Goal: Contribute content: Contribute content

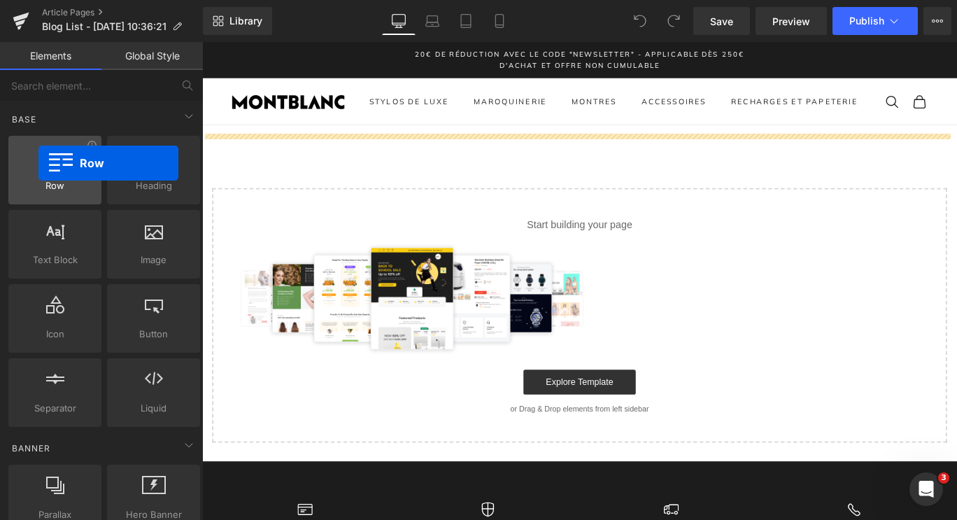
click at [38, 163] on div at bounding box center [55, 162] width 85 height 31
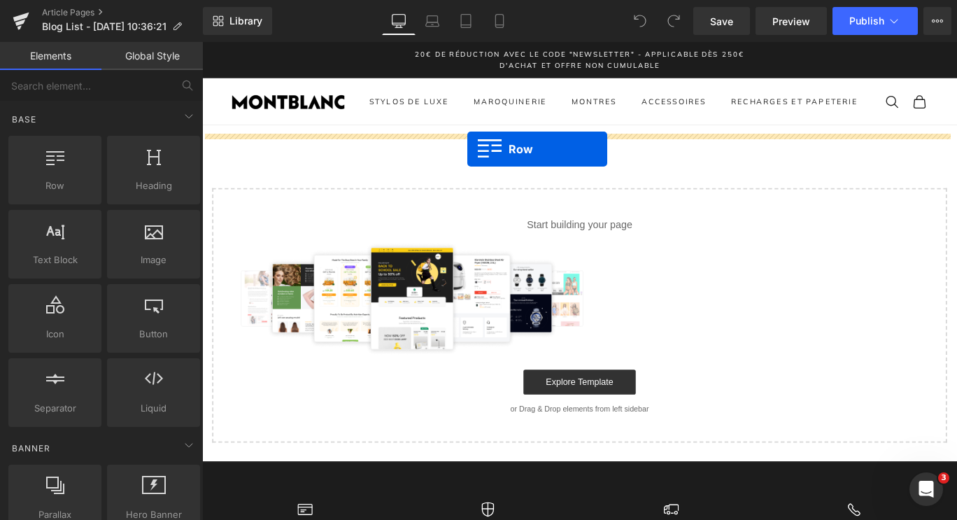
drag, startPoint x: 261, startPoint y: 222, endPoint x: 499, endPoint y: 162, distance: 245.9
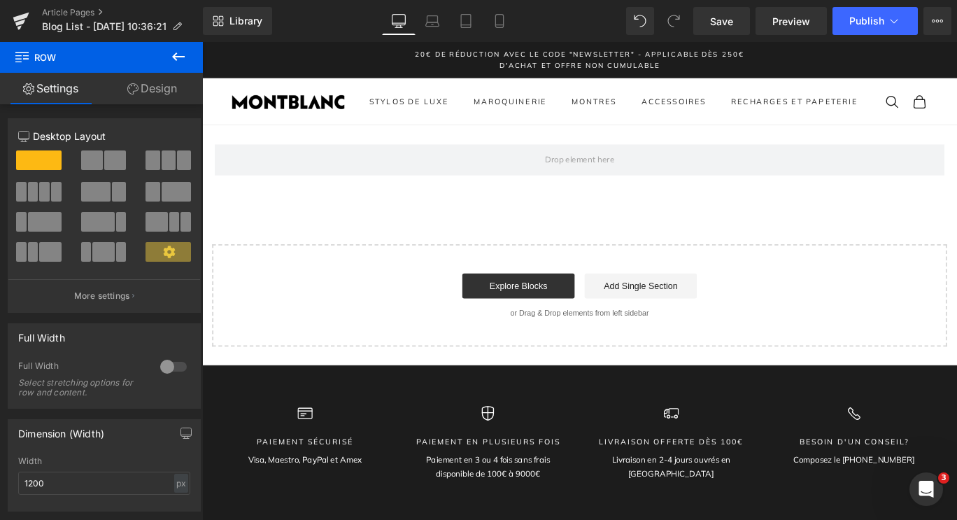
click at [188, 50] on button at bounding box center [178, 57] width 49 height 31
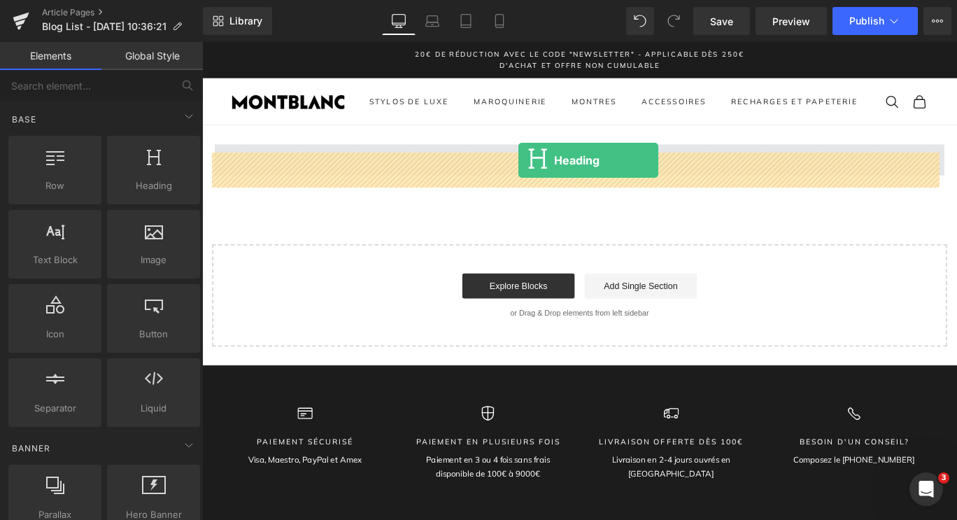
drag, startPoint x: 359, startPoint y: 219, endPoint x: 557, endPoint y: 175, distance: 202.1
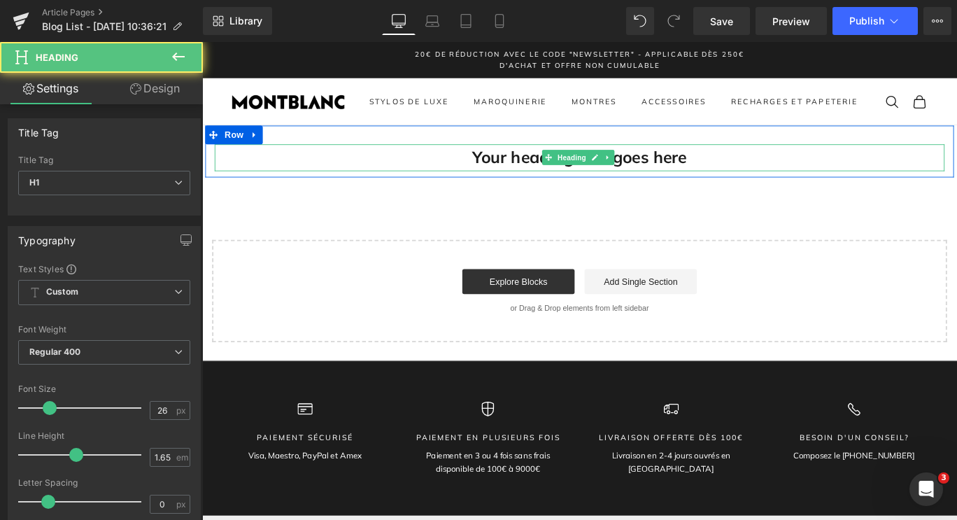
click at [575, 185] on h1 "Your heading text goes here" at bounding box center [625, 172] width 818 height 30
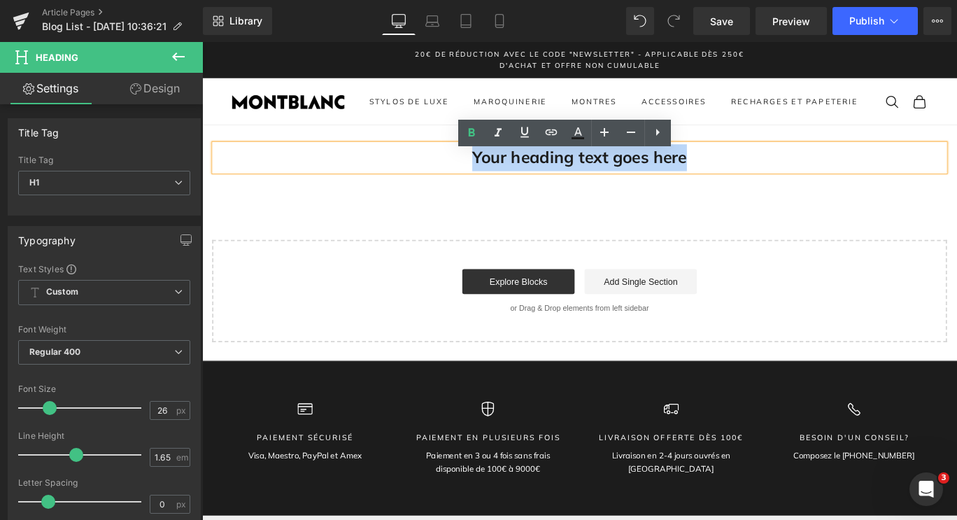
drag, startPoint x: 801, startPoint y: 192, endPoint x: 490, endPoint y: 166, distance: 311.6
click at [490, 166] on h1 "Your heading text goes here" at bounding box center [625, 172] width 818 height 30
paste div
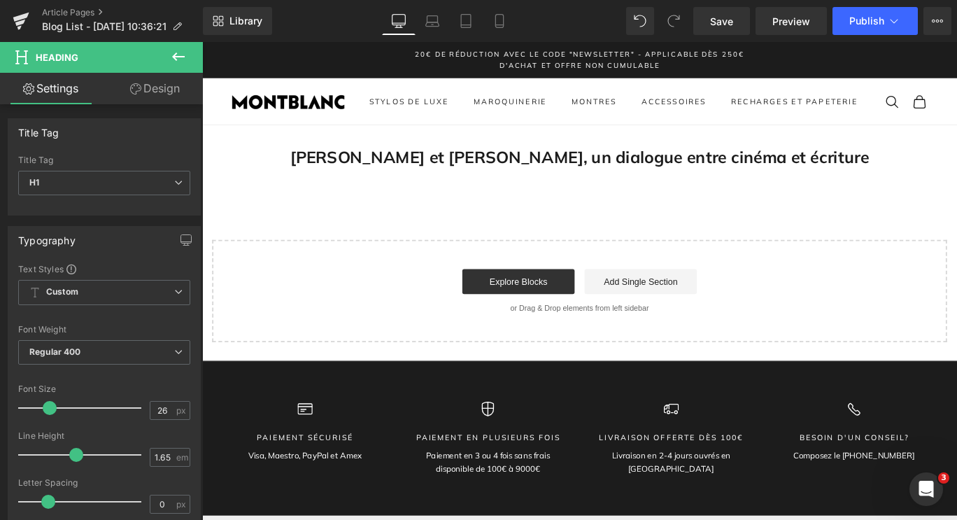
click at [170, 54] on icon at bounding box center [178, 56] width 17 height 17
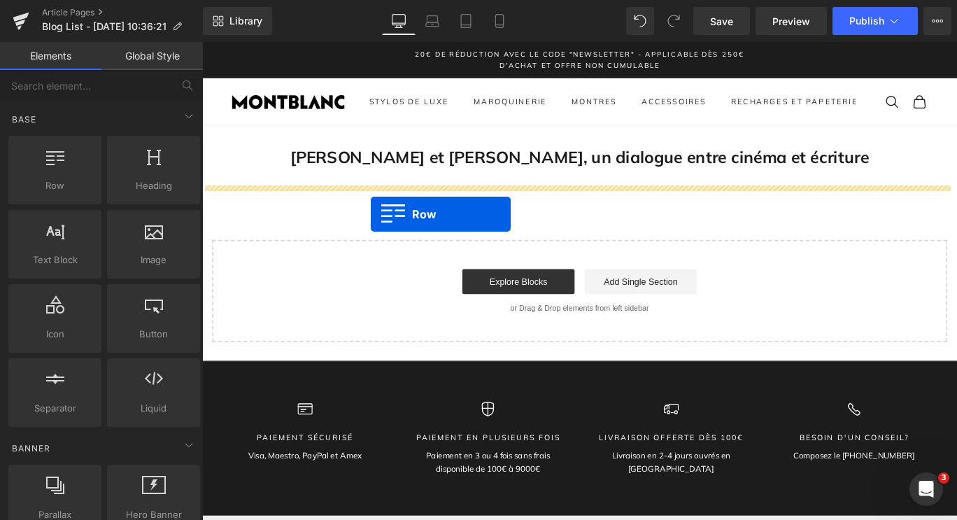
drag, startPoint x: 247, startPoint y: 204, endPoint x: 391, endPoint y: 235, distance: 147.3
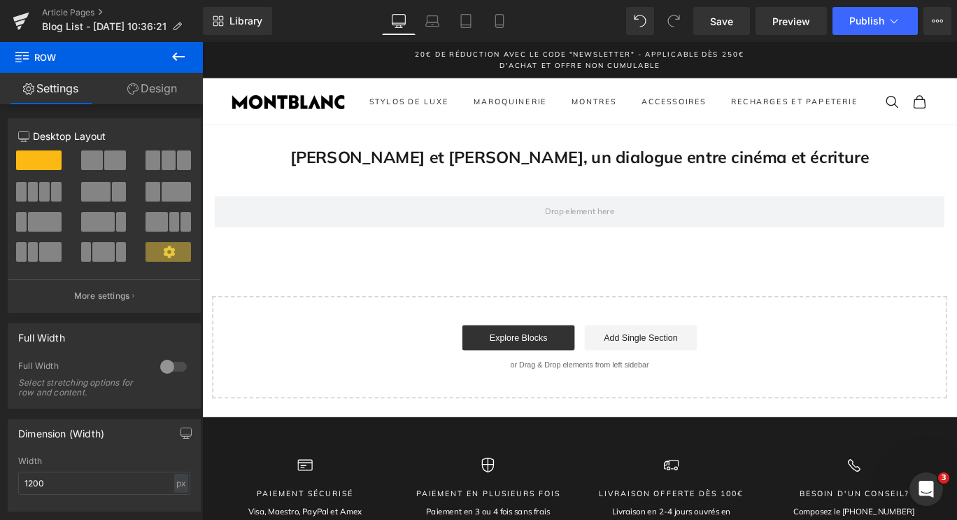
click at [177, 55] on icon at bounding box center [178, 56] width 17 height 17
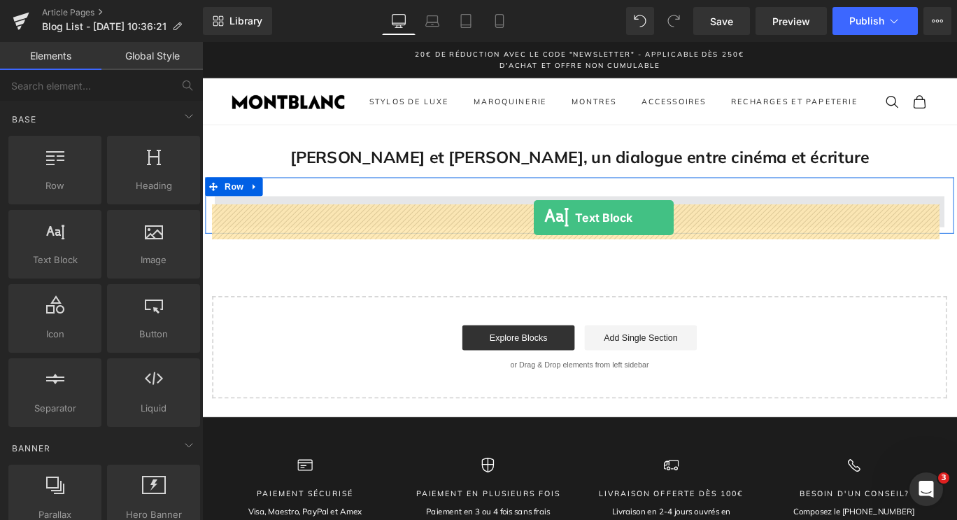
drag, startPoint x: 271, startPoint y: 279, endPoint x: 573, endPoint y: 239, distance: 304.7
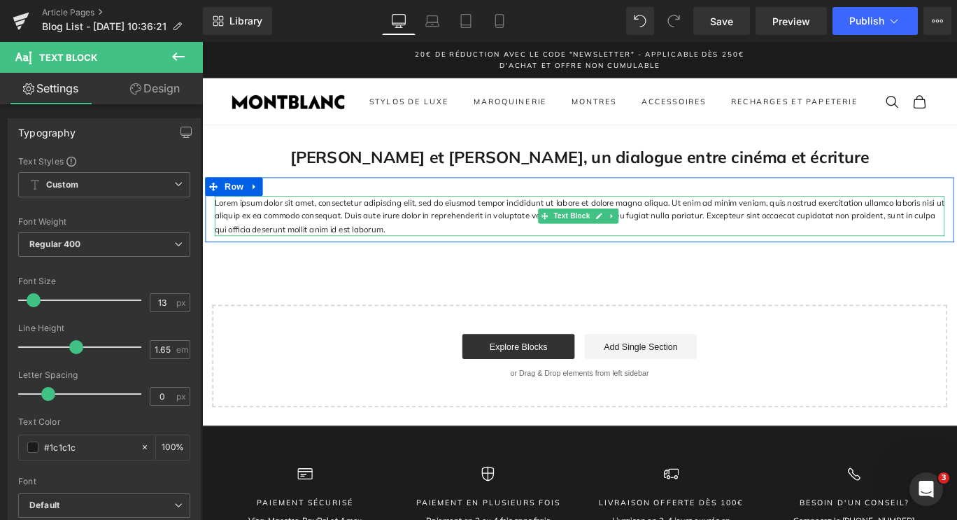
click at [388, 256] on p "Lorem ipsum dolor sit amet, consectetur adipiscing elit, sed do eiusmod tempor …" at bounding box center [625, 237] width 818 height 45
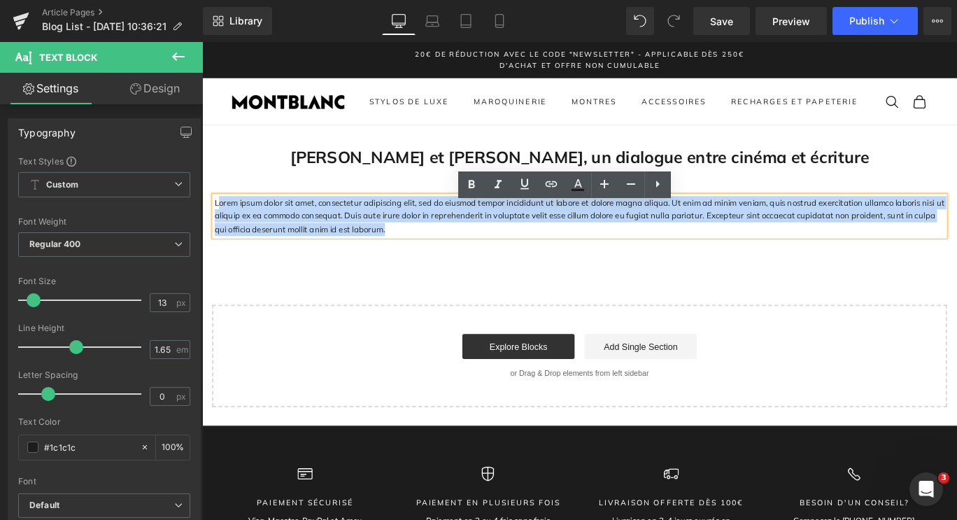
drag, startPoint x: 390, startPoint y: 259, endPoint x: 217, endPoint y: 227, distance: 176.5
click at [217, 227] on p "Lorem ipsum dolor sit amet, consectetur adipiscing elit, sed do eiusmod tempor …" at bounding box center [625, 237] width 818 height 45
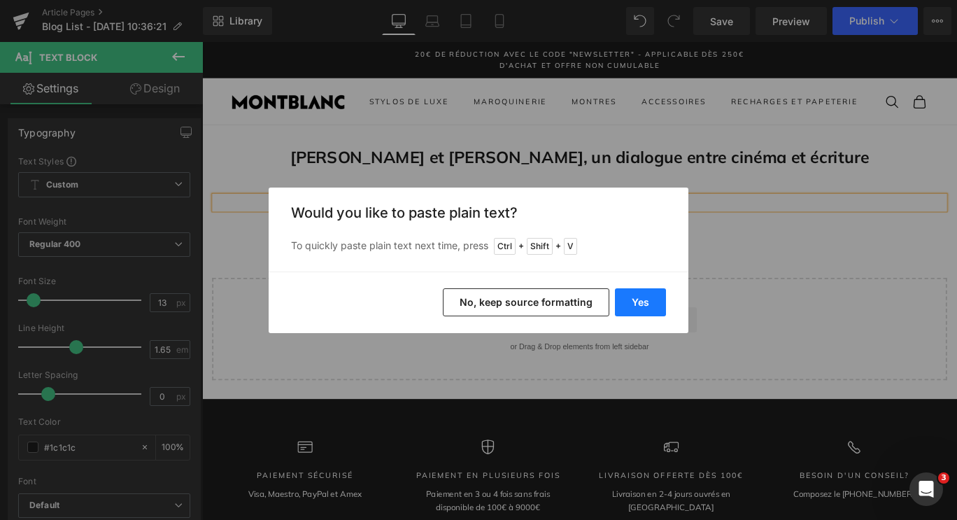
click at [645, 299] on button "Yes" at bounding box center [640, 302] width 51 height 28
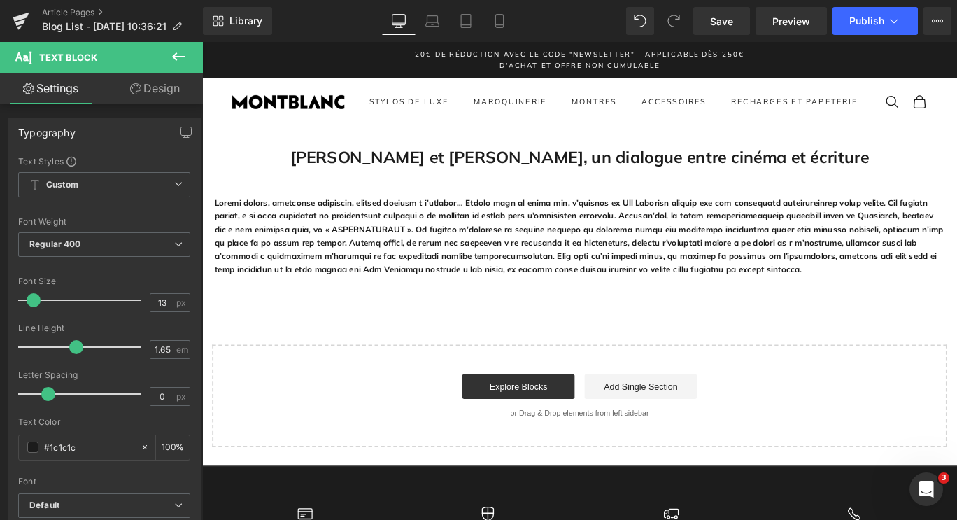
click at [455, 301] on b at bounding box center [624, 259] width 817 height 86
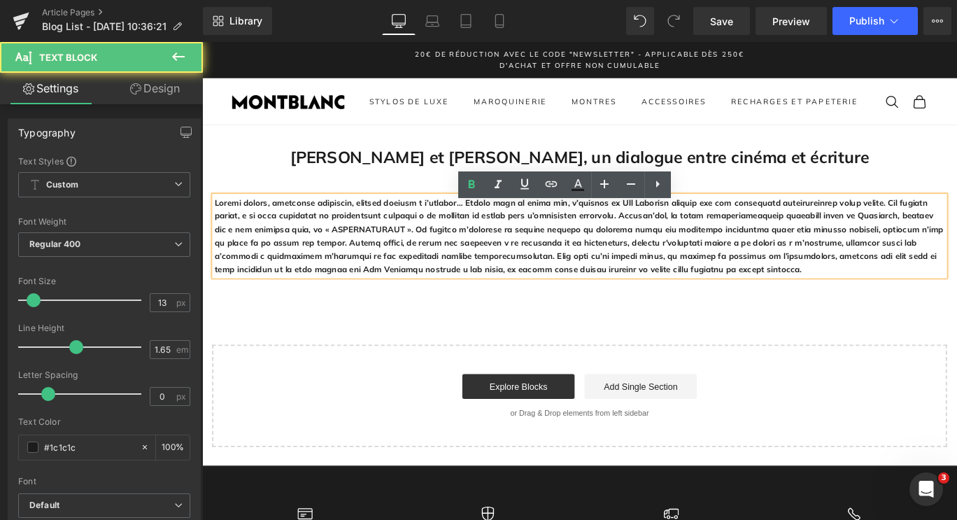
click at [722, 305] on p at bounding box center [625, 260] width 818 height 90
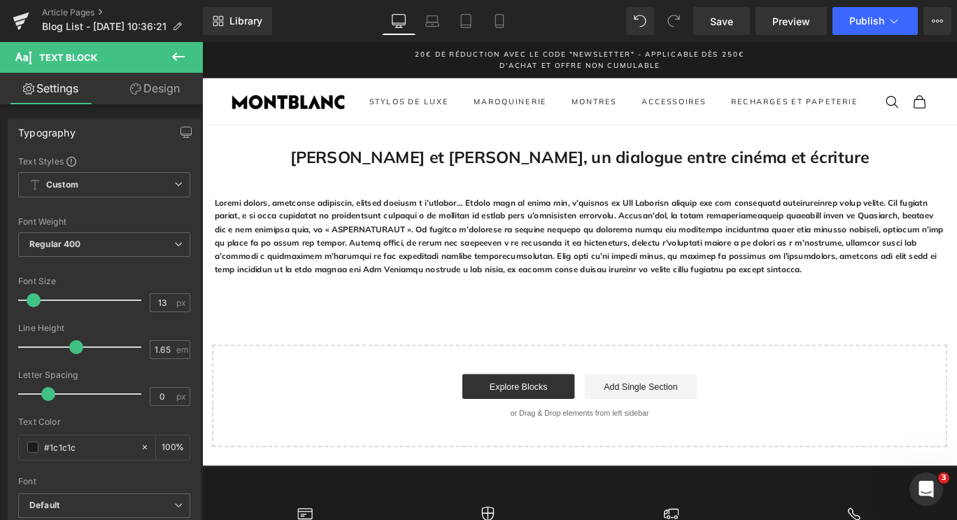
drag, startPoint x: 873, startPoint y: 319, endPoint x: 818, endPoint y: 301, distance: 57.9
click at [202, 42] on div at bounding box center [202, 42] width 0 height 0
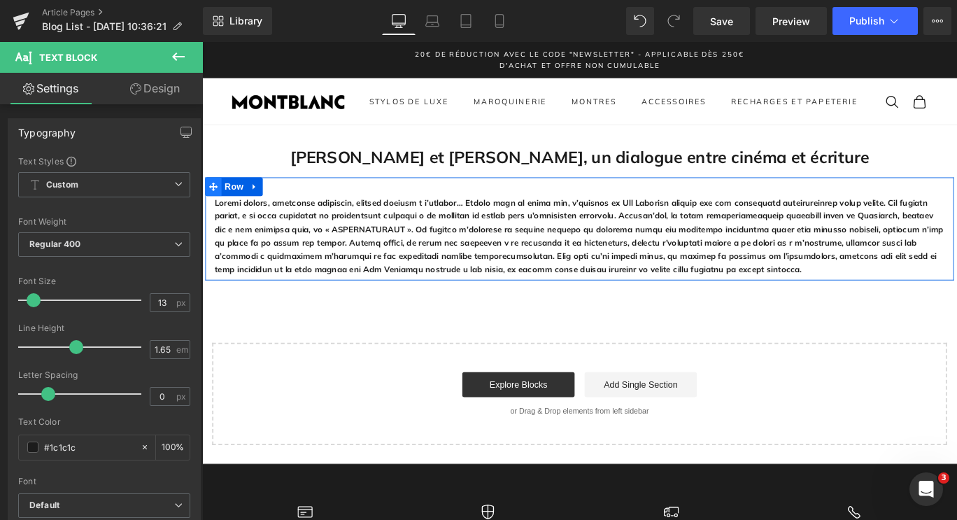
drag, startPoint x: 607, startPoint y: 263, endPoint x: 213, endPoint y: 211, distance: 397.2
click at [213, 211] on div "Text Block Row" at bounding box center [625, 252] width 839 height 116
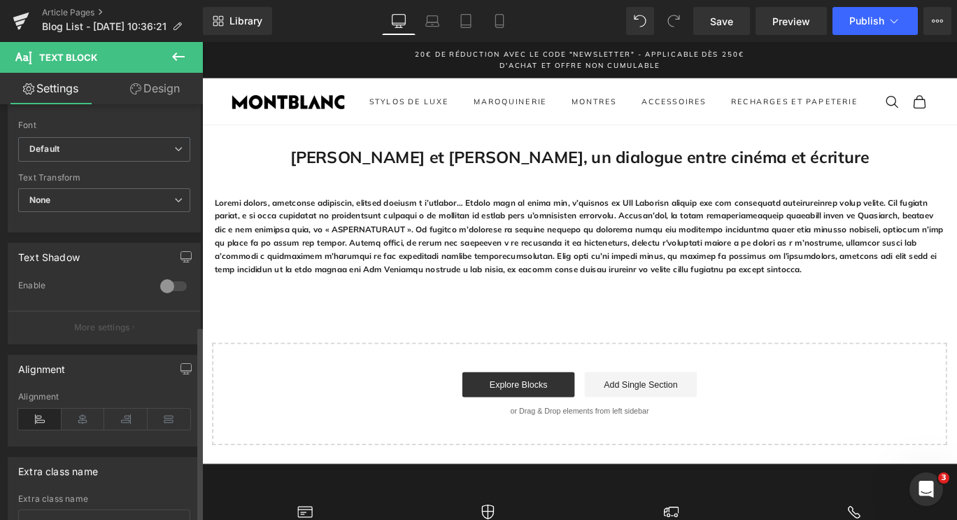
scroll to position [469, 0]
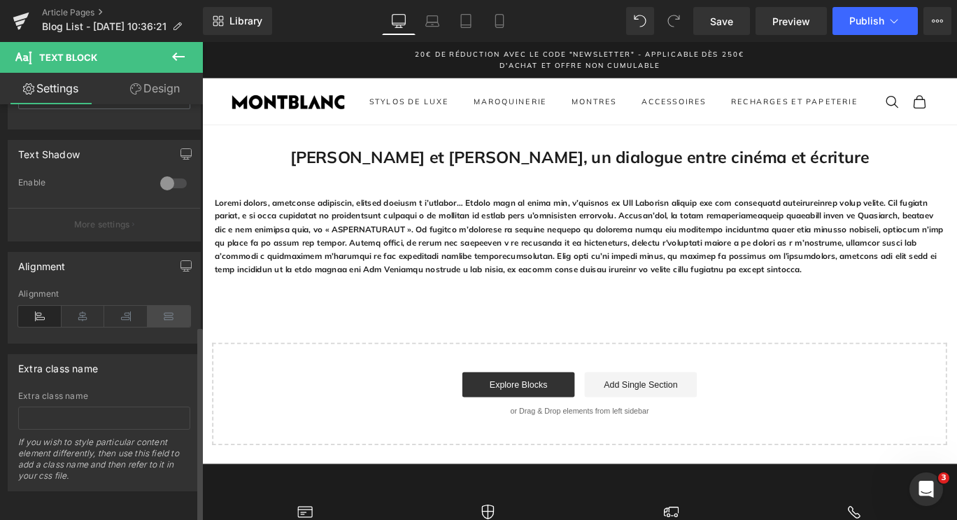
click at [155, 306] on icon at bounding box center [169, 316] width 43 height 21
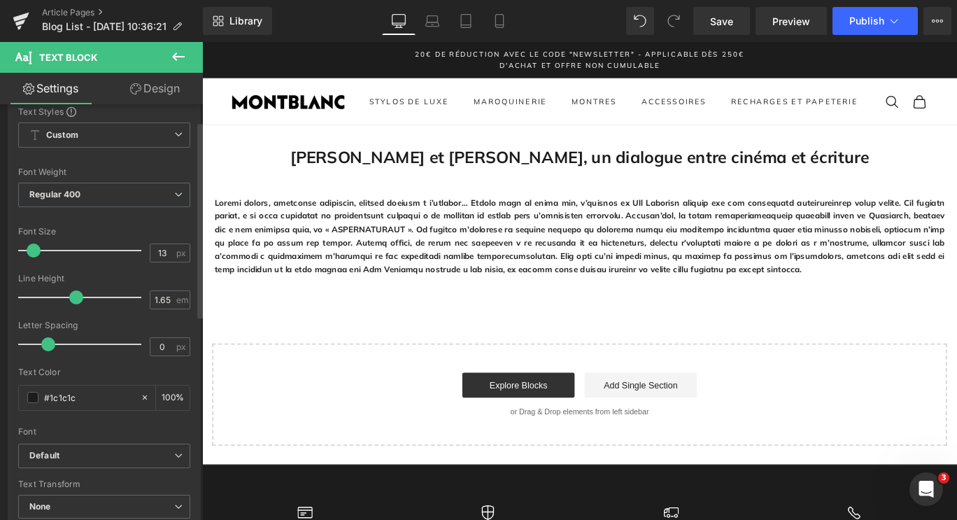
scroll to position [0, 0]
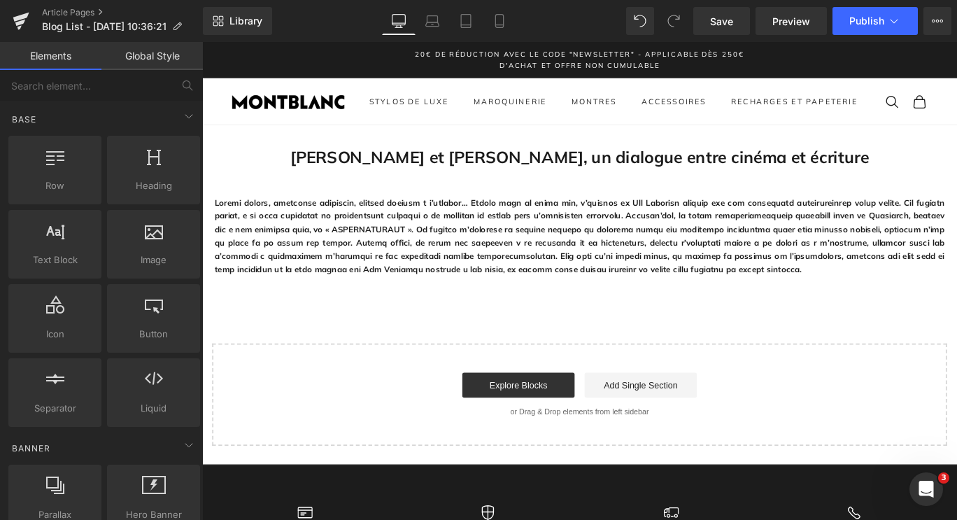
click at [562, 352] on div "[PERSON_NAME] et [PERSON_NAME], un dialogue entre cinéma et écriture Heading Ro…" at bounding box center [625, 315] width 846 height 359
click at [448, 240] on p at bounding box center [625, 260] width 818 height 90
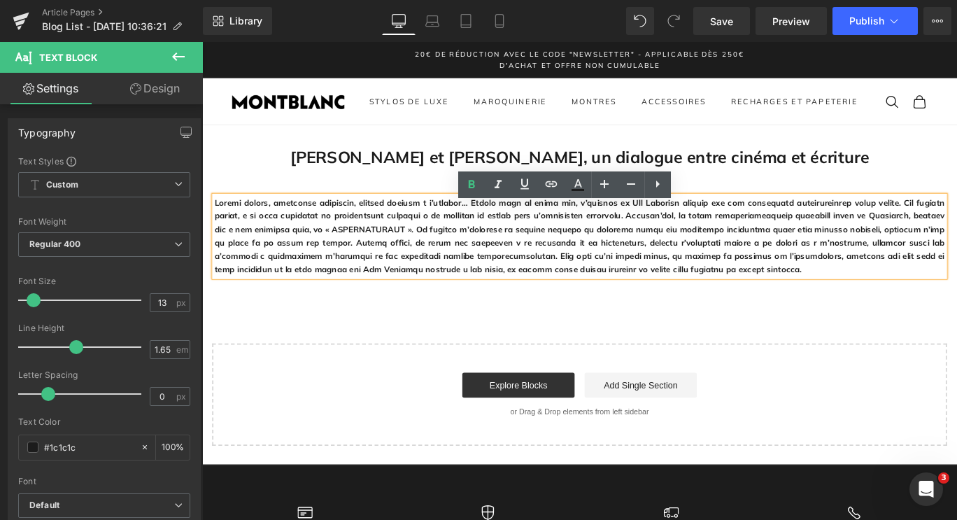
drag, startPoint x: 726, startPoint y: 307, endPoint x: 214, endPoint y: 229, distance: 517.8
click at [216, 229] on p at bounding box center [625, 260] width 818 height 90
click at [476, 180] on icon at bounding box center [471, 184] width 17 height 17
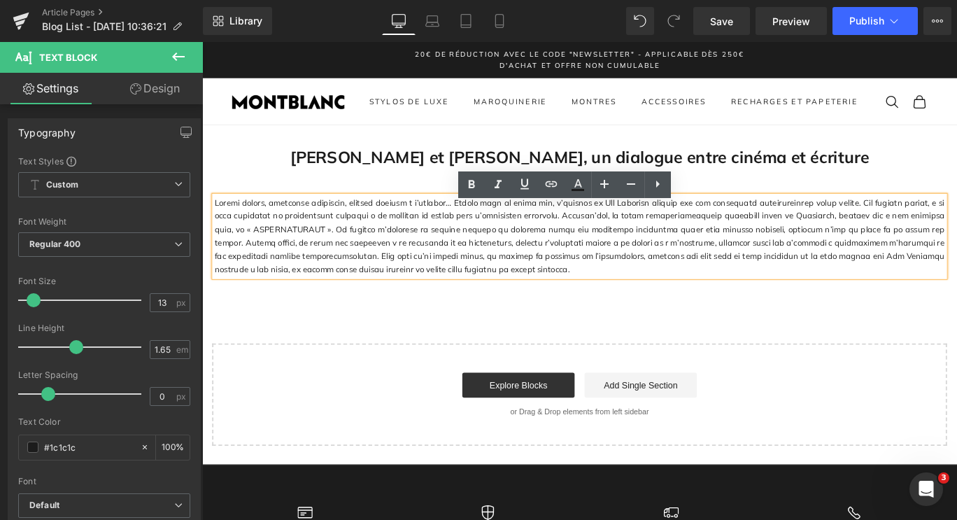
click at [956, 246] on p at bounding box center [625, 260] width 818 height 90
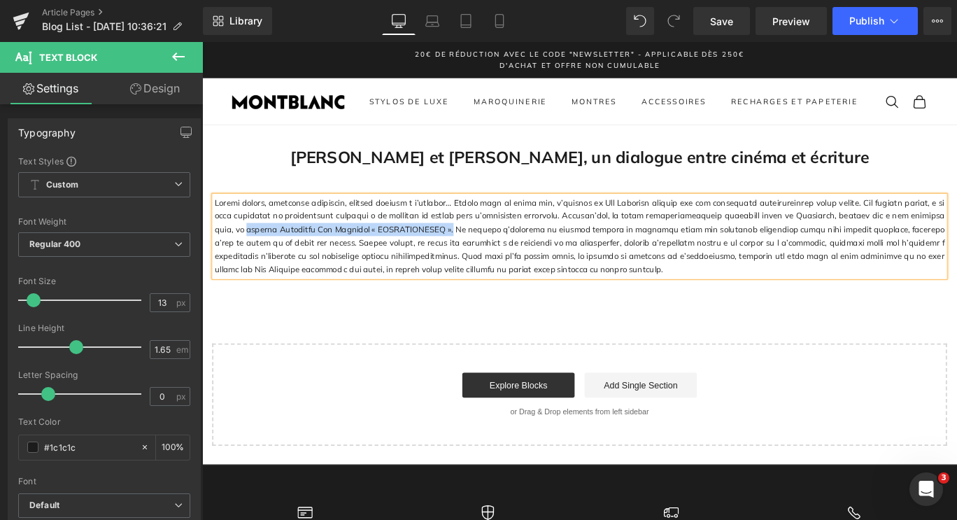
drag, startPoint x: 413, startPoint y: 263, endPoint x: 1004, endPoint y: 243, distance: 590.6
click at [956, 243] on p at bounding box center [625, 260] width 818 height 90
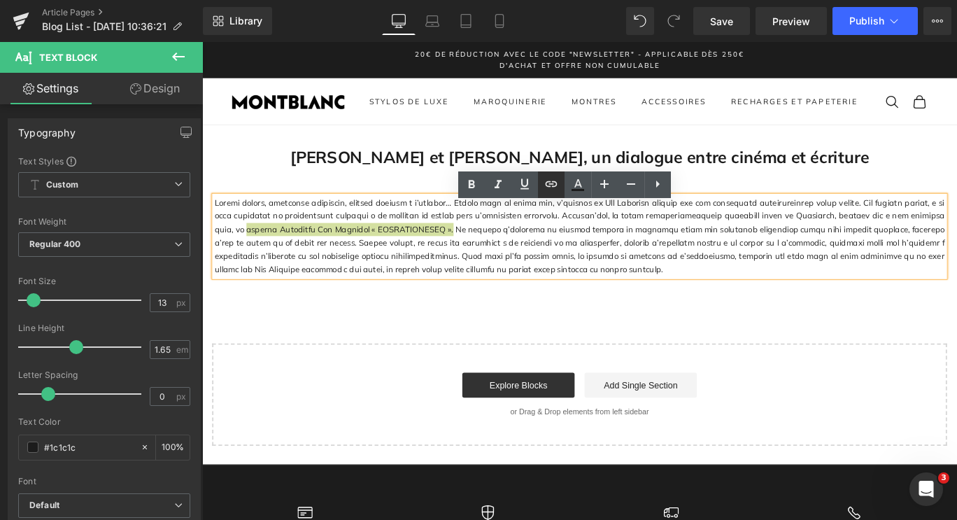
click at [555, 186] on icon at bounding box center [551, 183] width 12 height 6
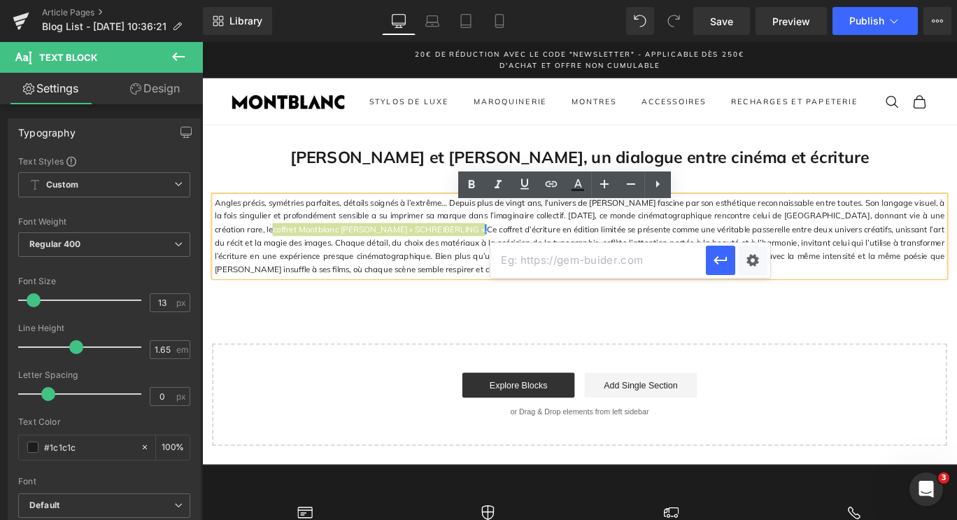
click at [610, 265] on input "text" at bounding box center [597, 260] width 215 height 35
paste input "[URL][DOMAIN_NAME][PERSON_NAME]"
type input "[URL][DOMAIN_NAME][PERSON_NAME]"
click at [475, 185] on icon at bounding box center [471, 184] width 17 height 17
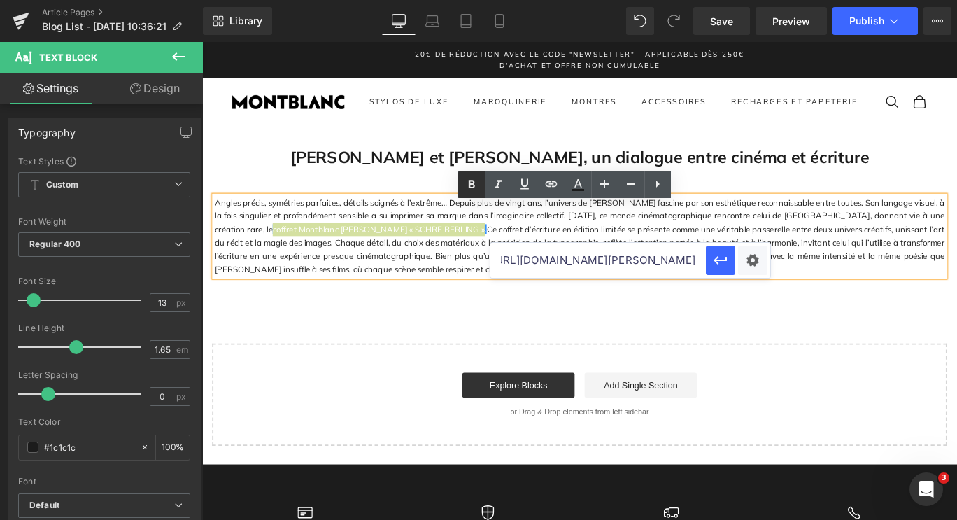
scroll to position [0, 0]
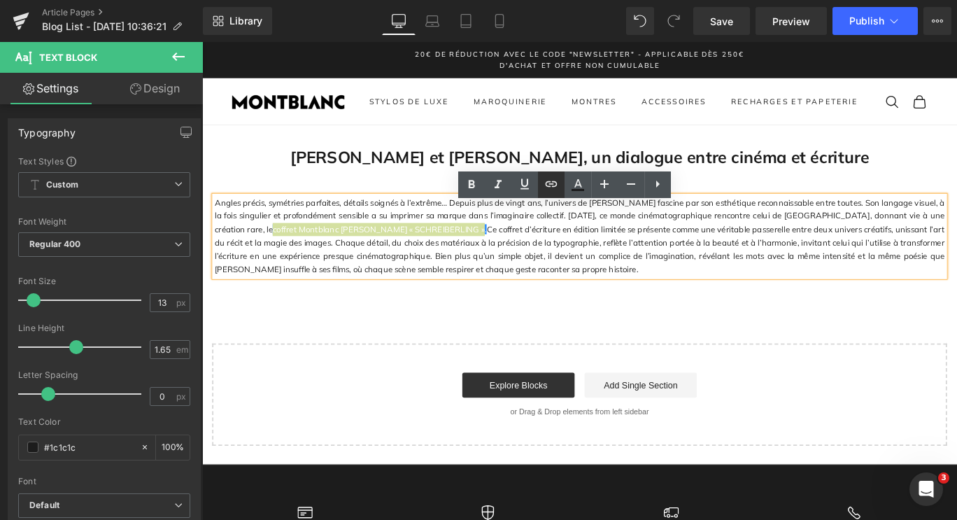
click at [558, 185] on icon at bounding box center [551, 184] width 17 height 17
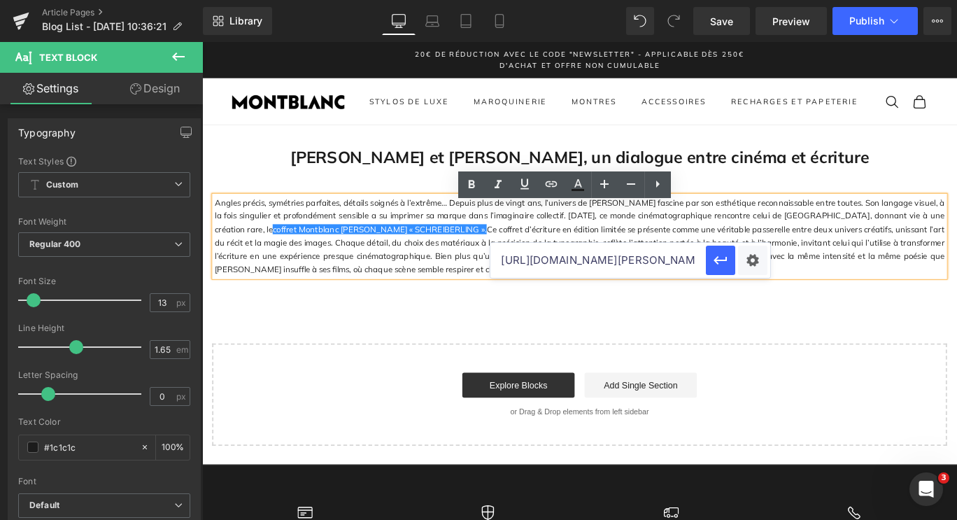
click at [579, 255] on input "[URL][DOMAIN_NAME][PERSON_NAME]" at bounding box center [597, 260] width 215 height 35
paste input "[URL][DOMAIN_NAME][PERSON_NAME]"
type input "[URL][DOMAIN_NAME][PERSON_NAME]"
click at [713, 259] on icon "button" at bounding box center [720, 260] width 17 height 17
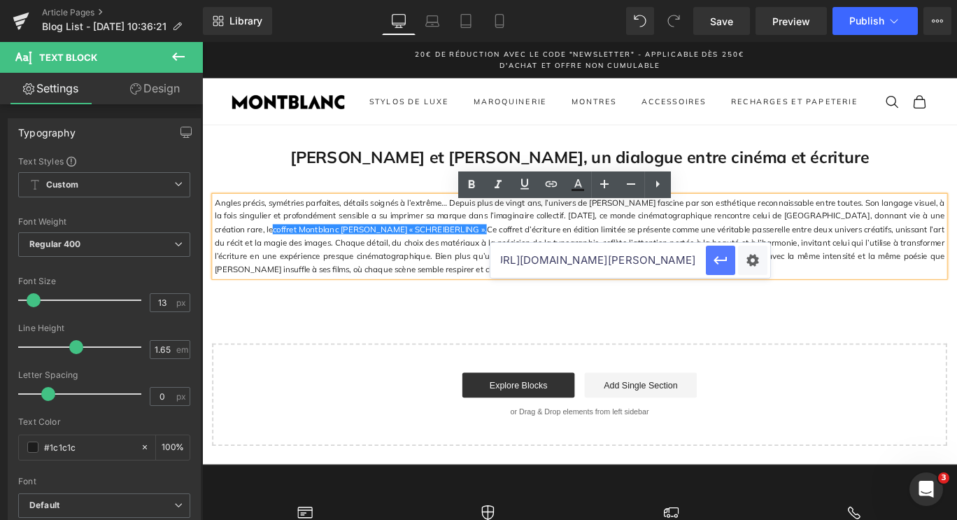
scroll to position [0, 0]
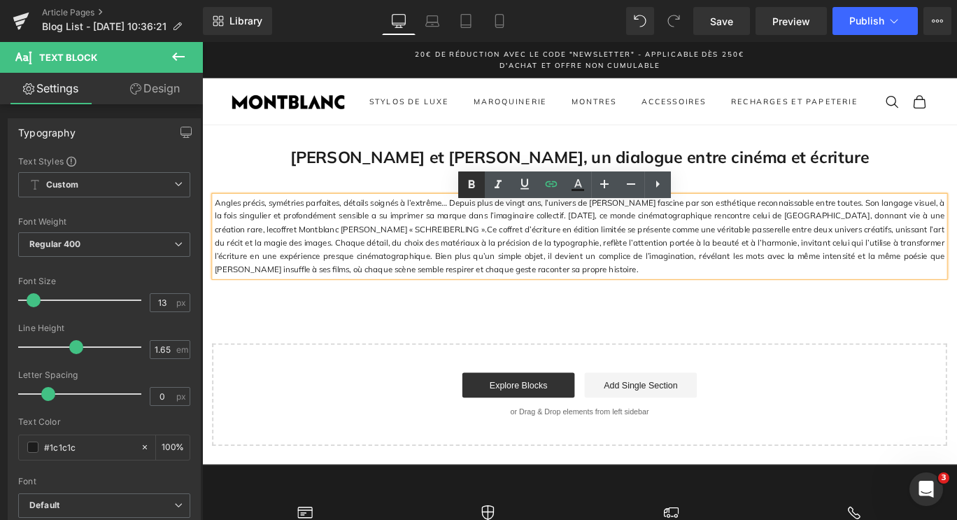
click at [474, 183] on icon at bounding box center [472, 184] width 6 height 8
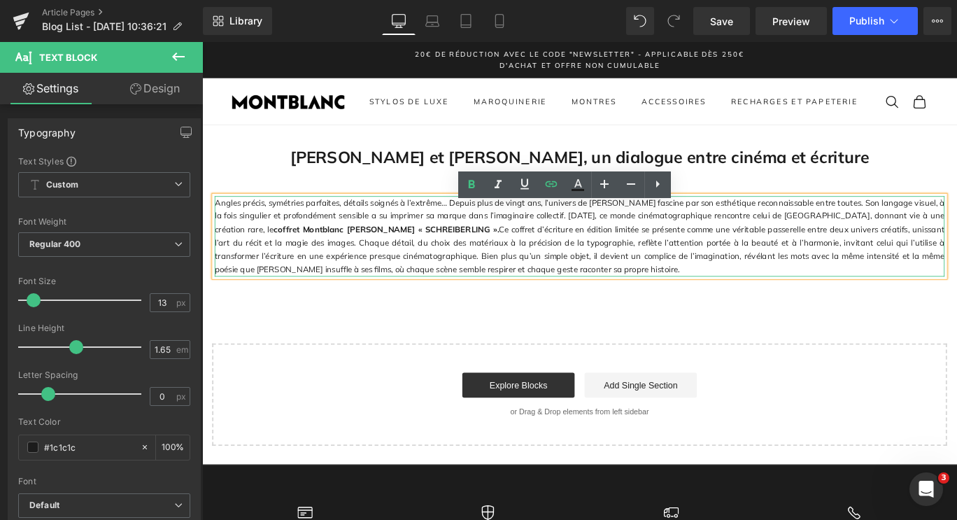
click at [539, 305] on p "Angles précis, symétries parfaites, détails soignés à l’extrême… Depuis plus de…" at bounding box center [625, 260] width 818 height 90
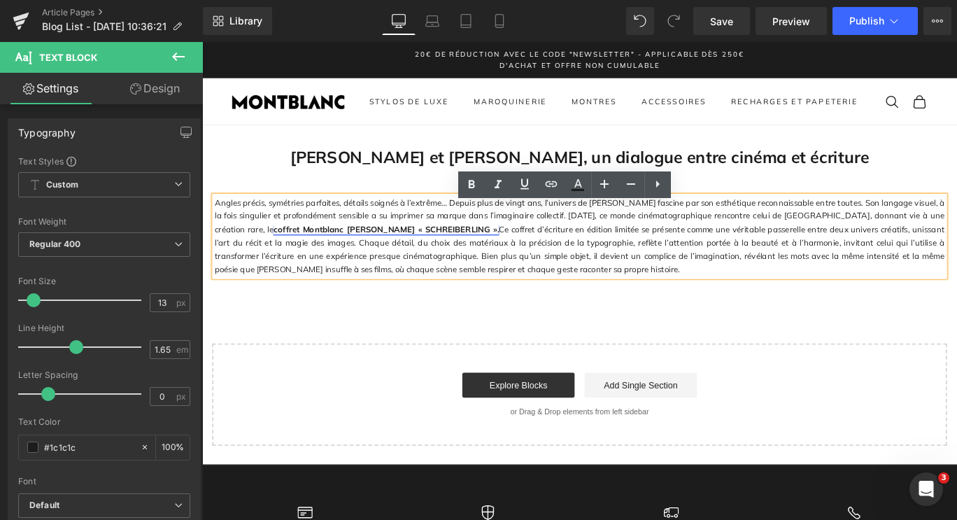
click at [534, 246] on strong "coffret Montblanc [PERSON_NAME] « SCHREIBERLING »." at bounding box center [408, 251] width 252 height 11
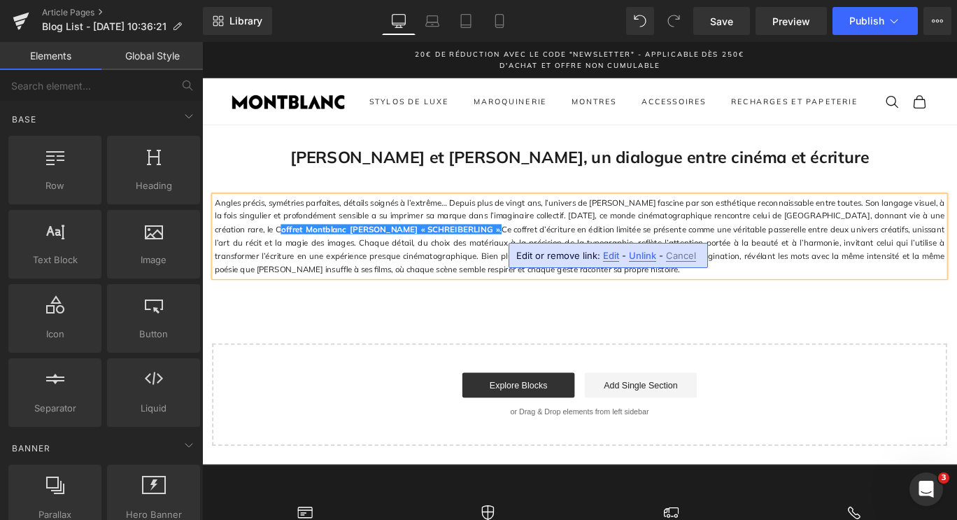
click at [776, 382] on div "[PERSON_NAME] et [PERSON_NAME], un dialogue entre cinéma et écriture Heading Ro…" at bounding box center [625, 315] width 846 height 359
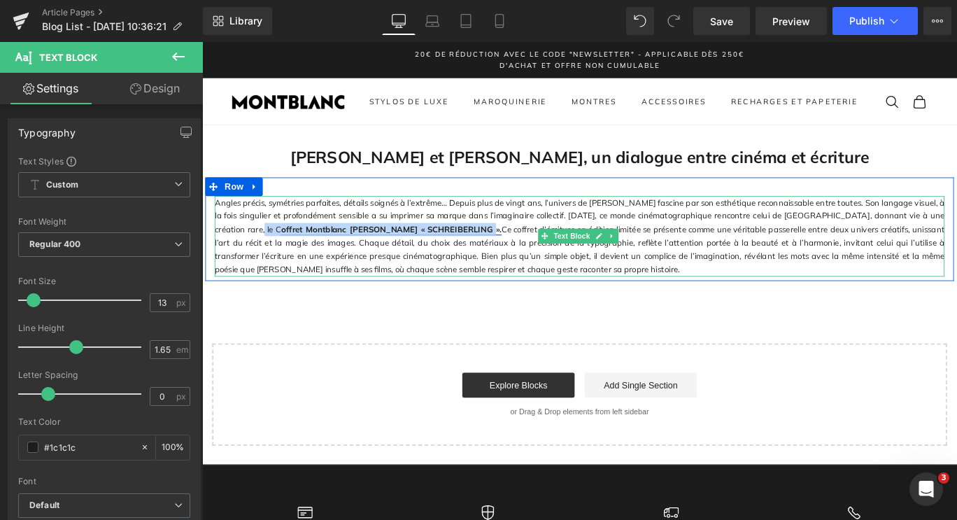
drag, startPoint x: 998, startPoint y: 246, endPoint x: 418, endPoint y: 257, distance: 580.6
click at [418, 257] on p "Angles précis, symétries parfaites, détails soignés à l’extrême… Depuis plus de…" at bounding box center [625, 260] width 818 height 90
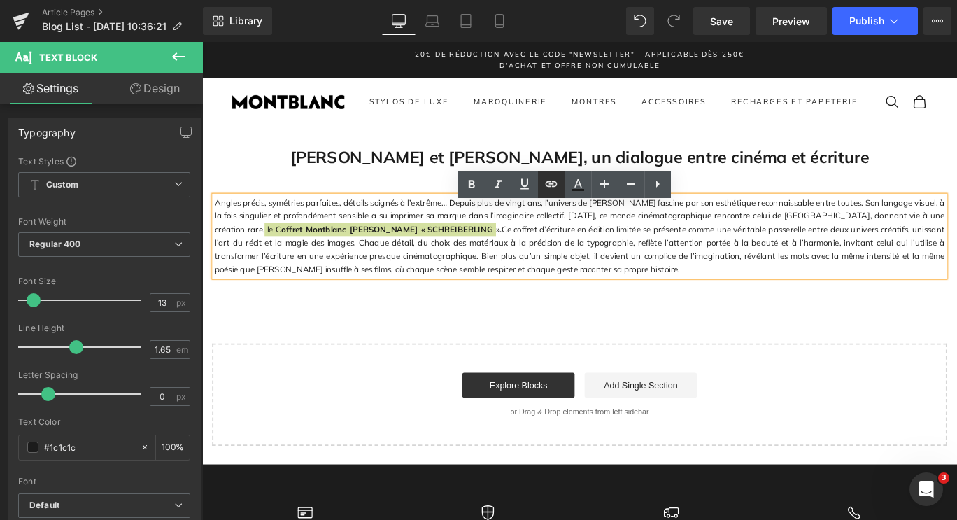
click at [562, 187] on link at bounding box center [551, 184] width 27 height 27
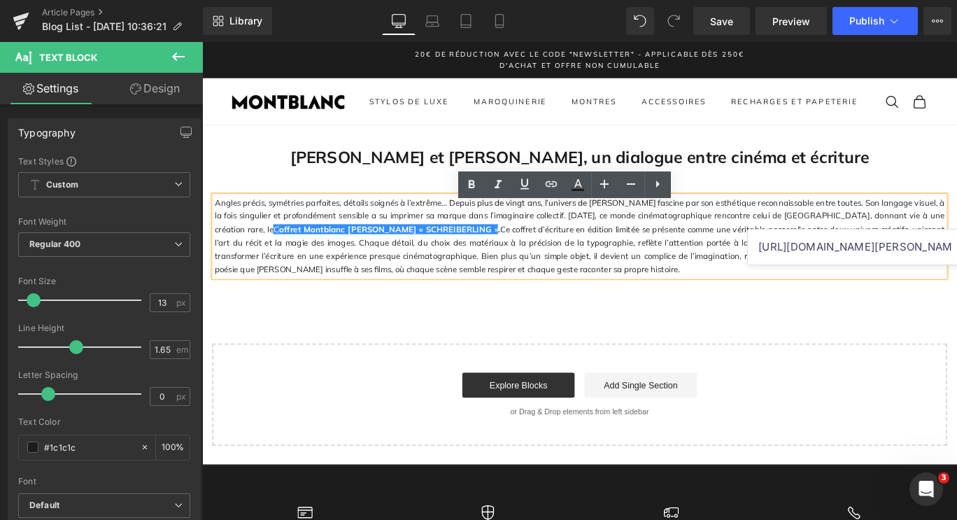
click at [770, 252] on input "[URL][DOMAIN_NAME][PERSON_NAME]" at bounding box center [855, 246] width 215 height 35
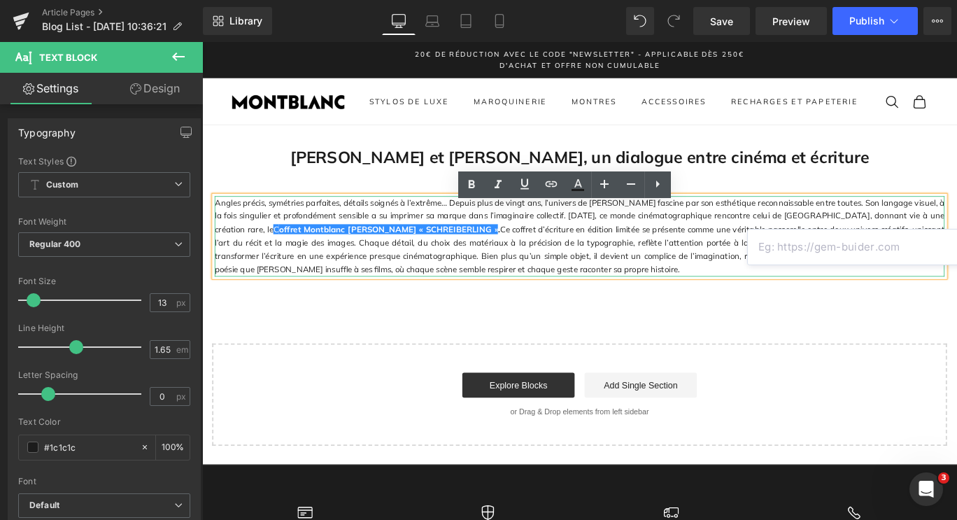
paste input "[URL][DOMAIN_NAME][PERSON_NAME]"
type input "[URL][DOMAIN_NAME][PERSON_NAME]"
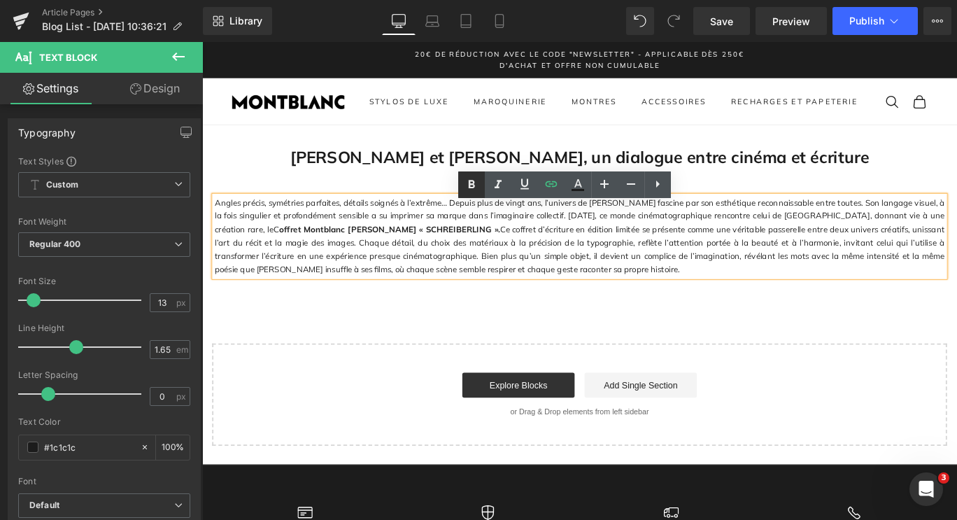
click at [478, 183] on icon at bounding box center [471, 184] width 17 height 17
click at [548, 357] on div "[PERSON_NAME] et [PERSON_NAME], un dialogue entre cinéma et écriture Heading Ro…" at bounding box center [625, 315] width 846 height 359
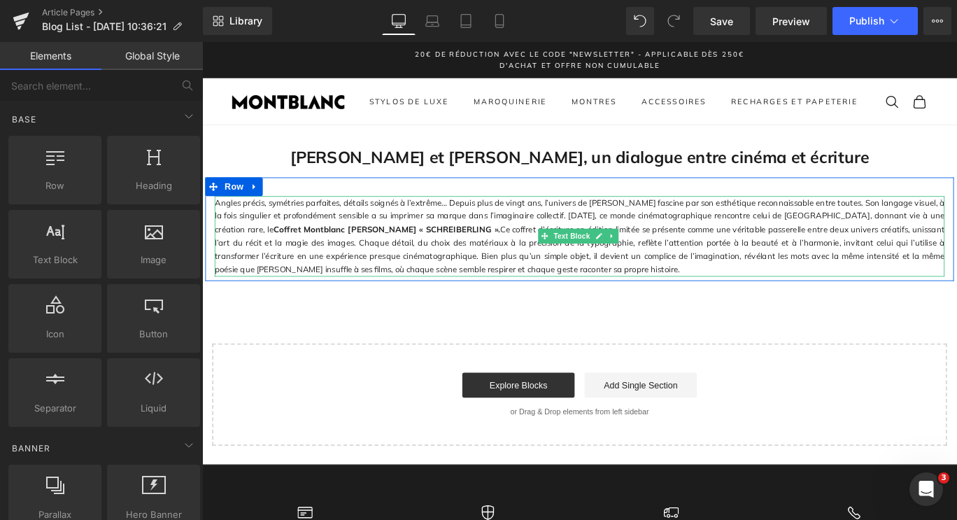
click at [548, 297] on p "Angles précis, symétries parfaites, détails soignés à l’extrême… Depuis plus de…" at bounding box center [625, 260] width 818 height 90
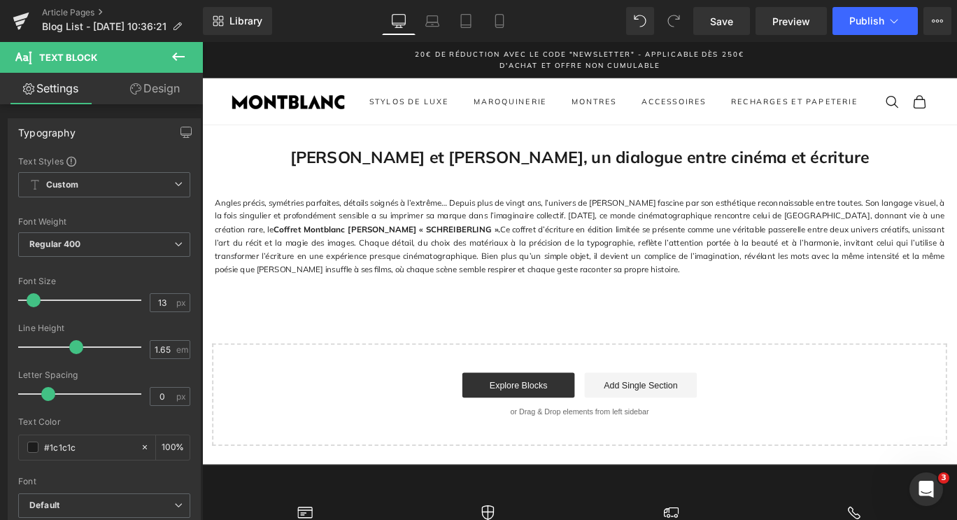
click at [162, 51] on button at bounding box center [178, 57] width 49 height 31
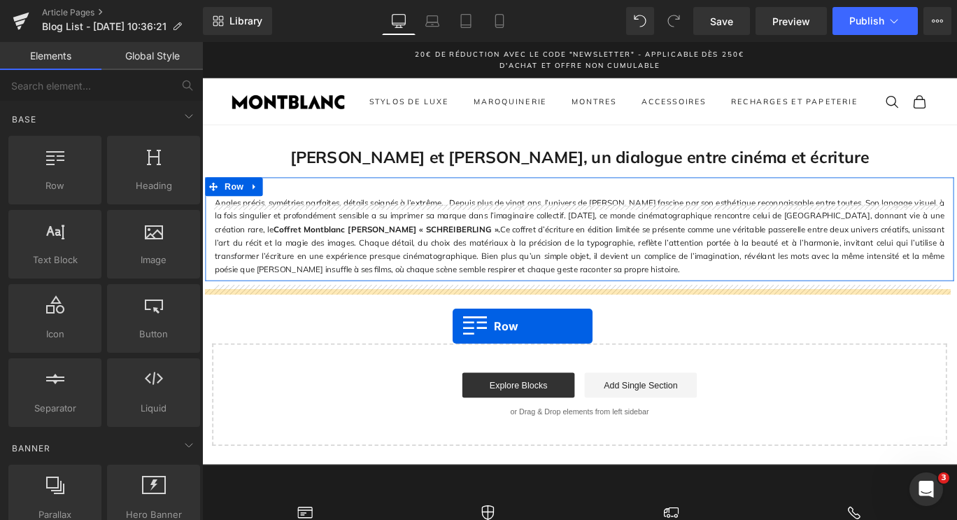
drag, startPoint x: 236, startPoint y: 204, endPoint x: 483, endPoint y: 360, distance: 292.4
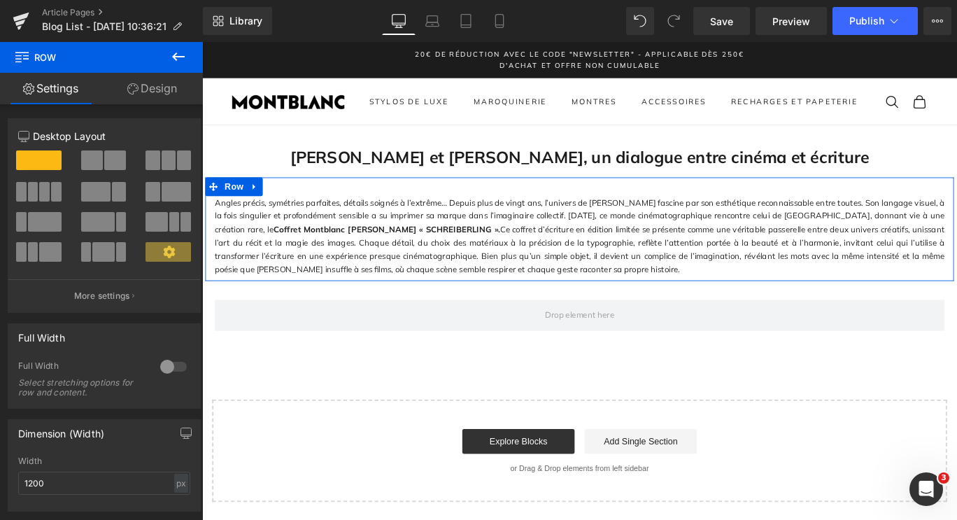
click at [183, 55] on icon at bounding box center [178, 56] width 17 height 17
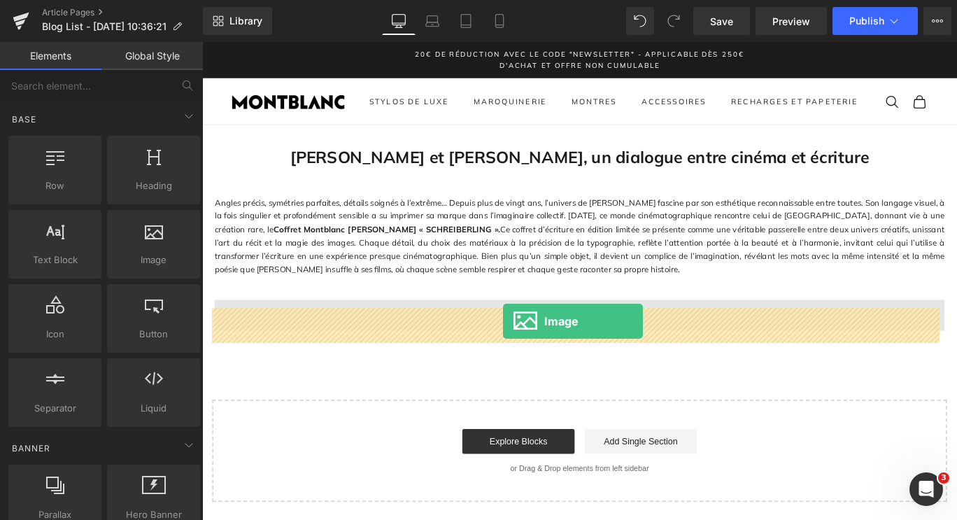
drag, startPoint x: 336, startPoint y: 287, endPoint x: 539, endPoint y: 355, distance: 213.9
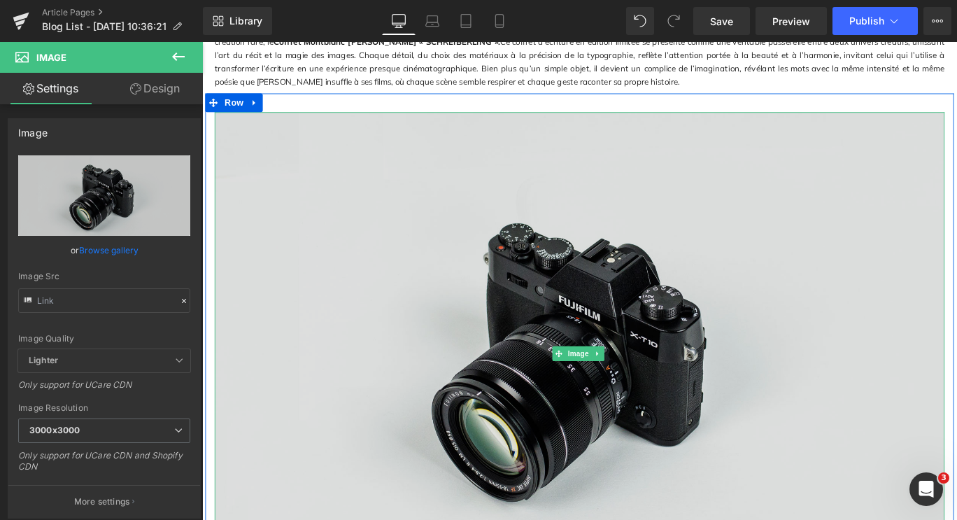
scroll to position [280, 0]
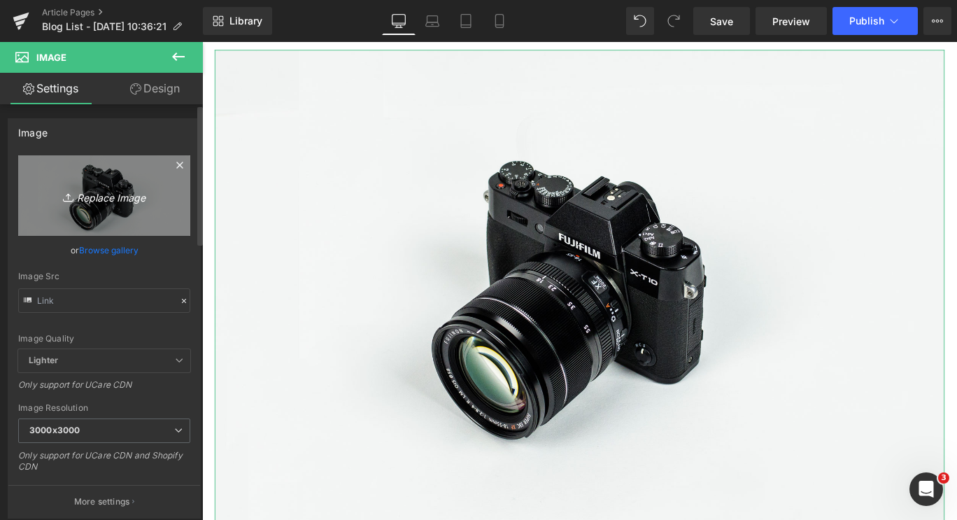
click at [97, 173] on link "Replace Image" at bounding box center [104, 195] width 172 height 80
type input "C:\fakepath\Capture d'écran [DATE] 103950.png"
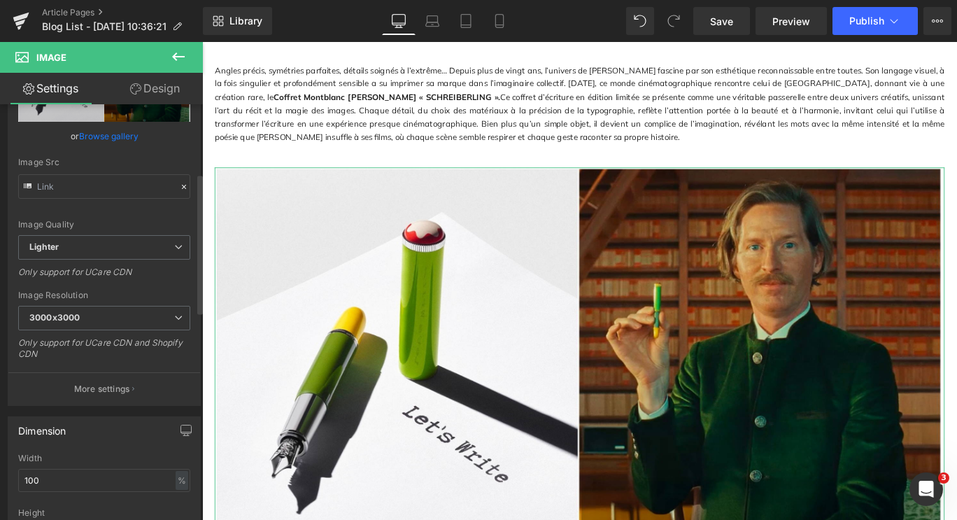
scroll to position [210, 0]
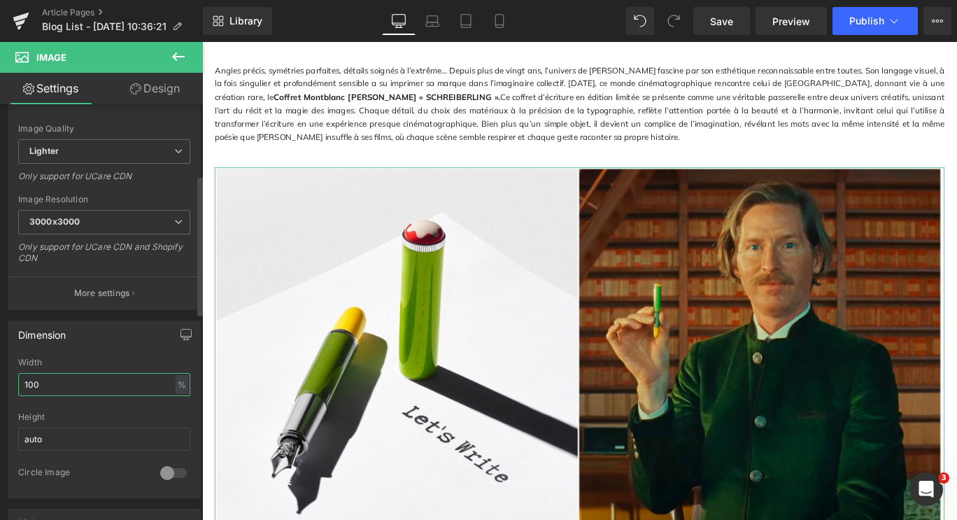
click at [139, 387] on input "100" at bounding box center [104, 384] width 172 height 23
type input "1"
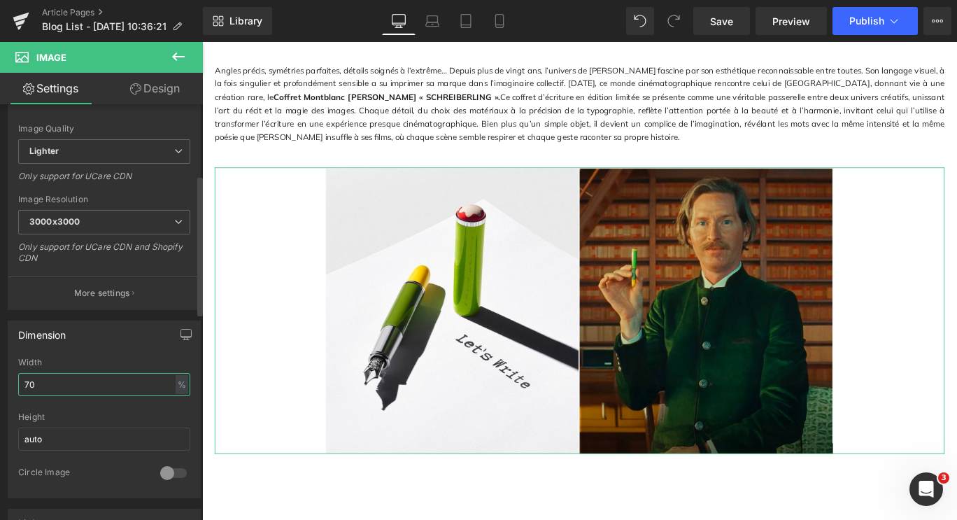
type input "7"
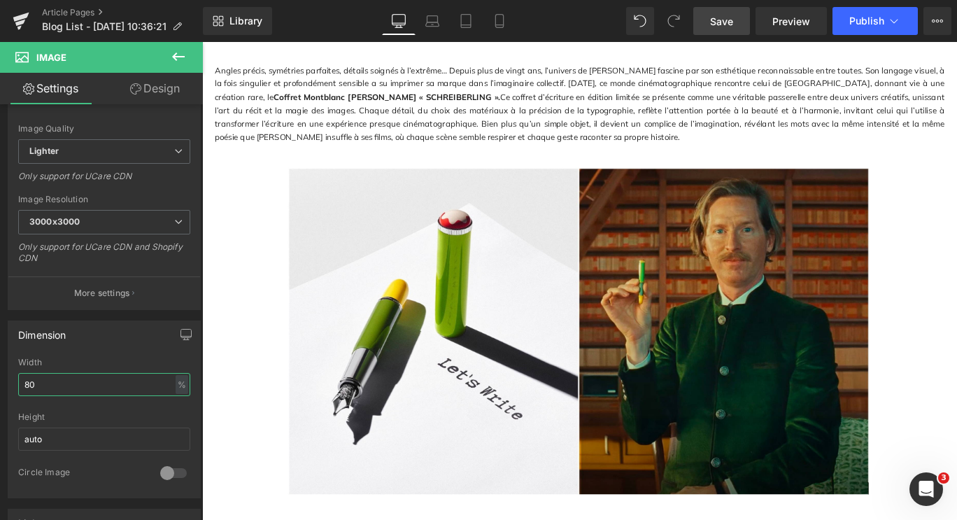
type input "80"
click at [742, 22] on link "Save" at bounding box center [721, 21] width 57 height 28
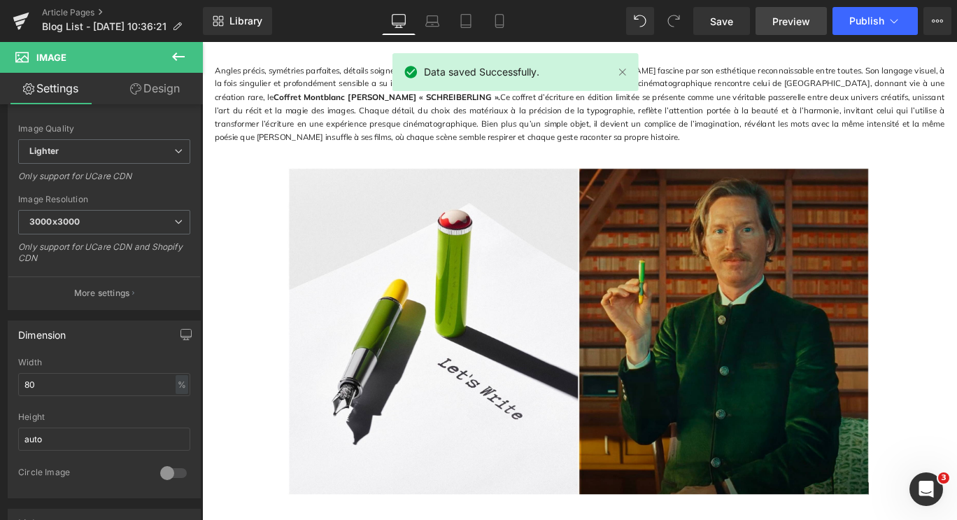
click at [800, 17] on span "Preview" at bounding box center [791, 21] width 38 height 15
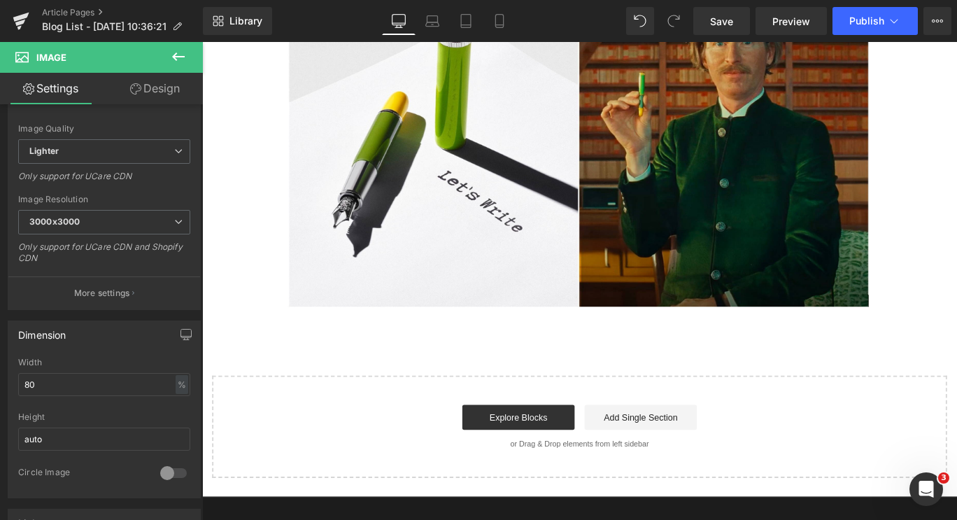
scroll to position [288, 0]
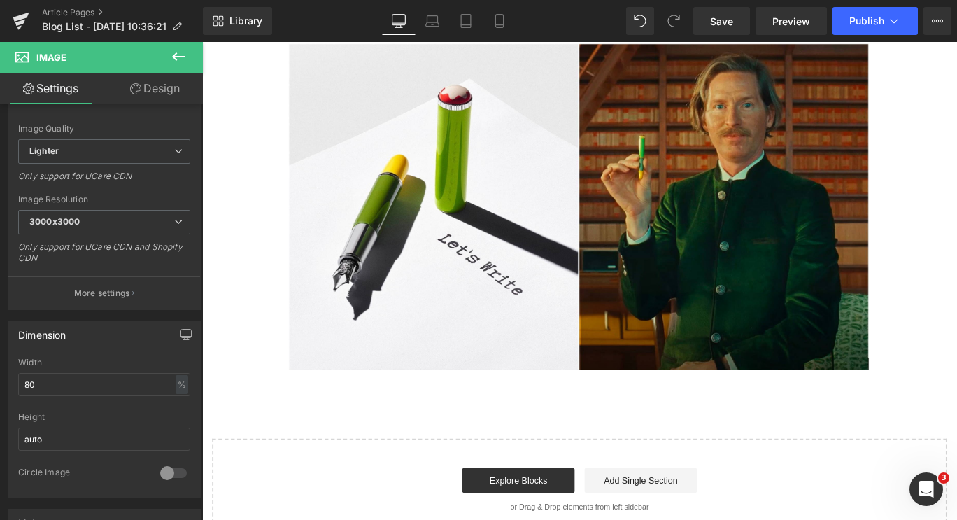
click at [187, 54] on button at bounding box center [178, 57] width 49 height 31
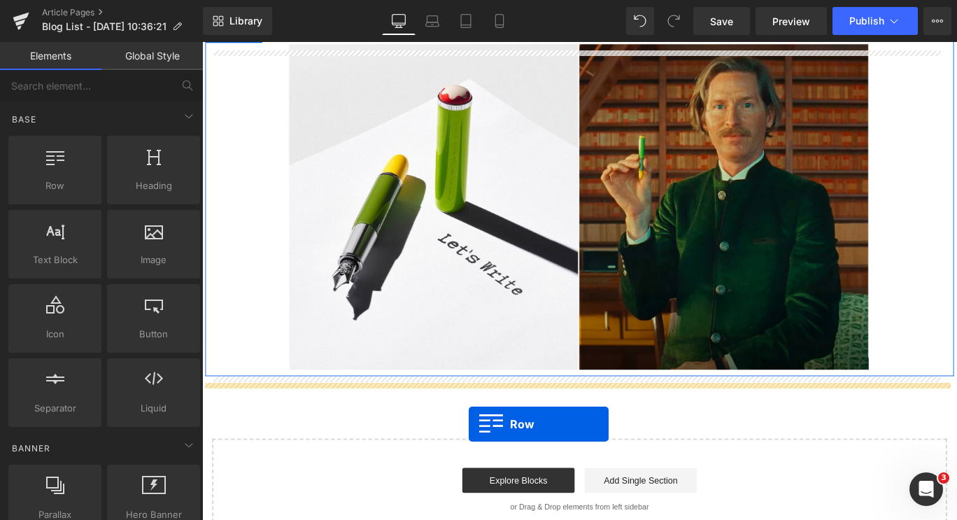
drag, startPoint x: 283, startPoint y: 205, endPoint x: 501, endPoint y: 470, distance: 342.9
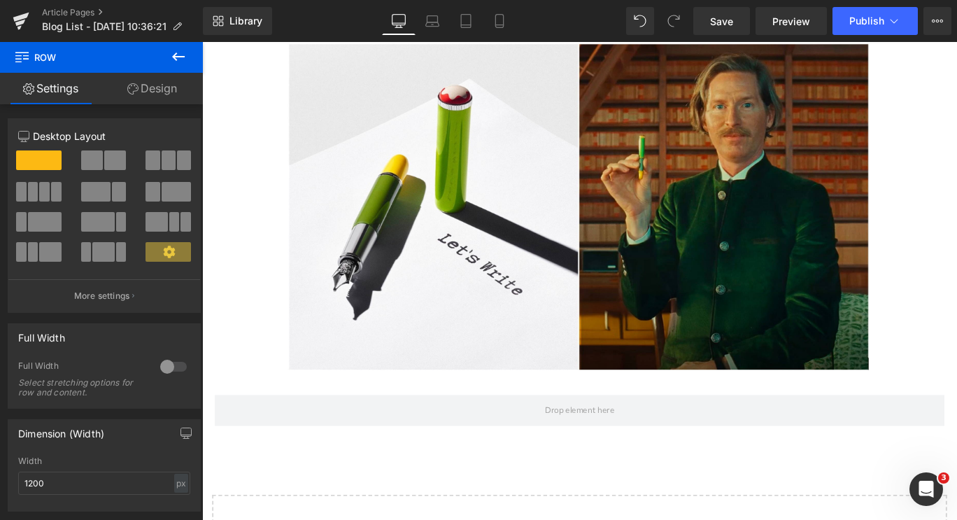
click at [169, 56] on button at bounding box center [178, 57] width 49 height 31
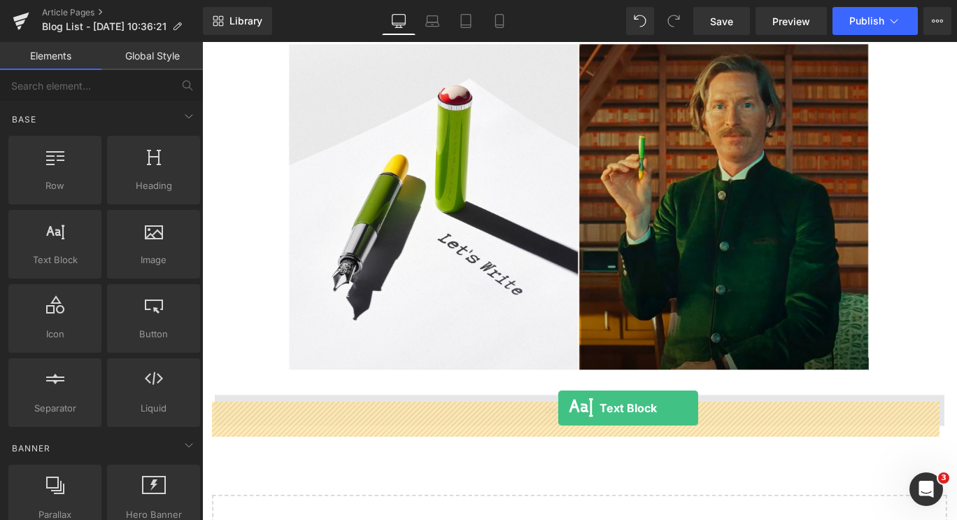
drag, startPoint x: 255, startPoint y: 292, endPoint x: 601, endPoint y: 452, distance: 381.4
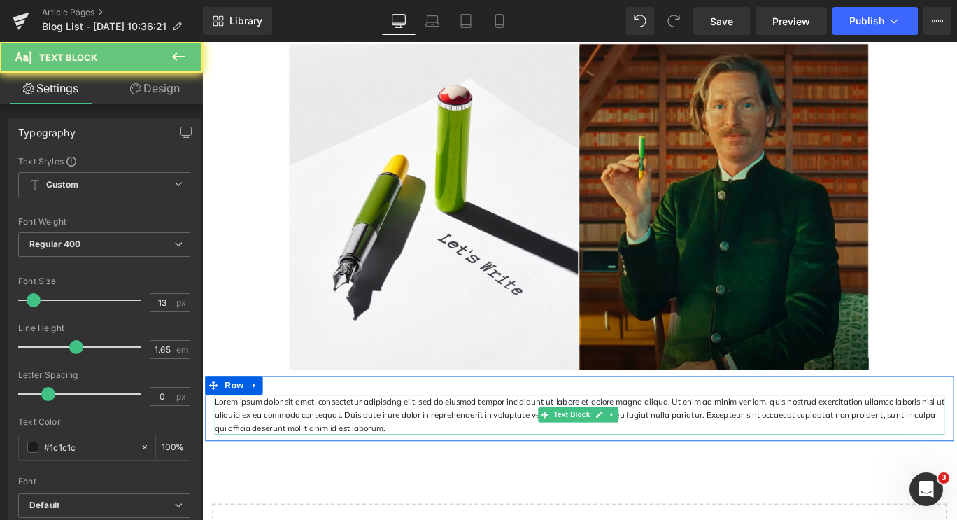
click at [398, 482] on p "Lorem ipsum dolor sit amet, consectetur adipiscing elit, sed do eiusmod tempor …" at bounding box center [625, 459] width 818 height 45
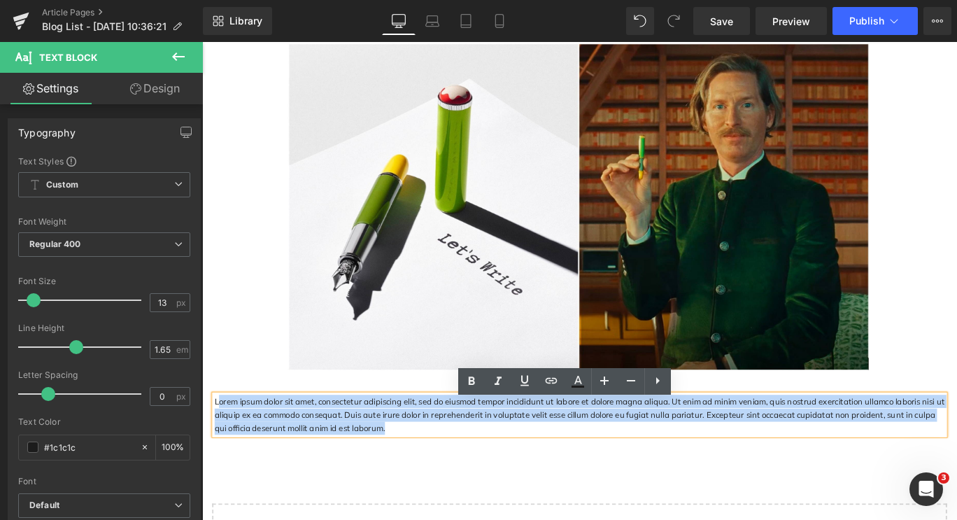
drag, startPoint x: 395, startPoint y: 483, endPoint x: 216, endPoint y: 448, distance: 182.3
click at [216, 448] on p "Lorem ipsum dolor sit amet, consectetur adipiscing elit, sed do eiusmod tempor …" at bounding box center [625, 459] width 818 height 45
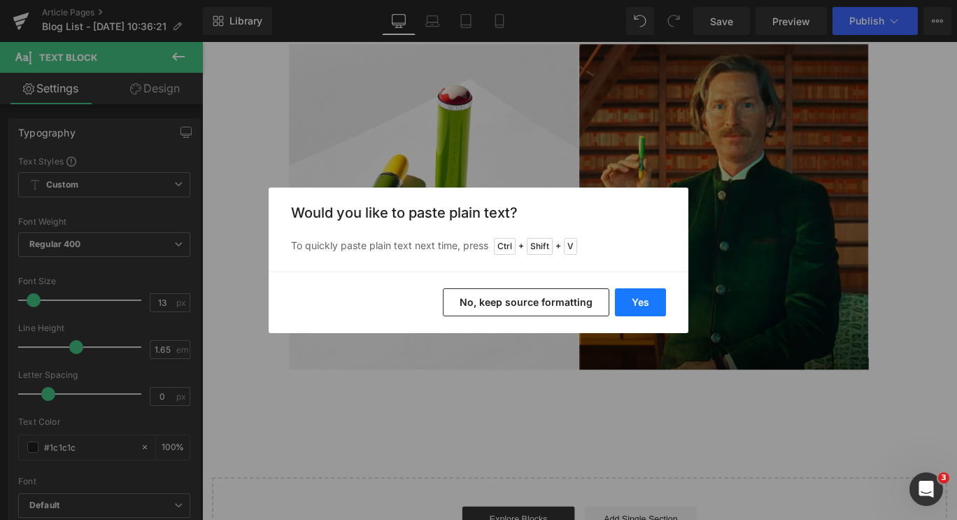
click at [657, 304] on button "Yes" at bounding box center [640, 302] width 51 height 28
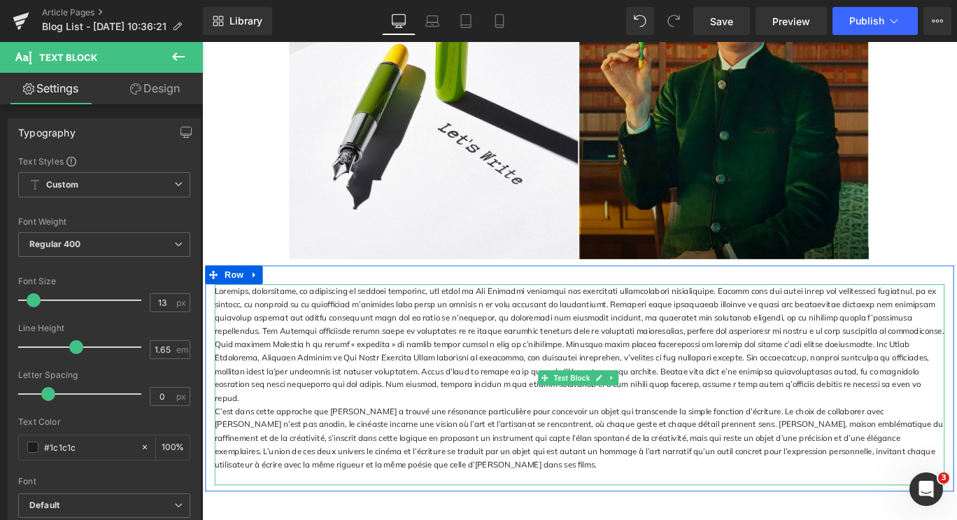
scroll to position [428, 0]
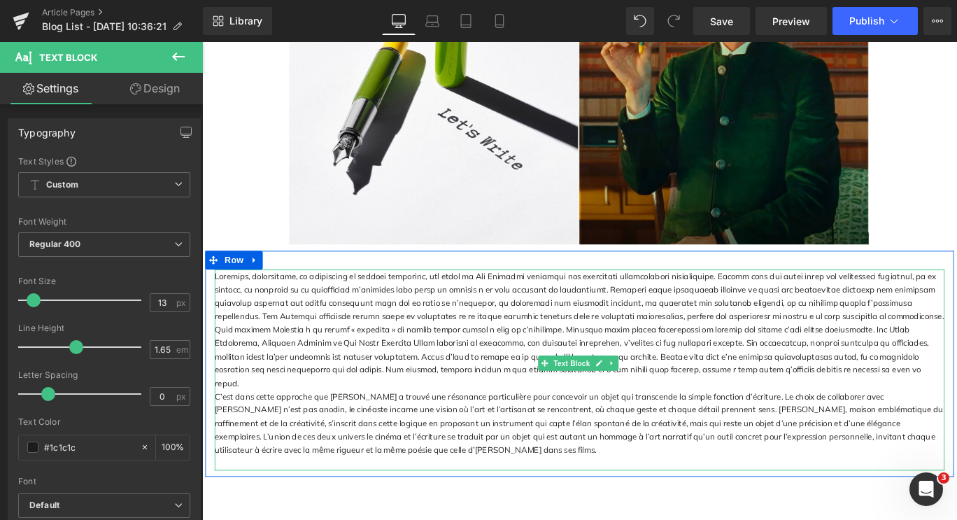
click at [794, 414] on p at bounding box center [625, 364] width 818 height 135
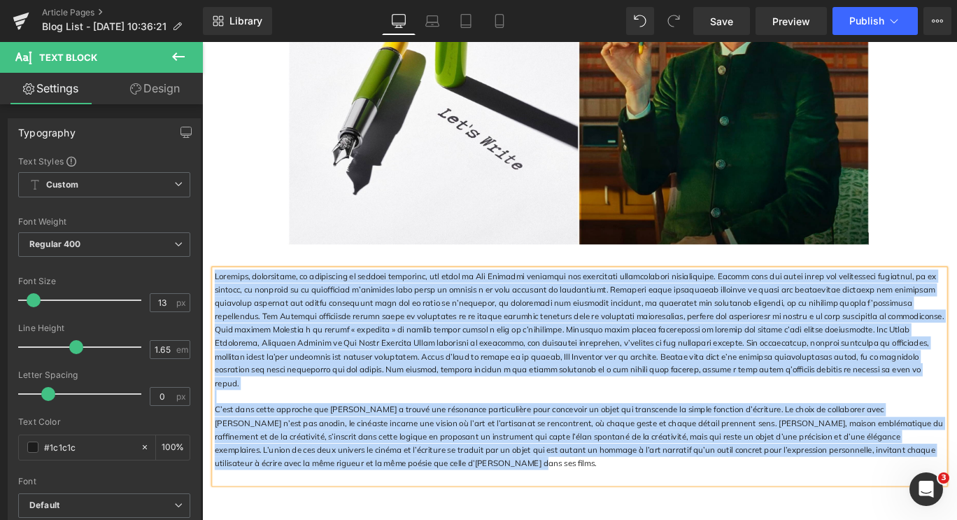
drag, startPoint x: 394, startPoint y: 506, endPoint x: 213, endPoint y: 308, distance: 268.3
click at [216, 308] on div "C’est dans cette approche que [PERSON_NAME] a trouvé une résonance particulière…" at bounding box center [625, 417] width 818 height 240
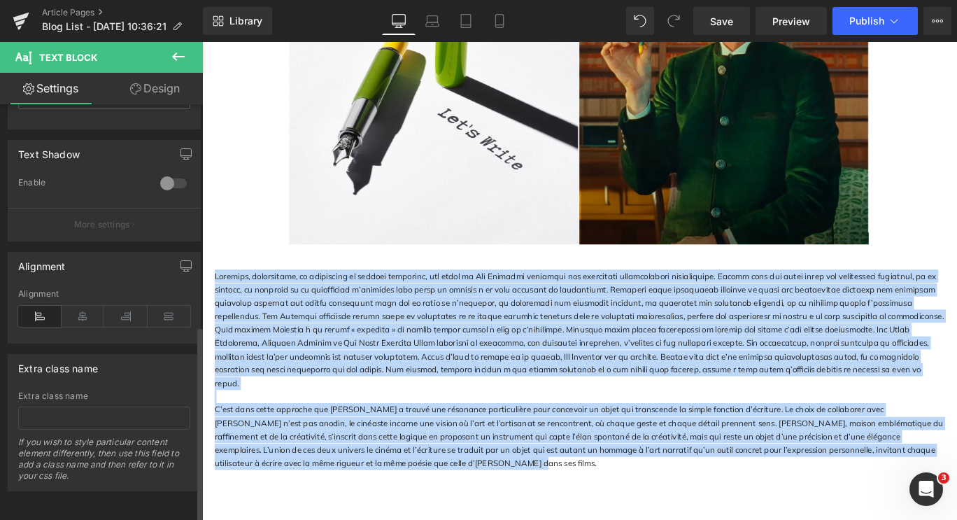
scroll to position [469, 0]
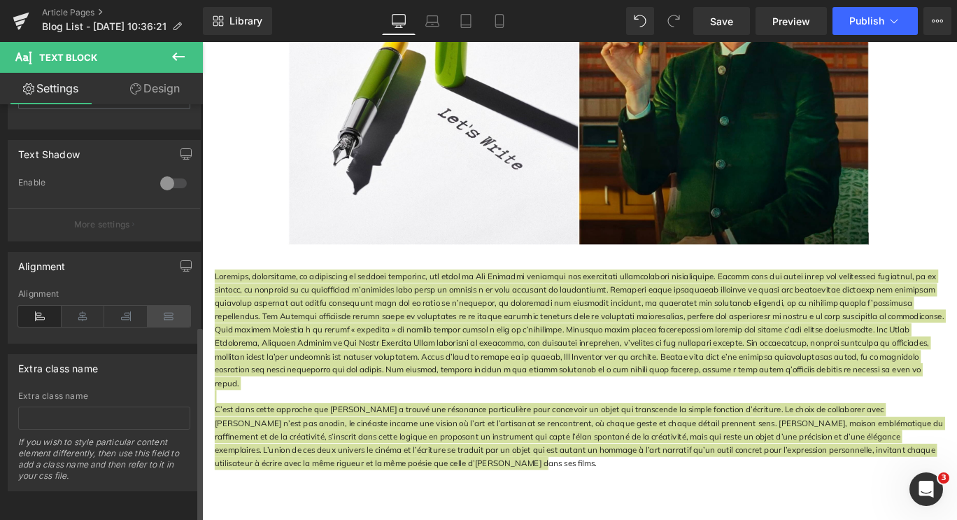
click at [171, 306] on icon at bounding box center [169, 316] width 43 height 21
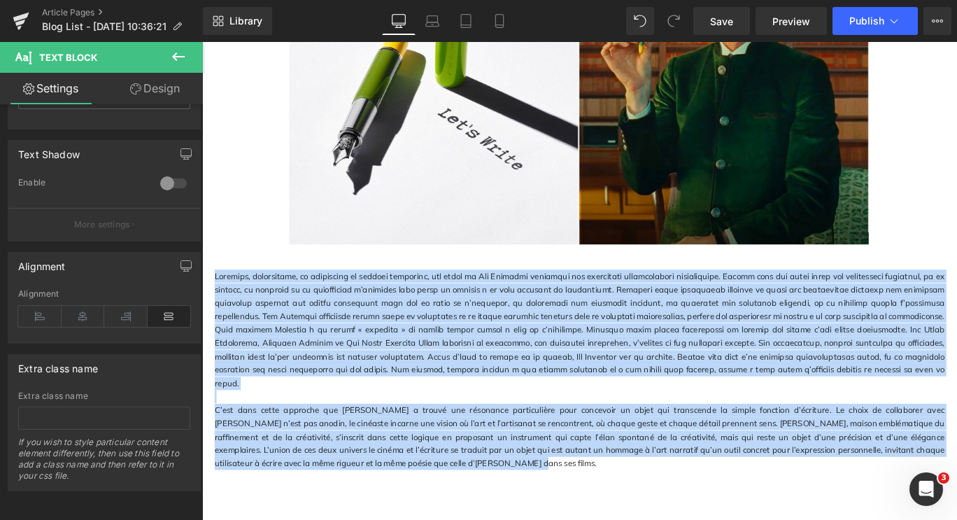
click at [559, 501] on p "C’est dans cette approche que [PERSON_NAME] a trouvé une résonance particulière…" at bounding box center [625, 485] width 818 height 75
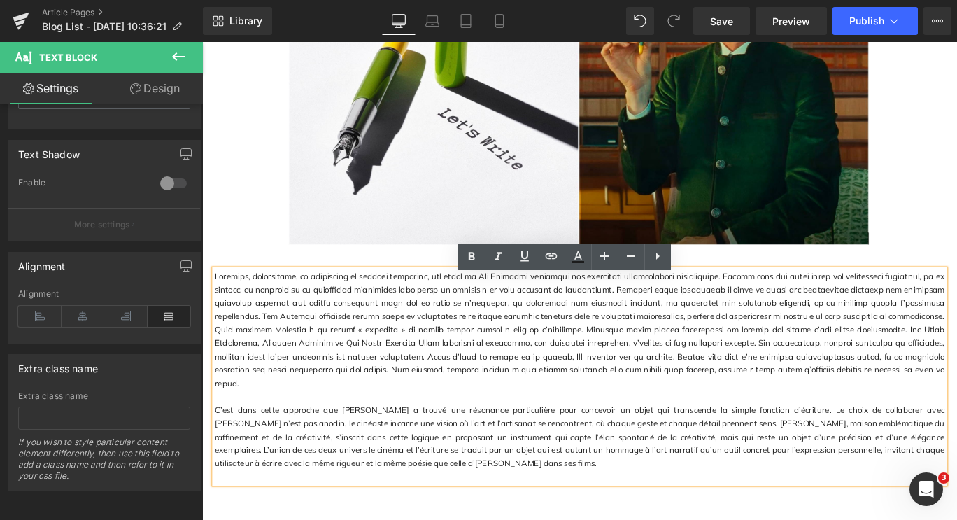
click at [513, 519] on div "[PERSON_NAME] et [PERSON_NAME], un dialogue entre cinéma et écriture Heading Ro…" at bounding box center [625, 218] width 846 height 1021
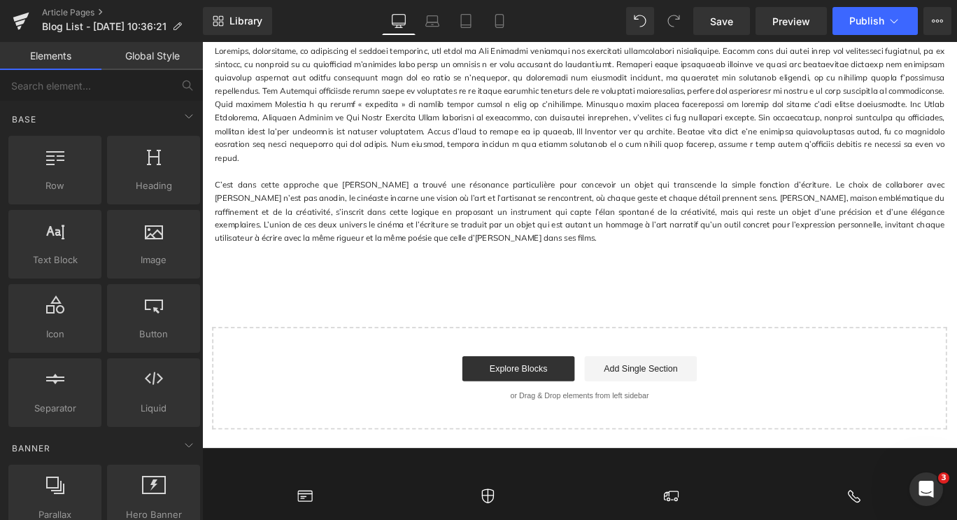
scroll to position [708, 0]
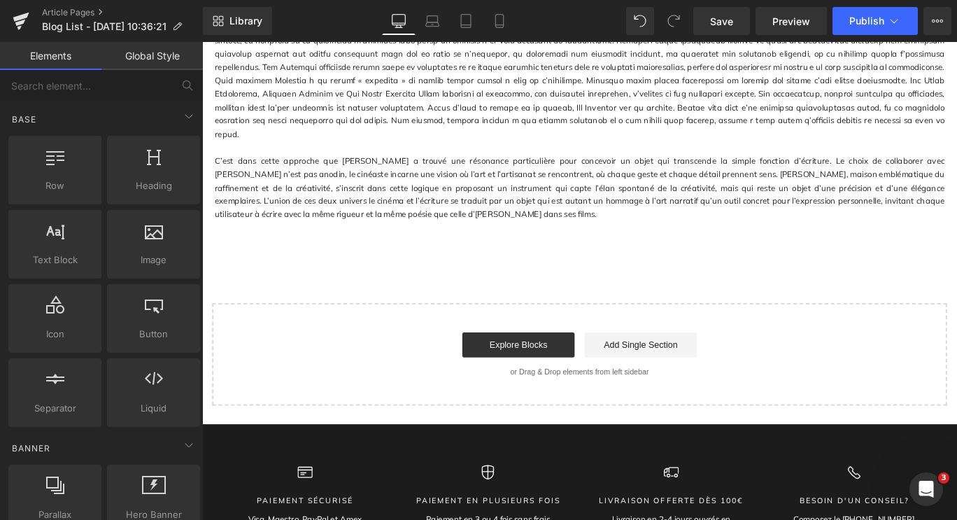
click at [382, 227] on p "C’est dans cette approche que [PERSON_NAME] a trouvé une résonance particulière…" at bounding box center [625, 205] width 818 height 75
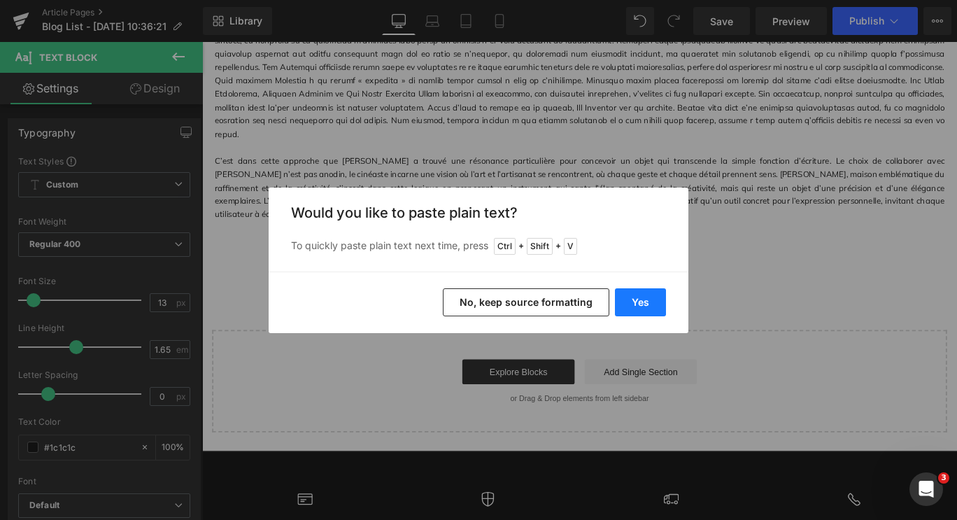
click at [632, 305] on button "Yes" at bounding box center [640, 302] width 51 height 28
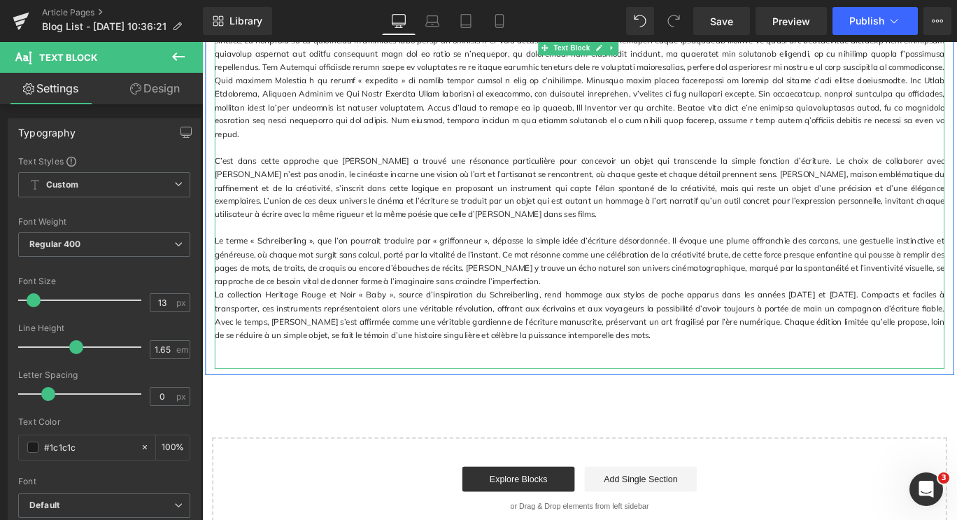
click at [627, 299] on p "Le terme « Schreiberling », que l’on pourrait traduire par « griffonneur », dép…" at bounding box center [625, 287] width 818 height 60
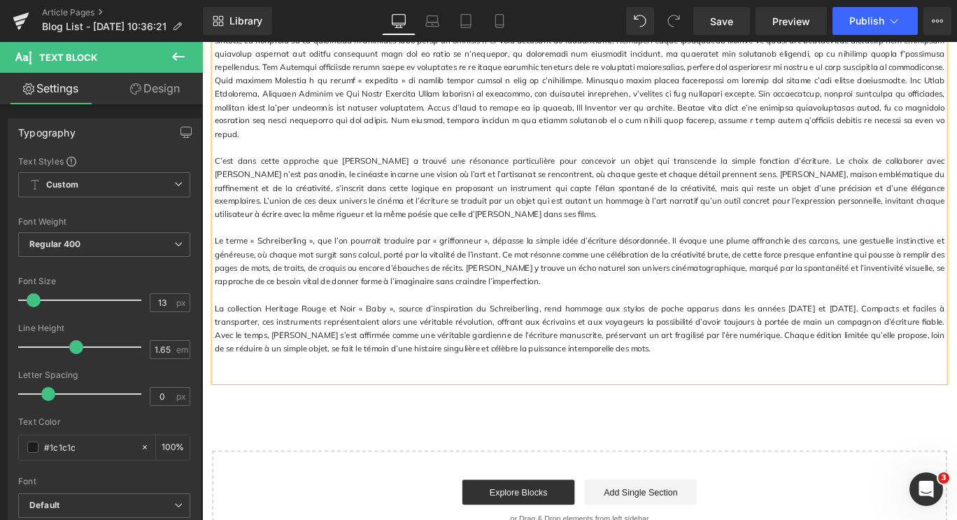
click at [299, 243] on p at bounding box center [625, 250] width 818 height 15
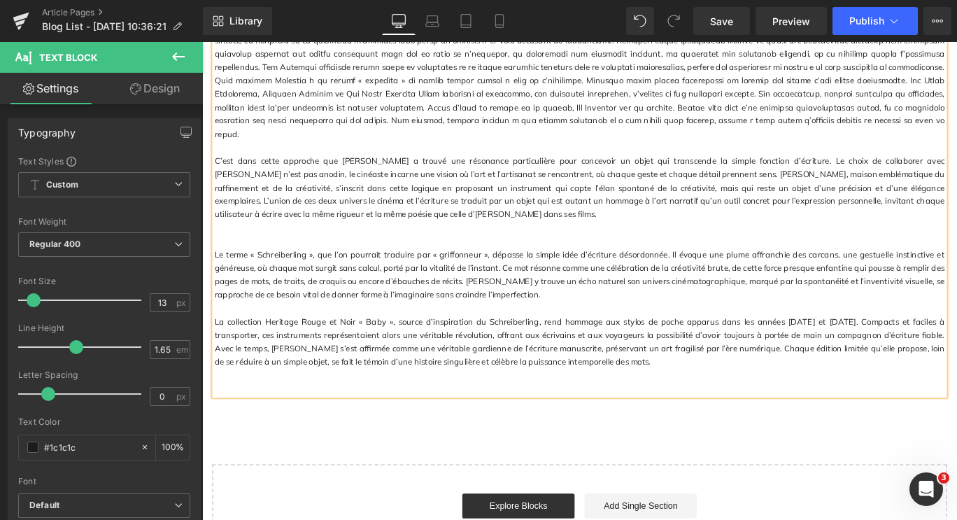
click at [515, 408] on p at bounding box center [625, 415] width 818 height 15
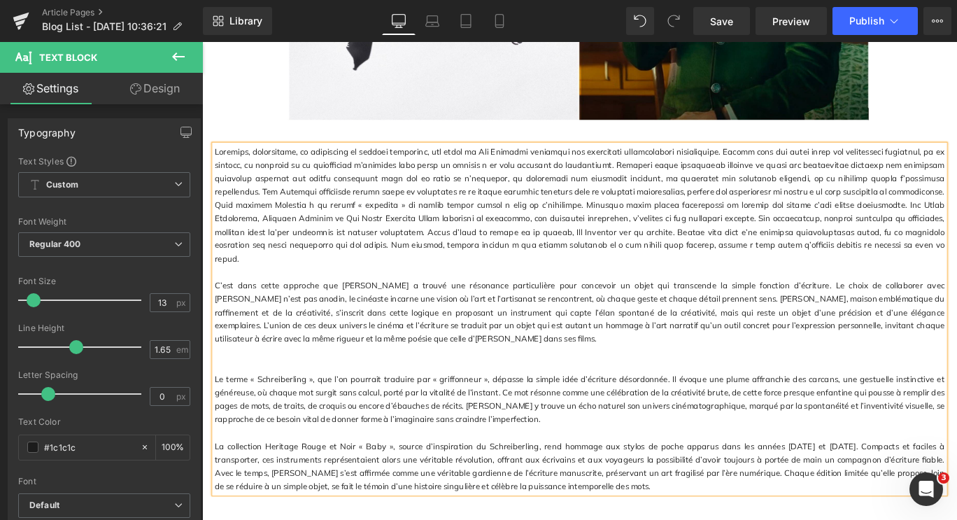
scroll to position [778, 0]
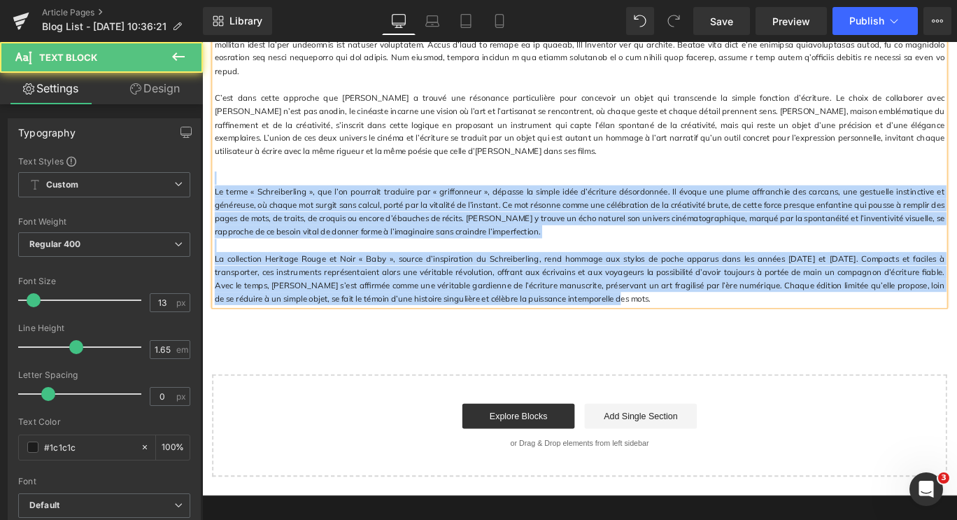
drag, startPoint x: 539, startPoint y: 325, endPoint x: 231, endPoint y: 192, distance: 334.3
click at [231, 192] on div "C’est dans cette approche que [PERSON_NAME] a trouvé une résonance particulière…" at bounding box center [625, 143] width 818 height 390
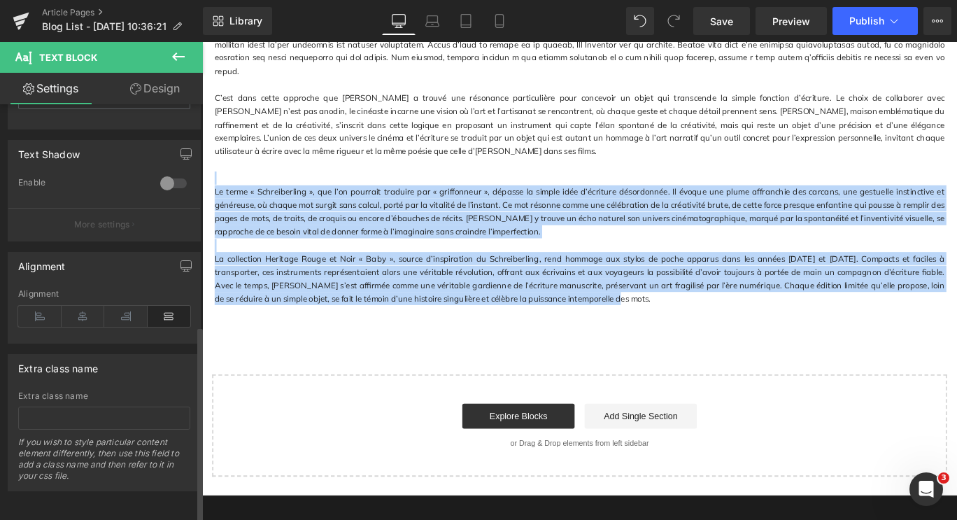
scroll to position [469, 0]
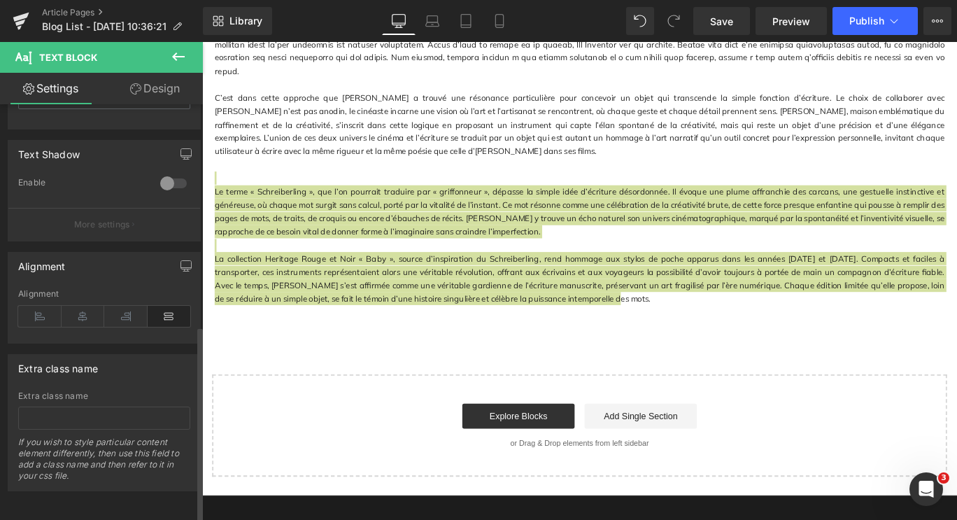
click at [158, 306] on icon at bounding box center [169, 316] width 43 height 21
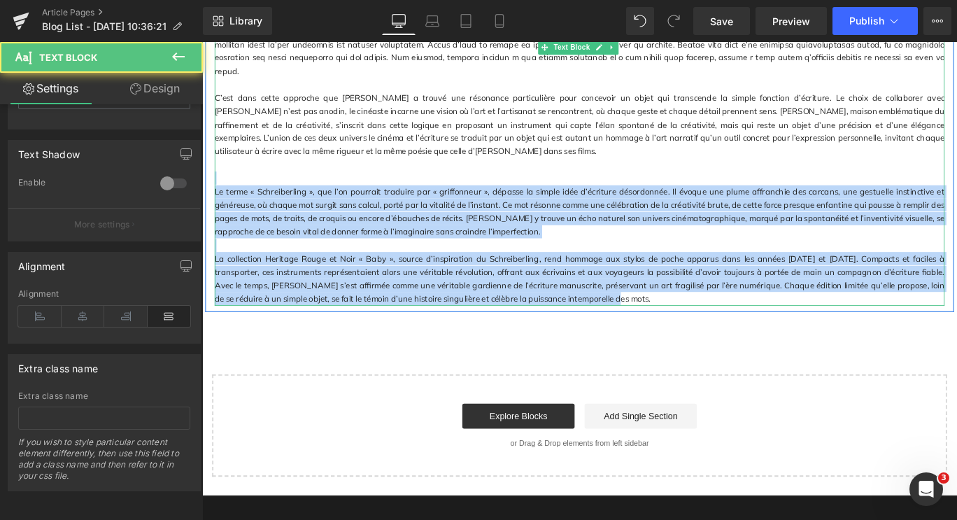
click at [581, 326] on p "La collection Heritage Rouge et Noir « Baby », source d’inspiration du Schreibe…" at bounding box center [625, 308] width 818 height 60
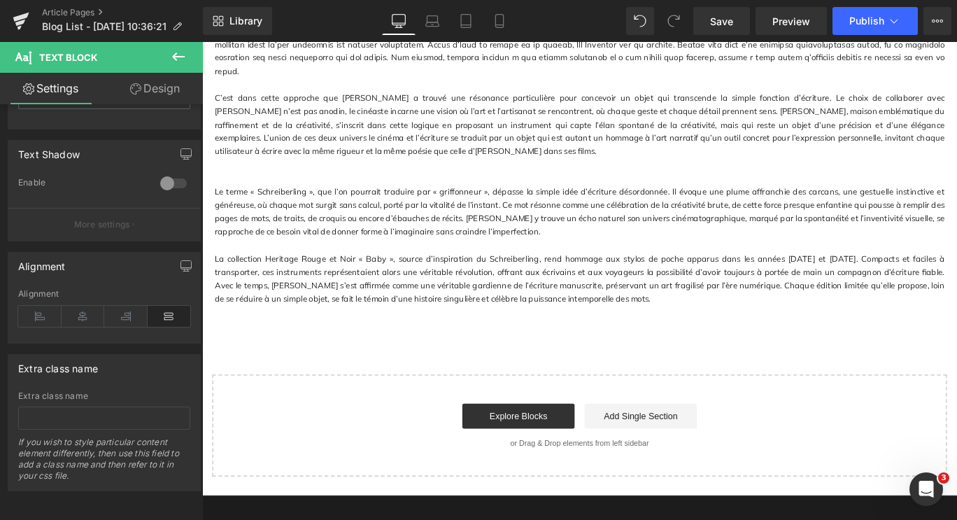
click at [178, 55] on icon at bounding box center [178, 56] width 17 height 17
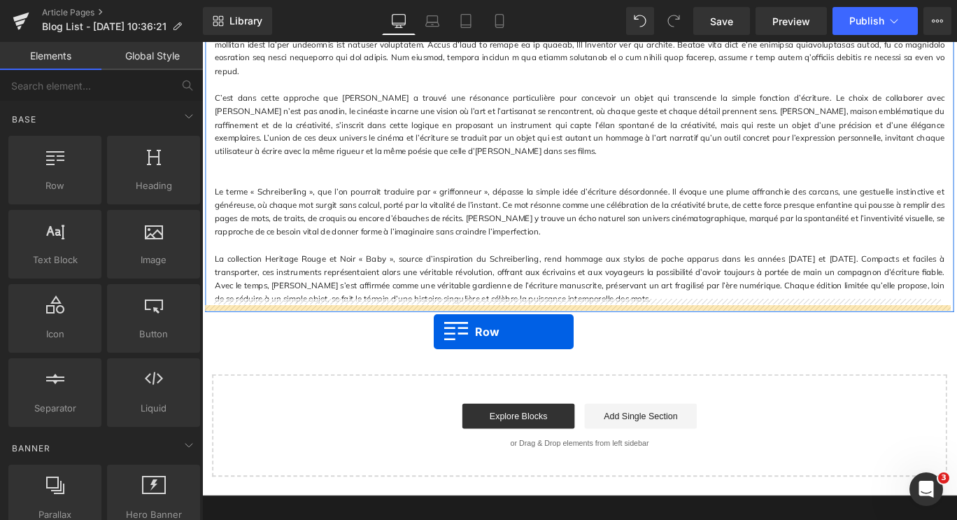
drag, startPoint x: 269, startPoint y: 216, endPoint x: 462, endPoint y: 366, distance: 244.1
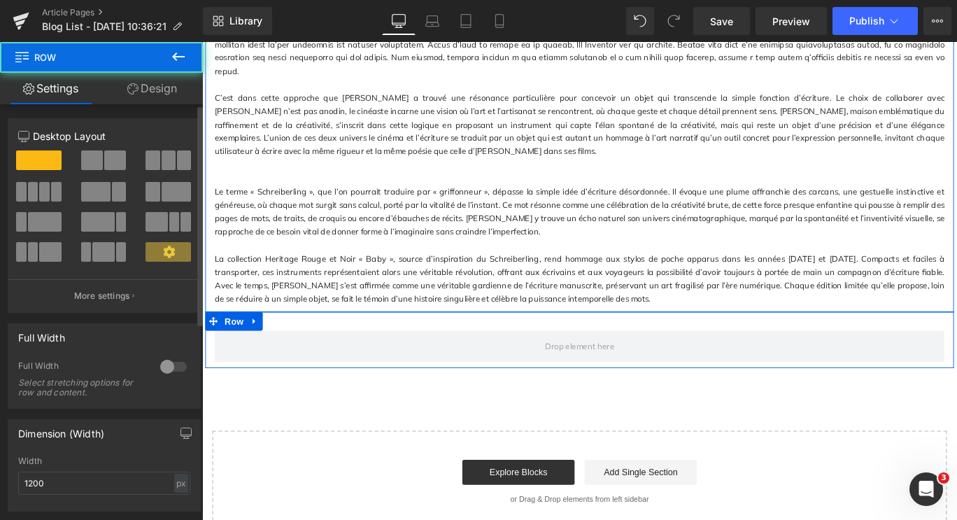
click at [97, 161] on span at bounding box center [92, 160] width 22 height 20
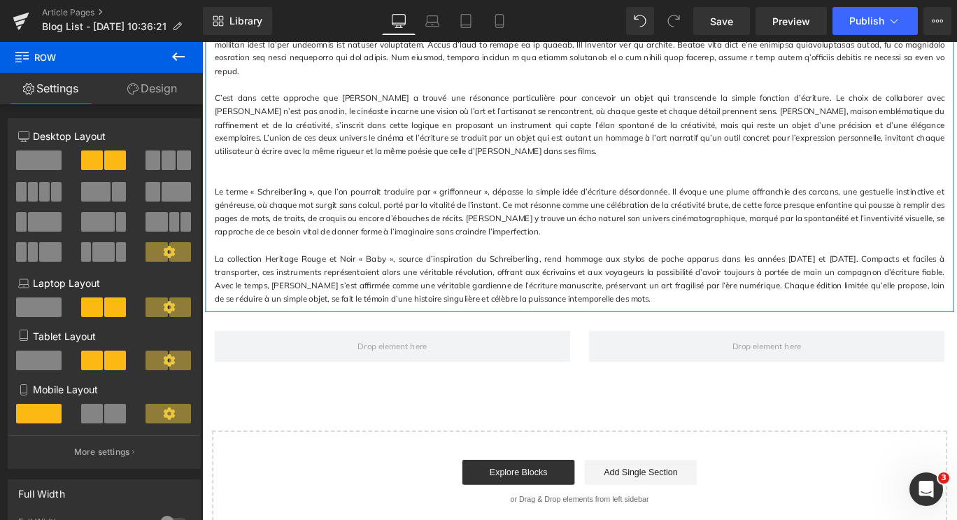
click at [183, 56] on icon at bounding box center [178, 56] width 13 height 8
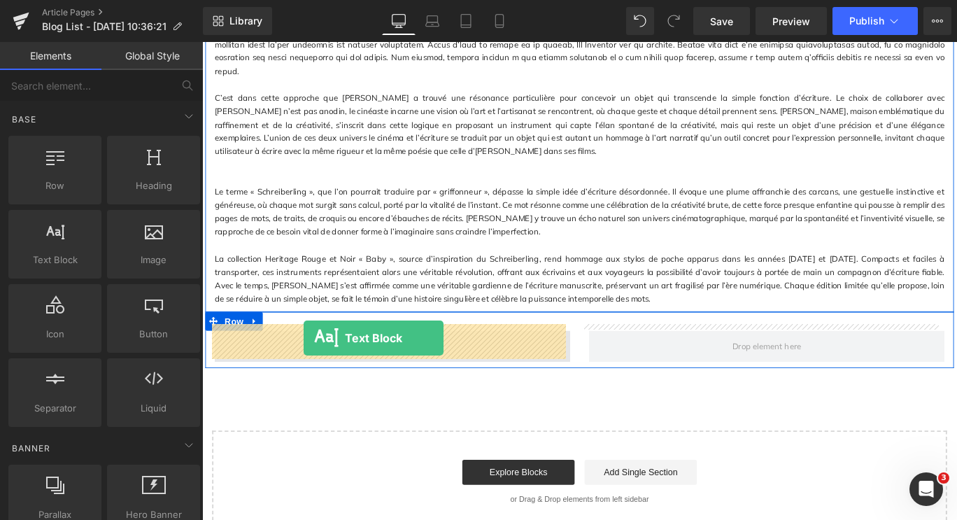
drag, startPoint x: 259, startPoint y: 299, endPoint x: 316, endPoint y: 373, distance: 93.7
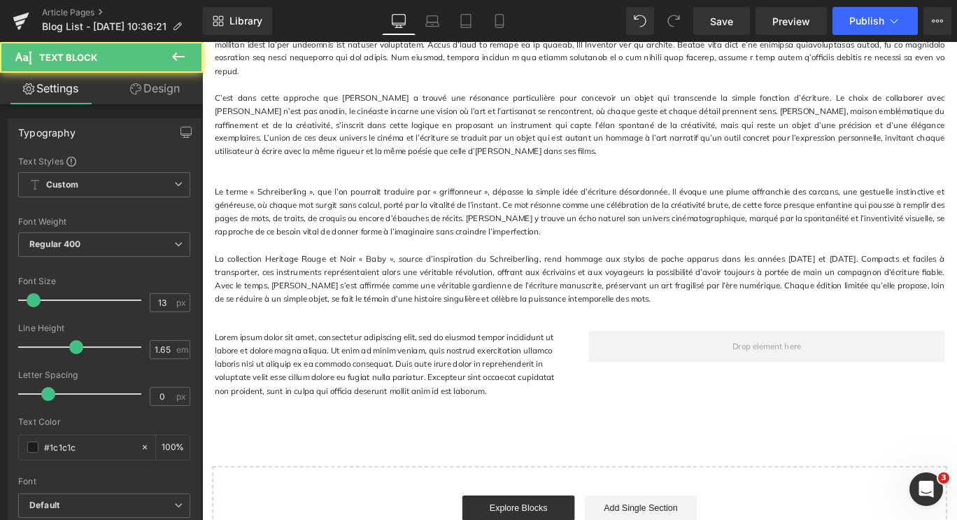
click at [545, 367] on p "Lorem ipsum dolor sit amet, consectetur adipiscing elit, sed do eiusmod tempor …" at bounding box center [415, 403] width 399 height 75
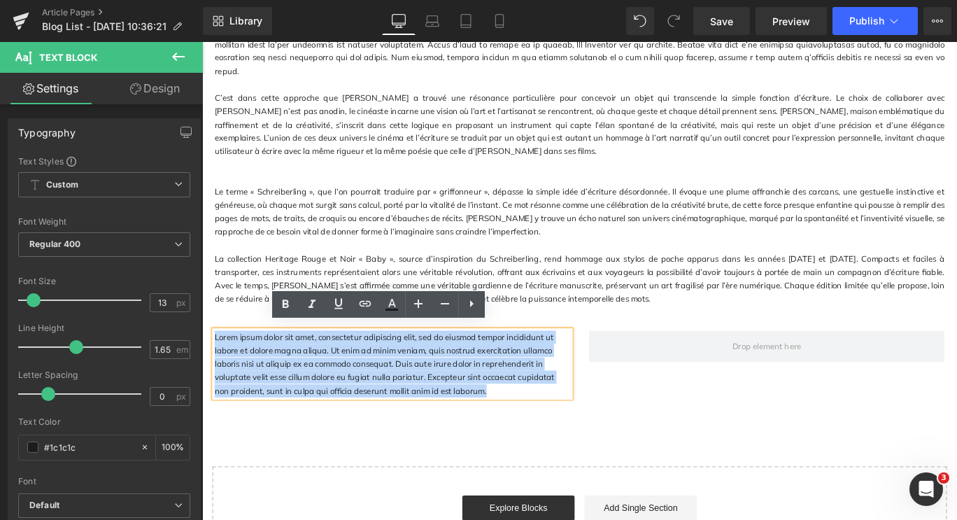
drag, startPoint x: 434, startPoint y: 431, endPoint x: 206, endPoint y: 363, distance: 237.2
click at [206, 366] on div "Lorem ipsum dolor sit amet, consectetur adipiscing elit, sed do eiusmod tempor …" at bounding box center [416, 403] width 420 height 75
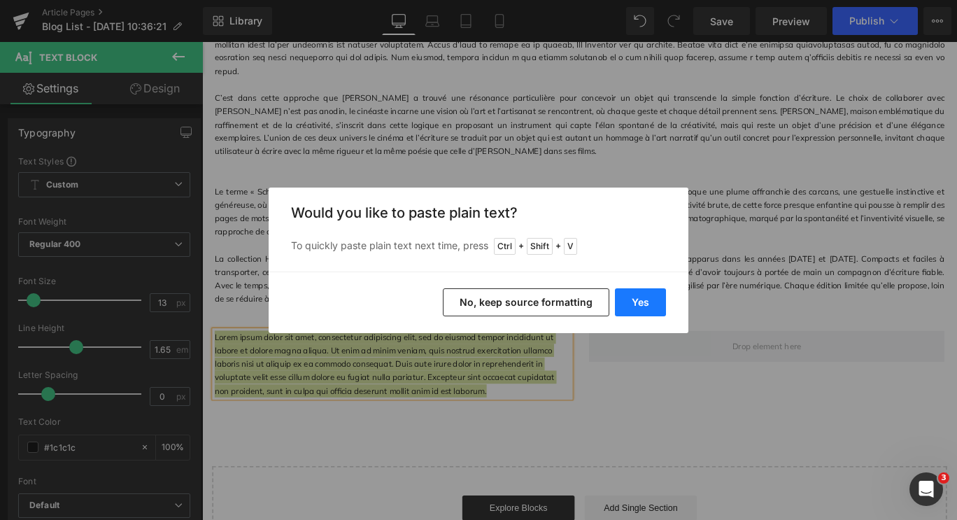
click at [623, 299] on button "Yes" at bounding box center [640, 302] width 51 height 28
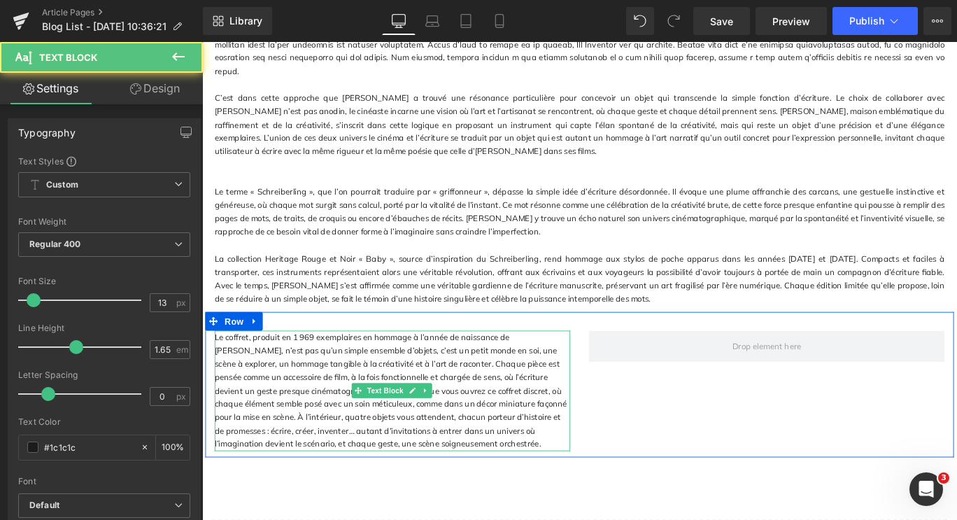
click at [493, 484] on p "Le coffret, produit en 1 969 exemplaires en hommage à l’année de naissance de […" at bounding box center [415, 433] width 399 height 135
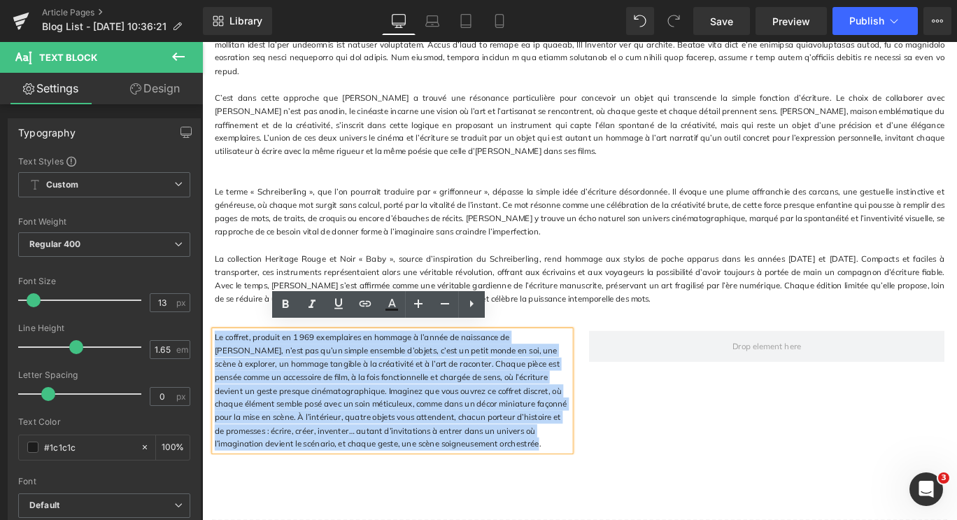
drag, startPoint x: 493, startPoint y: 484, endPoint x: 203, endPoint y: 347, distance: 321.0
click at [206, 347] on div "Le coffret, produit en 1 969 exemplaires en hommage à l’année de naissance de […" at bounding box center [625, 426] width 839 height 163
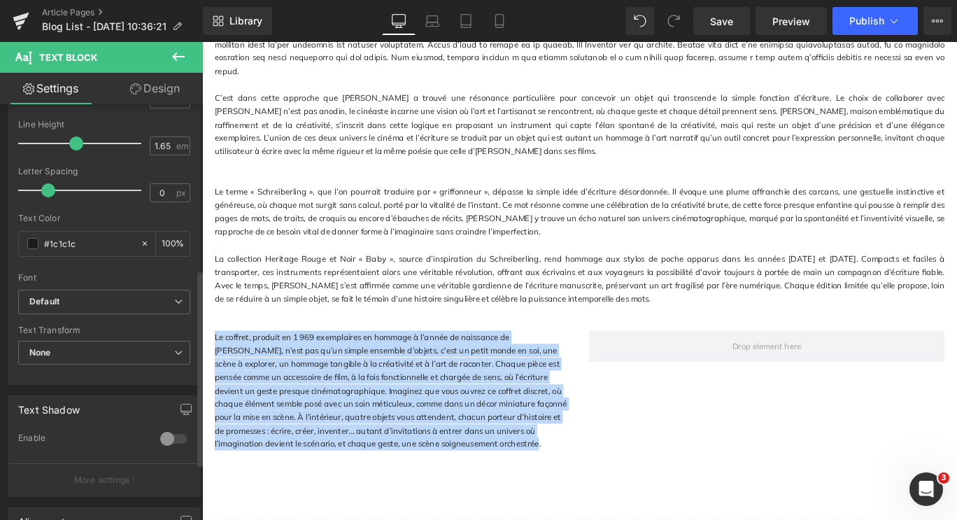
scroll to position [350, 0]
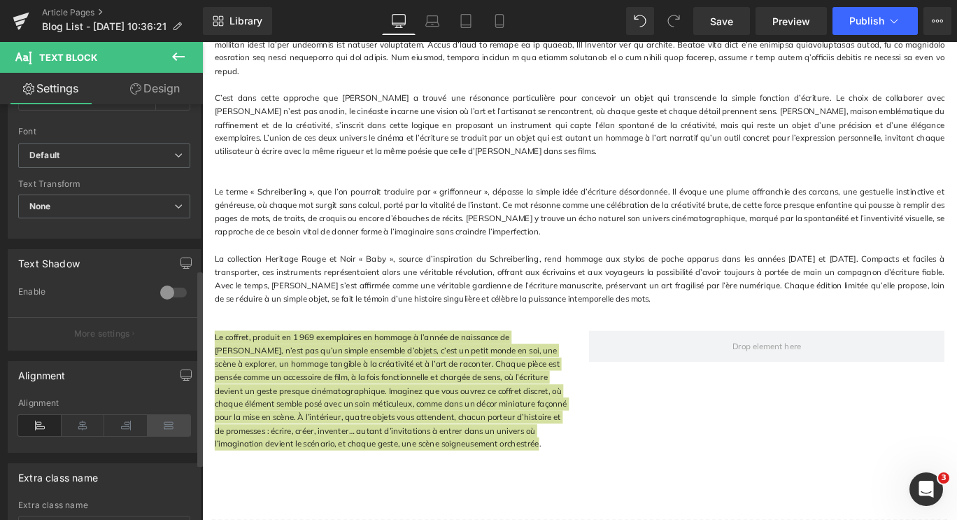
click at [157, 423] on icon at bounding box center [169, 425] width 43 height 21
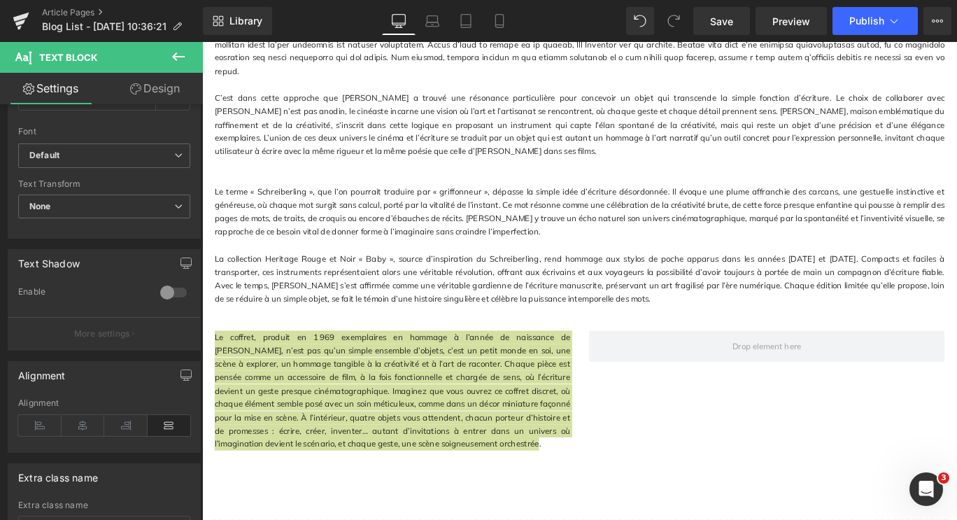
click at [169, 61] on button at bounding box center [178, 57] width 49 height 31
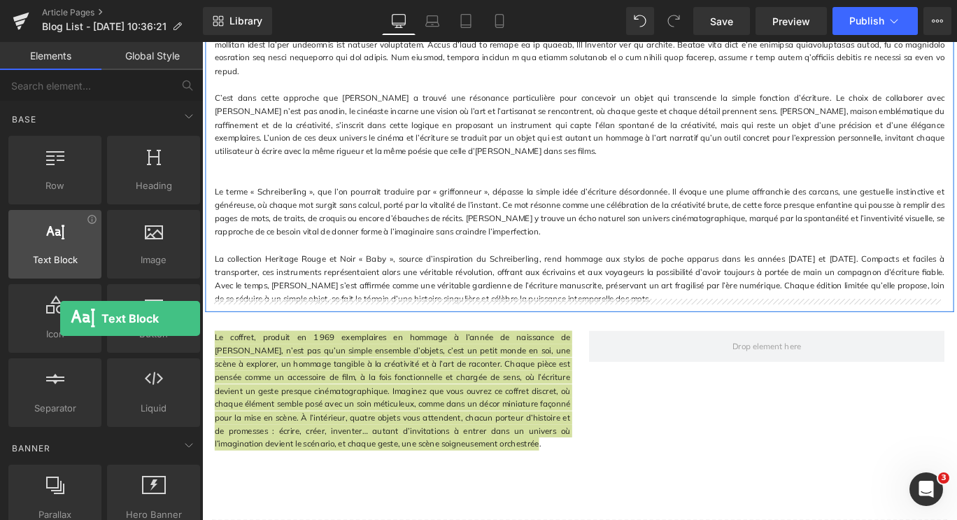
drag, startPoint x: 73, startPoint y: 238, endPoint x: 60, endPoint y: 234, distance: 13.7
click at [60, 234] on div at bounding box center [55, 236] width 85 height 31
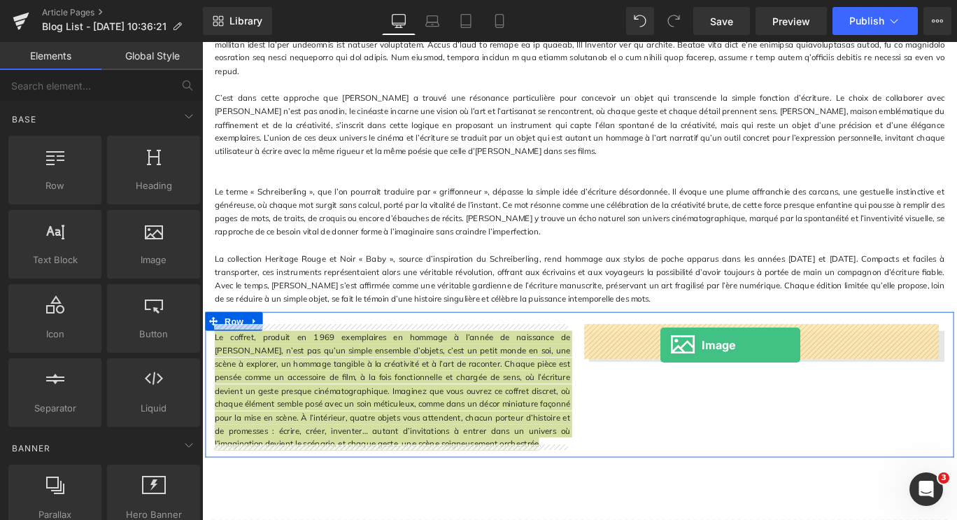
drag, startPoint x: 350, startPoint y: 273, endPoint x: 716, endPoint y: 382, distance: 382.2
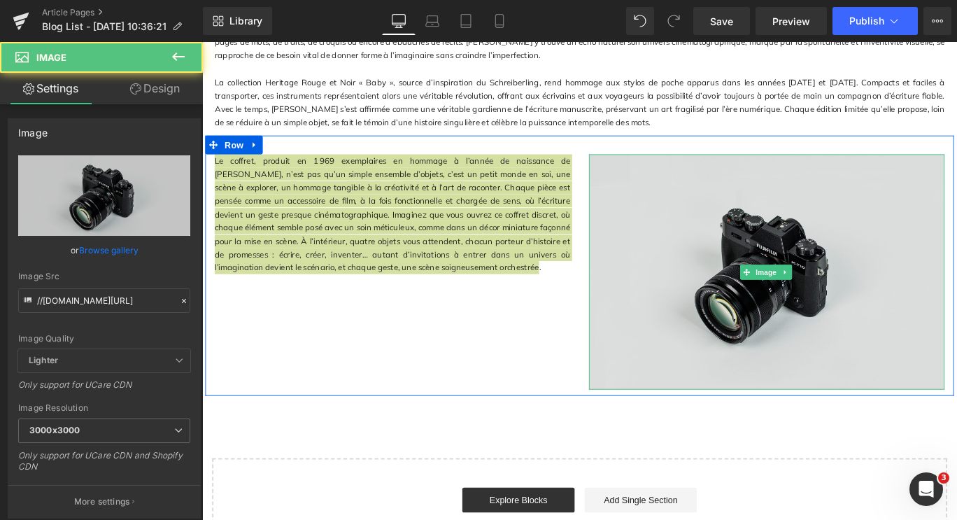
scroll to position [987, 0]
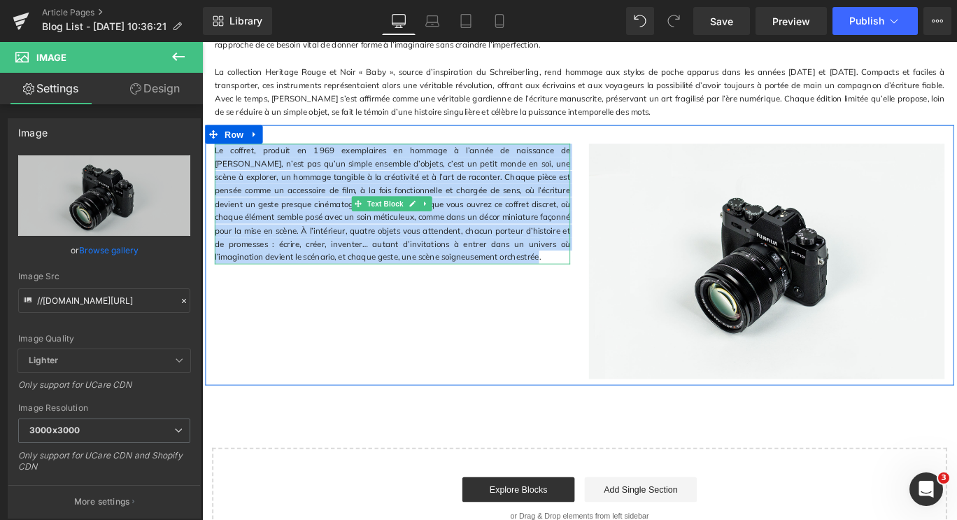
click at [319, 178] on p "Le coffret, produit en 1 969 exemplaires en hommage à l’année de naissance de […" at bounding box center [415, 223] width 399 height 135
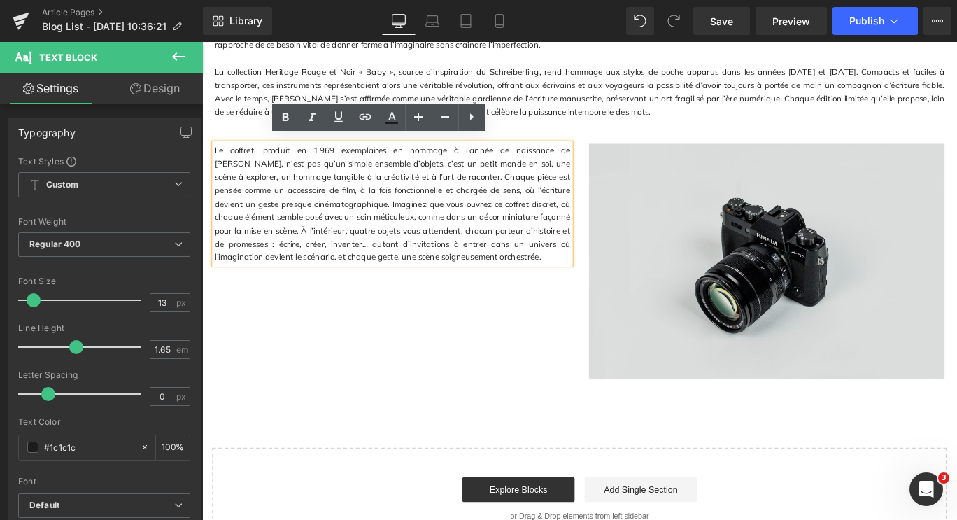
click at [887, 311] on img at bounding box center [835, 288] width 399 height 264
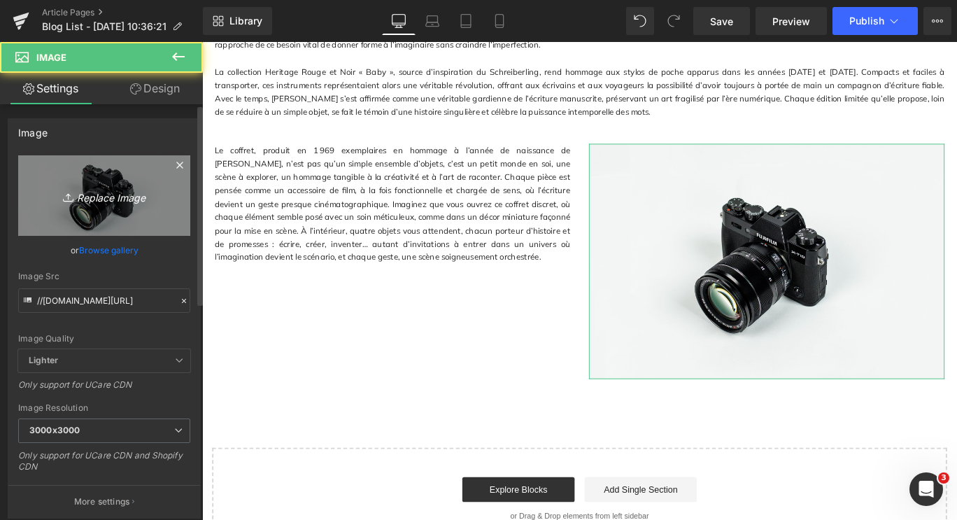
click at [76, 190] on icon "Replace Image" at bounding box center [104, 195] width 112 height 17
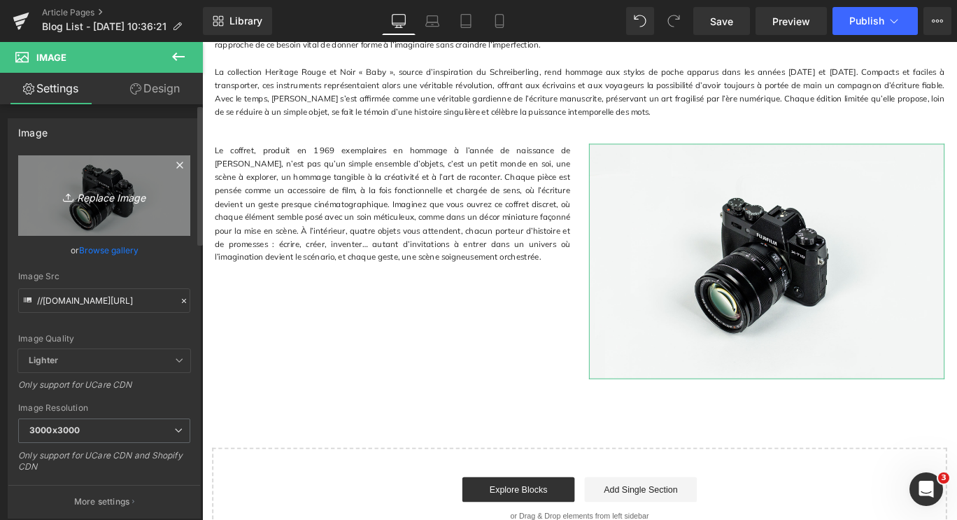
type input "C:\fakepath\WA 1.jpg"
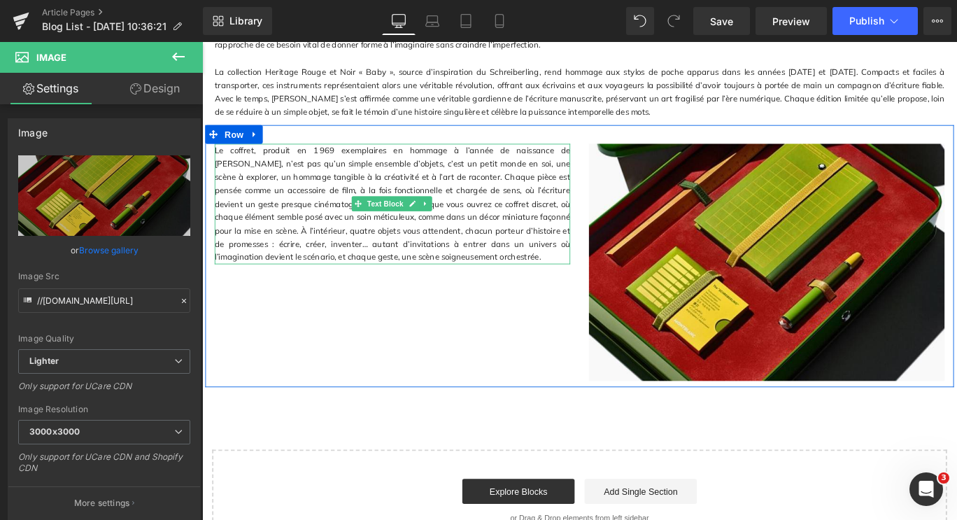
click at [469, 188] on p "Le coffret, produit en 1 969 exemplaires en hommage à l’année de naissance de […" at bounding box center [415, 223] width 399 height 135
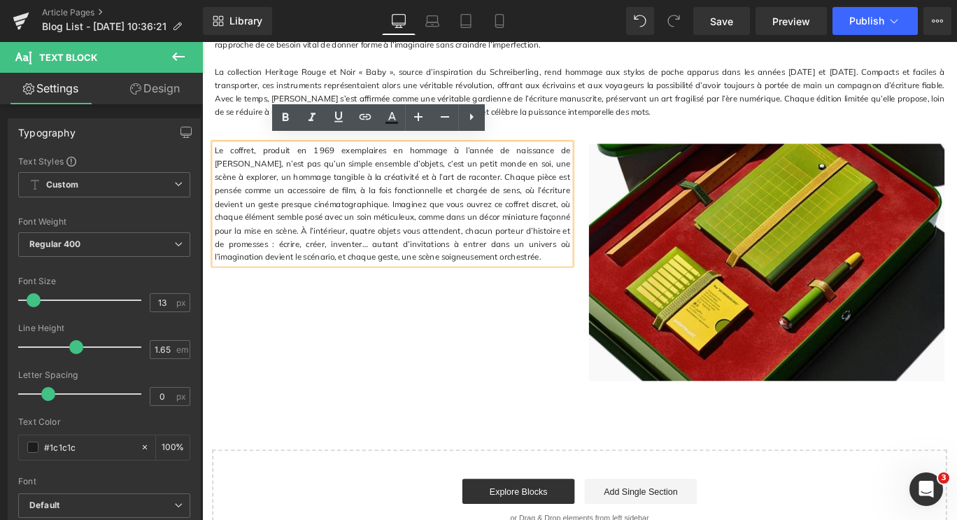
click at [216, 157] on p "Le coffret, produit en 1 969 exemplaires en hommage à l’année de naissance de […" at bounding box center [415, 223] width 399 height 135
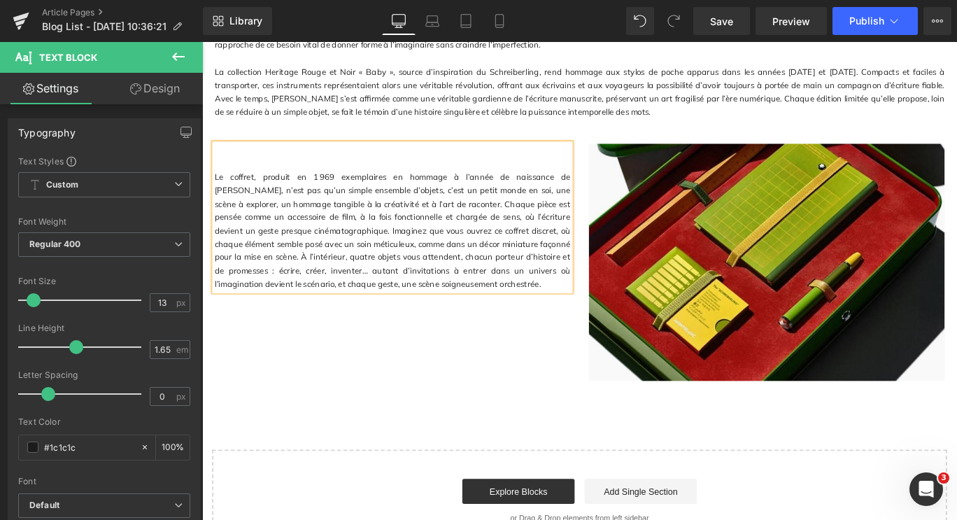
click at [488, 350] on div "Le coffret, produit en 1 969 exemplaires en hommage à l’année de naissance de […" at bounding box center [625, 282] width 839 height 294
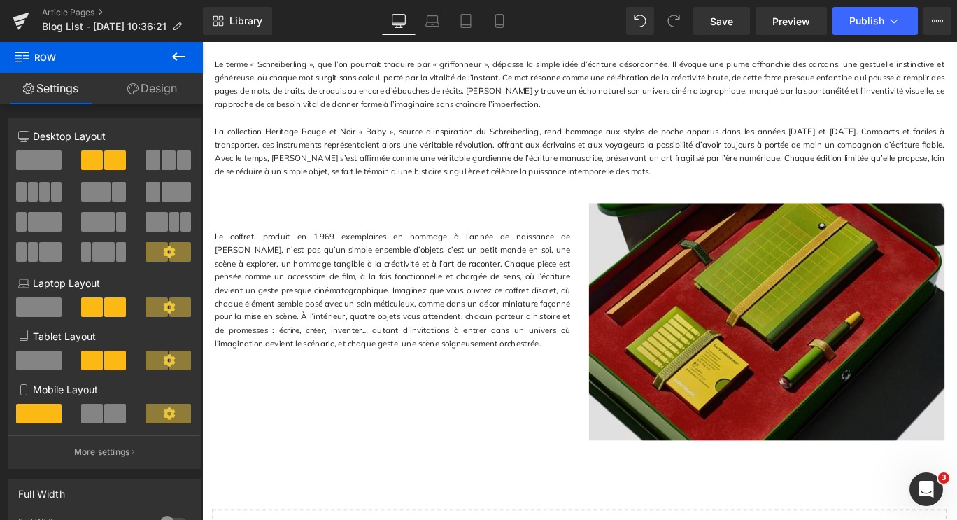
scroll to position [848, 0]
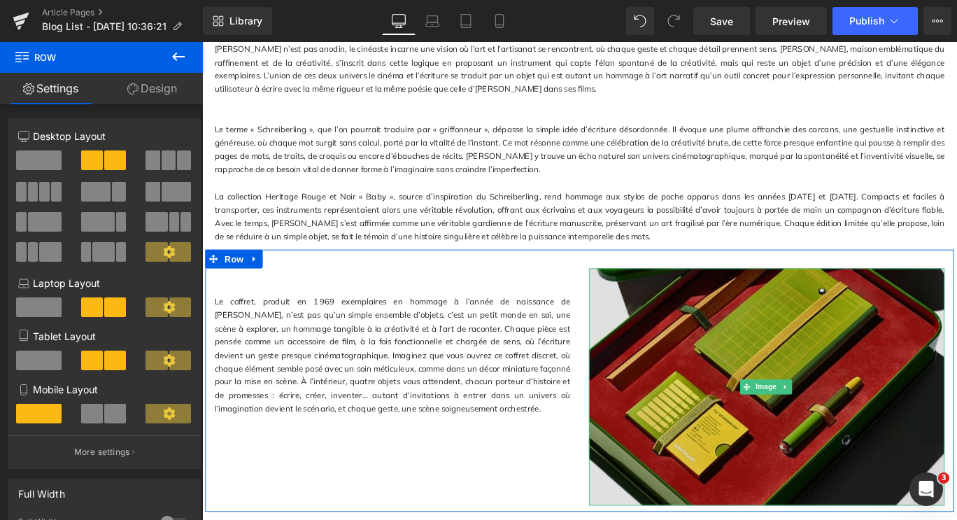
click at [693, 315] on img at bounding box center [835, 429] width 399 height 266
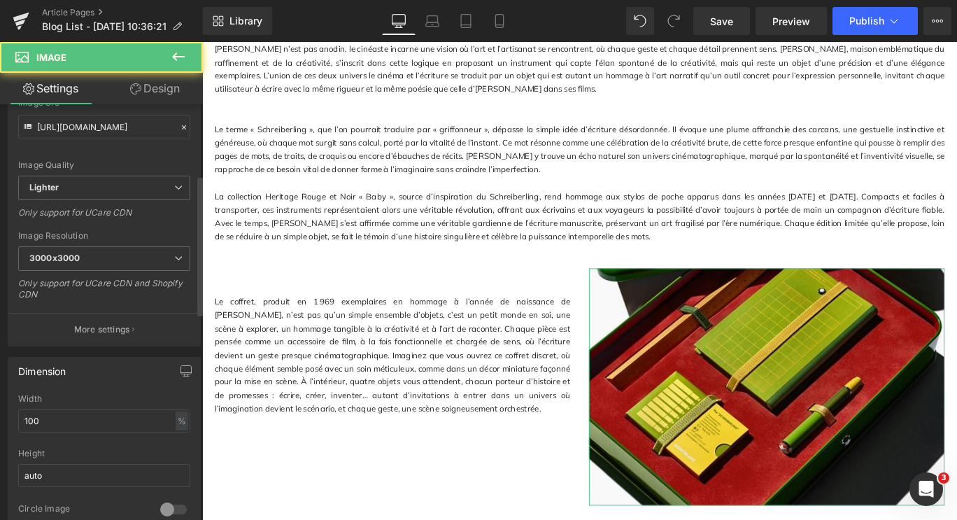
scroll to position [210, 0]
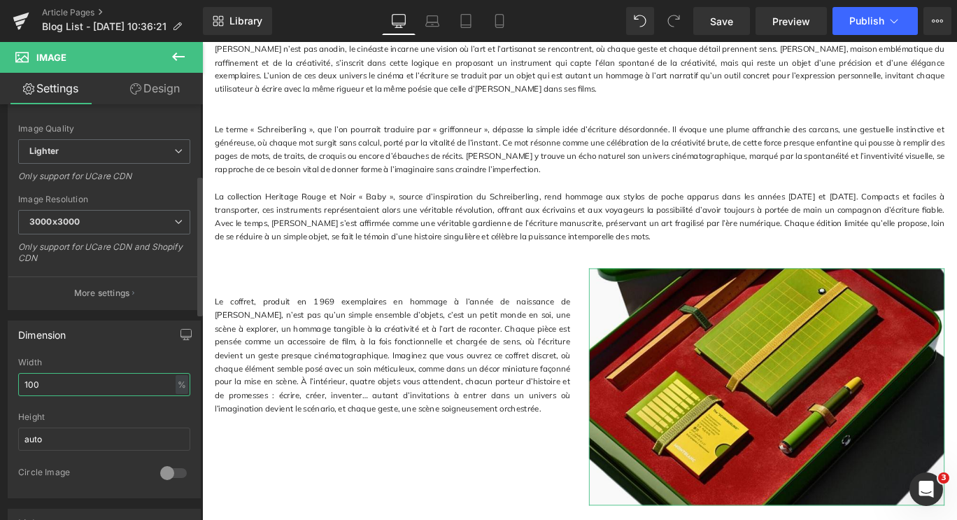
drag, startPoint x: 45, startPoint y: 391, endPoint x: 15, endPoint y: 377, distance: 32.5
click at [15, 377] on div "100% Width 100 % % px auto Height auto 0 Circle Image" at bounding box center [104, 427] width 192 height 140
type input "90"
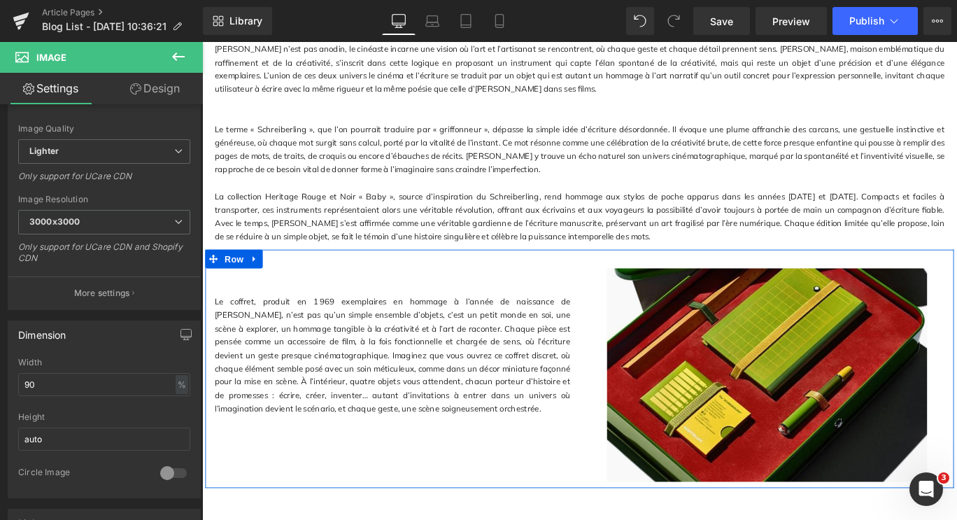
click at [406, 501] on div "Le coffret, produit en 1 969 exemplaires en hommage à l’année de naissance de […" at bounding box center [625, 408] width 839 height 267
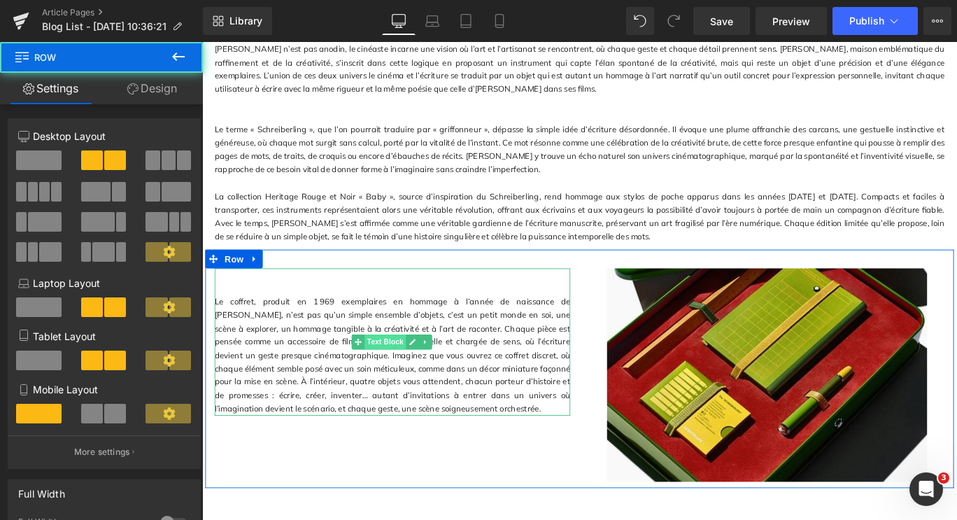
click at [426, 373] on span "Text Block" at bounding box center [407, 378] width 46 height 17
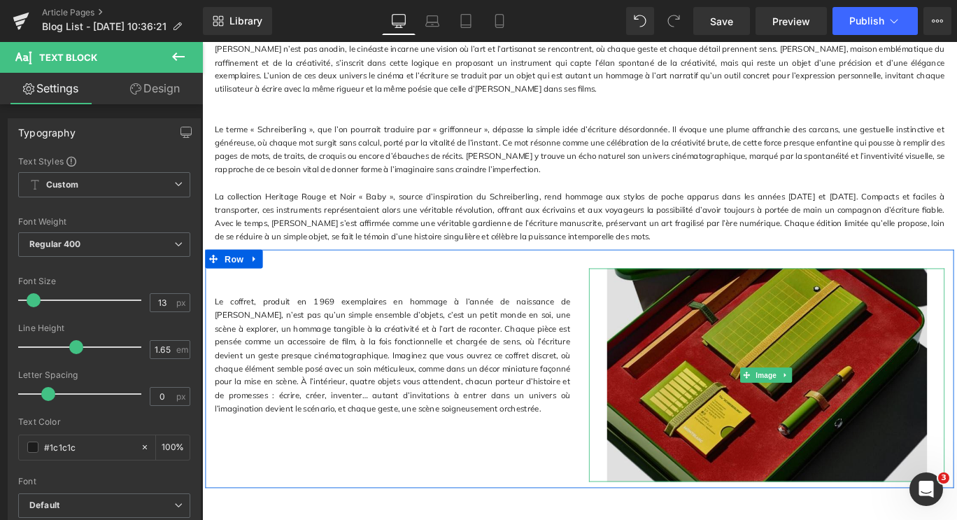
click at [683, 369] on img at bounding box center [835, 415] width 359 height 239
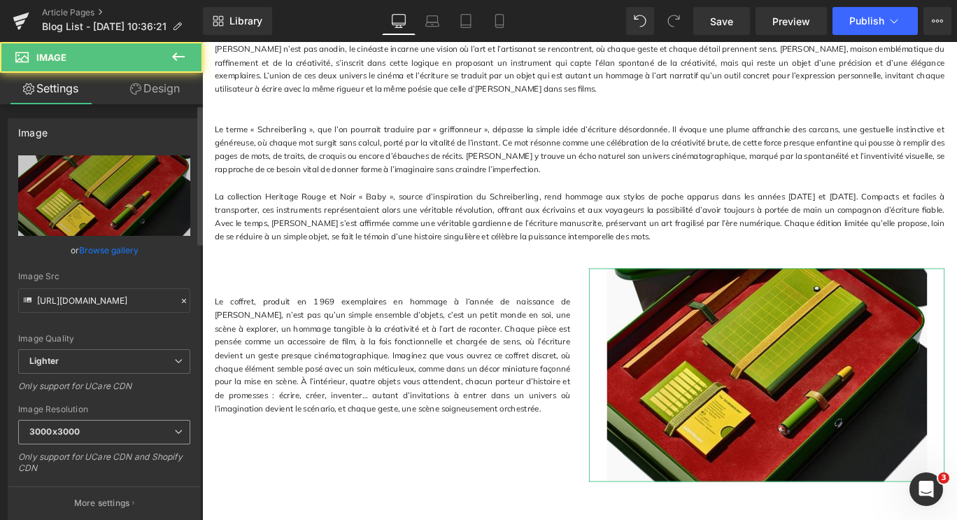
scroll to position [420, 0]
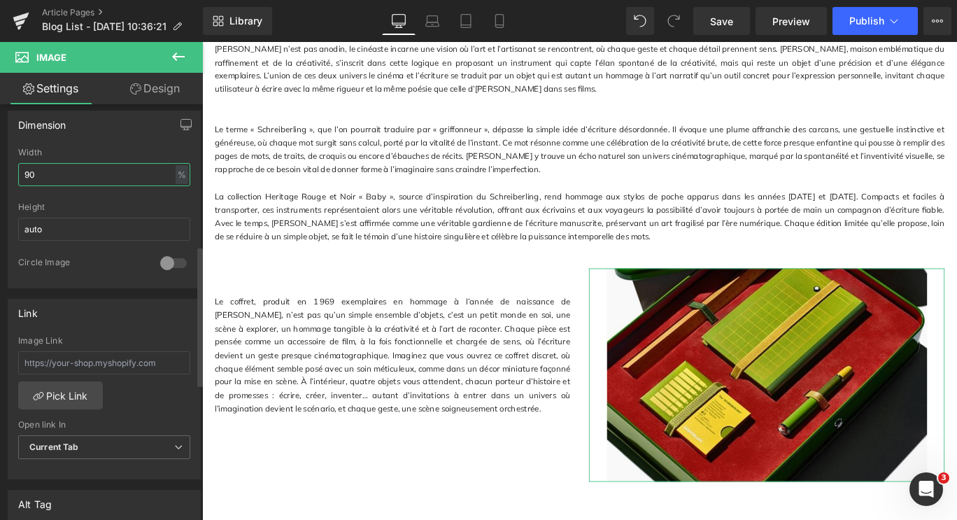
drag, startPoint x: 38, startPoint y: 173, endPoint x: 6, endPoint y: 172, distance: 32.2
click at [6, 172] on div "Dimension 90% Width 90 % % px auto Height auto 0 Circle Image" at bounding box center [104, 194] width 209 height 188
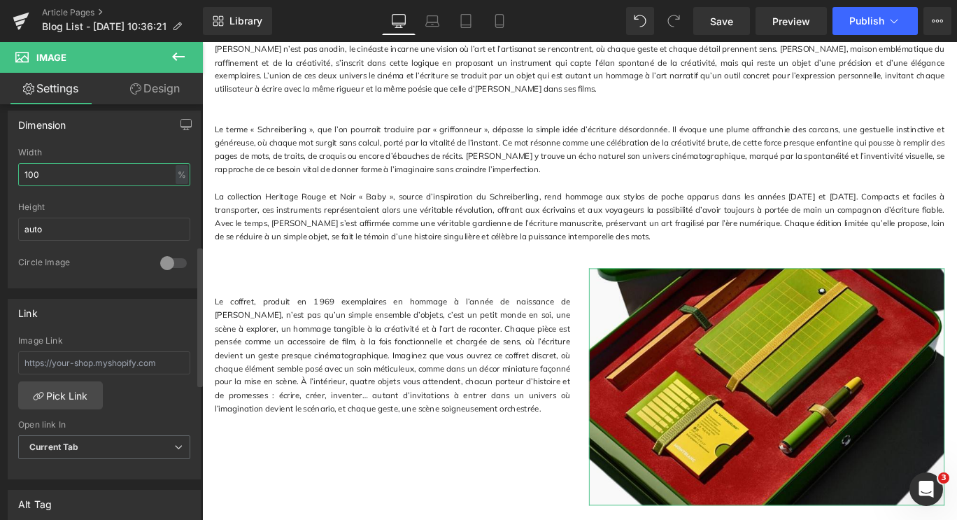
type input "100"
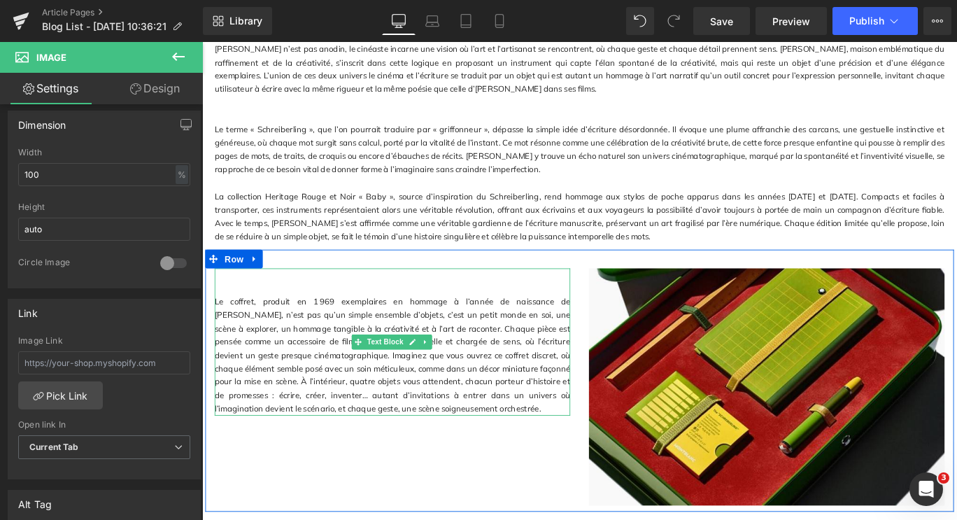
click at [551, 380] on p "Le coffret, produit en 1 969 exemplaires en hommage à l’année de naissance de […" at bounding box center [415, 393] width 399 height 135
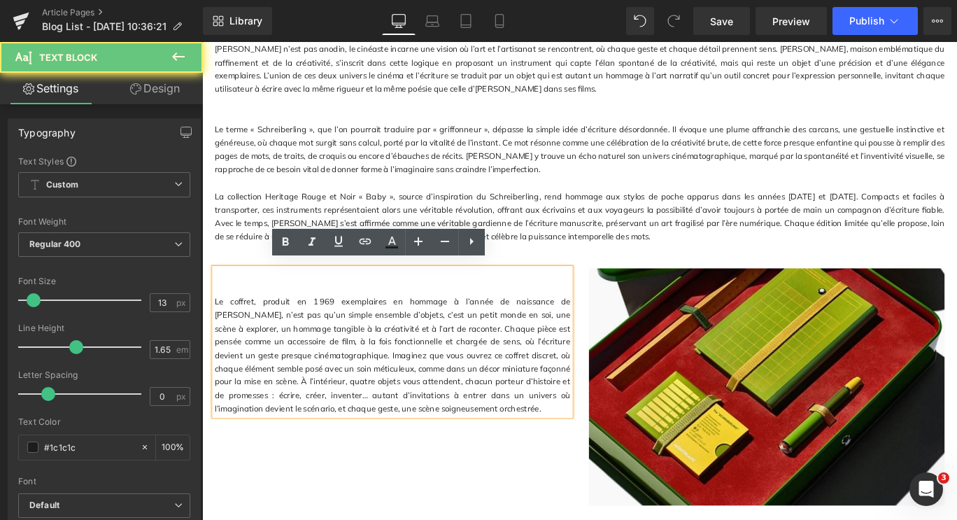
click at [461, 312] on p at bounding box center [415, 318] width 399 height 15
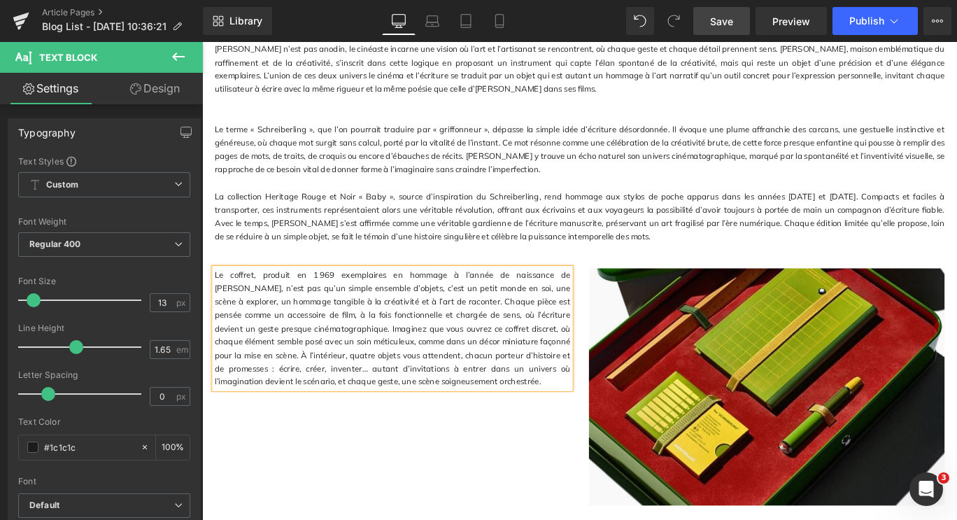
click at [724, 22] on span "Save" at bounding box center [721, 21] width 23 height 15
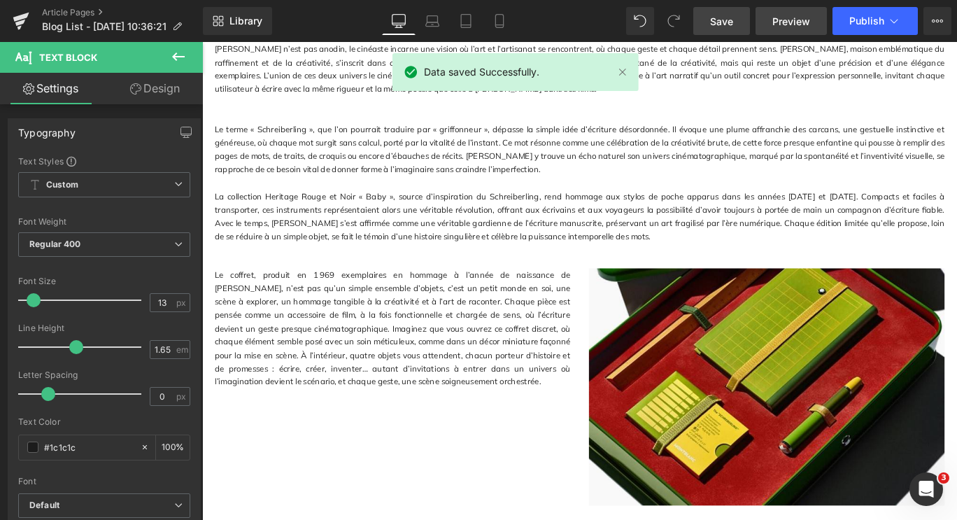
click at [798, 17] on span "Preview" at bounding box center [791, 21] width 38 height 15
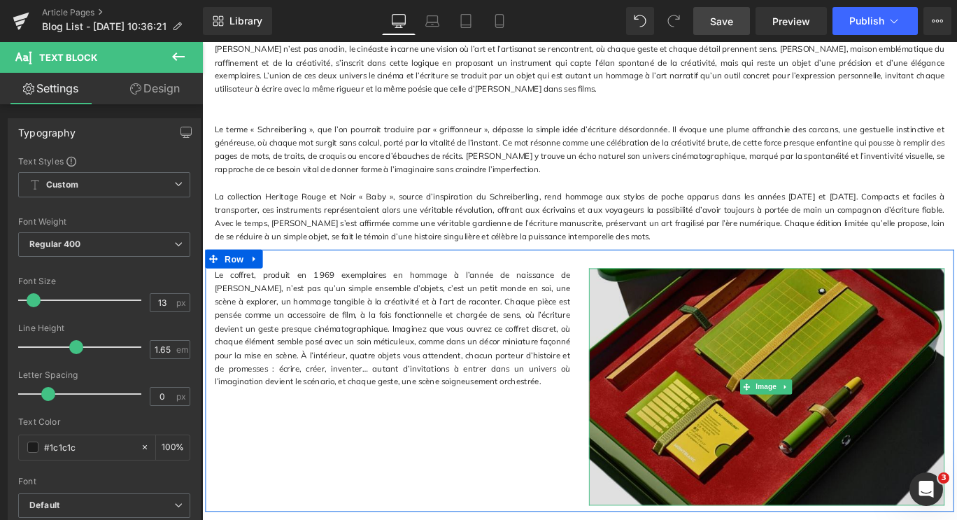
scroll to position [1057, 0]
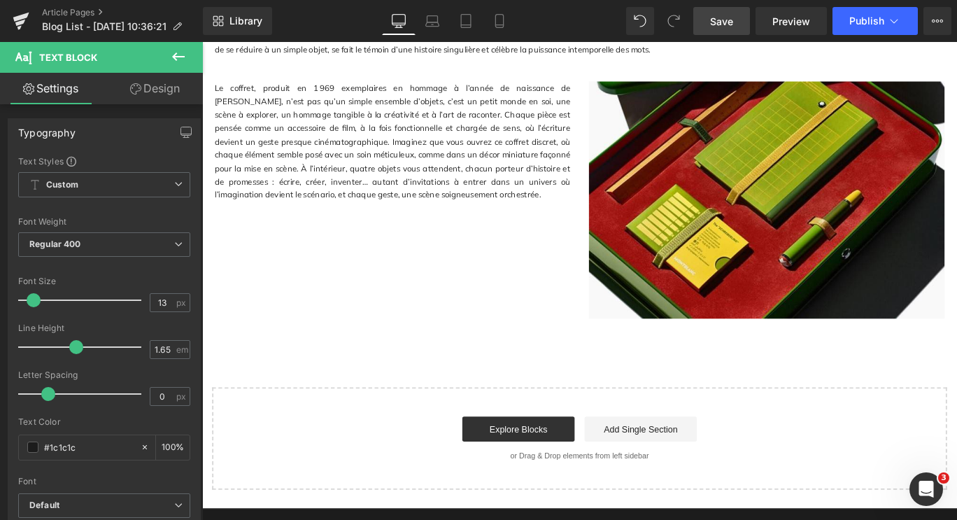
click at [188, 55] on button at bounding box center [178, 57] width 49 height 31
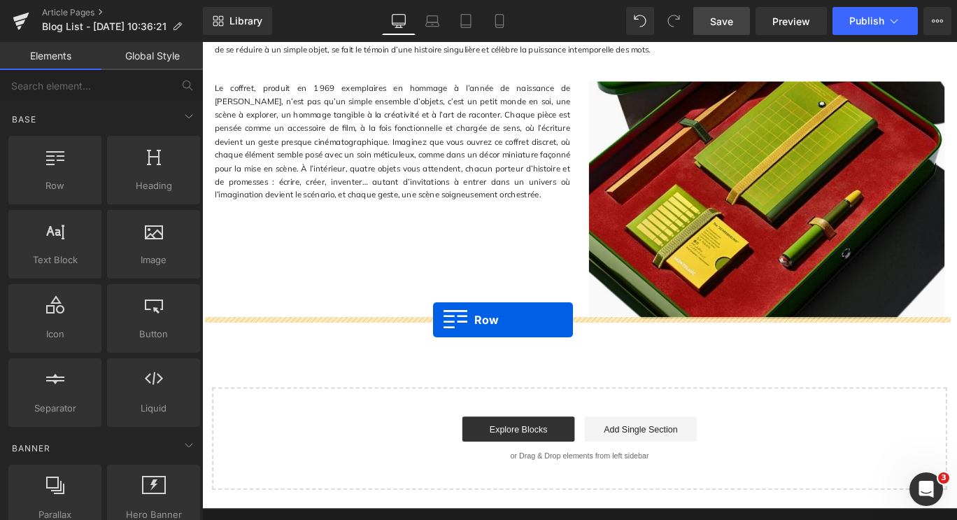
drag, startPoint x: 287, startPoint y: 211, endPoint x: 461, endPoint y: 353, distance: 224.6
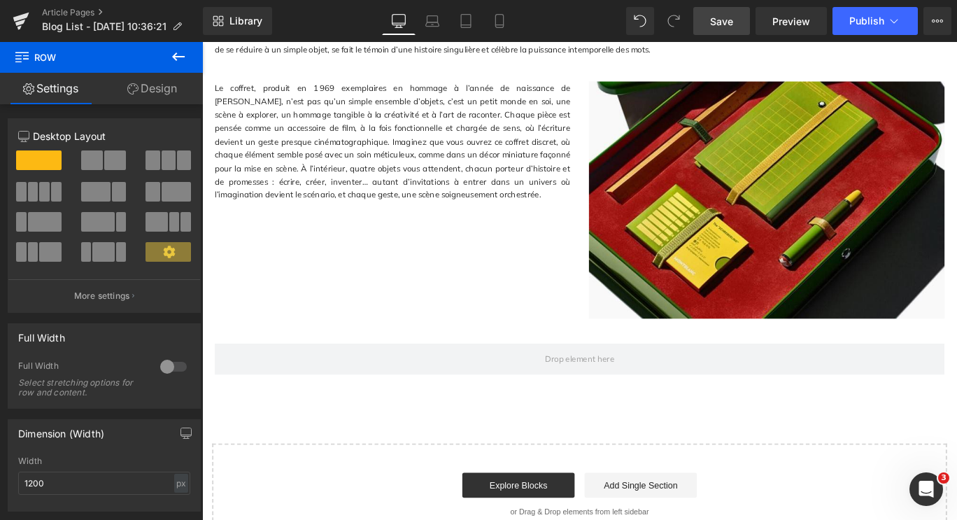
click at [173, 64] on icon at bounding box center [178, 56] width 17 height 17
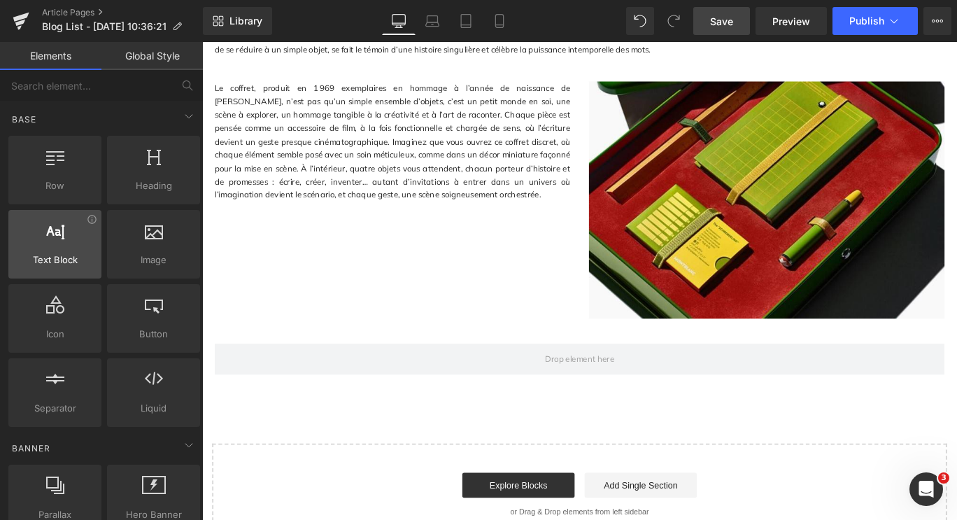
click at [71, 253] on span "Text Block" at bounding box center [55, 259] width 85 height 15
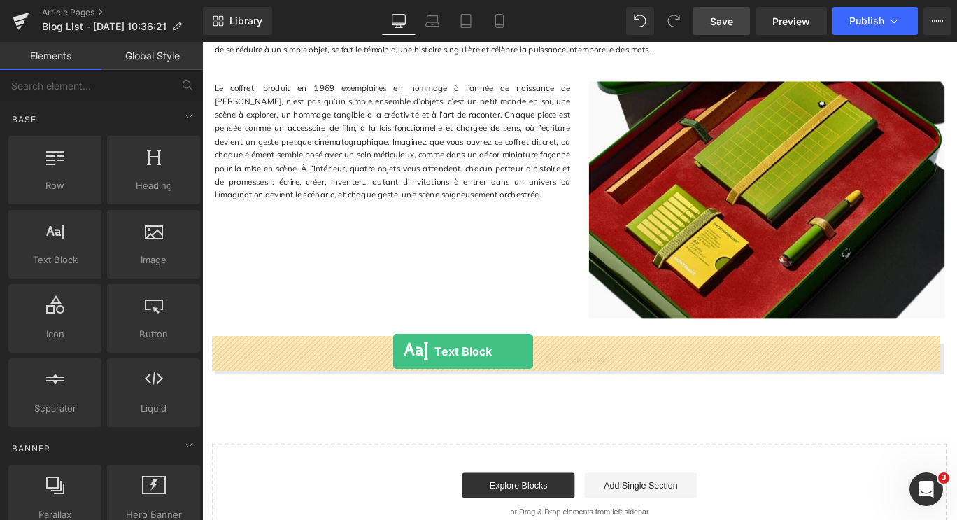
drag, startPoint x: 273, startPoint y: 295, endPoint x: 416, endPoint y: 389, distance: 171.3
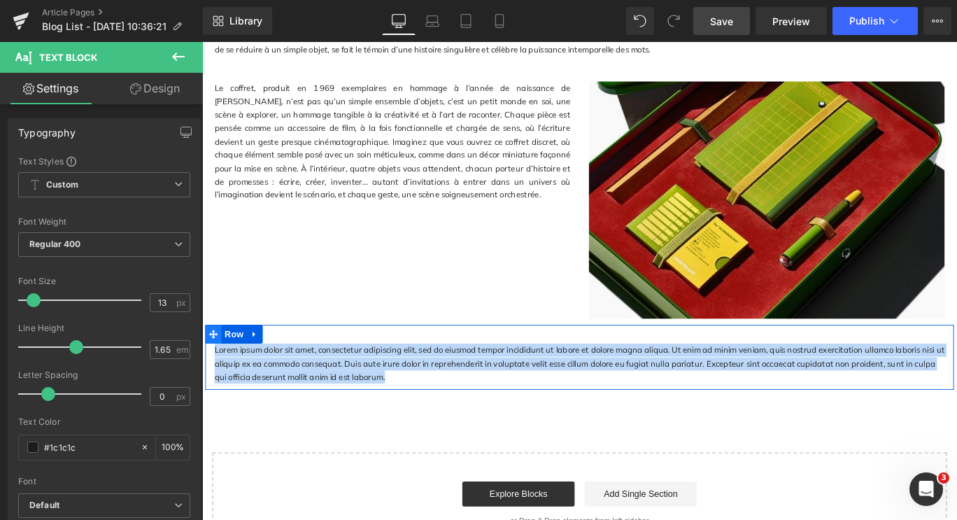
drag, startPoint x: 385, startPoint y: 406, endPoint x: 212, endPoint y: 357, distance: 180.0
click at [212, 359] on div "Lorem ipsum dolor sit amet, consectetur adipiscing elit, sed do eiusmod tempor …" at bounding box center [625, 395] width 839 height 73
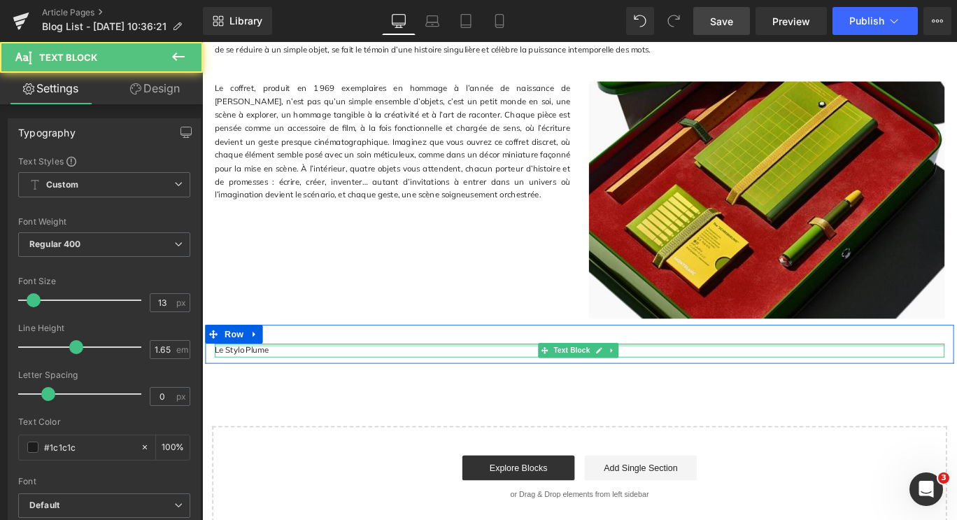
click at [271, 380] on div "Le Stylo Plume Text Block" at bounding box center [625, 387] width 818 height 15
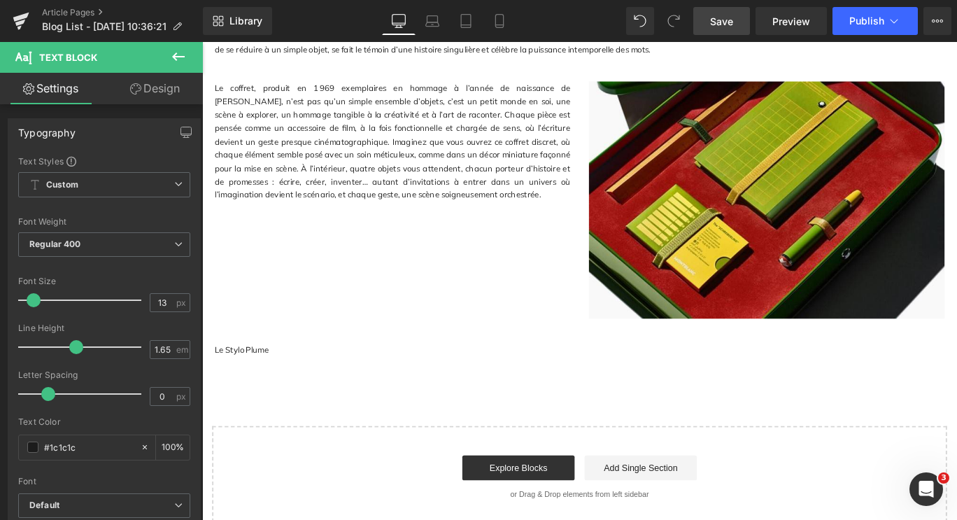
click at [183, 44] on button at bounding box center [178, 57] width 49 height 31
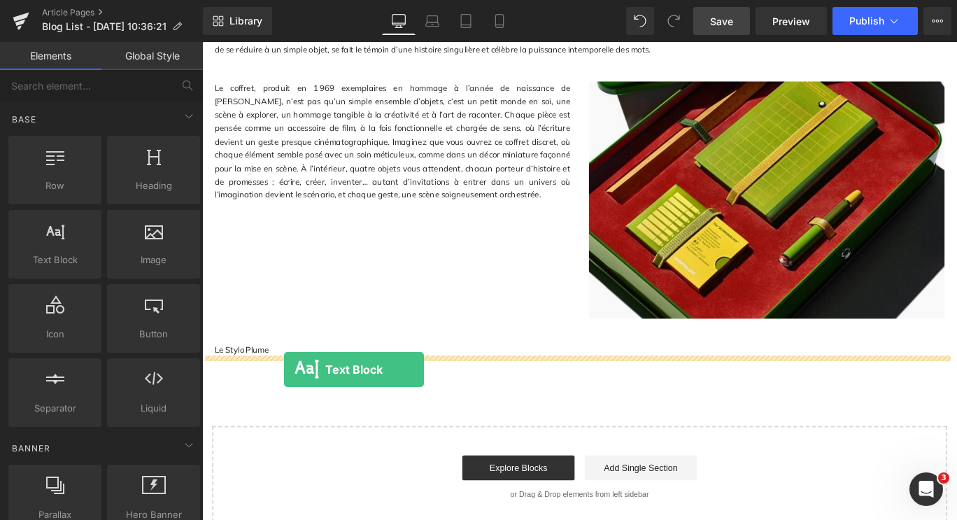
drag, startPoint x: 252, startPoint y: 278, endPoint x: 294, endPoint y: 409, distance: 138.0
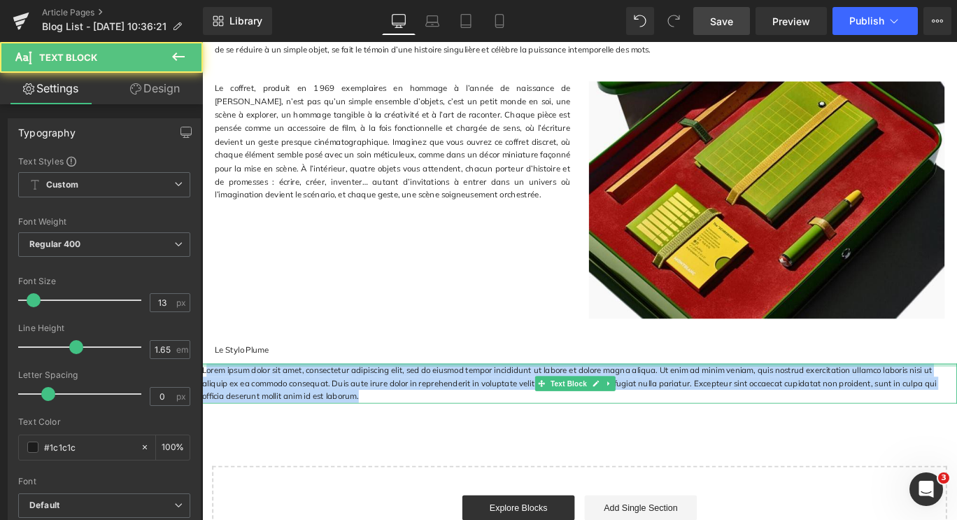
drag, startPoint x: 325, startPoint y: 433, endPoint x: 207, endPoint y: 395, distance: 124.1
click at [207, 402] on div "Lorem ipsum dolor sit amet, consectetur adipiscing elit, sed do eiusmod tempor …" at bounding box center [625, 424] width 846 height 45
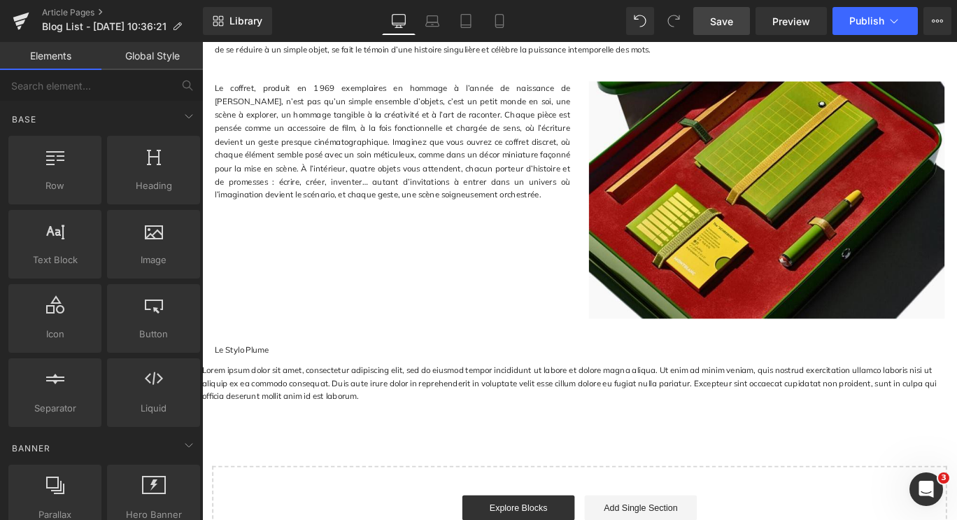
click at [371, 420] on p "Lorem ipsum dolor sit amet, consectetur adipiscing elit, sed do eiusmod tempor …" at bounding box center [625, 424] width 846 height 45
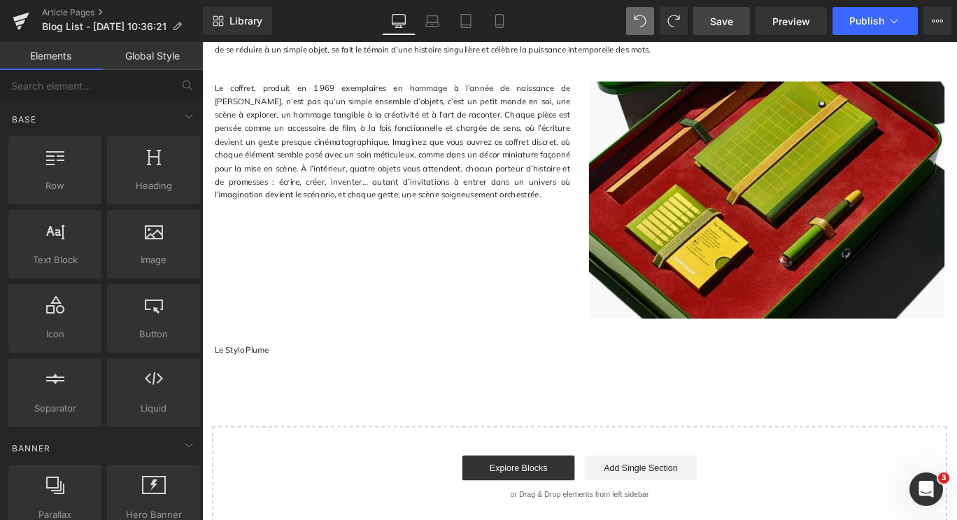
click at [287, 380] on div "Le Stylo Plume Text Block" at bounding box center [625, 387] width 818 height 15
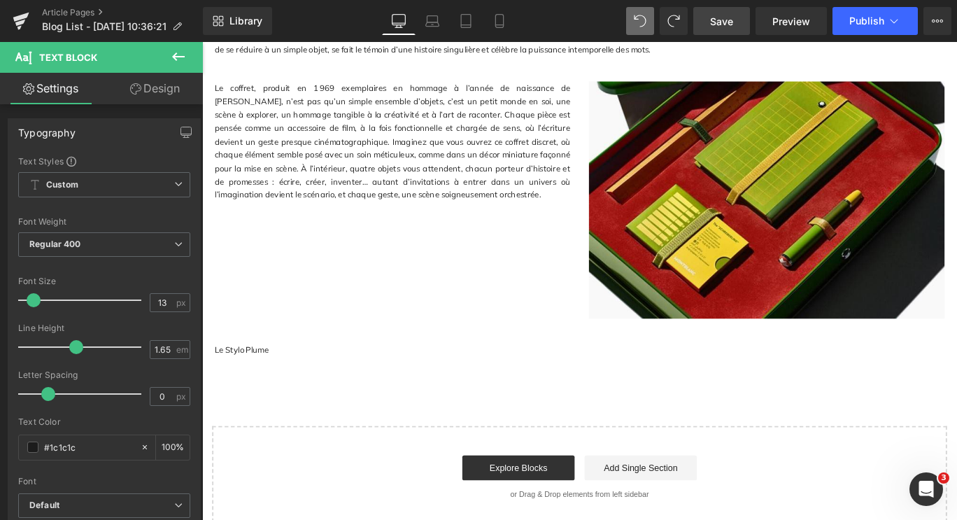
click at [175, 61] on icon at bounding box center [178, 56] width 17 height 17
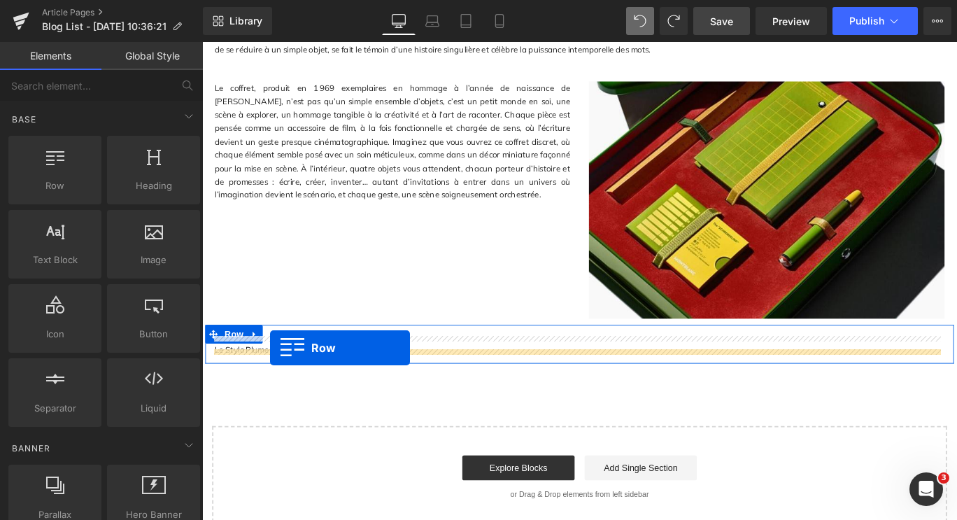
drag, startPoint x: 278, startPoint y: 207, endPoint x: 278, endPoint y: 385, distance: 177.6
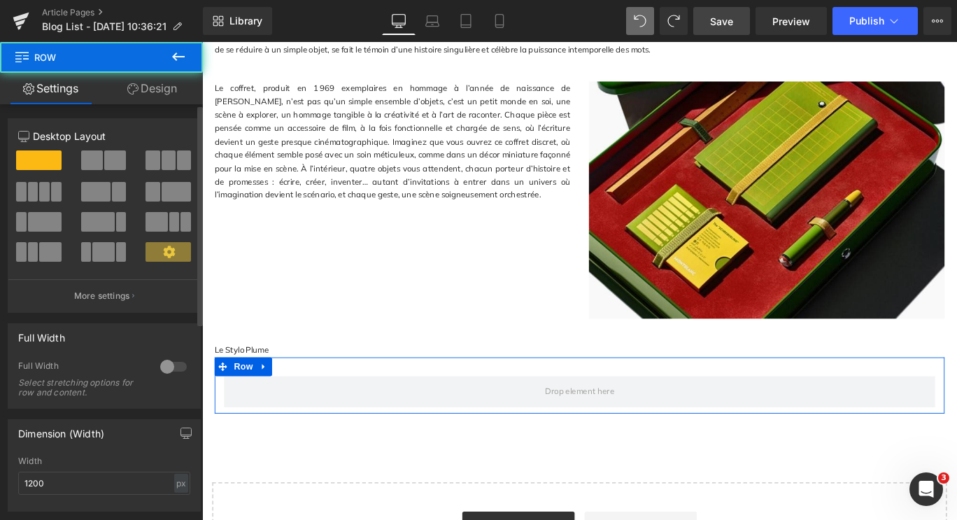
click at [86, 159] on span at bounding box center [92, 160] width 22 height 20
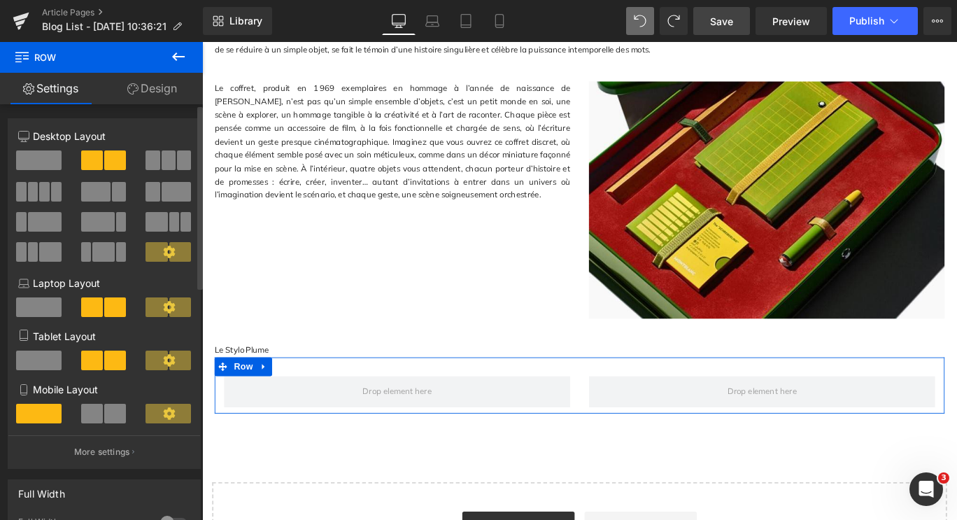
click at [164, 189] on span at bounding box center [176, 192] width 29 height 20
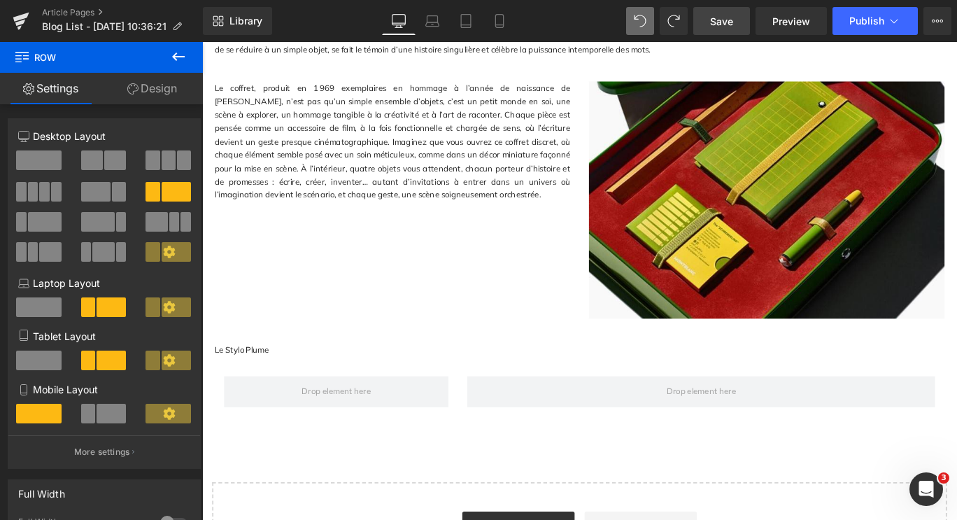
click at [176, 62] on icon at bounding box center [178, 56] width 17 height 17
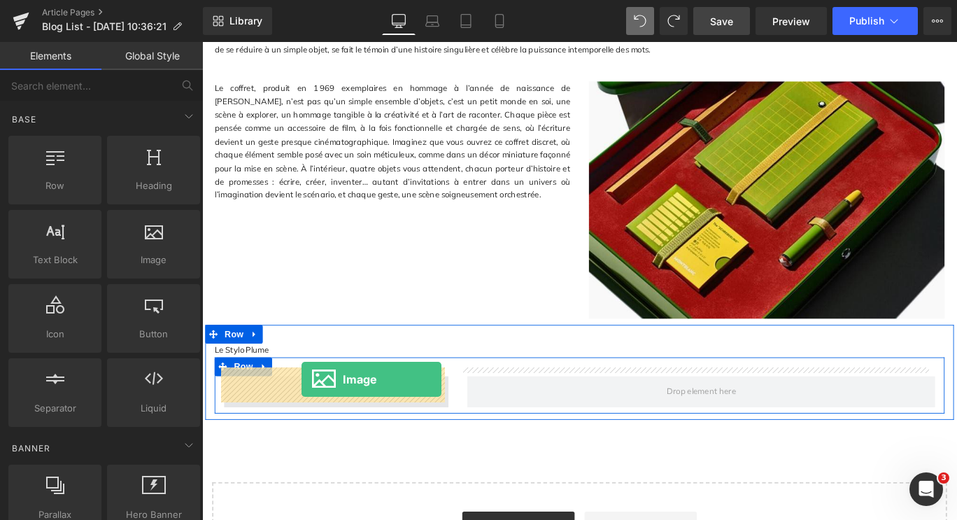
drag, startPoint x: 365, startPoint y: 288, endPoint x: 313, endPoint y: 420, distance: 141.9
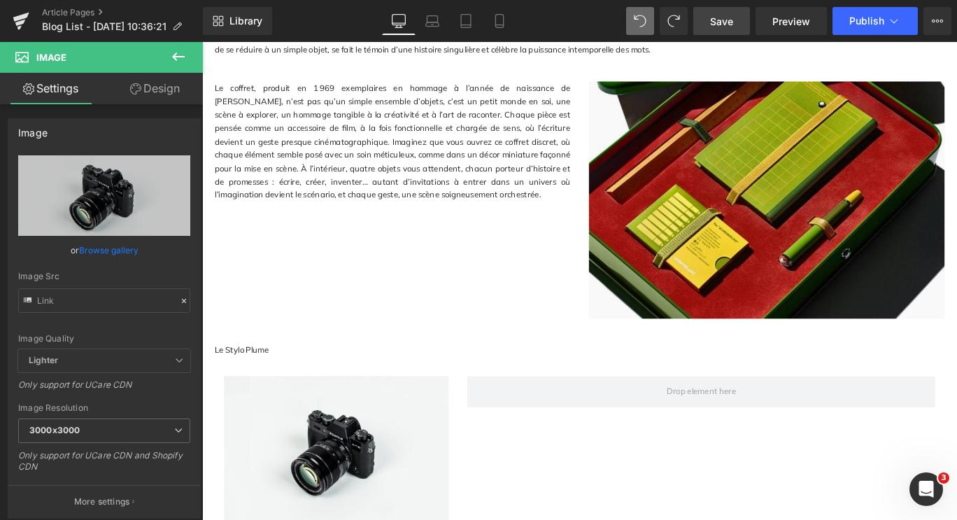
click at [186, 54] on icon at bounding box center [178, 56] width 17 height 17
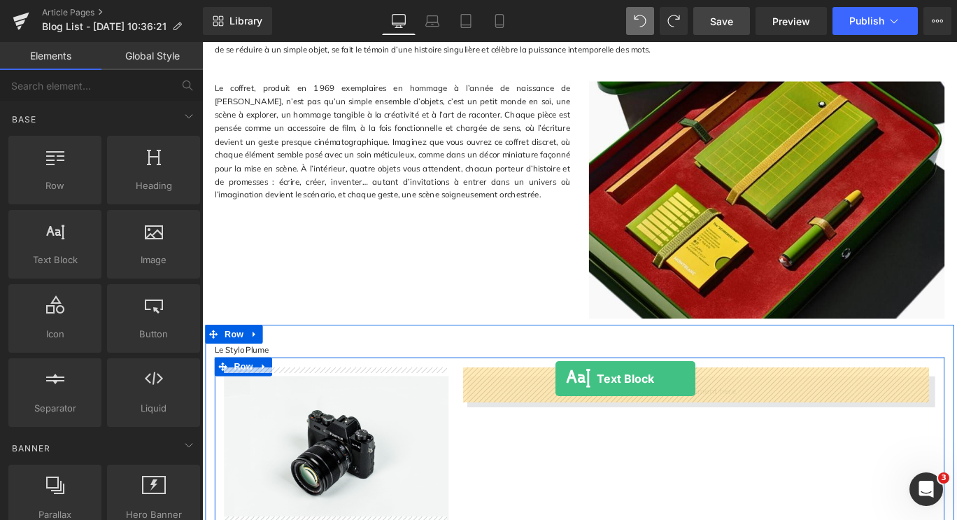
drag, startPoint x: 267, startPoint y: 281, endPoint x: 598, endPoint y: 419, distance: 358.3
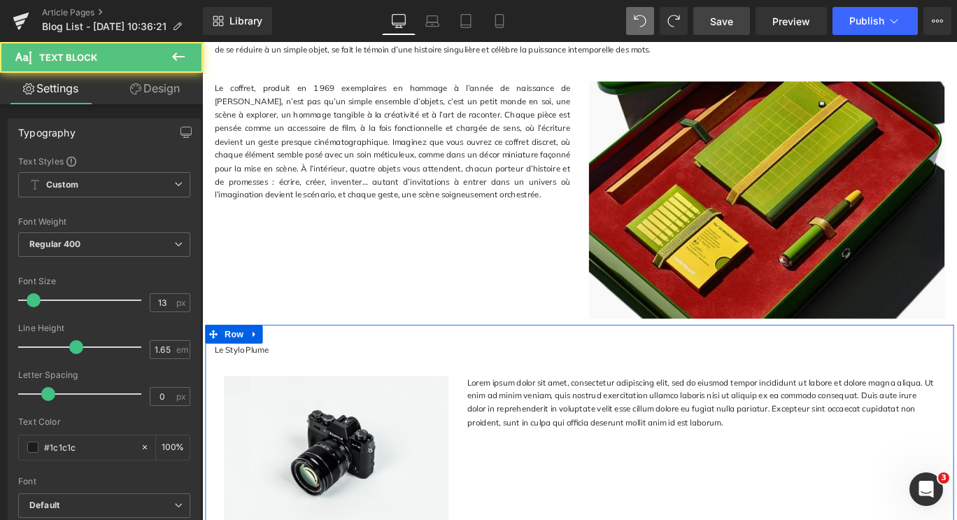
click at [202, 42] on div at bounding box center [202, 42] width 0 height 0
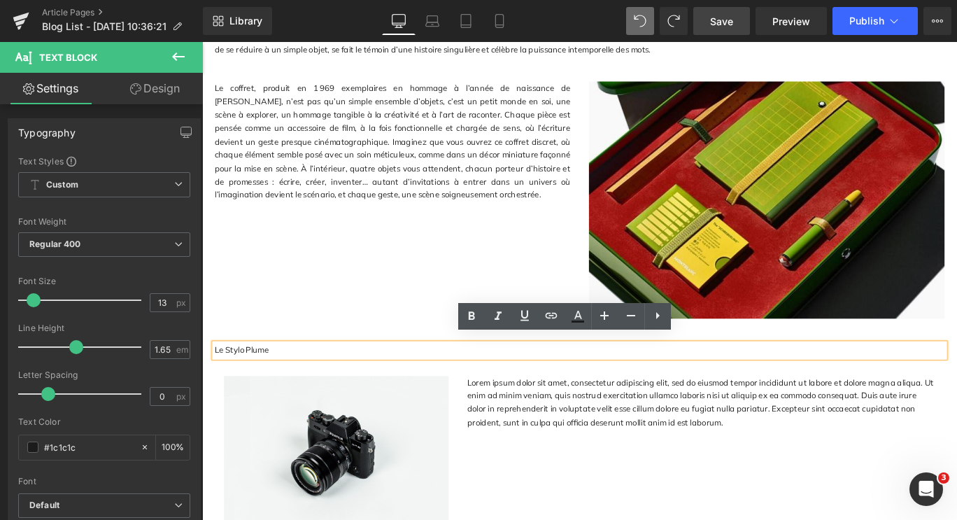
drag, startPoint x: 282, startPoint y: 378, endPoint x: 213, endPoint y: 375, distance: 69.3
click at [216, 380] on p "Le Stylo Plume" at bounding box center [625, 387] width 818 height 15
click at [467, 315] on icon at bounding box center [471, 316] width 17 height 17
click at [609, 317] on icon at bounding box center [604, 315] width 17 height 17
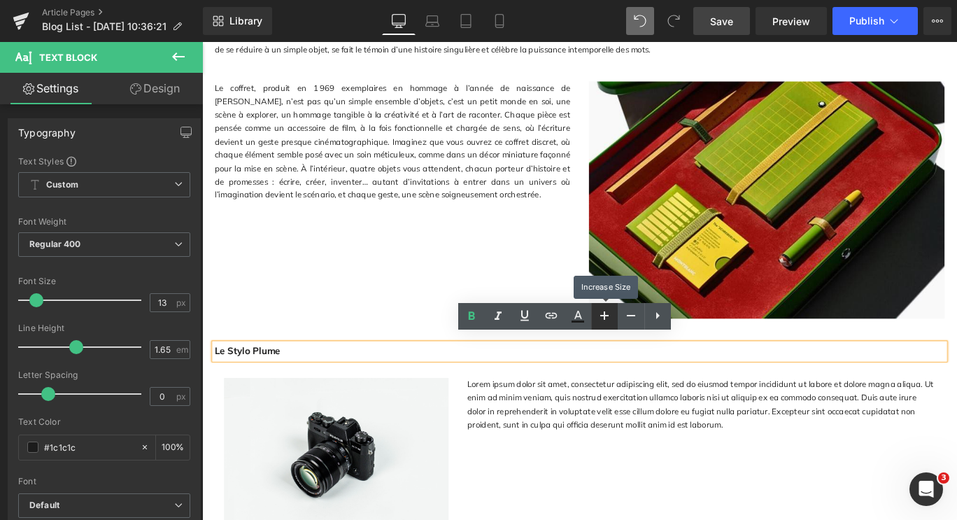
click at [609, 317] on icon at bounding box center [604, 315] width 17 height 17
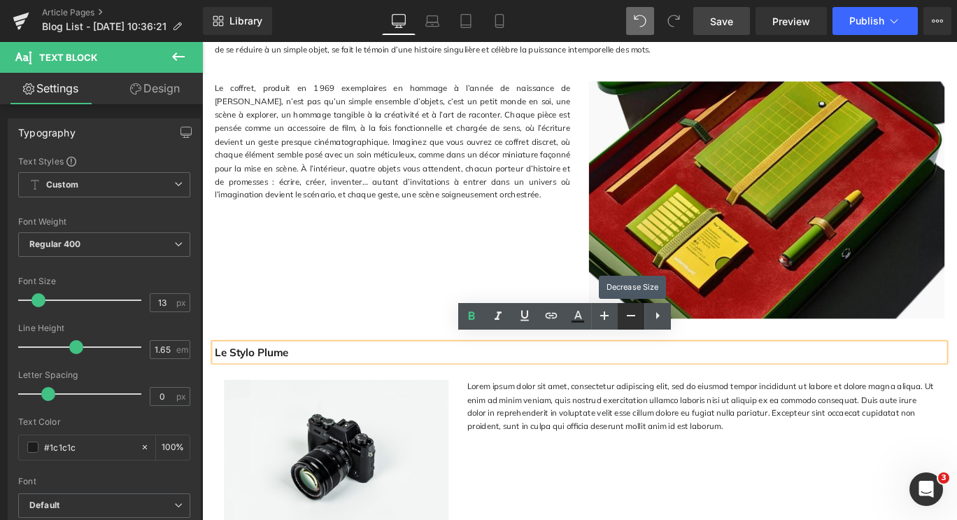
click at [620, 315] on link at bounding box center [631, 316] width 27 height 27
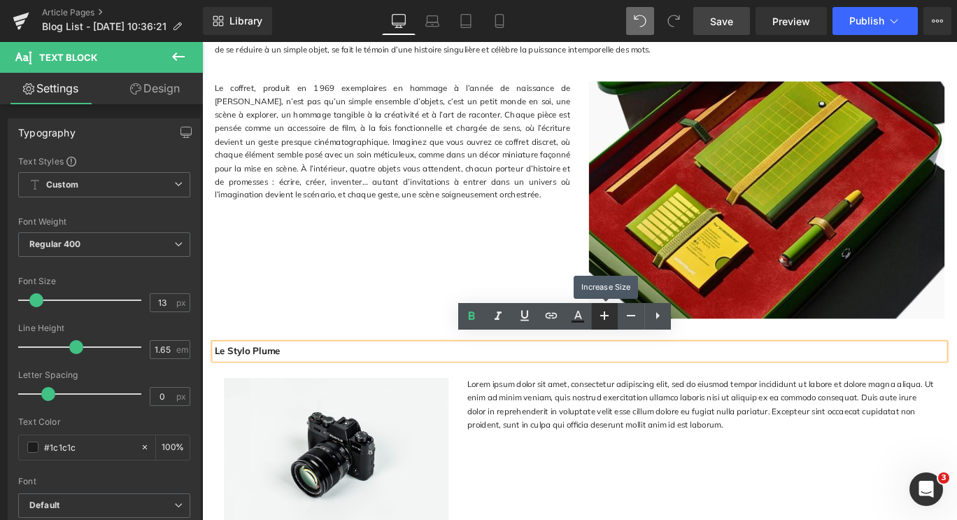
click at [604, 314] on icon at bounding box center [604, 315] width 17 height 17
click at [276, 388] on p "Le Stylo Plume" at bounding box center [625, 390] width 818 height 20
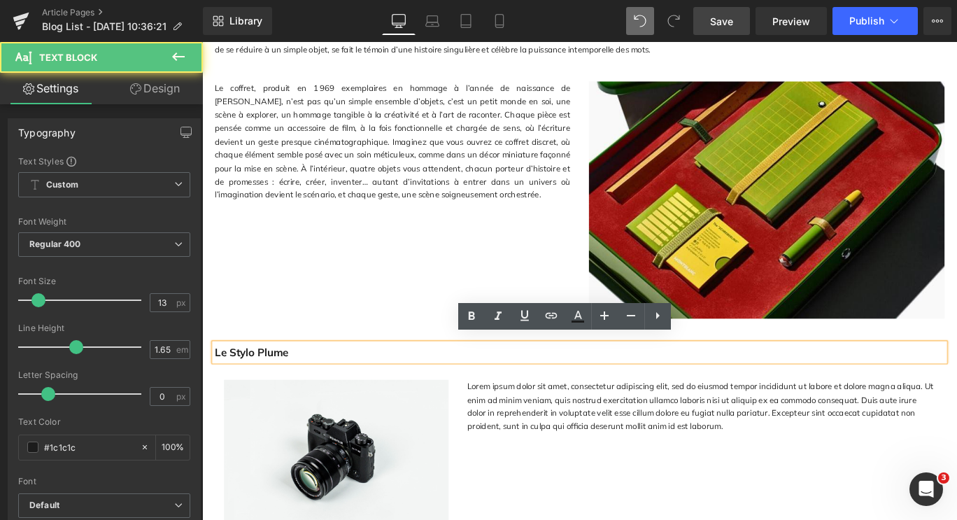
click at [202, 42] on div at bounding box center [202, 42] width 0 height 0
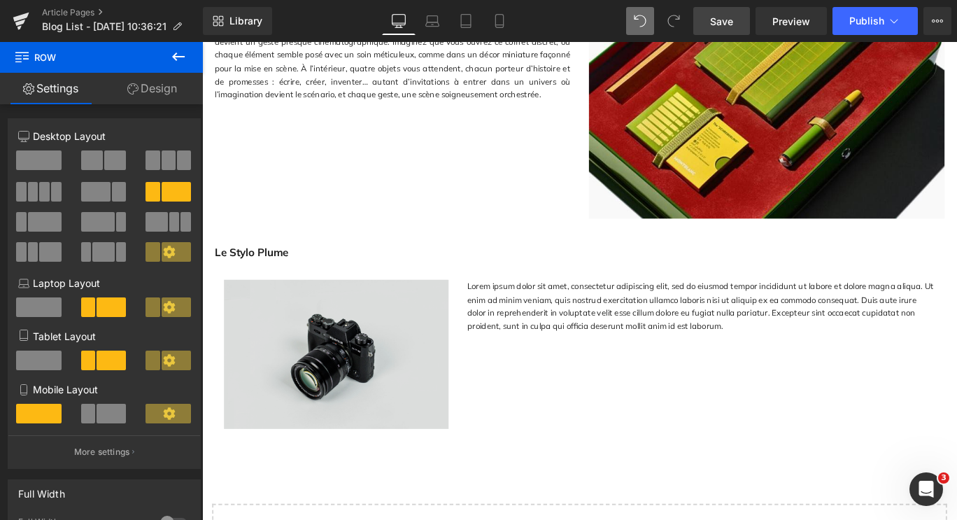
scroll to position [1267, 0]
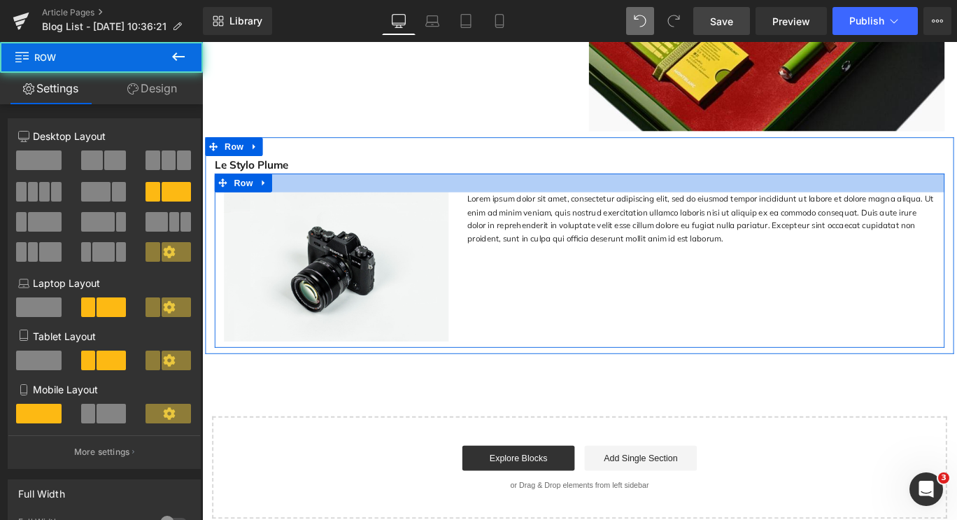
click at [576, 190] on div "Image Lorem ipsum dolor sit amet, consectetur adipiscing elit, sed do eiusmod t…" at bounding box center [625, 287] width 818 height 194
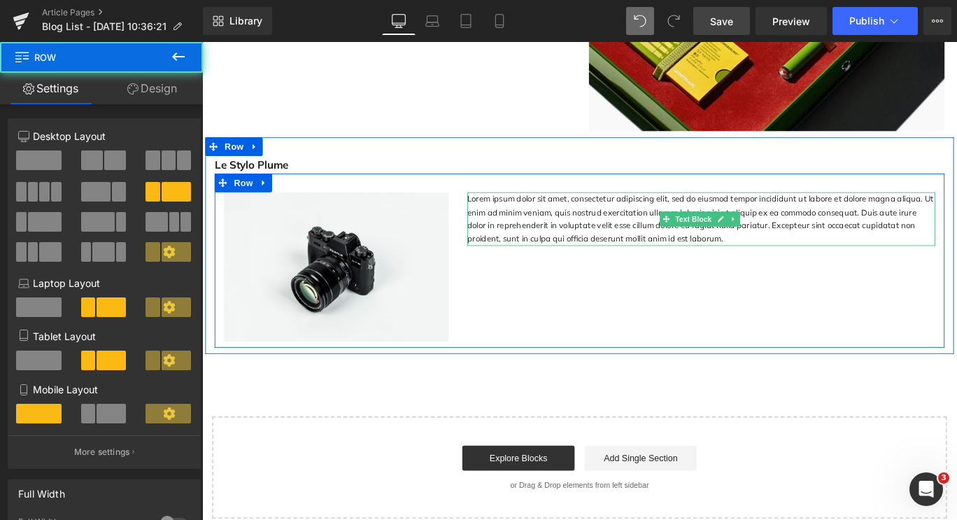
click at [630, 244] on p "Lorem ipsum dolor sit amet, consectetur adipiscing elit, sed do eiusmod tempor …" at bounding box center [761, 241] width 525 height 60
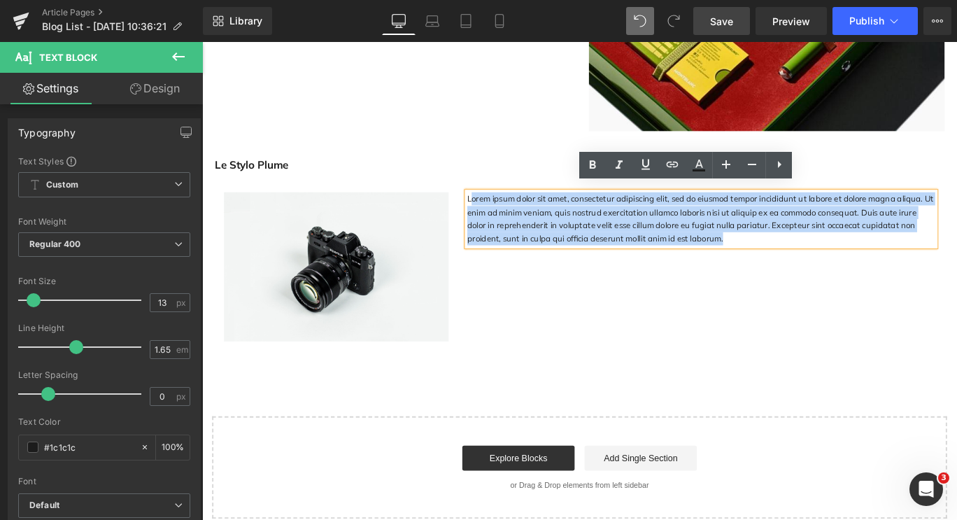
drag, startPoint x: 708, startPoint y: 253, endPoint x: 499, endPoint y: 206, distance: 215.1
click at [499, 211] on p "Lorem ipsum dolor sit amet, consectetur adipiscing elit, sed do eiusmod tempor …" at bounding box center [761, 241] width 525 height 60
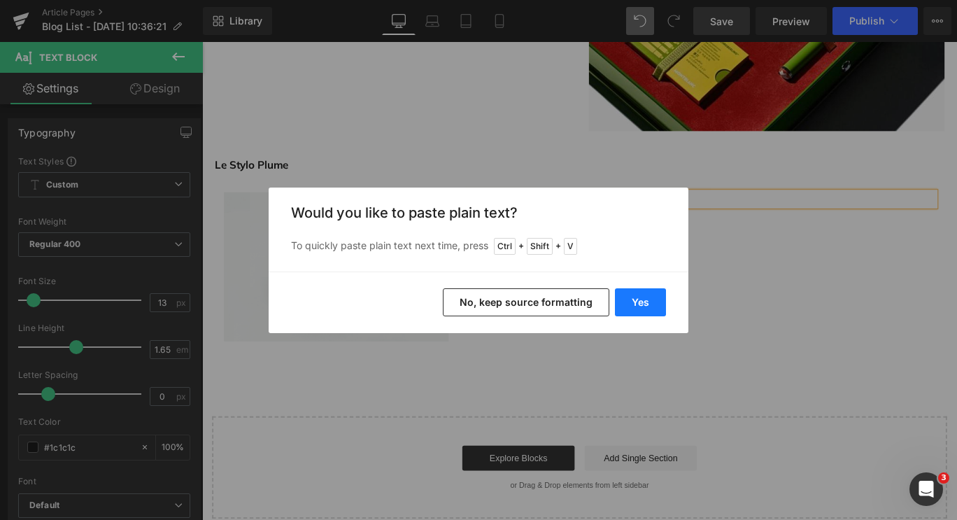
click at [652, 295] on button "Yes" at bounding box center [640, 302] width 51 height 28
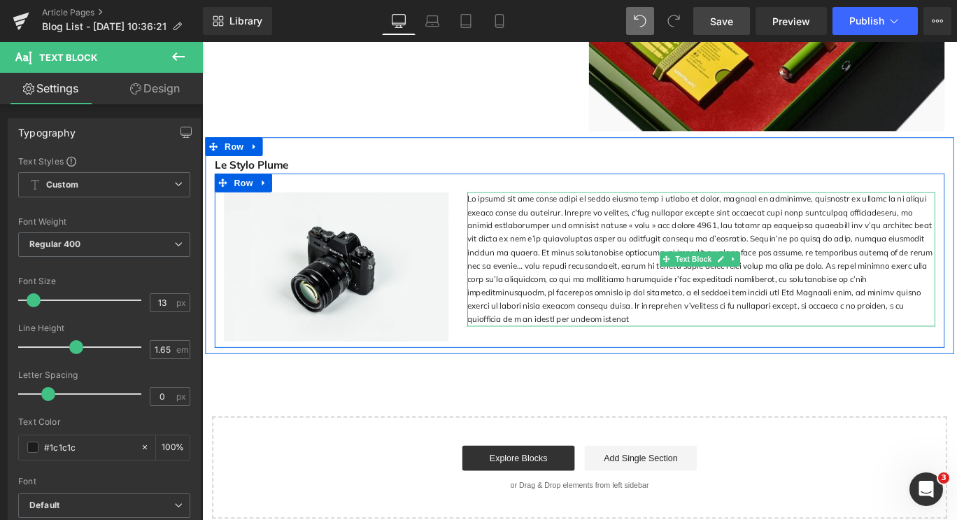
drag, startPoint x: 585, startPoint y: 336, endPoint x: 598, endPoint y: 346, distance: 16.5
click at [594, 343] on p at bounding box center [761, 286] width 525 height 150
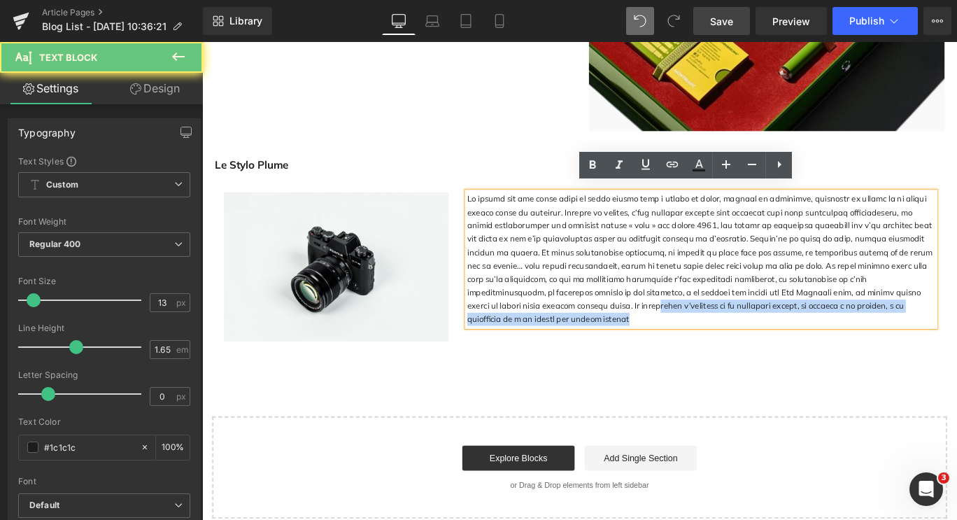
click at [598, 346] on p at bounding box center [761, 286] width 525 height 150
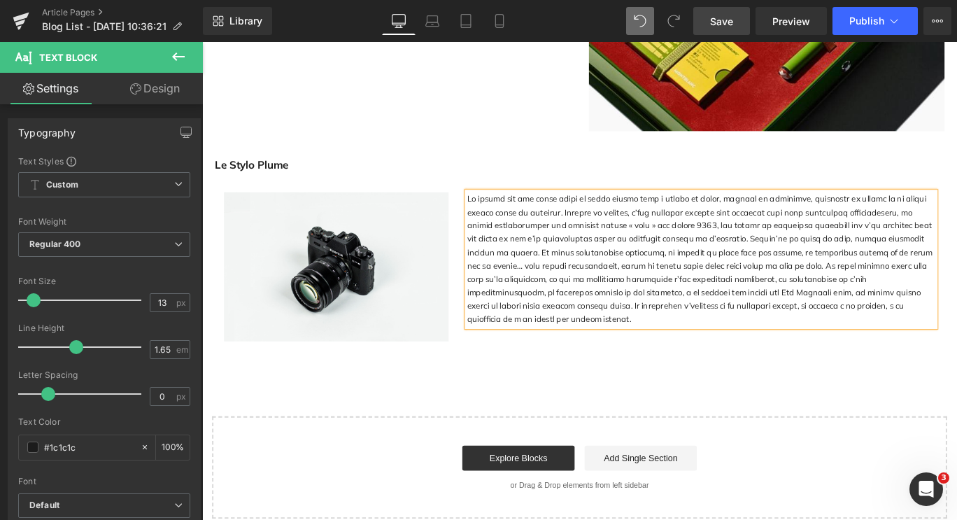
drag, startPoint x: 555, startPoint y: 343, endPoint x: 494, endPoint y: 207, distance: 148.4
click at [499, 211] on p at bounding box center [761, 286] width 525 height 150
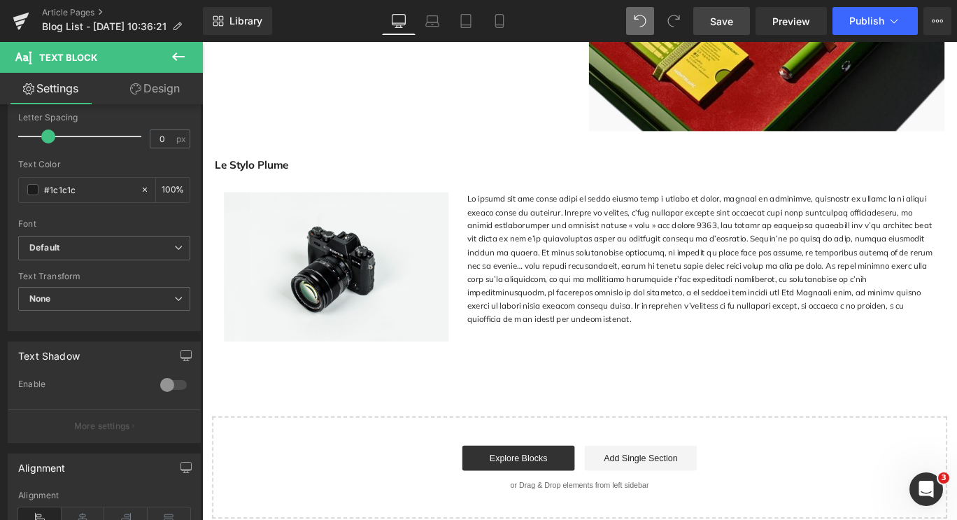
scroll to position [280, 0]
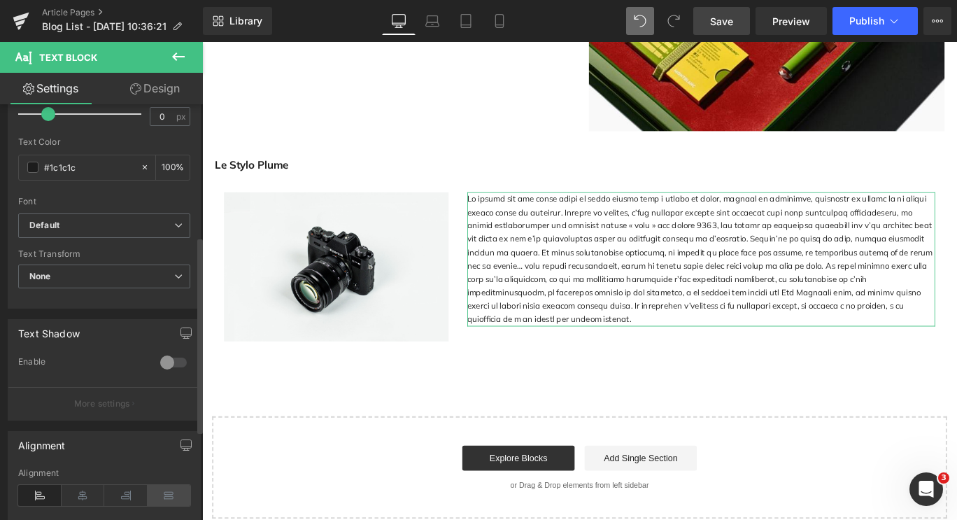
click at [170, 487] on icon at bounding box center [169, 495] width 43 height 21
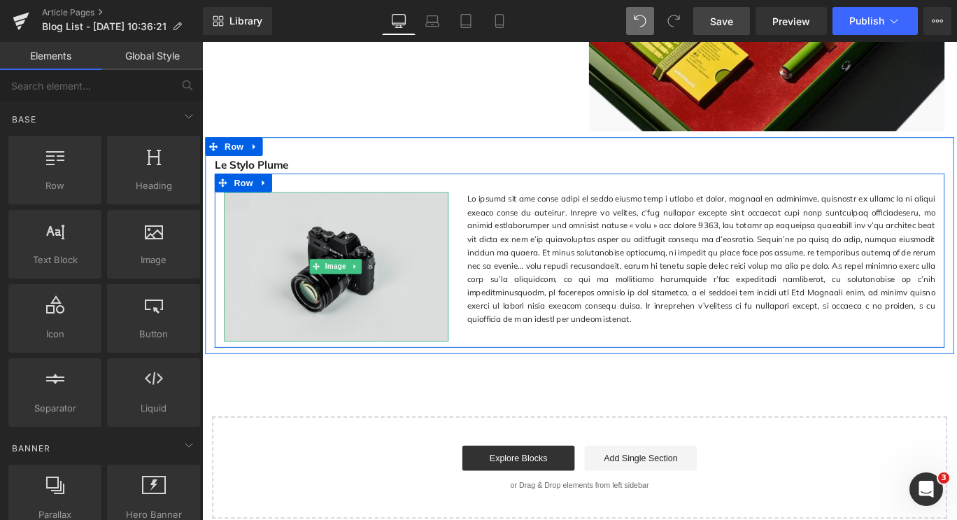
click at [327, 259] on img at bounding box center [353, 294] width 252 height 166
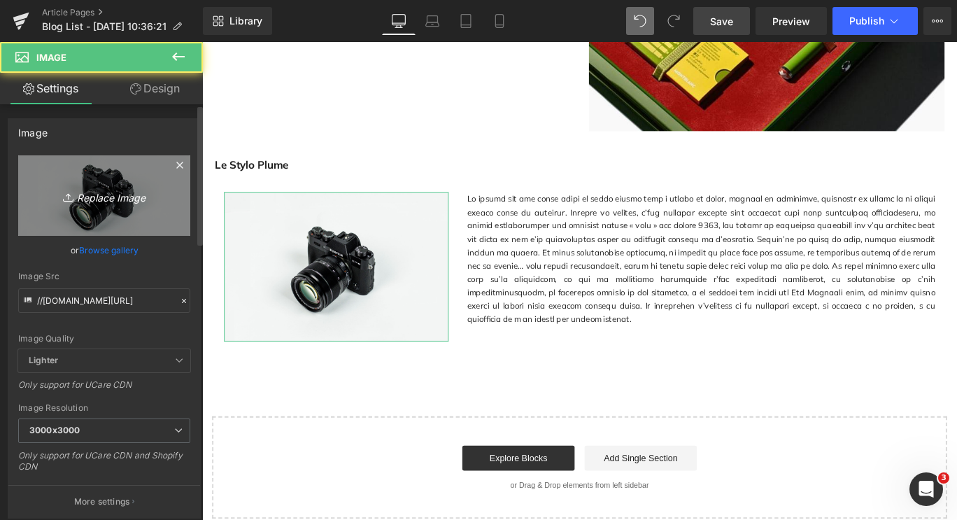
click at [92, 178] on link "Replace Image" at bounding box center [104, 195] width 172 height 80
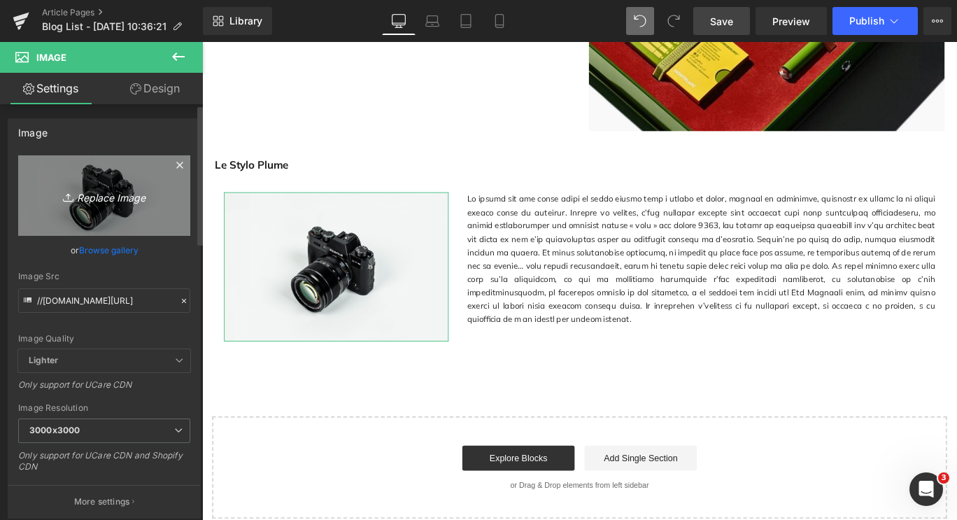
type input "C:\fakepath\WA 1.jpg"
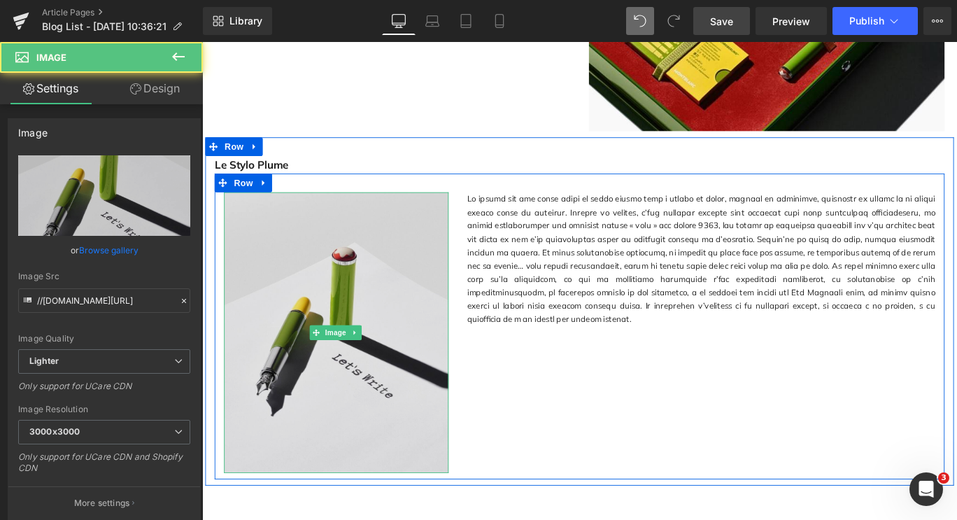
click at [374, 415] on img at bounding box center [353, 368] width 252 height 315
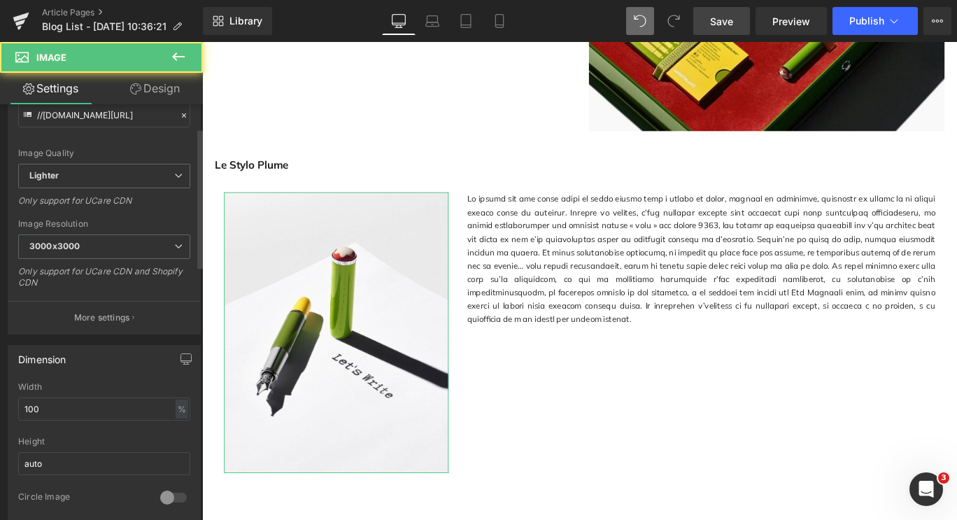
scroll to position [210, 0]
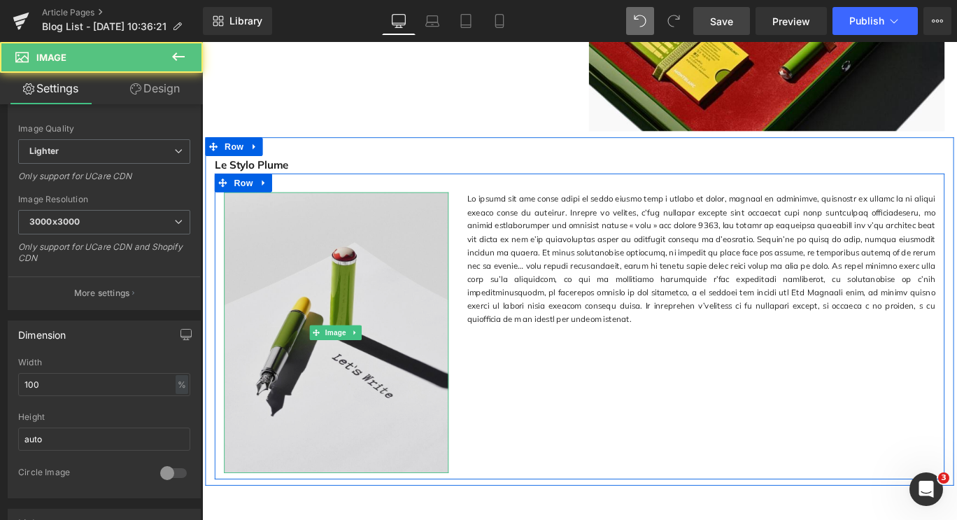
click at [331, 478] on img at bounding box center [353, 368] width 252 height 315
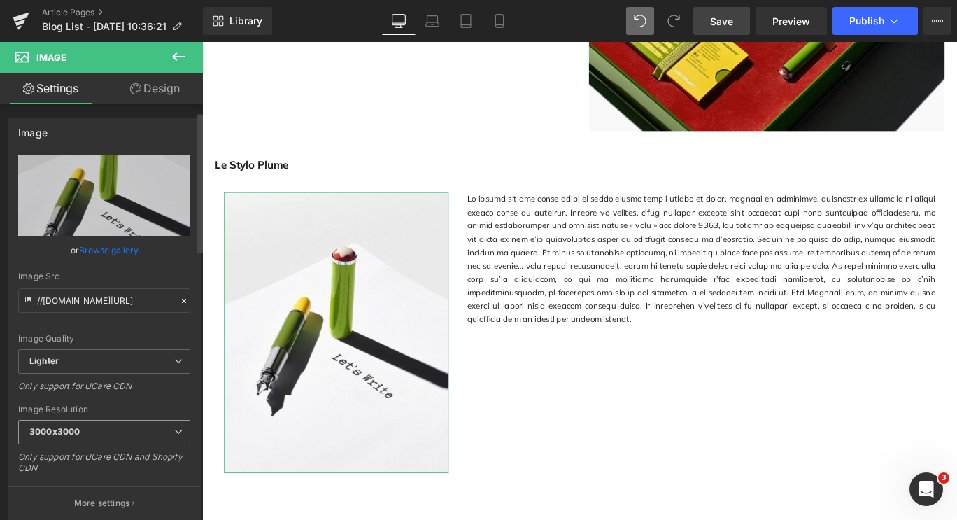
scroll to position [70, 0]
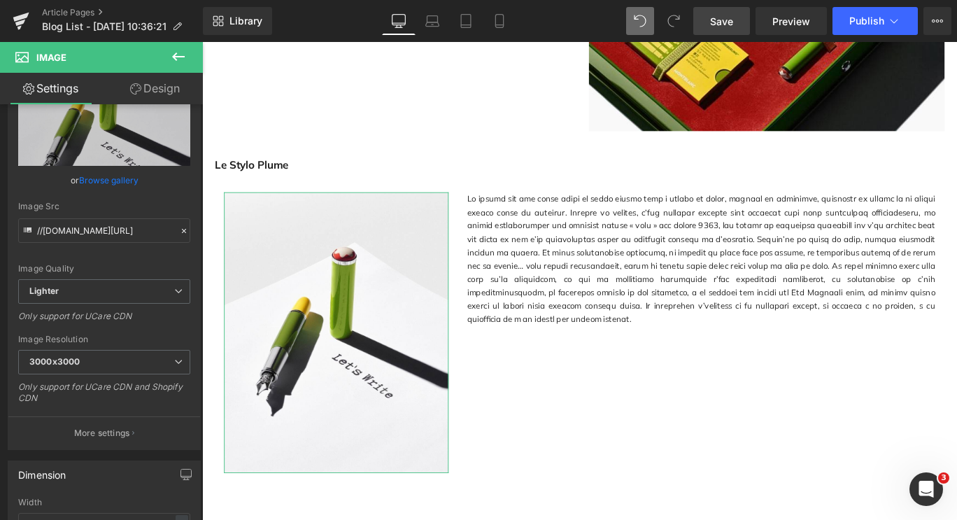
click at [176, 90] on link "Design" at bounding box center [154, 88] width 101 height 31
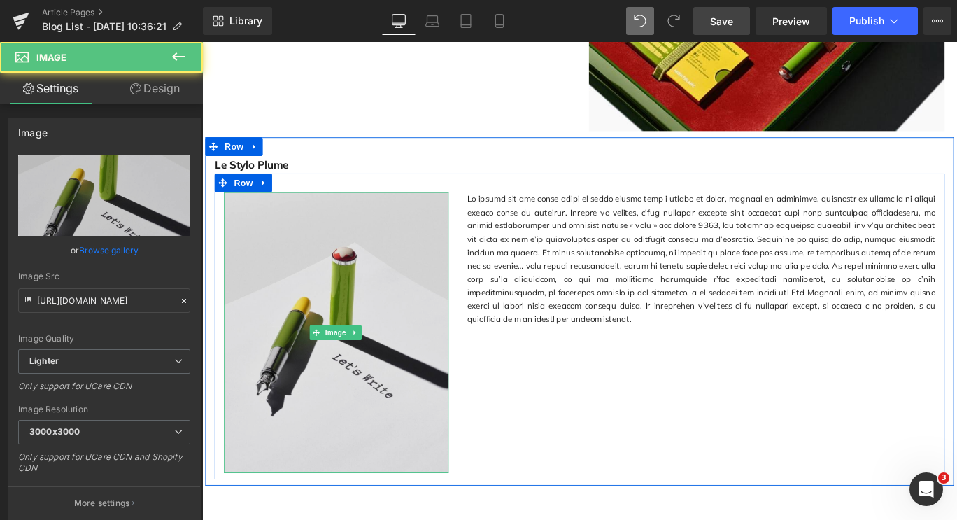
click at [309, 436] on img at bounding box center [353, 368] width 252 height 315
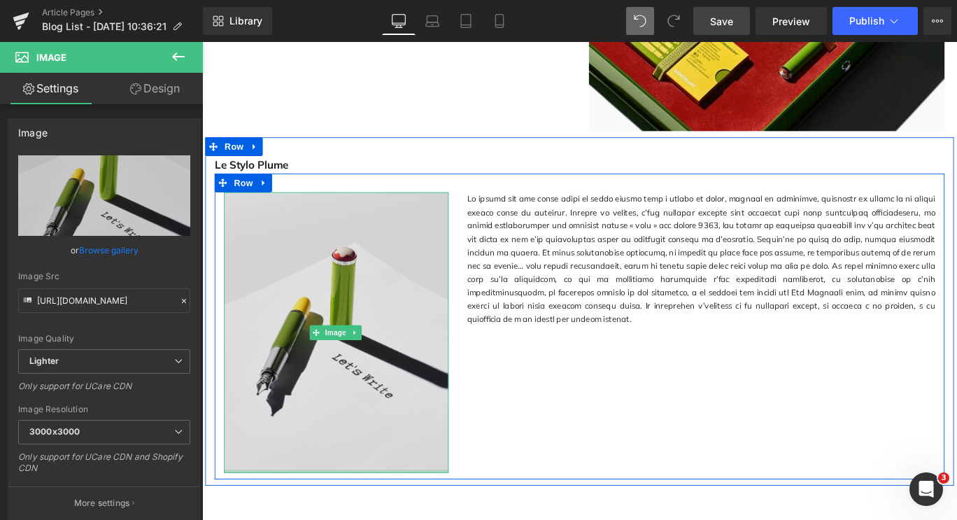
drag, startPoint x: 364, startPoint y: 513, endPoint x: 357, endPoint y: 459, distance: 53.5
click at [357, 459] on div "Image" at bounding box center [353, 368] width 252 height 315
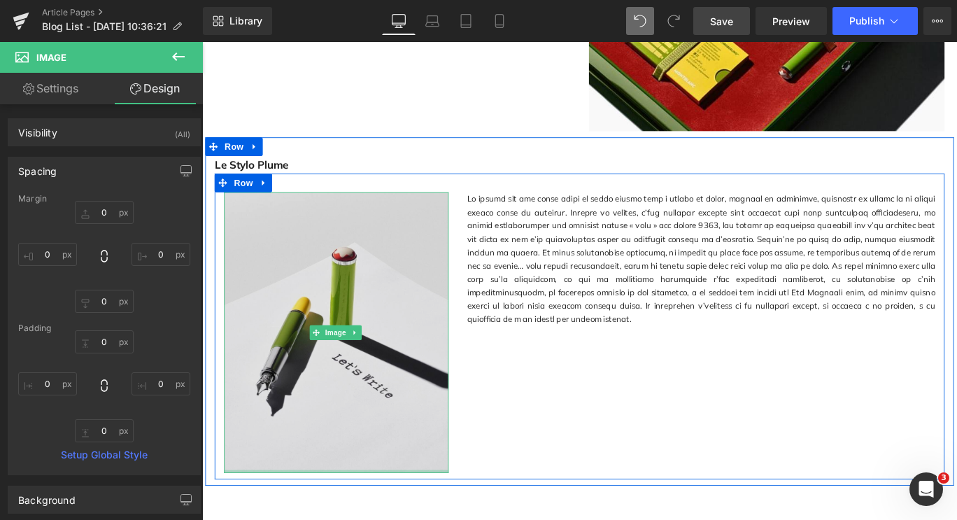
drag, startPoint x: 342, startPoint y: 512, endPoint x: 343, endPoint y: 477, distance: 35.0
click at [343, 477] on div "Image" at bounding box center [353, 368] width 252 height 315
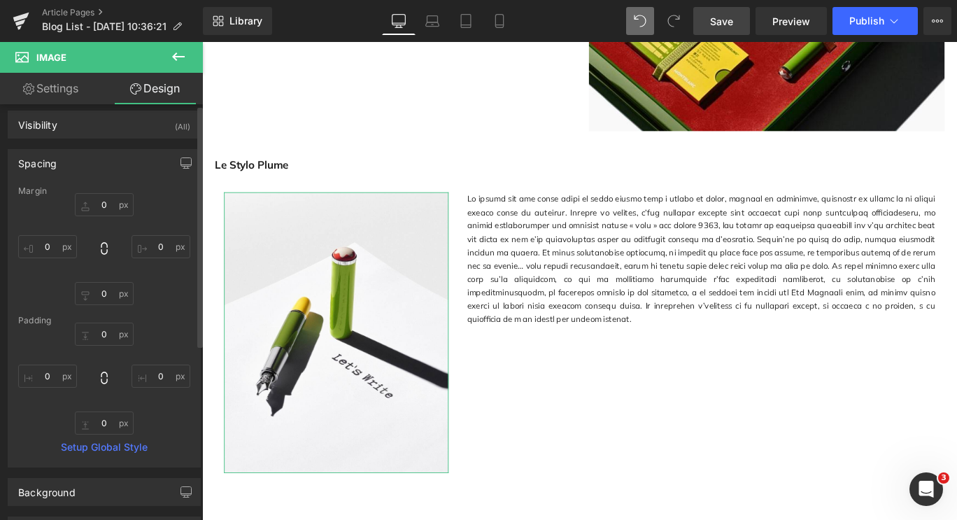
scroll to position [0, 0]
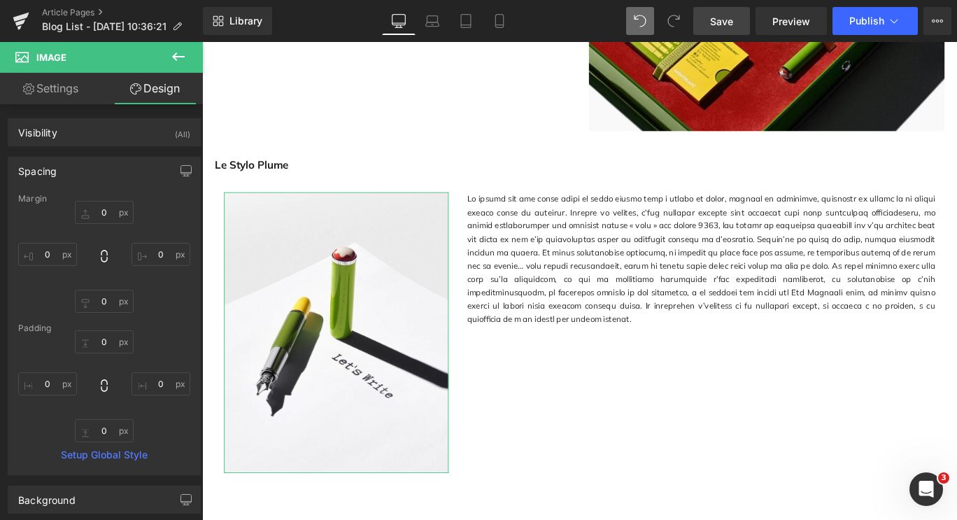
click at [78, 82] on link "Settings" at bounding box center [50, 88] width 101 height 31
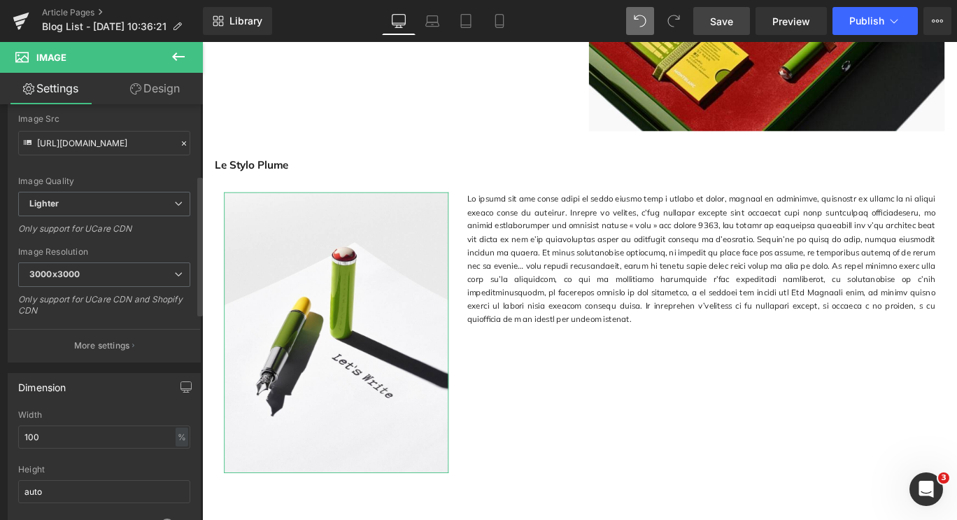
scroll to position [210, 0]
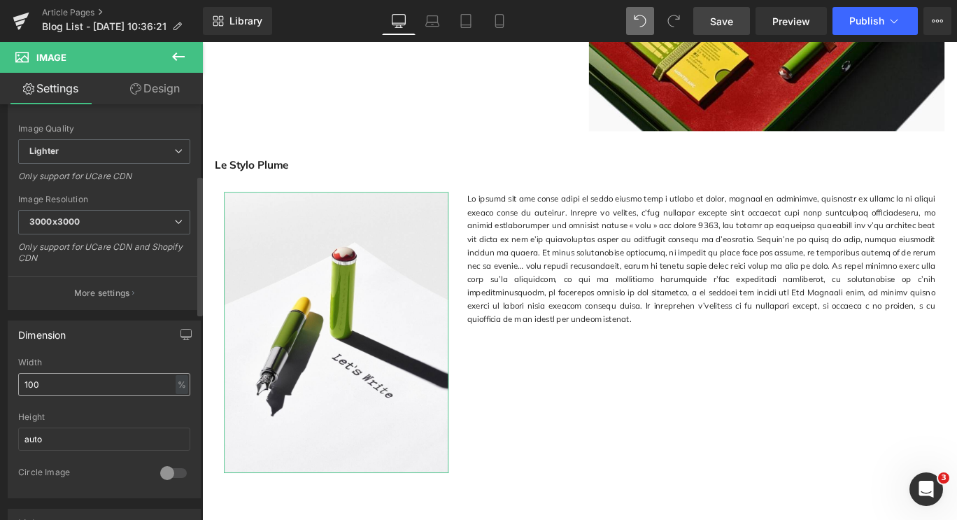
drag, startPoint x: 68, startPoint y: 397, endPoint x: 26, endPoint y: 383, distance: 44.2
click at [26, 383] on div "Width 100 % % px" at bounding box center [104, 384] width 172 height 55
drag, startPoint x: 47, startPoint y: 384, endPoint x: 1, endPoint y: 381, distance: 46.2
click at [1, 381] on div "Dimension 100% Width 100 % % px auto Height auto 0 Circle Image" at bounding box center [104, 404] width 209 height 188
type input "ç"
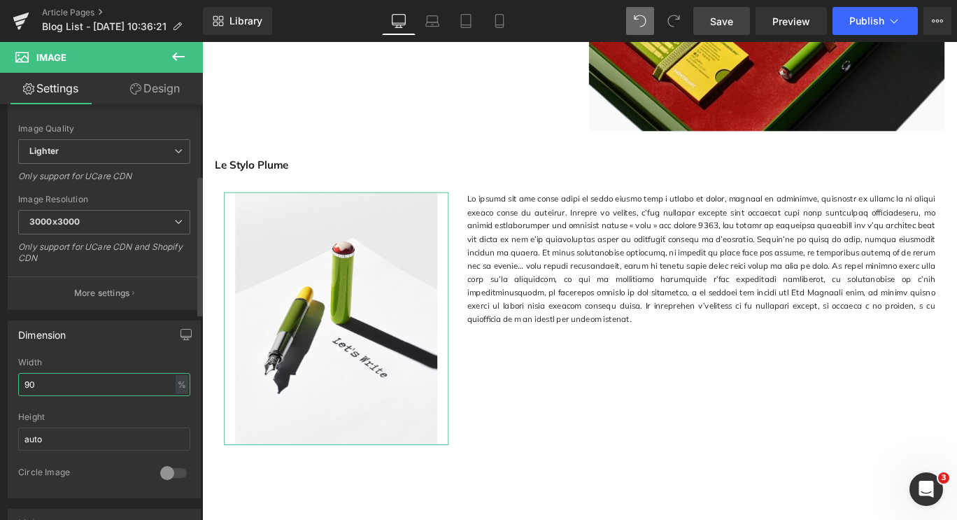
type input "9"
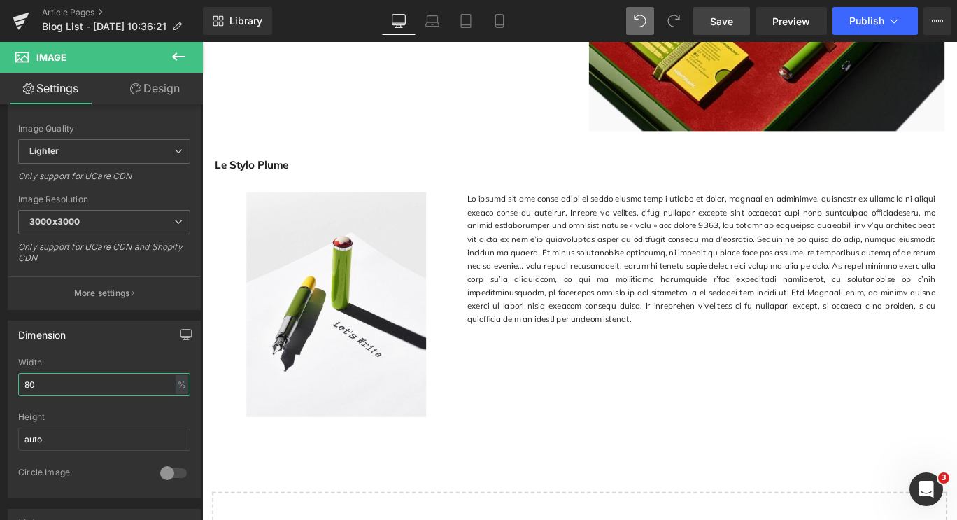
type input "80"
click at [475, 469] on div "Rendering Content" at bounding box center [479, 464] width 86 height 15
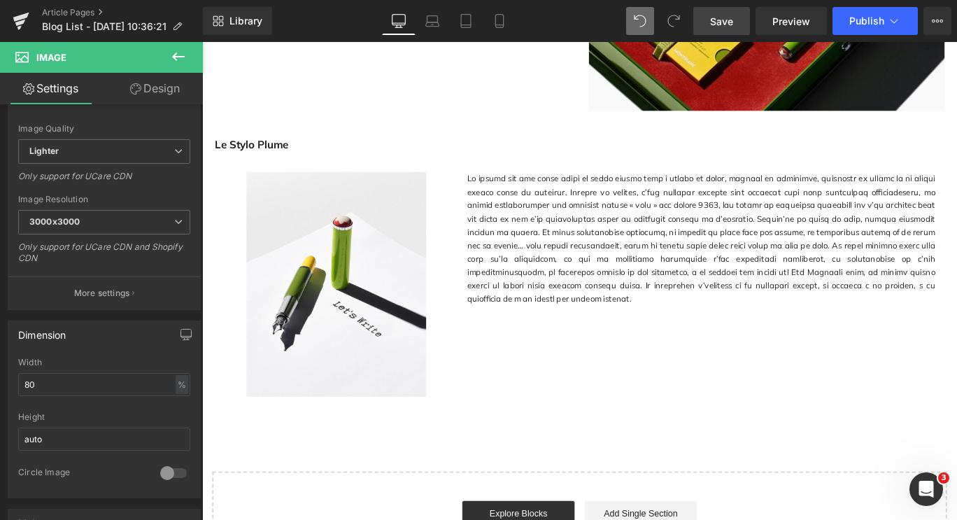
scroll to position [1267, 0]
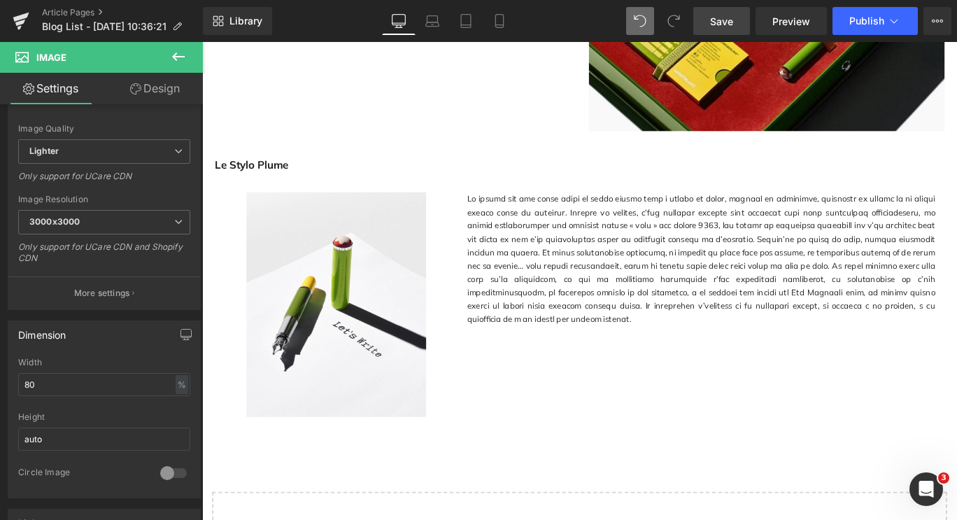
click at [169, 54] on button at bounding box center [178, 57] width 49 height 31
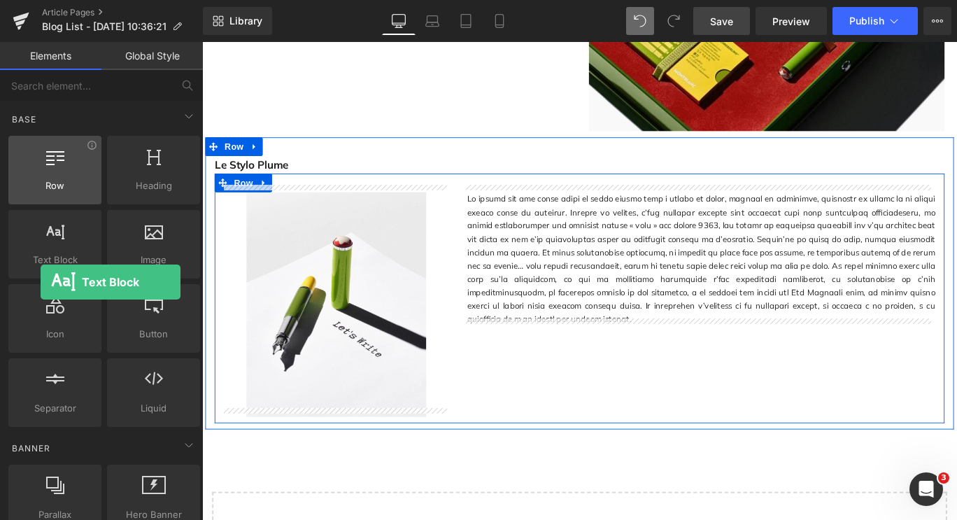
drag, startPoint x: 64, startPoint y: 251, endPoint x: 41, endPoint y: 145, distance: 108.9
click at [41, 145] on div "Row rows, columns, layouts, div Heading headings, titles, h1,h2,h3,h4,h5,h6 Tex…" at bounding box center [104, 281] width 197 height 297
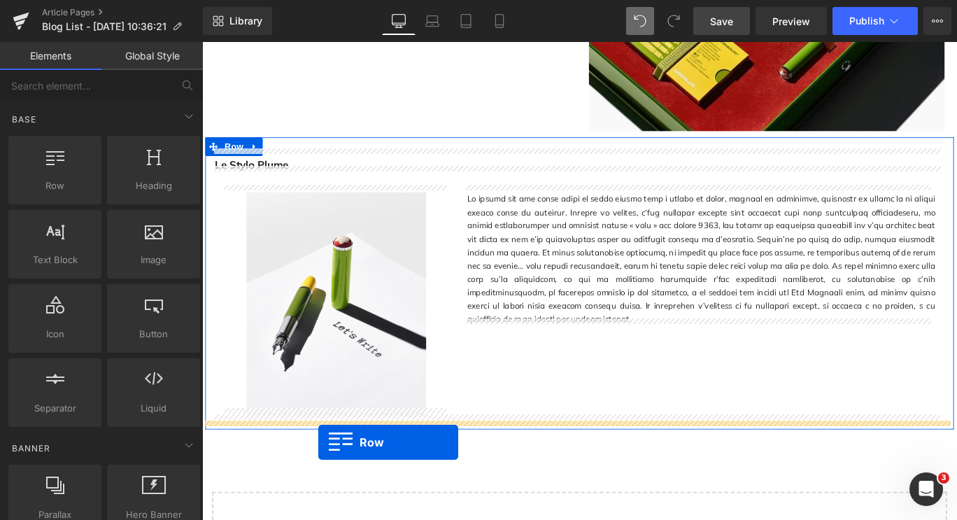
drag, startPoint x: 257, startPoint y: 216, endPoint x: 332, endPoint y: 490, distance: 284.4
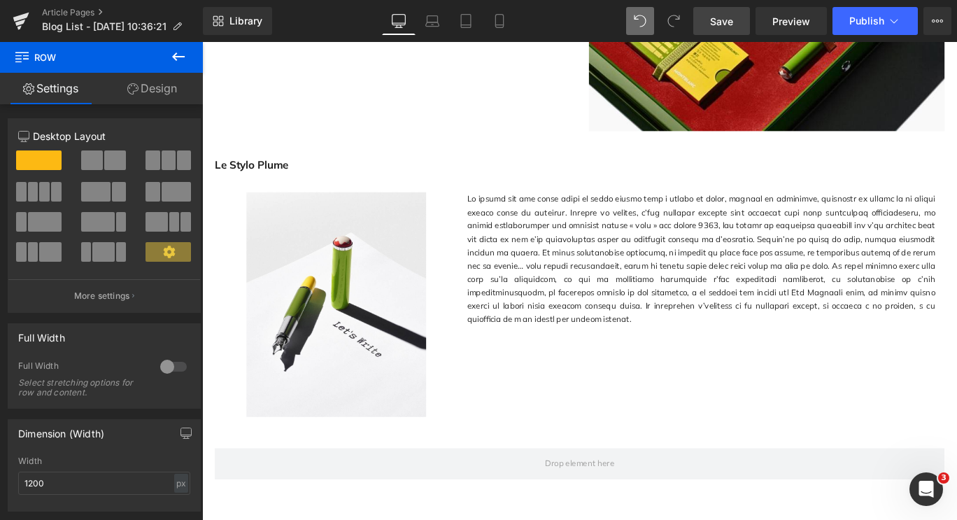
click at [184, 50] on icon at bounding box center [178, 56] width 17 height 17
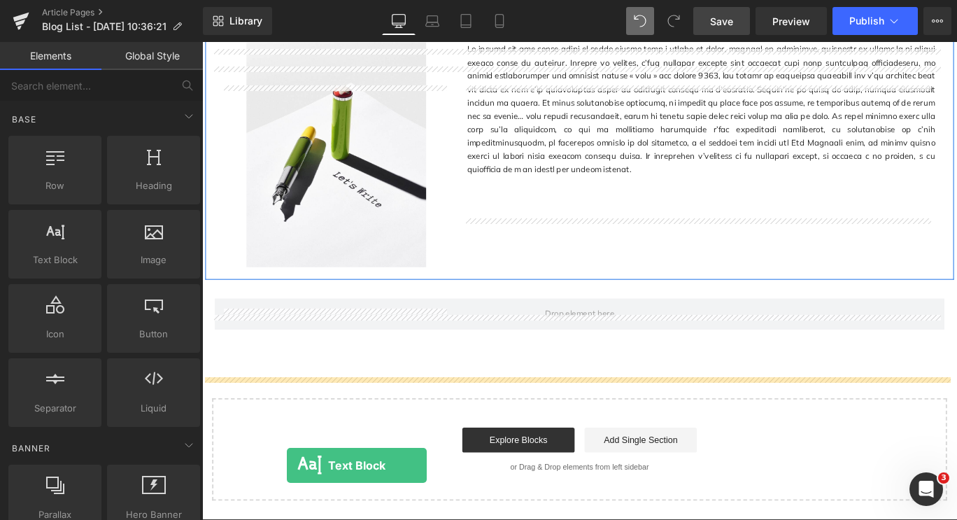
scroll to position [1463, 0]
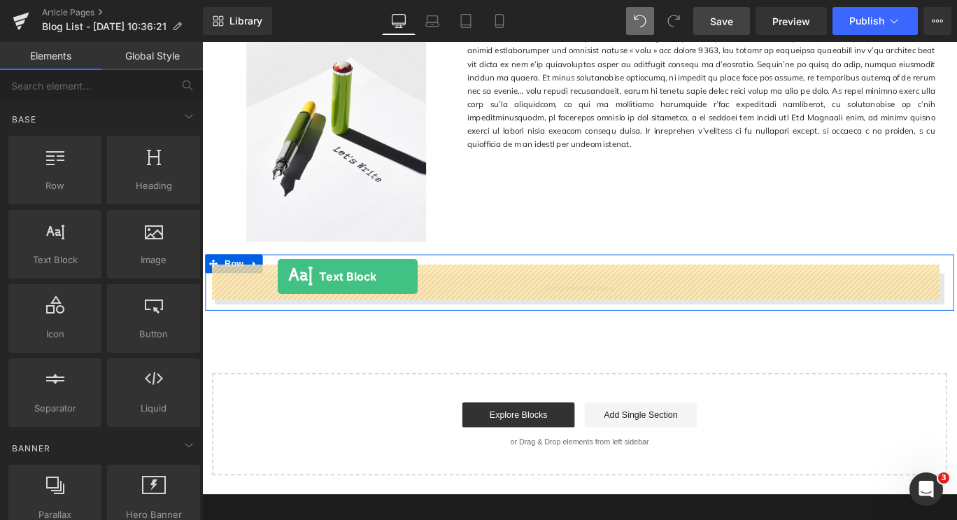
drag, startPoint x: 263, startPoint y: 274, endPoint x: 287, endPoint y: 305, distance: 38.9
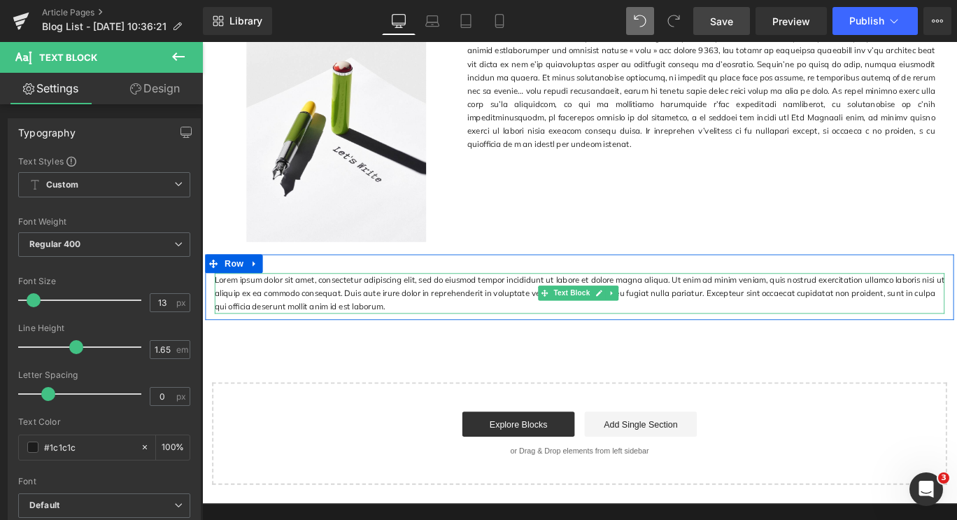
click at [309, 318] on p "Lorem ipsum dolor sit amet, consectetur adipiscing elit, sed do eiusmod tempor …" at bounding box center [625, 323] width 818 height 45
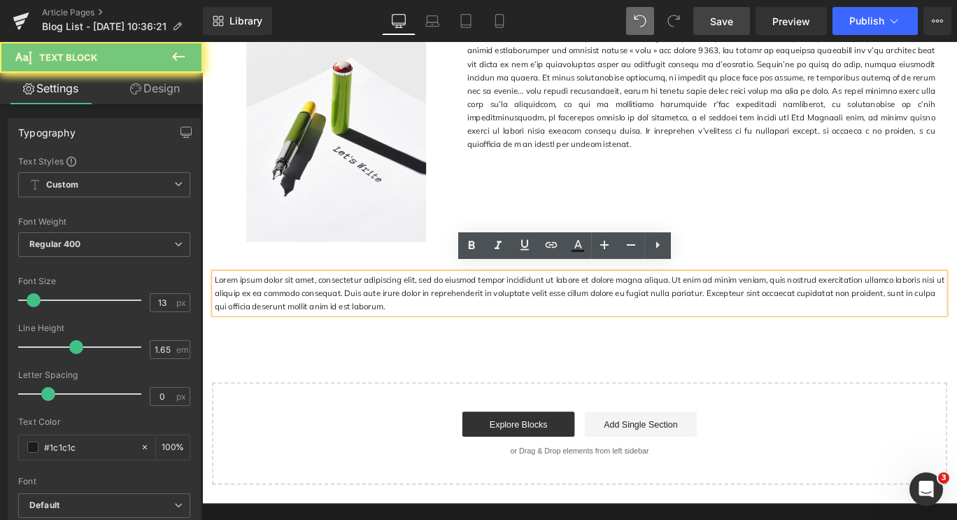
click at [381, 320] on p "Lorem ipsum dolor sit amet, consectetur adipiscing elit, sed do eiusmod tempor …" at bounding box center [625, 323] width 818 height 45
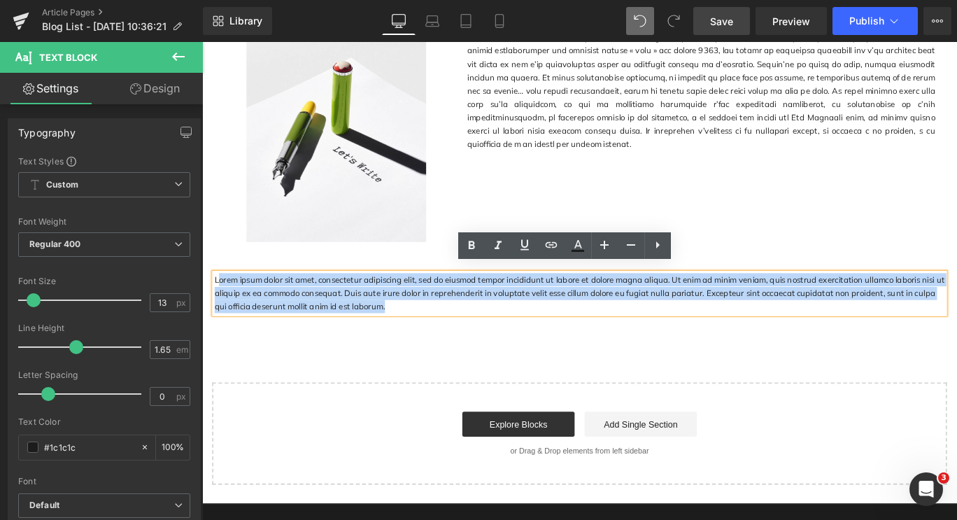
drag, startPoint x: 390, startPoint y: 327, endPoint x: 218, endPoint y: 298, distance: 174.5
click at [218, 301] on p "Lorem ipsum dolor sit amet, consectetur adipiscing elit, sed do eiusmod tempor …" at bounding box center [625, 323] width 818 height 45
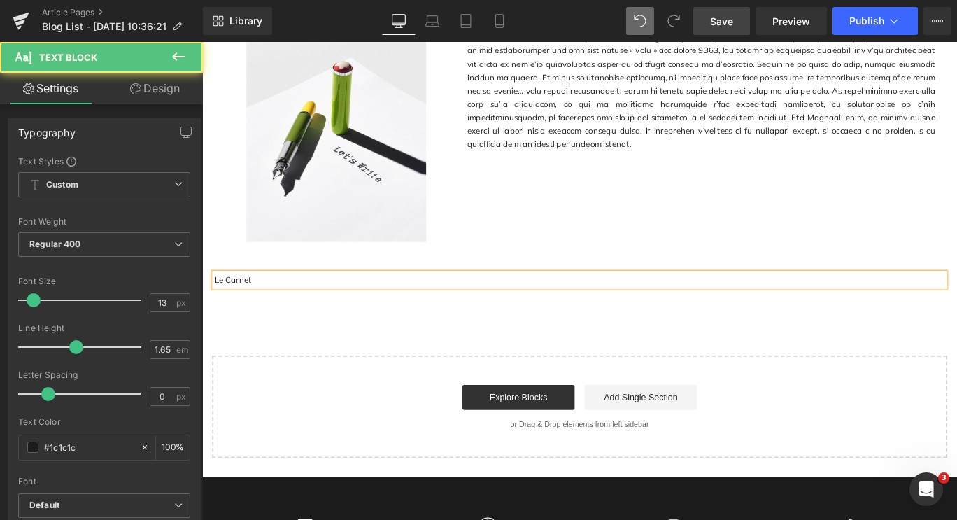
drag, startPoint x: 268, startPoint y: 294, endPoint x: 203, endPoint y: 300, distance: 65.3
click at [206, 301] on div "Le Carnet Text Block" at bounding box center [625, 308] width 839 height 15
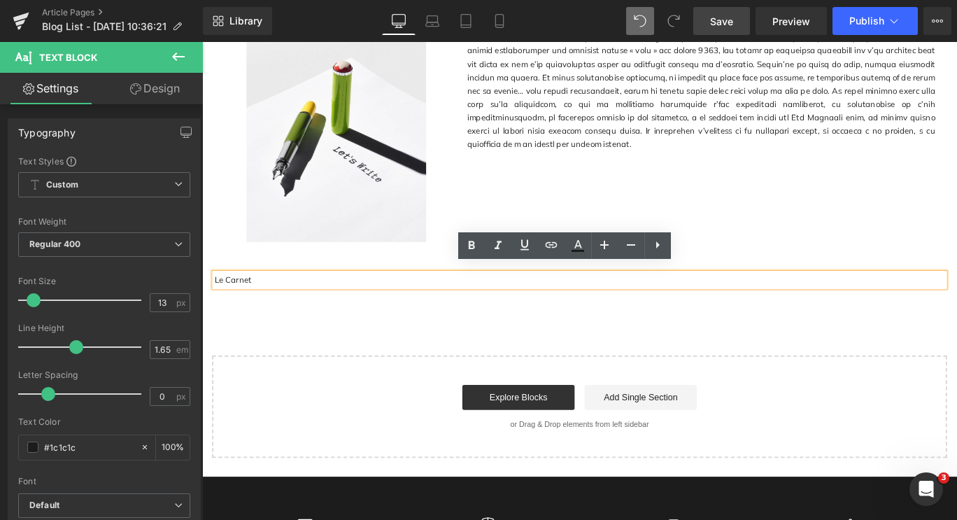
click at [228, 301] on p "Le Carnet" at bounding box center [625, 308] width 818 height 15
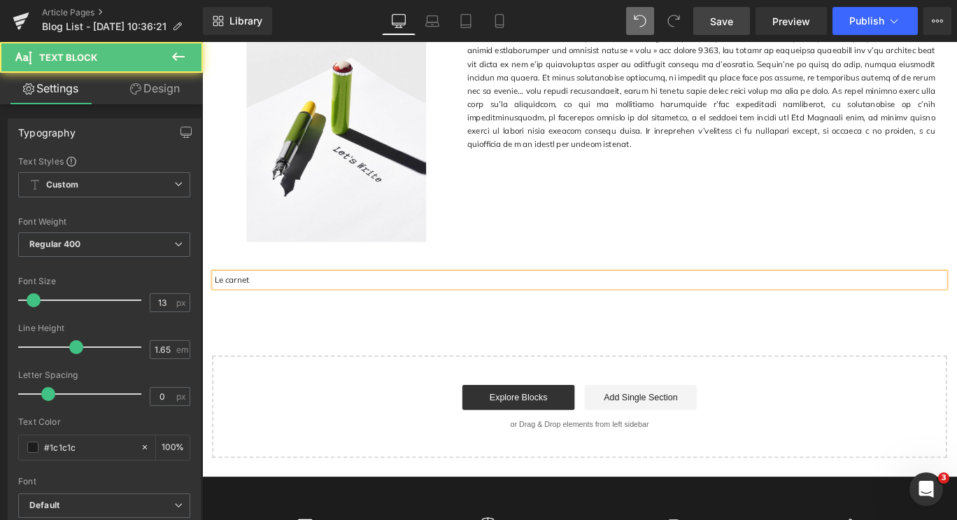
drag, startPoint x: 299, startPoint y: 299, endPoint x: 206, endPoint y: 303, distance: 93.1
click at [206, 303] on div "Le carnet Text Block" at bounding box center [625, 308] width 839 height 15
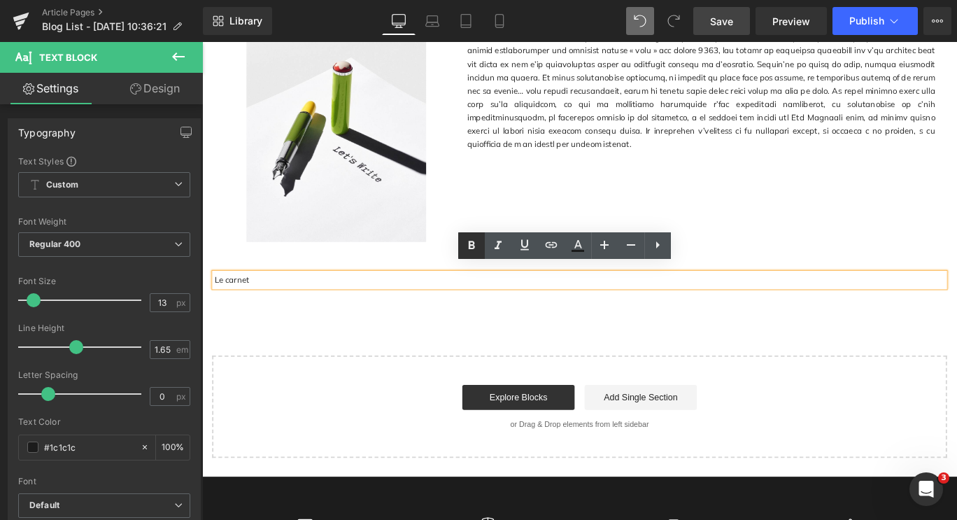
click at [475, 238] on icon at bounding box center [471, 245] width 17 height 17
click at [609, 243] on icon at bounding box center [604, 244] width 17 height 17
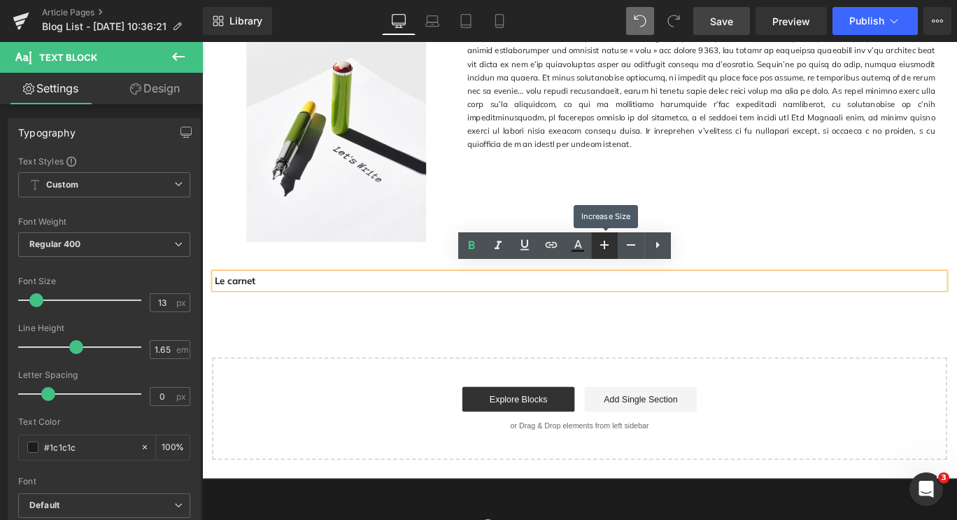
click at [609, 243] on icon at bounding box center [604, 244] width 17 height 17
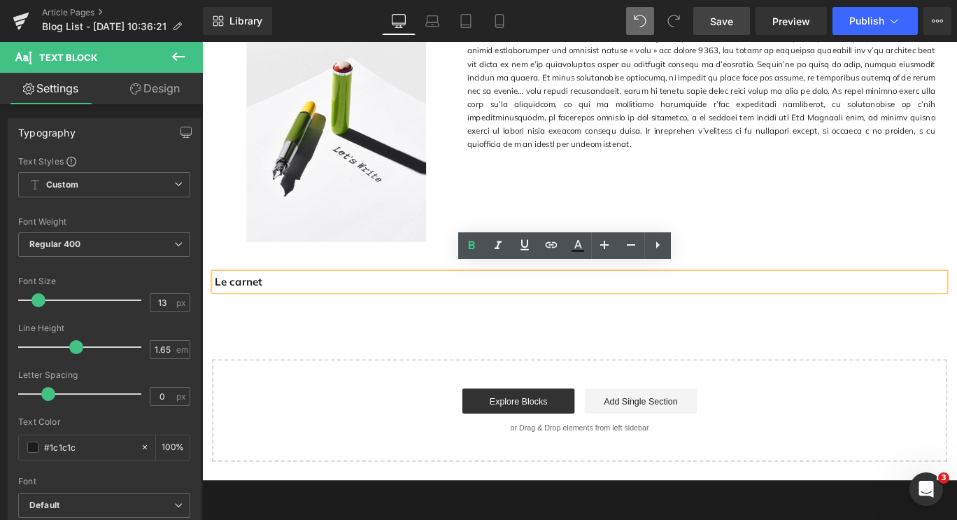
click at [299, 310] on p "Le carnet" at bounding box center [625, 311] width 818 height 20
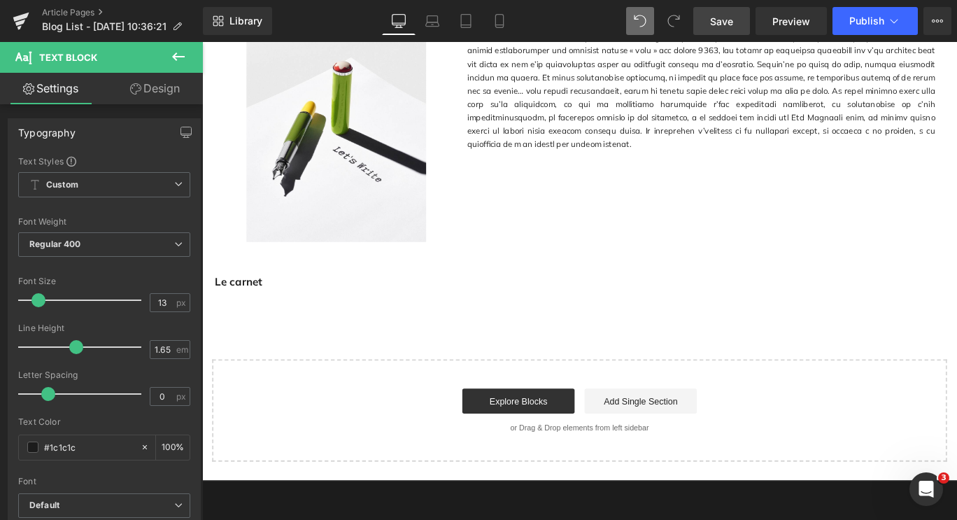
click at [171, 57] on icon at bounding box center [178, 56] width 17 height 17
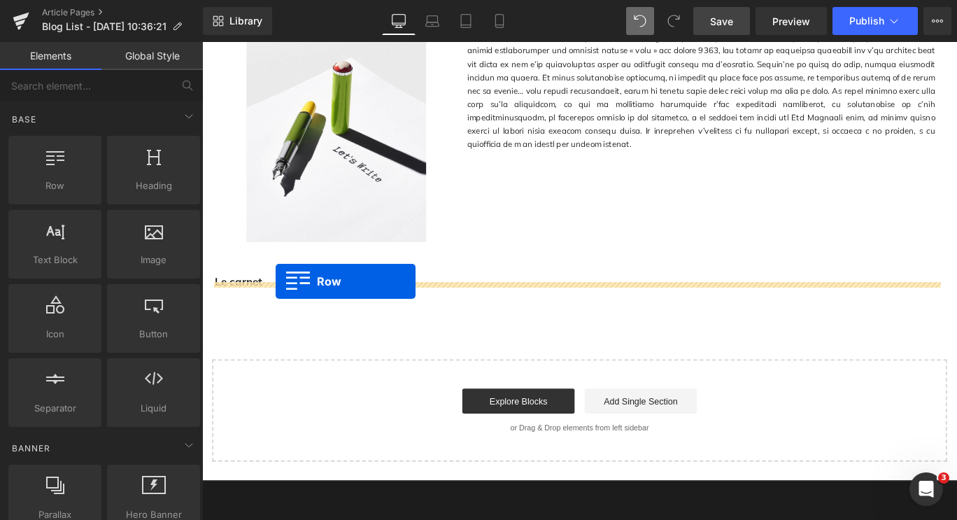
drag, startPoint x: 262, startPoint y: 220, endPoint x: 285, endPoint y: 311, distance: 93.6
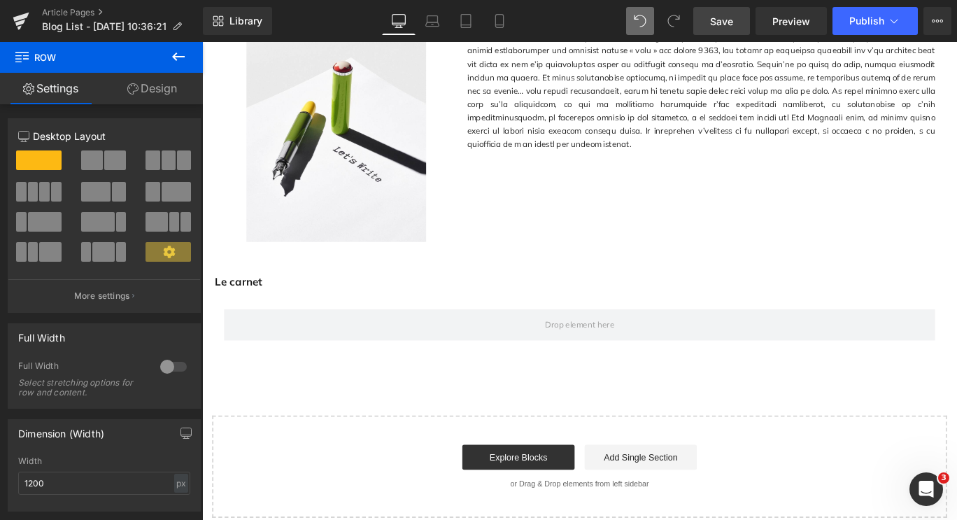
click at [173, 55] on icon at bounding box center [178, 56] width 17 height 17
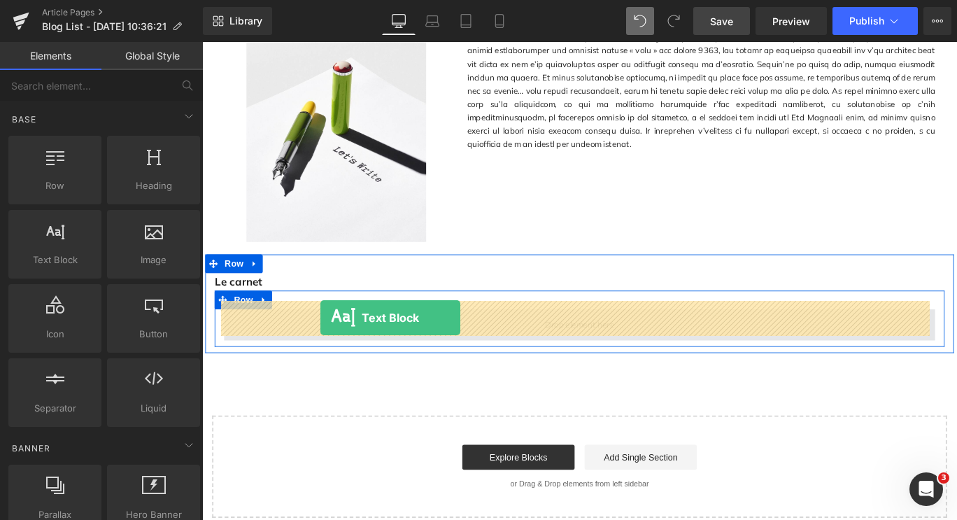
drag, startPoint x: 252, startPoint y: 285, endPoint x: 334, endPoint y: 351, distance: 105.9
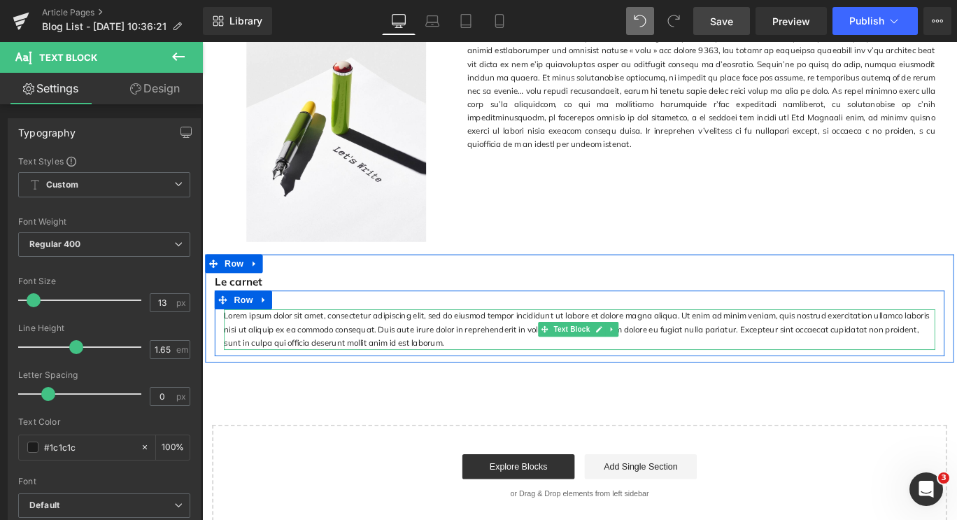
click at [393, 355] on p "Lorem ipsum dolor sit amet, consectetur adipiscing elit, sed do eiusmod tempor …" at bounding box center [625, 364] width 797 height 45
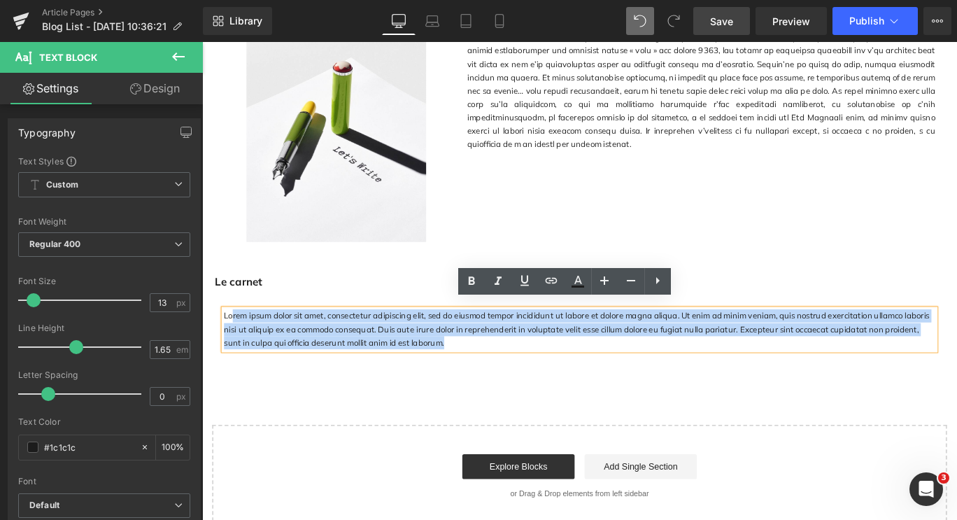
drag, startPoint x: 422, startPoint y: 364, endPoint x: 231, endPoint y: 334, distance: 193.4
click at [231, 342] on p "Lorem ipsum dolor sit amet, consectetur adipiscing elit, sed do eiusmod tempor …" at bounding box center [625, 364] width 797 height 45
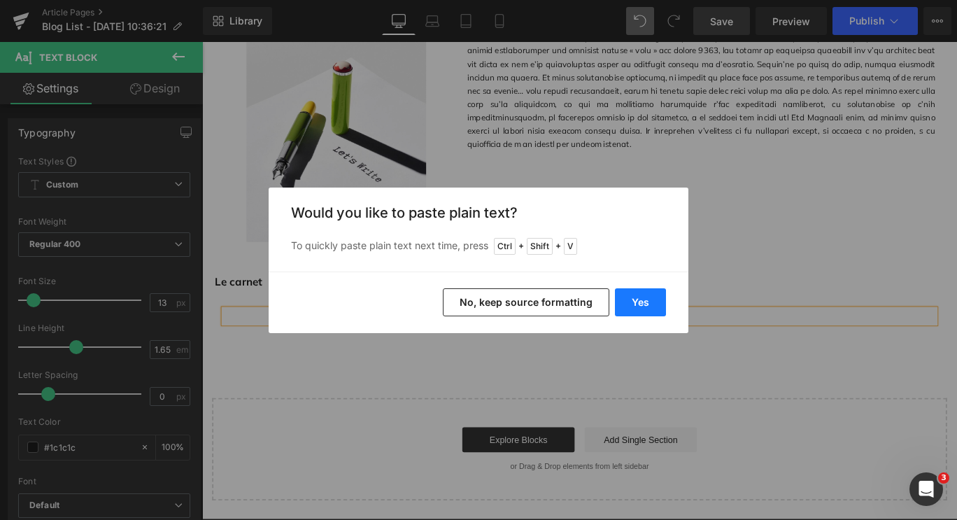
click at [639, 297] on button "Yes" at bounding box center [640, 302] width 51 height 28
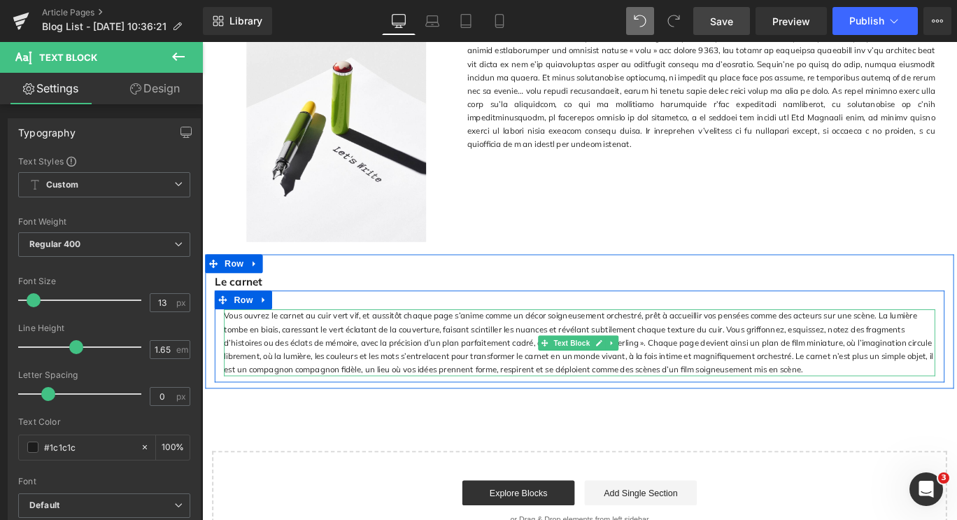
click at [408, 369] on p "Vous ouvrez le carnet au cuir vert vif, et aussitôt chaque page s’anime comme u…" at bounding box center [625, 379] width 797 height 75
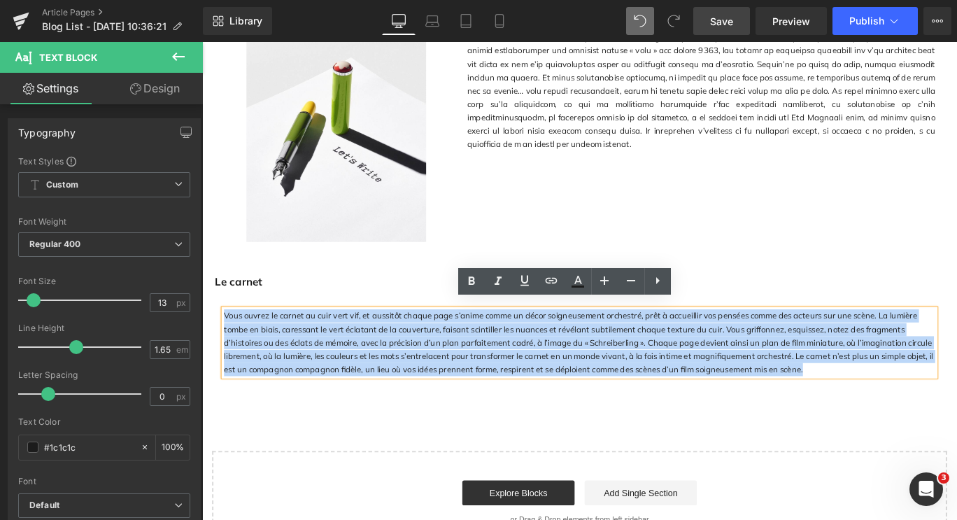
drag, startPoint x: 792, startPoint y: 397, endPoint x: 218, endPoint y: 322, distance: 578.4
click at [218, 322] on div "Vous ouvrez le carnet au cuir vert vif, et aussitôt chaque page s’anime comme u…" at bounding box center [625, 372] width 818 height 103
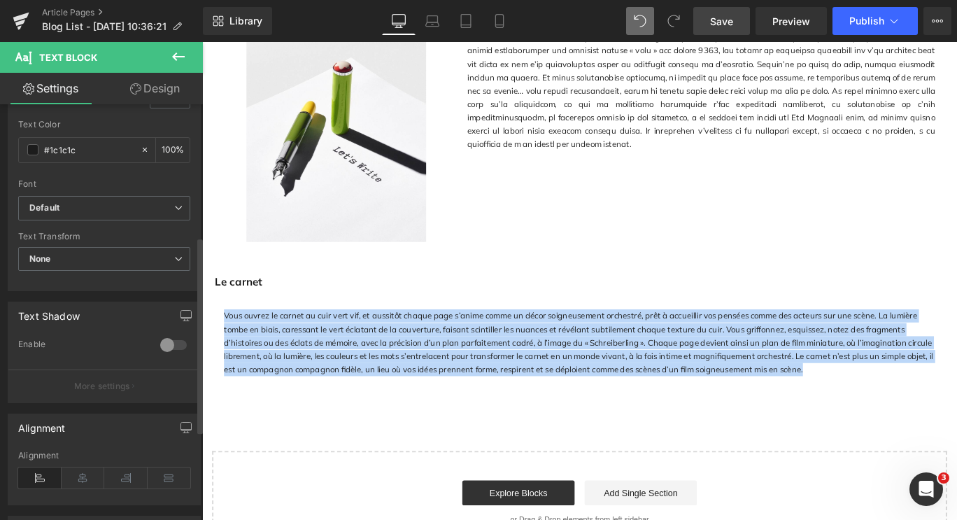
scroll to position [350, 0]
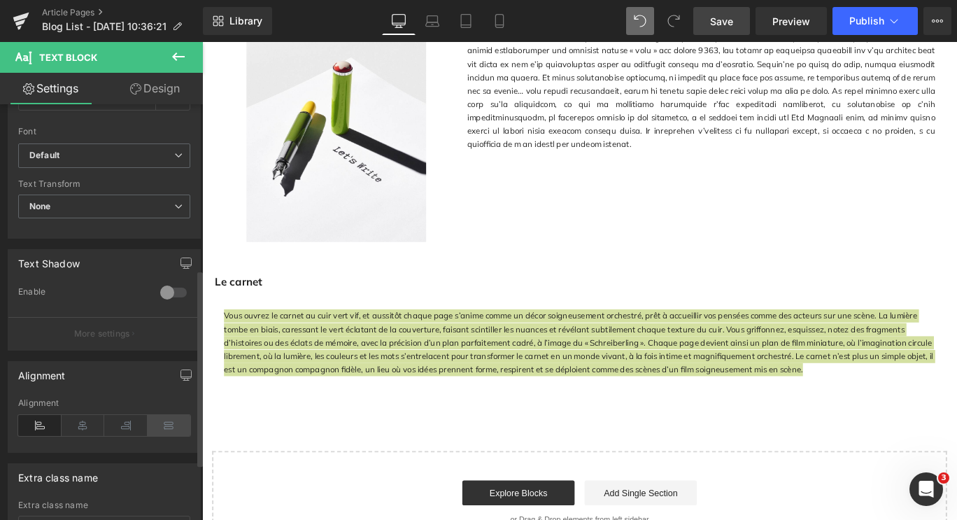
click at [160, 427] on icon at bounding box center [169, 425] width 43 height 21
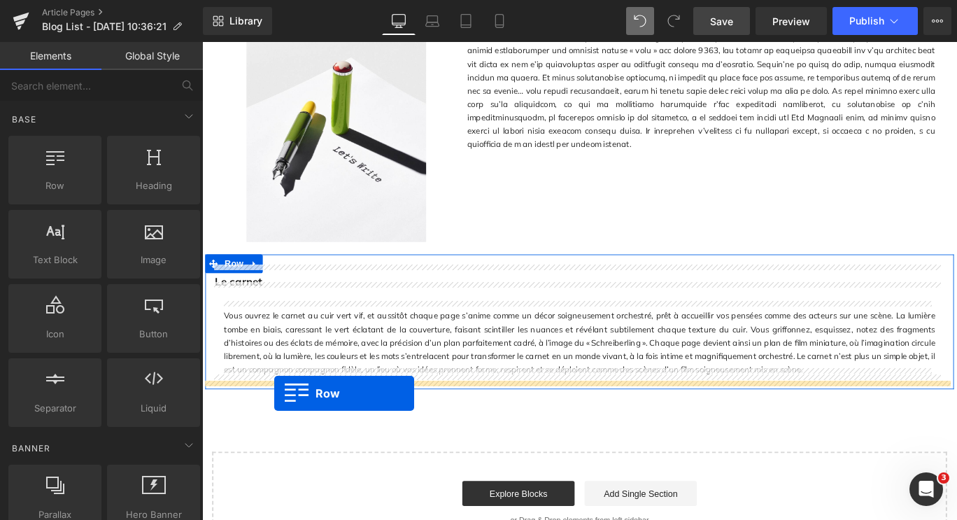
drag, startPoint x: 278, startPoint y: 204, endPoint x: 283, endPoint y: 436, distance: 232.2
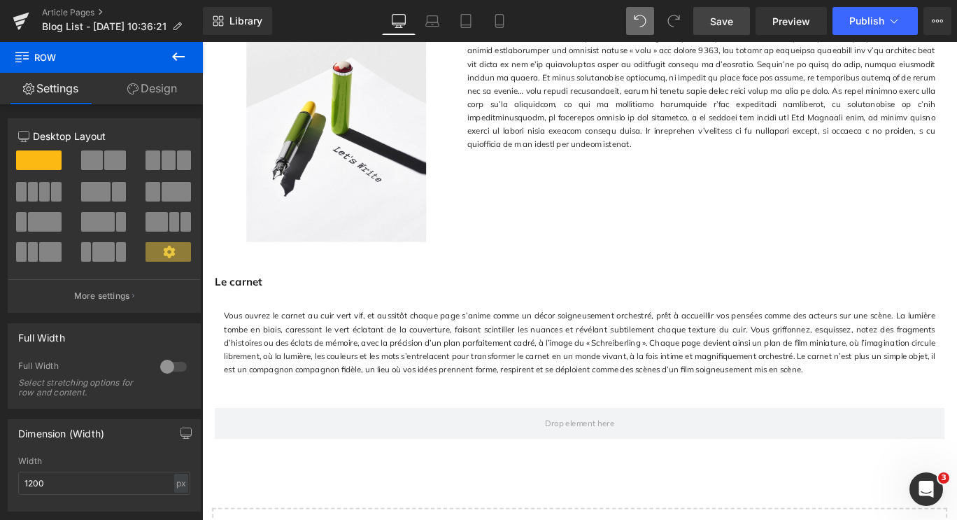
click at [171, 55] on icon at bounding box center [178, 56] width 17 height 17
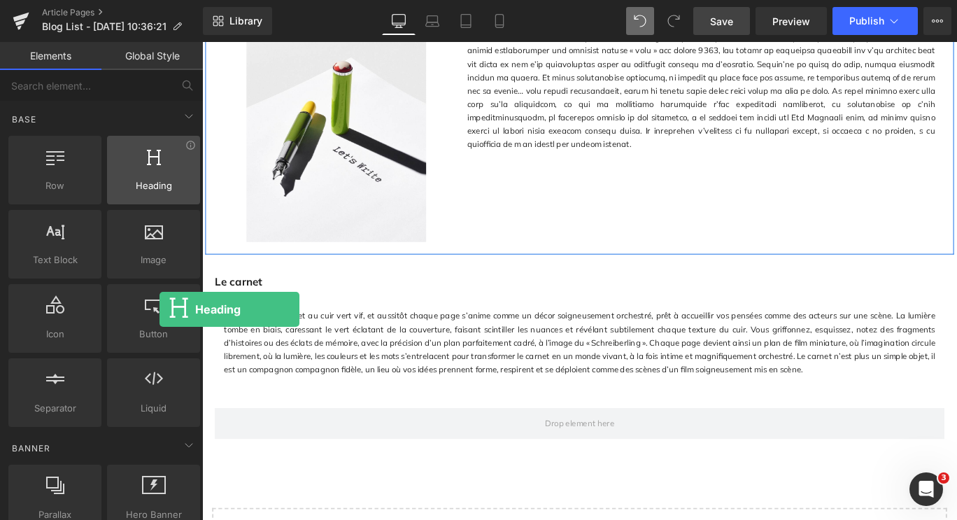
drag, startPoint x: 124, startPoint y: 162, endPoint x: 159, endPoint y: 150, distance: 37.6
click at [159, 150] on div at bounding box center [153, 162] width 85 height 31
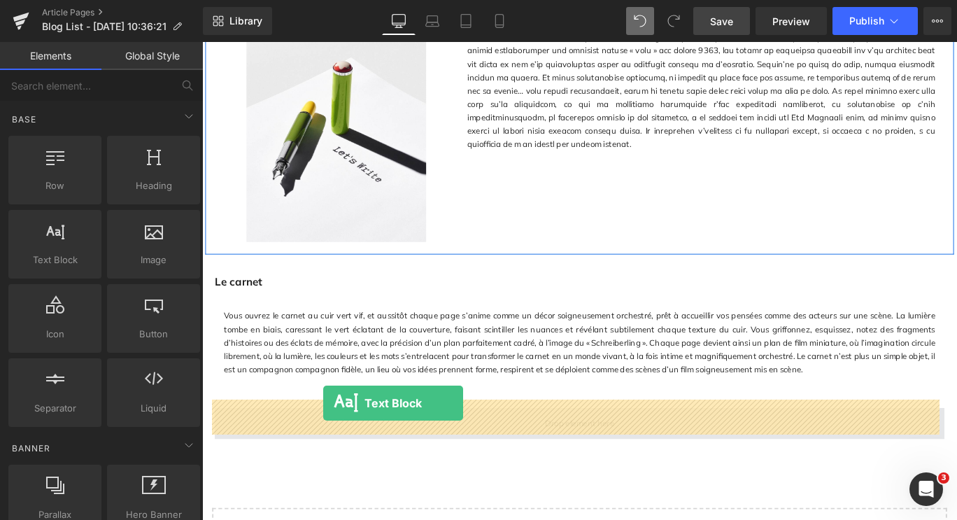
drag, startPoint x: 263, startPoint y: 276, endPoint x: 338, endPoint y: 447, distance: 186.3
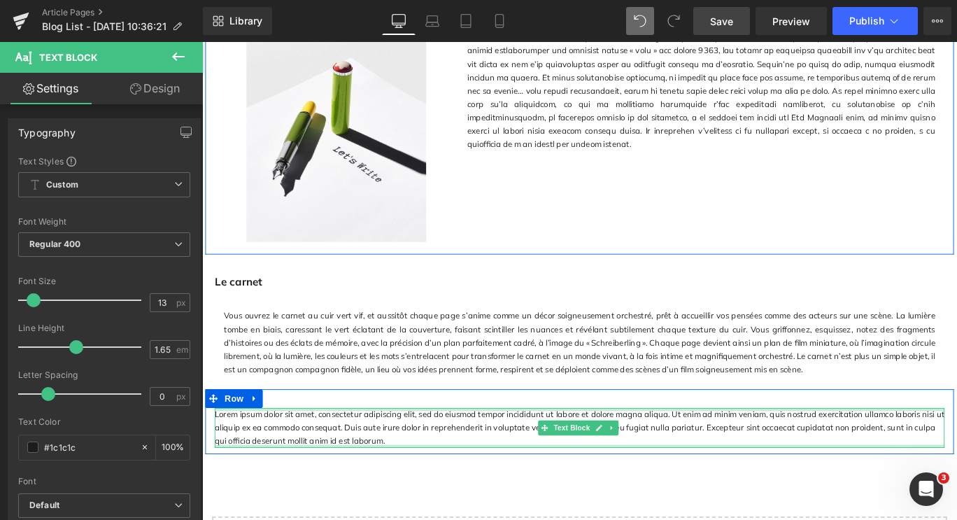
drag, startPoint x: 401, startPoint y: 485, endPoint x: 369, endPoint y: 483, distance: 32.2
click at [235, 452] on div "Lorem ipsum dolor sit amet, consectetur adipiscing elit, sed do eiusmod tempor …" at bounding box center [625, 474] width 818 height 45
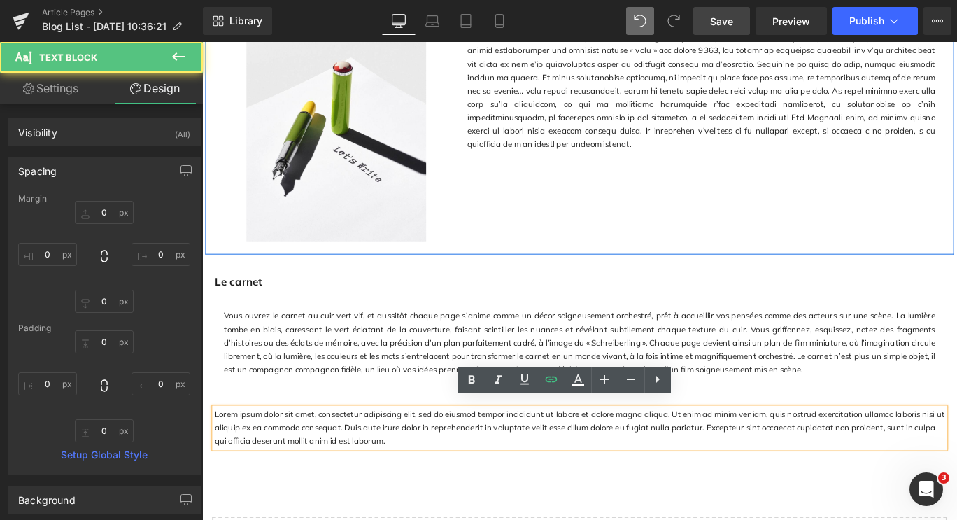
click at [403, 483] on p "Lorem ipsum dolor sit amet, consectetur adipiscing elit, sed do eiusmod tempor …" at bounding box center [625, 474] width 818 height 45
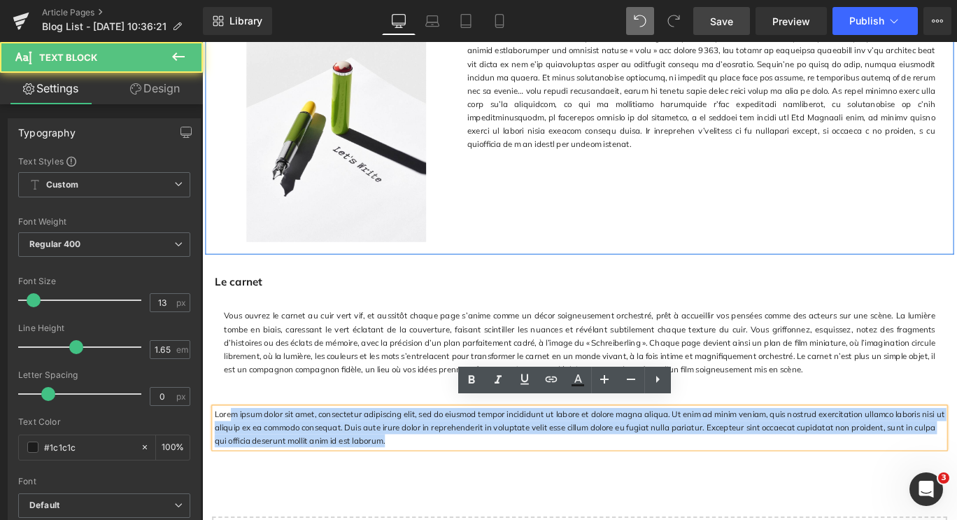
drag, startPoint x: 394, startPoint y: 479, endPoint x: 229, endPoint y: 438, distance: 170.1
click at [229, 438] on div "Lorem ipsum dolor sit amet, consectetur adipiscing elit, sed do eiusmod tempor …" at bounding box center [625, 468] width 839 height 73
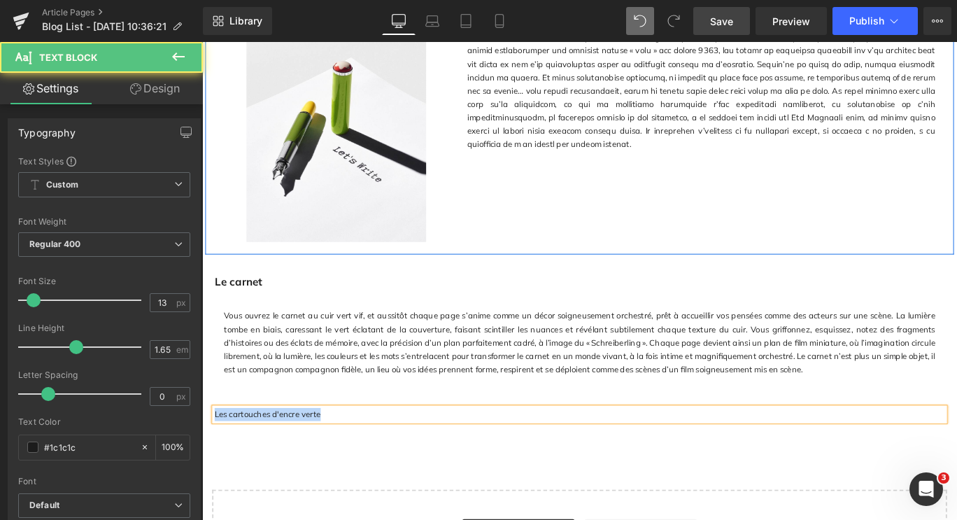
drag, startPoint x: 352, startPoint y: 450, endPoint x: 206, endPoint y: 451, distance: 146.9
click at [206, 452] on div "Les cartouches d'encre verte Text Block" at bounding box center [625, 459] width 839 height 15
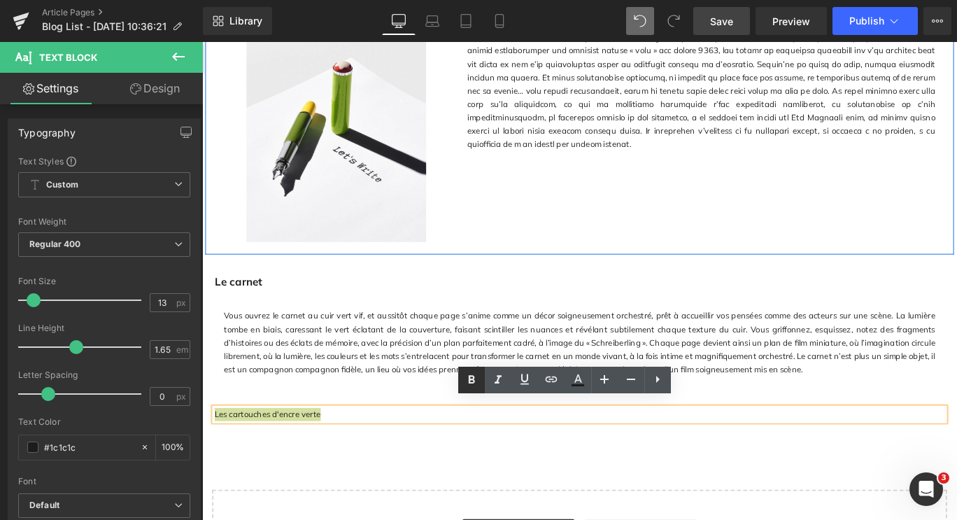
click at [470, 375] on icon at bounding box center [472, 379] width 6 height 8
click at [608, 372] on icon at bounding box center [604, 379] width 17 height 17
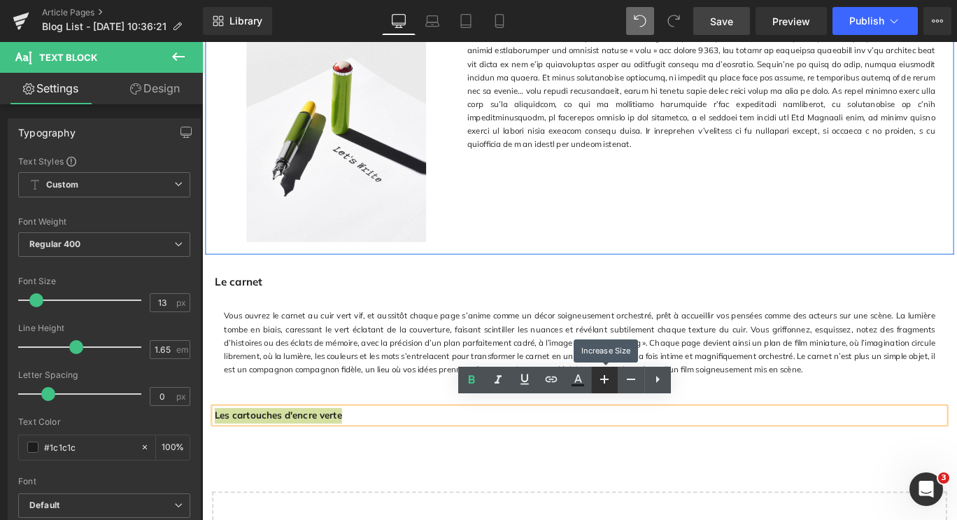
click at [608, 372] on icon at bounding box center [604, 379] width 17 height 17
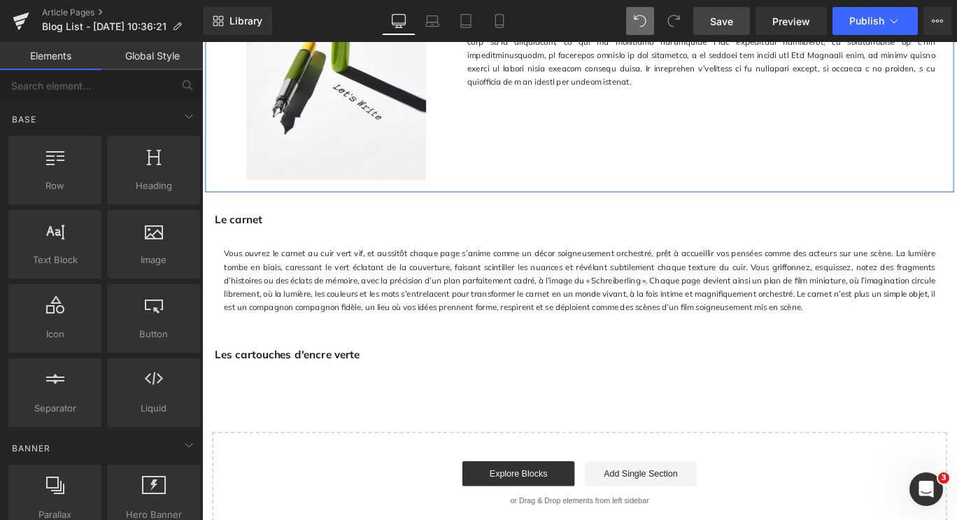
scroll to position [1603, 0]
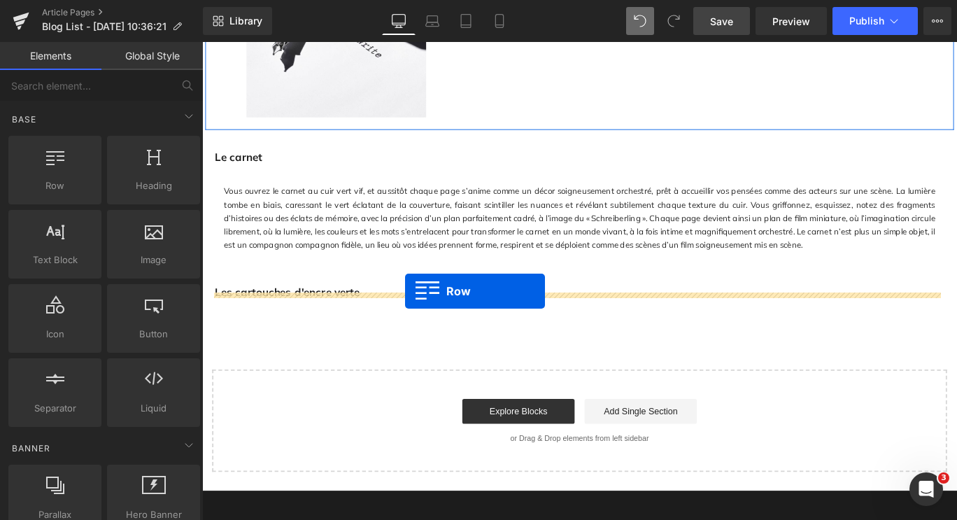
drag, startPoint x: 239, startPoint y: 218, endPoint x: 429, endPoint y: 321, distance: 216.2
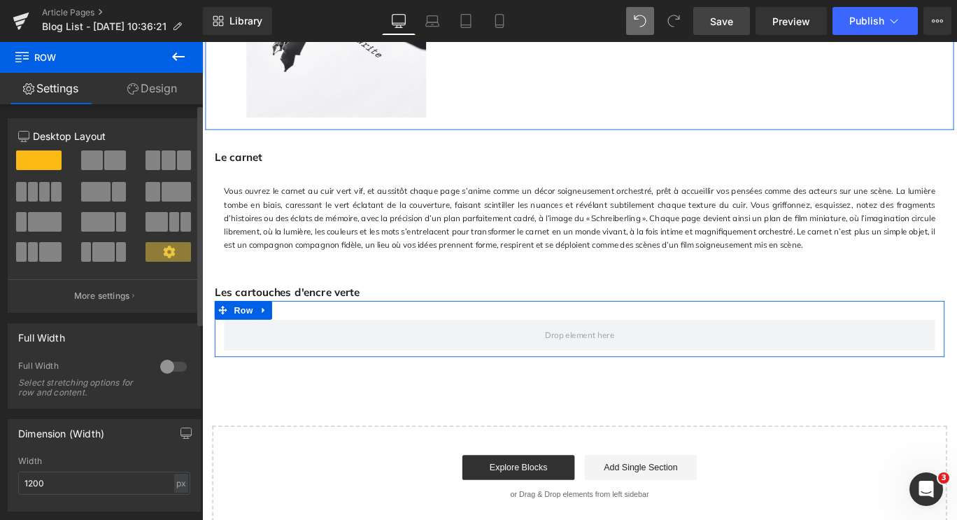
click at [101, 193] on span at bounding box center [95, 192] width 29 height 20
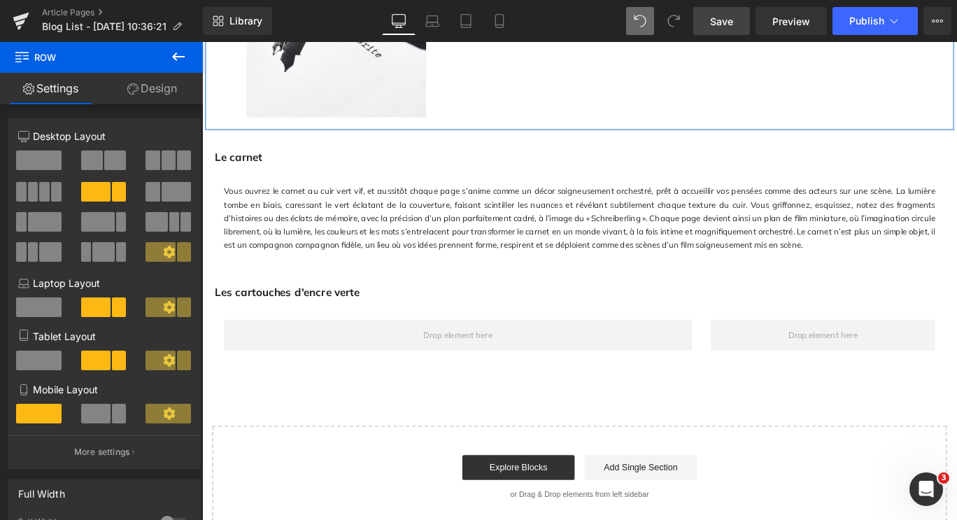
click at [185, 57] on icon at bounding box center [178, 56] width 17 height 17
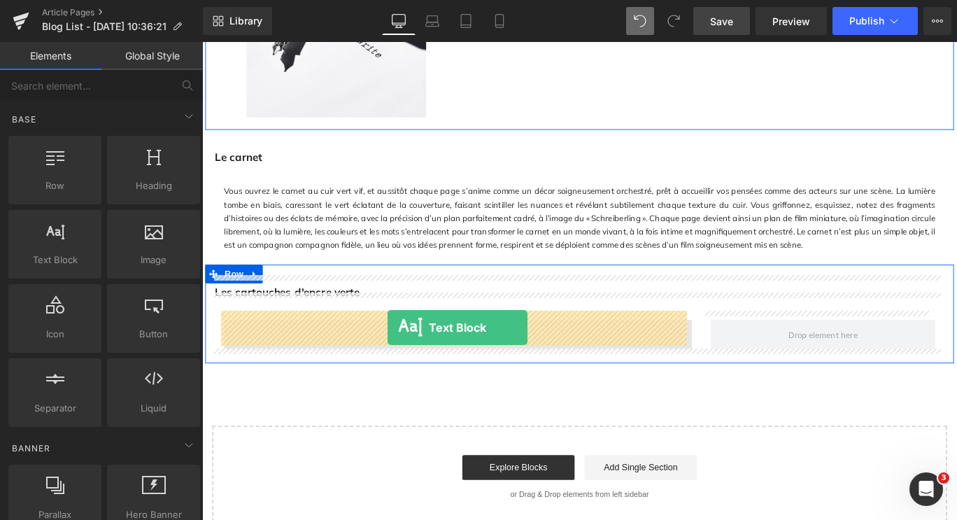
drag, startPoint x: 269, startPoint y: 280, endPoint x: 410, endPoint y: 362, distance: 163.3
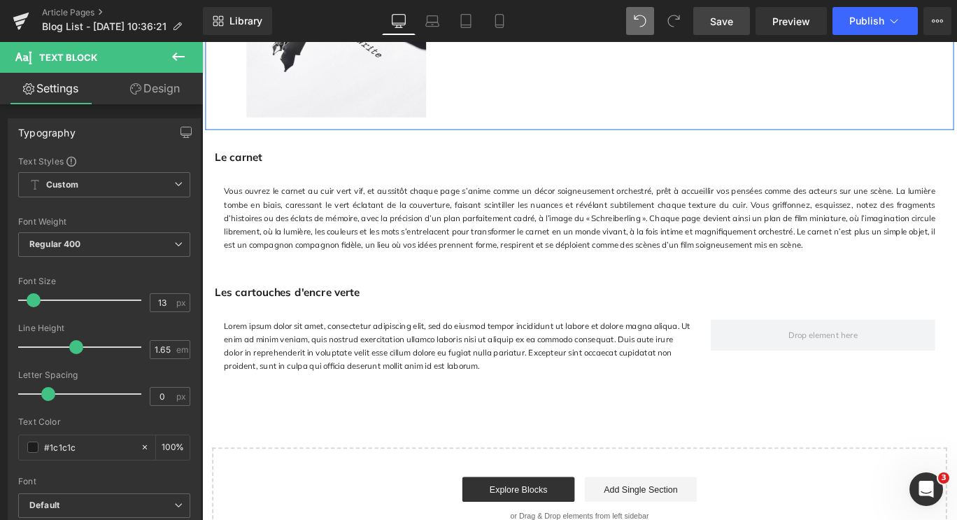
click at [176, 61] on icon at bounding box center [178, 56] width 17 height 17
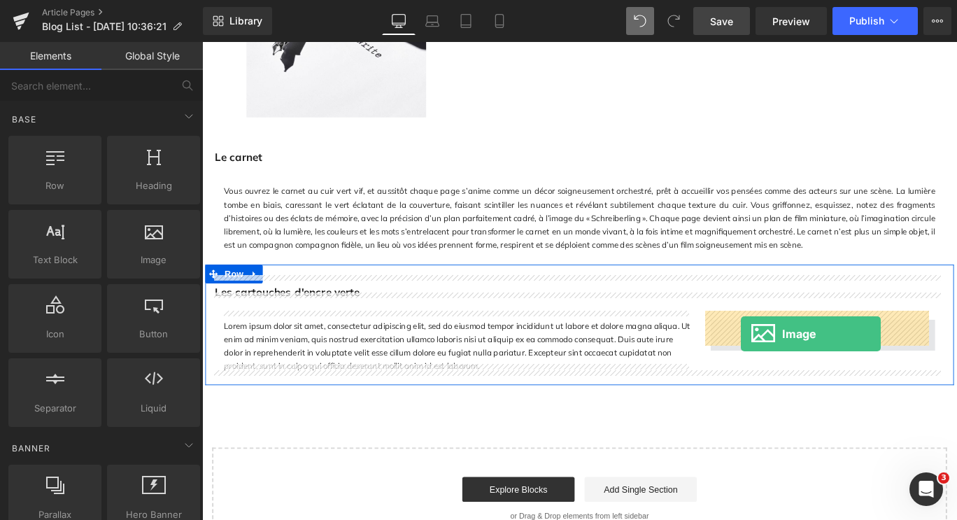
drag, startPoint x: 356, startPoint y: 300, endPoint x: 806, endPoint y: 369, distance: 455.7
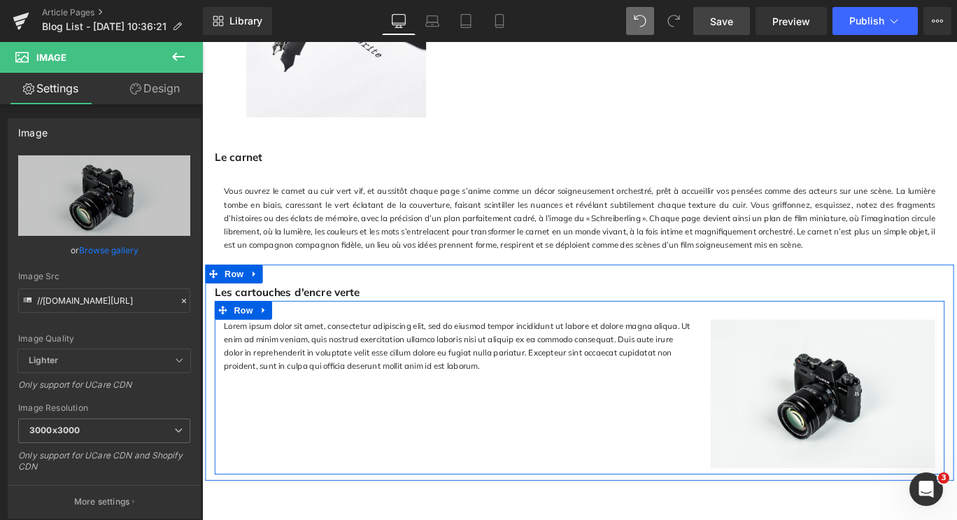
click at [429, 385] on p "Lorem ipsum dolor sit amet, consectetur adipiscing elit, sed do eiusmod tempor …" at bounding box center [489, 383] width 525 height 60
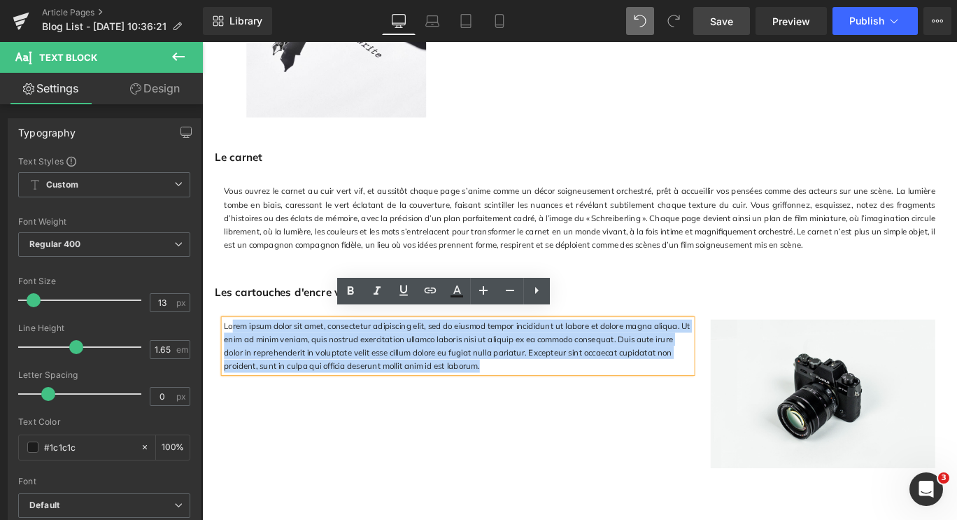
drag, startPoint x: 437, startPoint y: 398, endPoint x: 231, endPoint y: 350, distance: 211.2
click at [231, 353] on p "Lorem ipsum dolor sit amet, consectetur adipiscing elit, sed do eiusmod tempor …" at bounding box center [489, 383] width 525 height 60
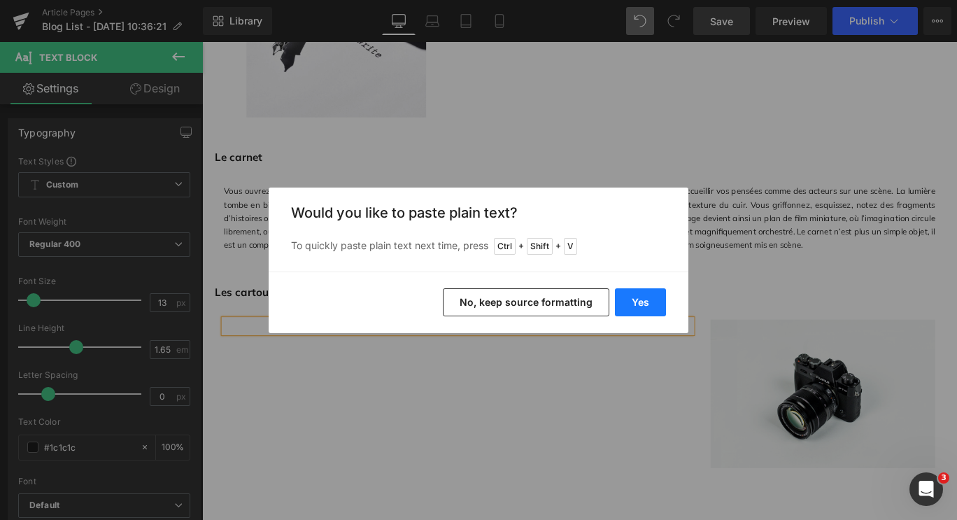
click at [638, 304] on button "Yes" at bounding box center [640, 302] width 51 height 28
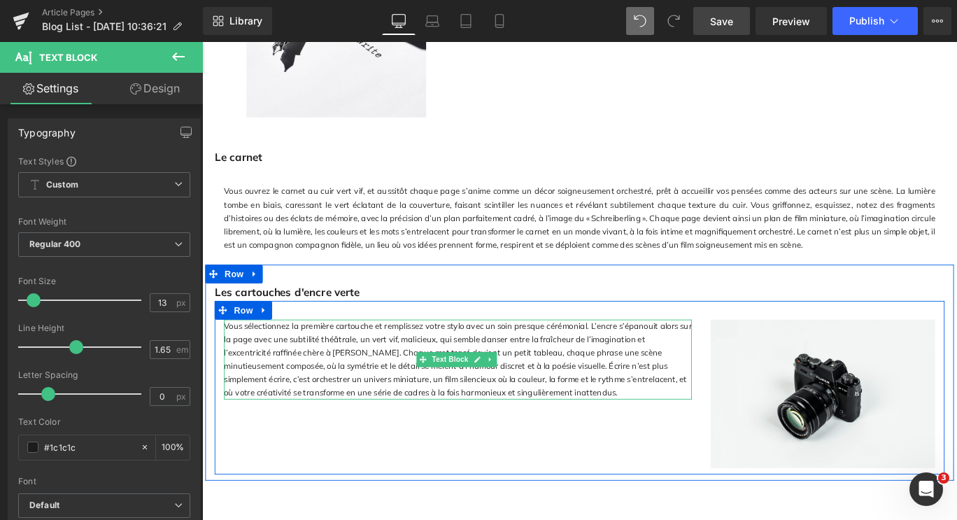
click at [559, 412] on div "Vous sélectionnez la première cartouche et remplissez votre stylo avec un soin …" at bounding box center [489, 398] width 525 height 90
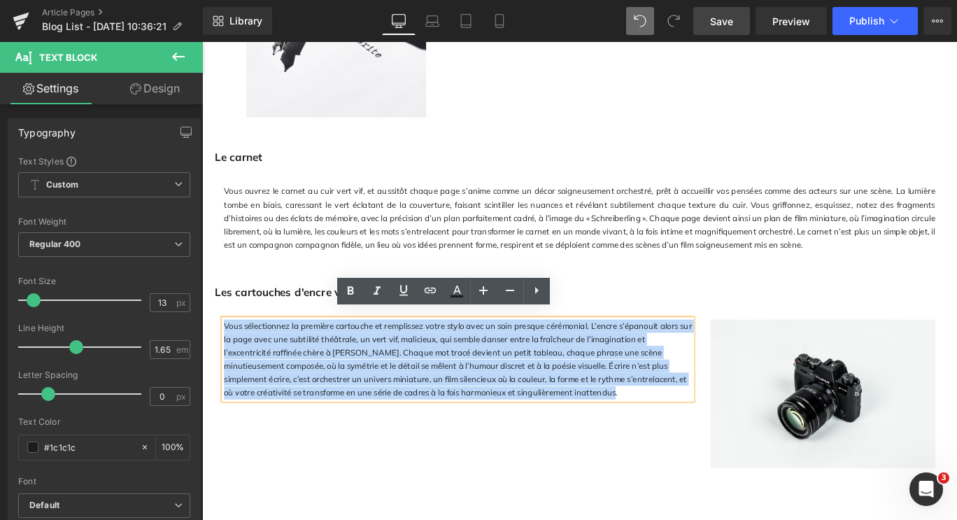
drag, startPoint x: 529, startPoint y: 425, endPoint x: 219, endPoint y: 337, distance: 322.6
click at [219, 337] on div "Vous sélectionnez la première cartouche et remplissez votre stylo avec un soin …" at bounding box center [625, 429] width 818 height 194
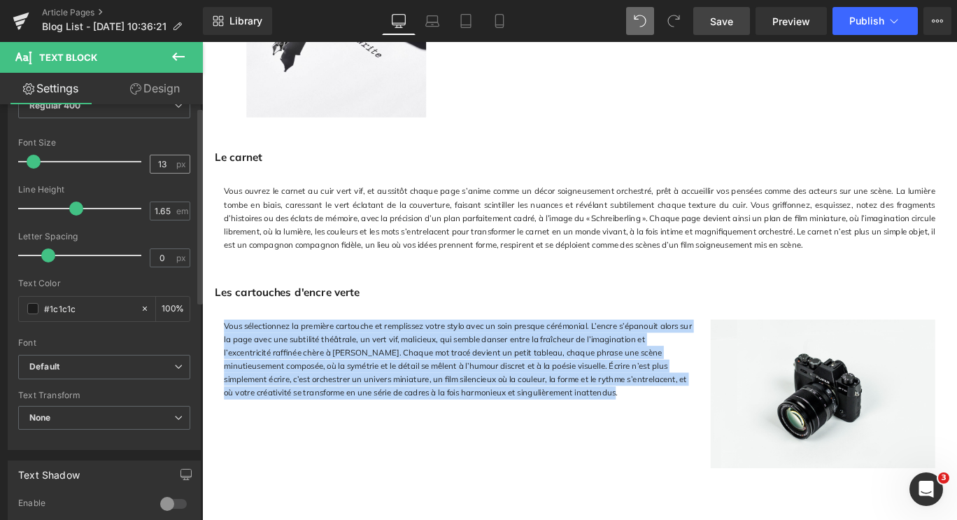
scroll to position [350, 0]
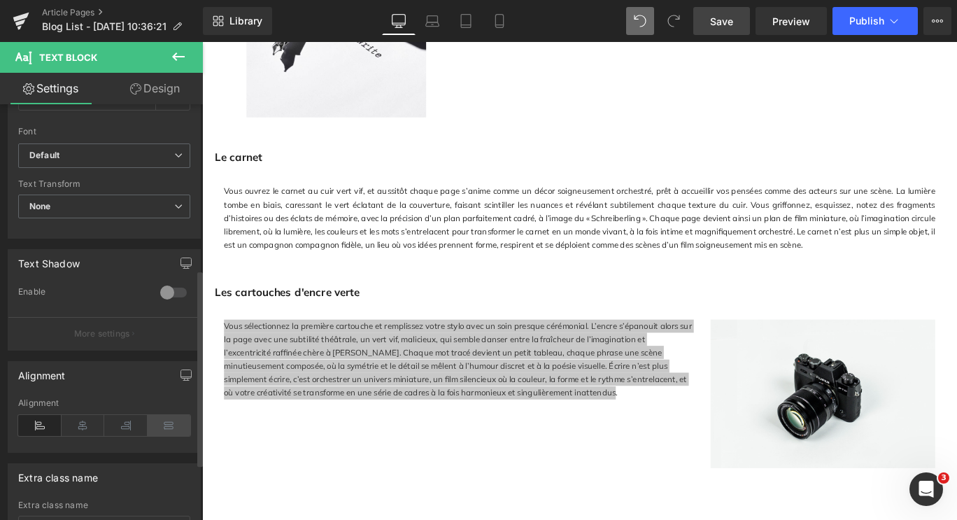
click at [159, 426] on icon at bounding box center [169, 425] width 43 height 21
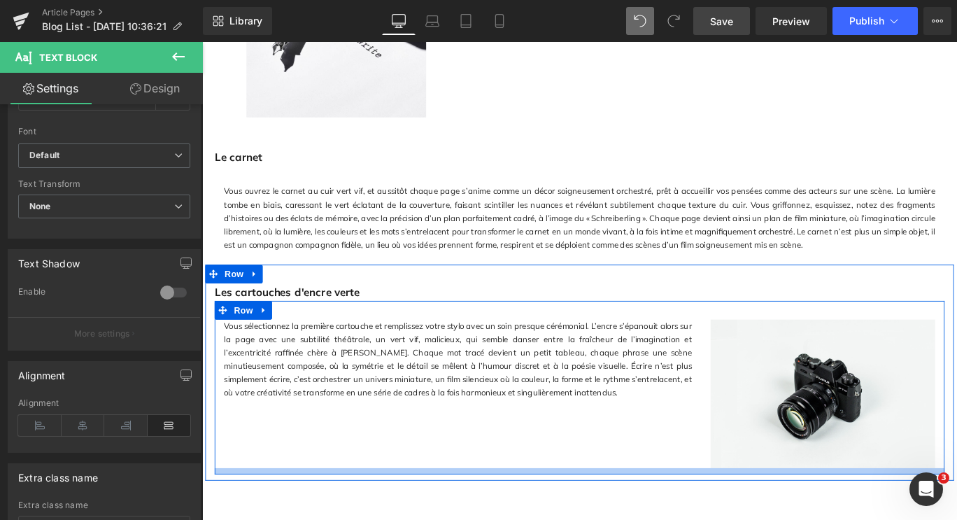
click at [459, 508] on div "Vous sélectionnez la première cartouche et remplissez votre stylo avec un soin …" at bounding box center [625, 429] width 818 height 194
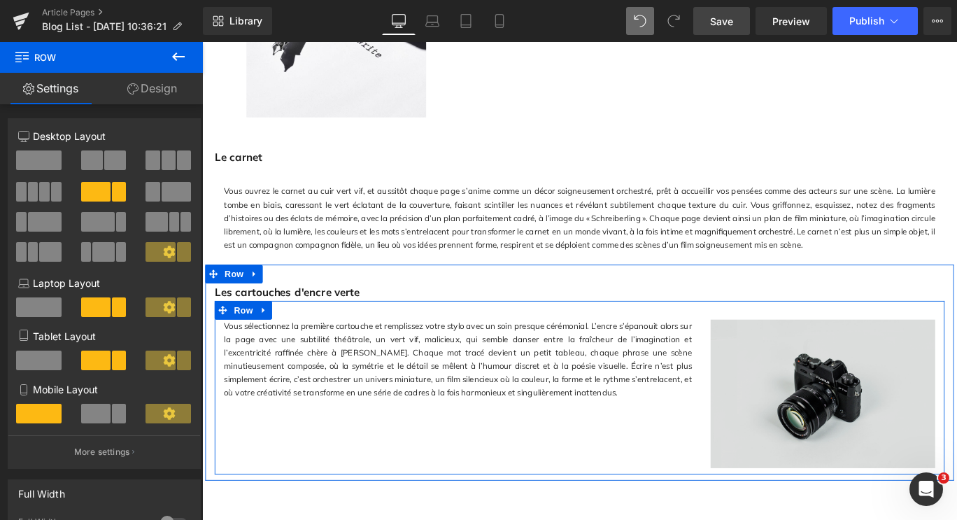
click at [853, 444] on img at bounding box center [898, 436] width 252 height 166
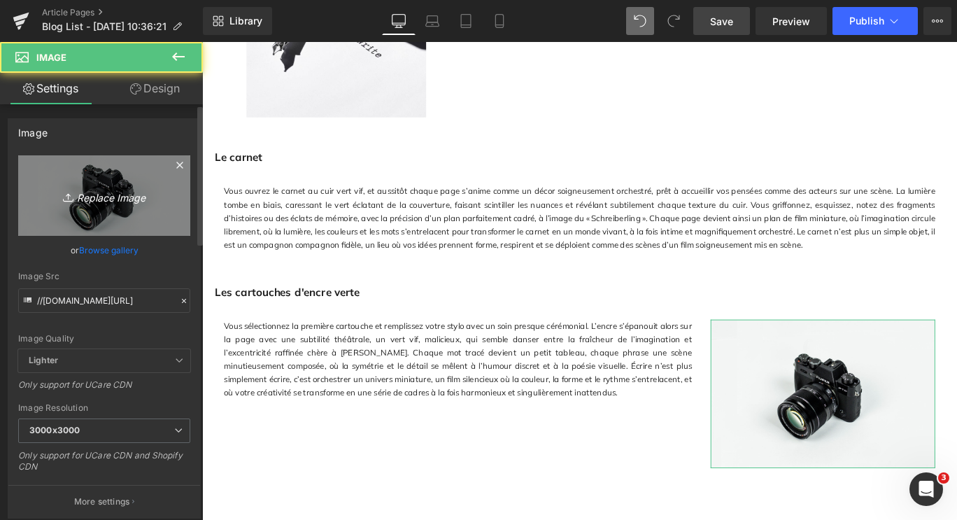
click at [83, 192] on icon "Replace Image" at bounding box center [104, 195] width 112 height 17
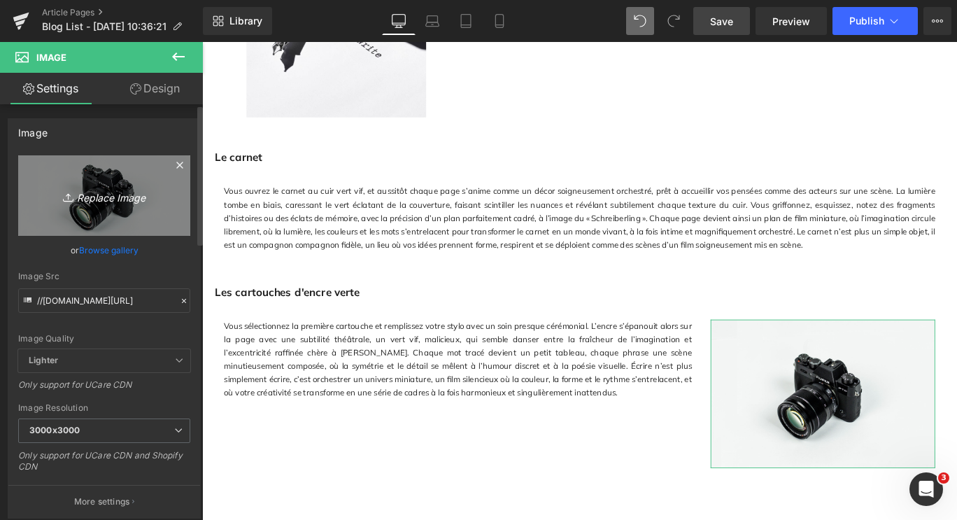
type input "C:\fakepath\WA 1.png"
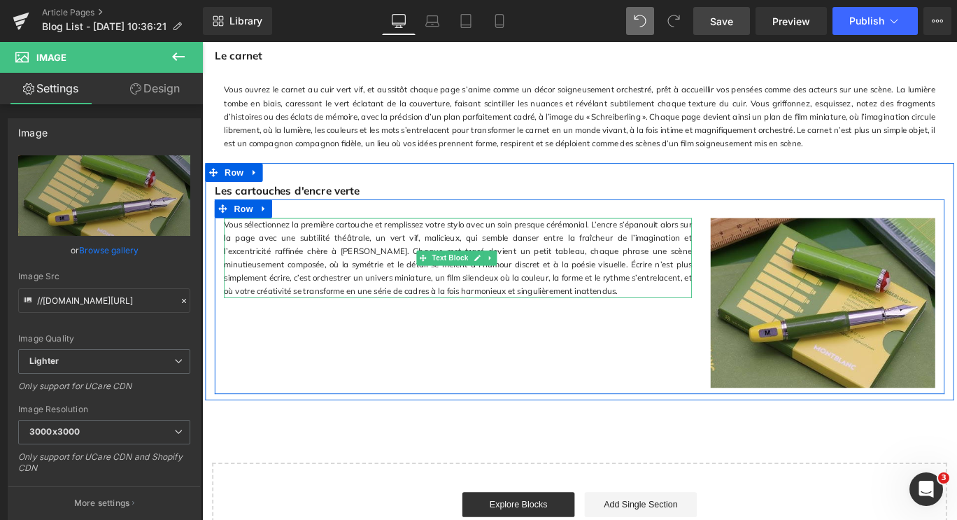
scroll to position [1813, 0]
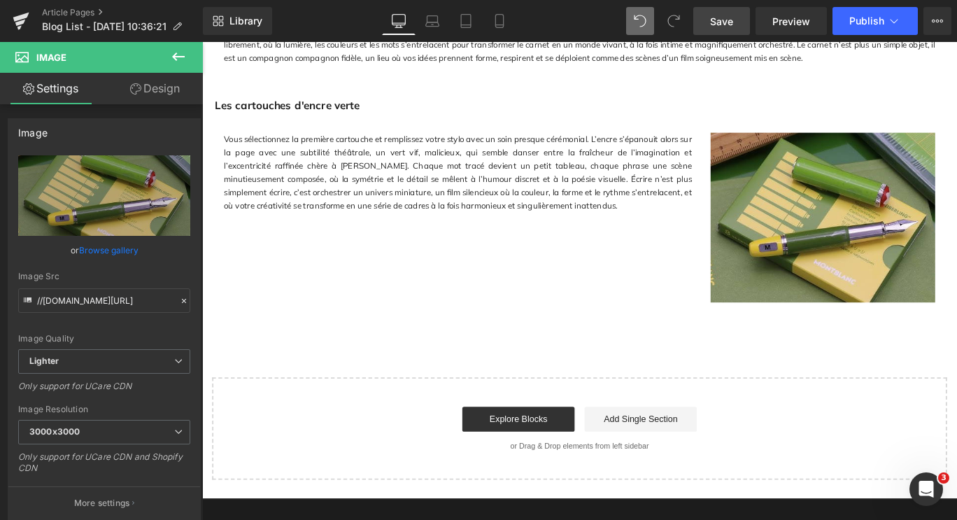
click at [193, 52] on button at bounding box center [178, 57] width 49 height 31
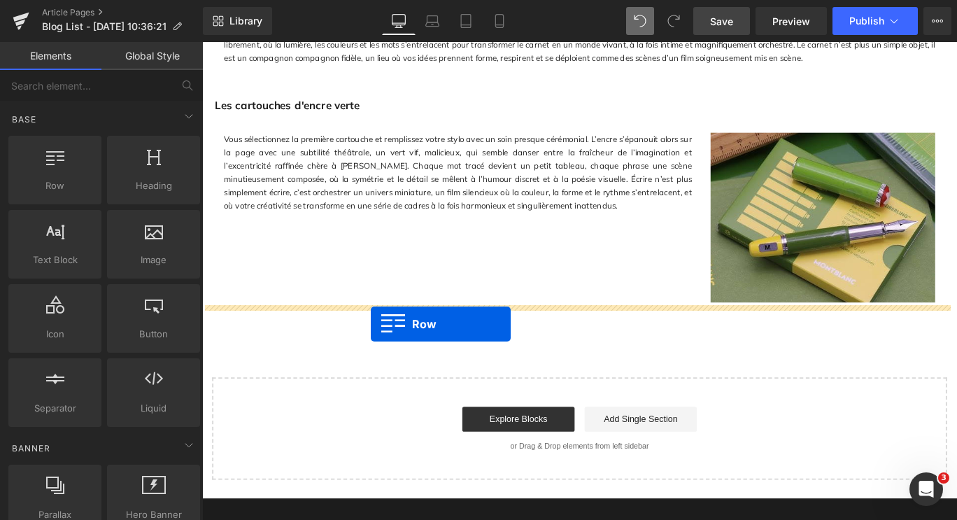
drag, startPoint x: 263, startPoint y: 213, endPoint x: 391, endPoint y: 358, distance: 193.2
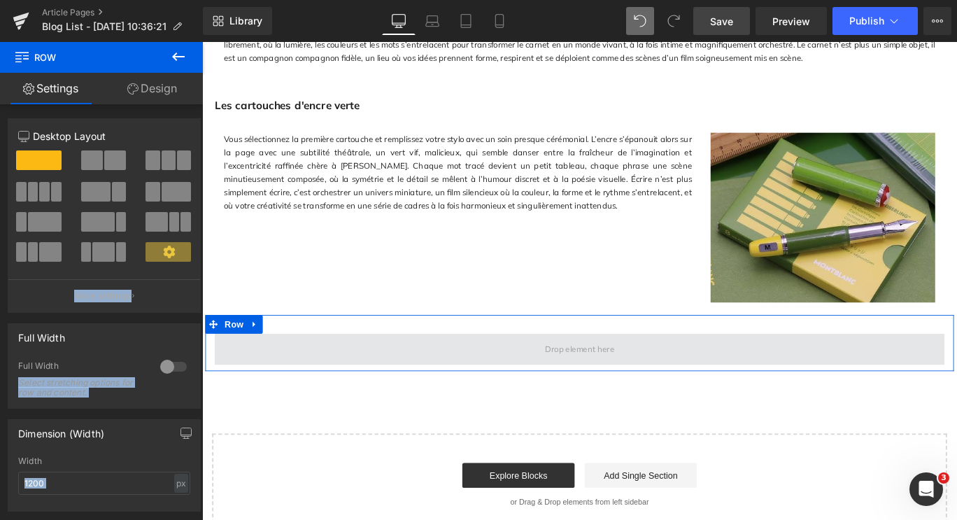
drag, startPoint x: 267, startPoint y: 290, endPoint x: 352, endPoint y: 366, distance: 114.4
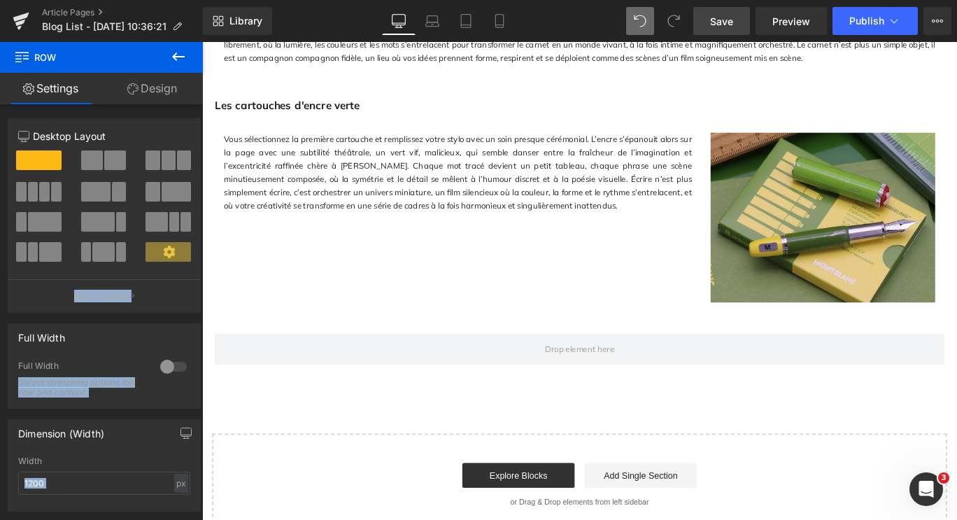
click at [171, 60] on icon at bounding box center [178, 56] width 17 height 17
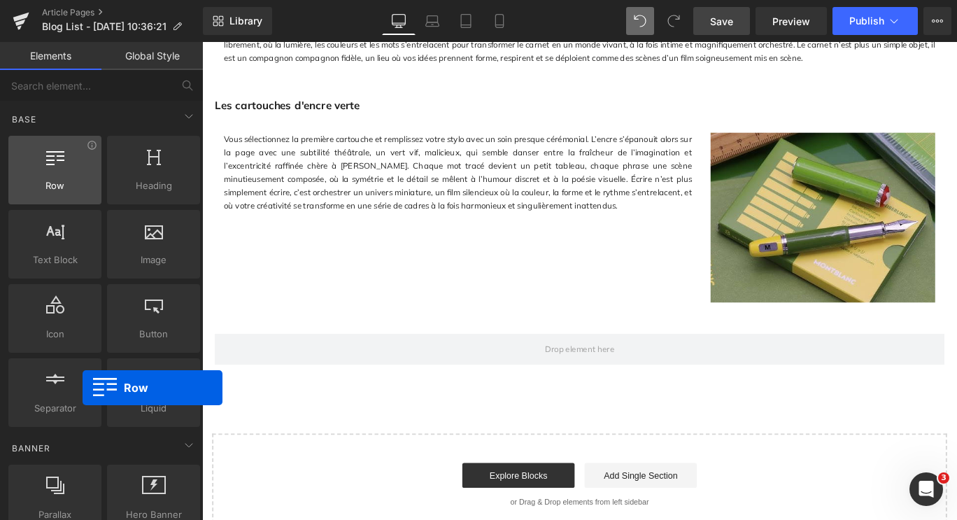
drag, startPoint x: 38, startPoint y: 193, endPoint x: 83, endPoint y: 191, distance: 44.8
click at [83, 191] on div "Row rows, columns, layouts, div" at bounding box center [54, 170] width 93 height 69
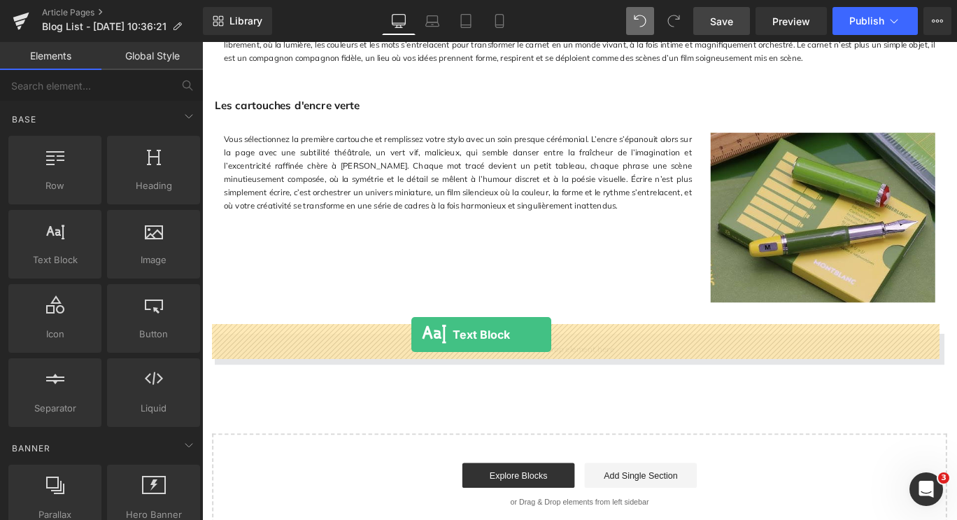
drag, startPoint x: 263, startPoint y: 304, endPoint x: 436, endPoint y: 370, distance: 185.5
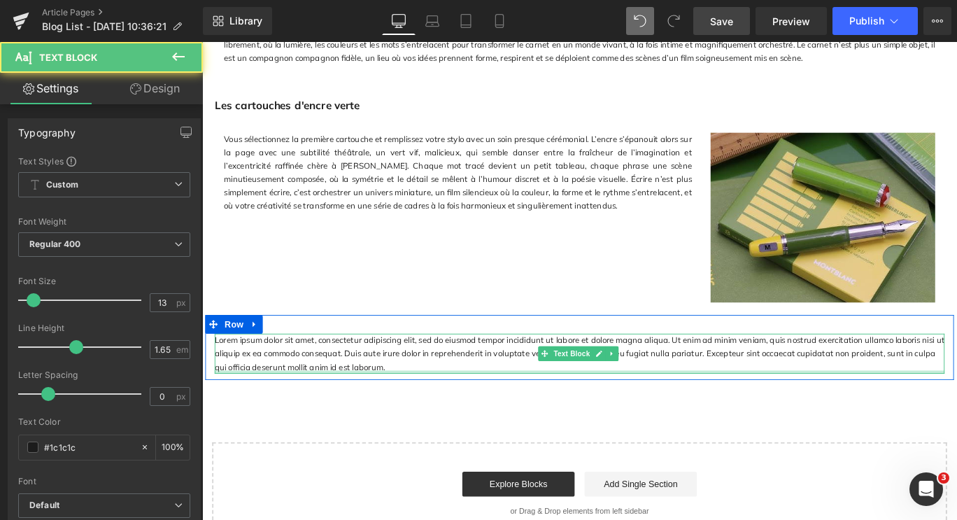
drag, startPoint x: 411, startPoint y: 399, endPoint x: 380, endPoint y: 382, distance: 35.4
click at [380, 382] on div "Lorem ipsum dolor sit amet, consectetur adipiscing elit, sed do eiusmod tempor …" at bounding box center [625, 391] width 818 height 45
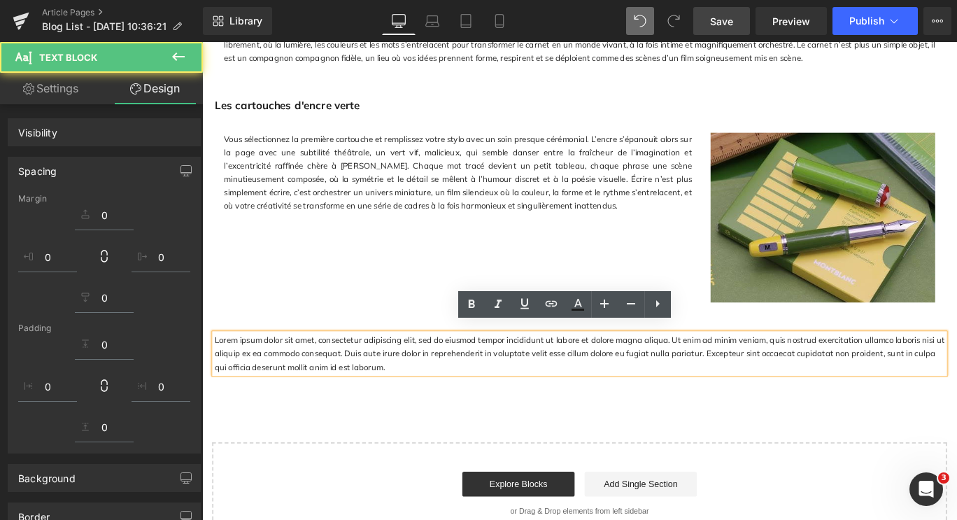
click at [399, 394] on p "Lorem ipsum dolor sit amet, consectetur adipiscing elit, sed do eiusmod tempor …" at bounding box center [625, 391] width 818 height 45
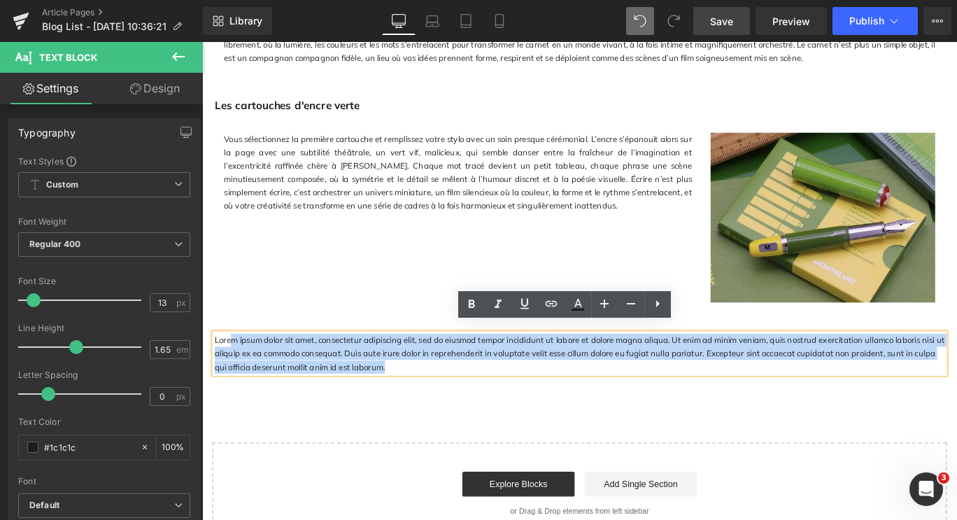
drag, startPoint x: 399, startPoint y: 394, endPoint x: 231, endPoint y: 359, distance: 171.6
click at [231, 369] on p "Lorem ipsum dolor sit amet, consectetur adipiscing elit, sed do eiusmod tempor …" at bounding box center [625, 391] width 818 height 45
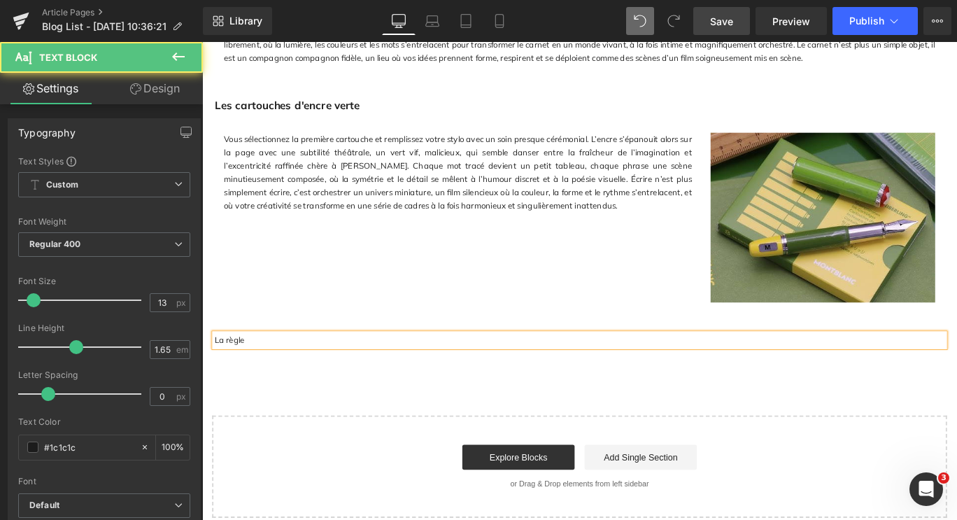
drag, startPoint x: 243, startPoint y: 362, endPoint x: 206, endPoint y: 362, distance: 37.1
click at [206, 369] on div "La règle Text Block" at bounding box center [625, 376] width 839 height 15
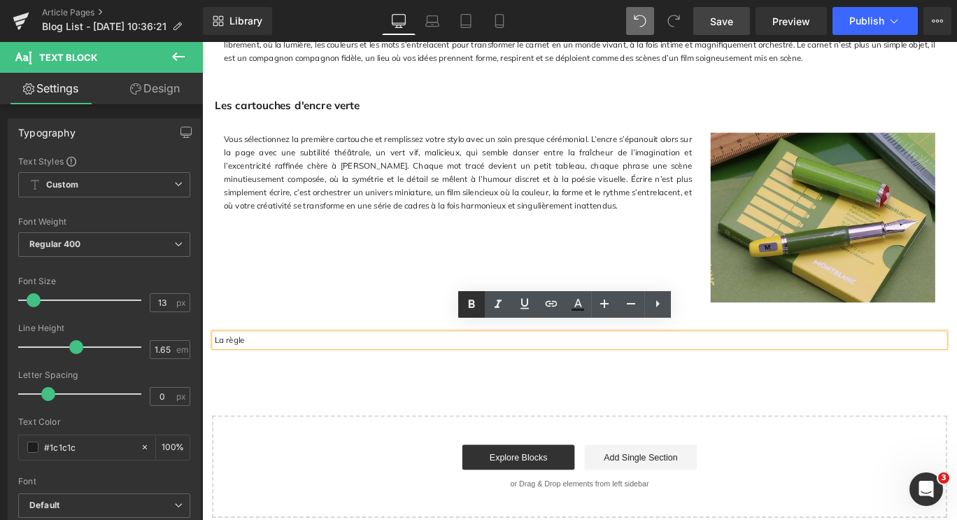
click at [473, 299] on icon at bounding box center [471, 304] width 17 height 17
click at [605, 297] on icon at bounding box center [604, 303] width 17 height 17
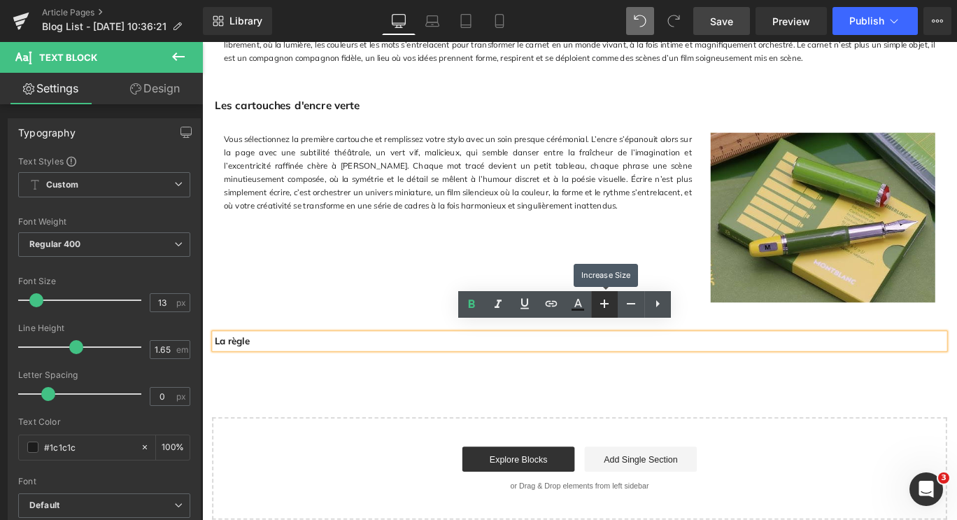
click at [605, 297] on icon at bounding box center [604, 303] width 17 height 17
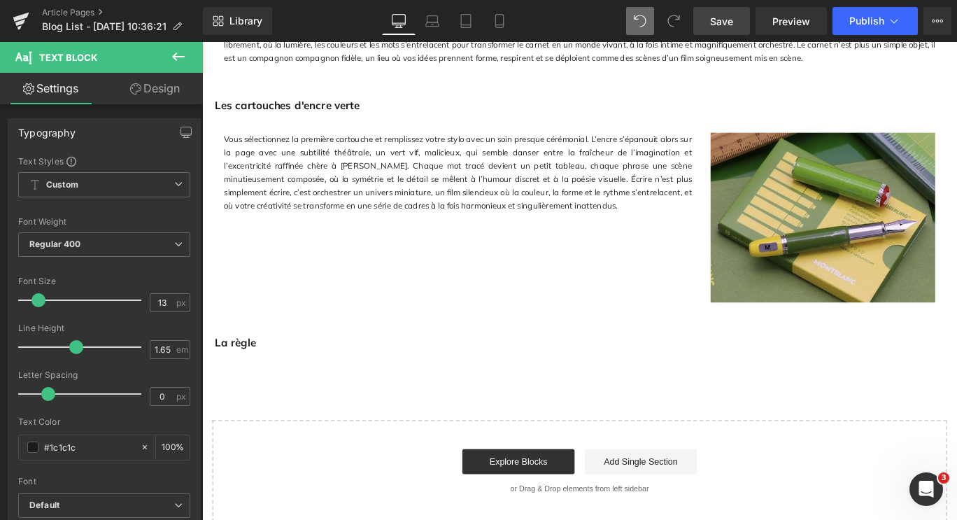
click at [172, 51] on icon at bounding box center [178, 56] width 17 height 17
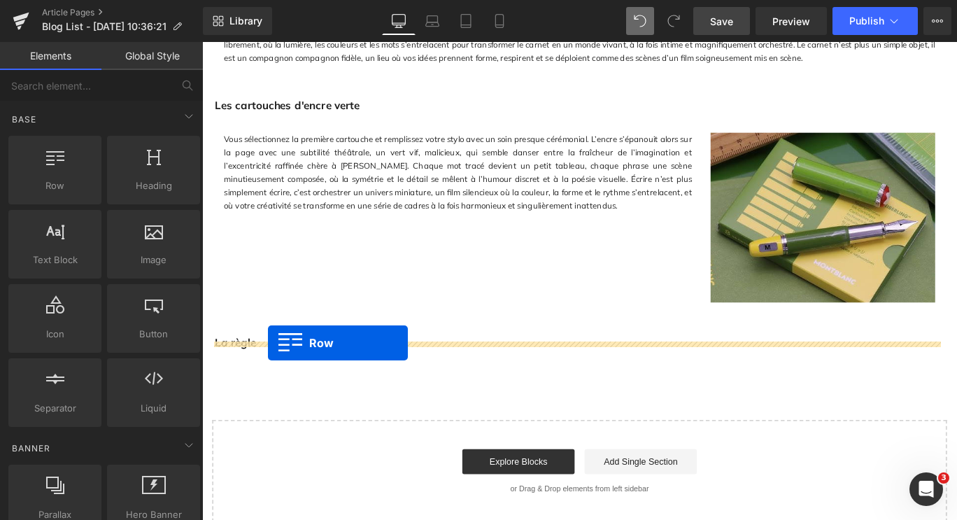
drag, startPoint x: 259, startPoint y: 227, endPoint x: 276, endPoint y: 379, distance: 152.7
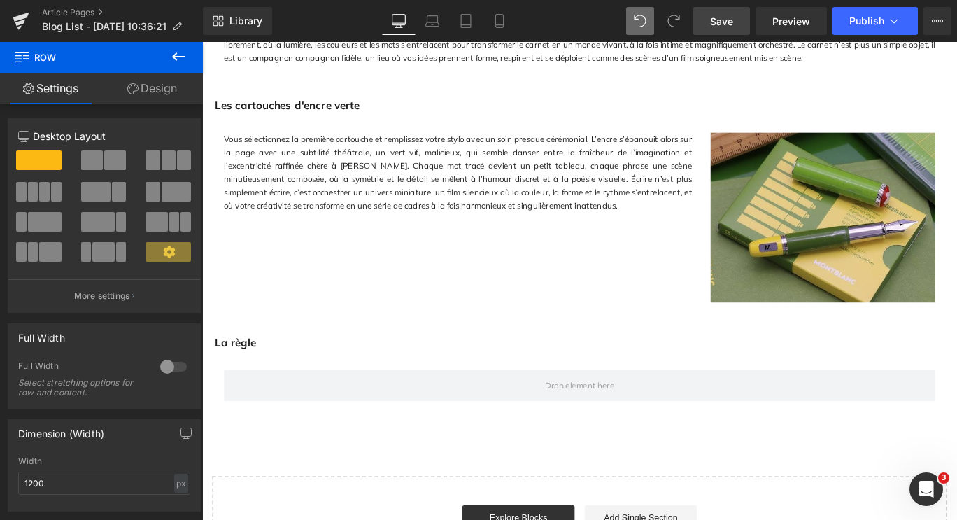
click at [178, 59] on icon at bounding box center [178, 56] width 17 height 17
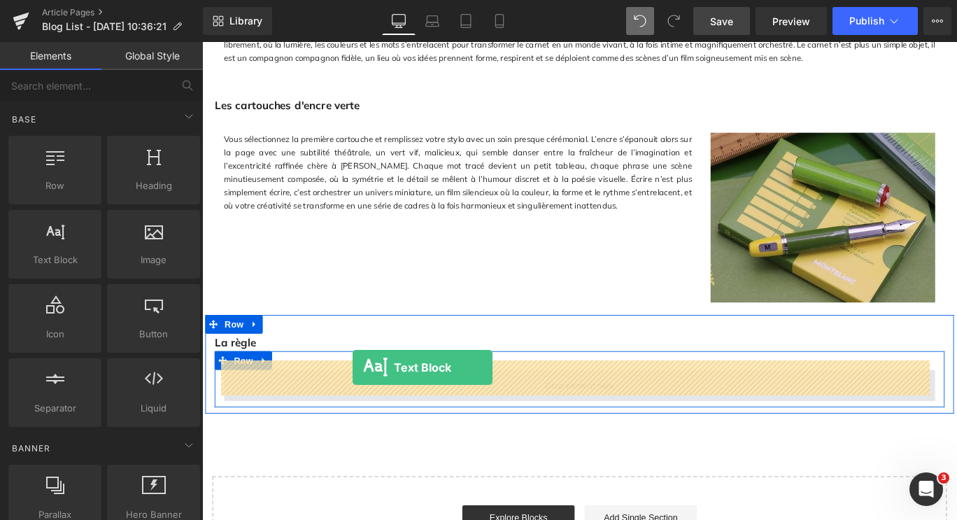
drag, startPoint x: 264, startPoint y: 276, endPoint x: 370, endPoint y: 407, distance: 168.5
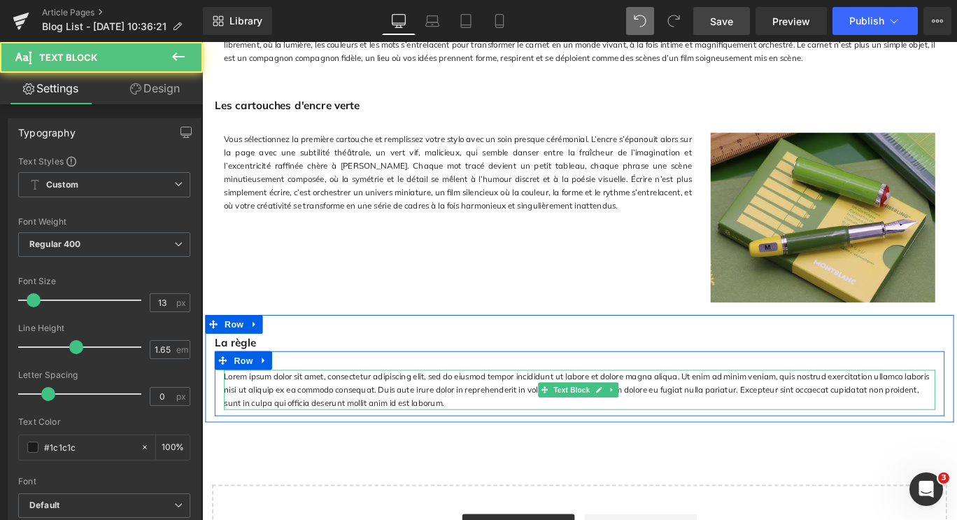
click at [394, 433] on p "Lorem ipsum dolor sit amet, consectetur adipiscing elit, sed do eiusmod tempor …" at bounding box center [625, 431] width 797 height 45
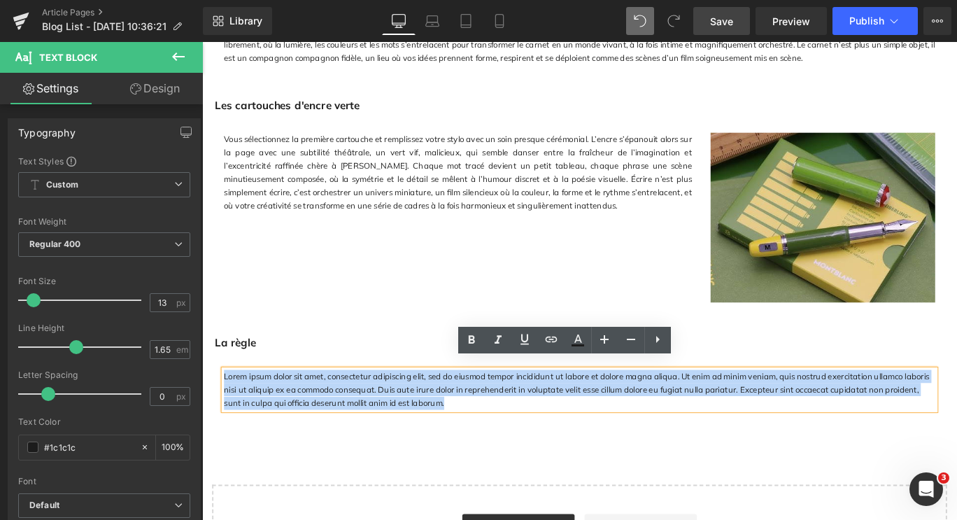
drag, startPoint x: 390, startPoint y: 434, endPoint x: 223, endPoint y: 406, distance: 168.9
click at [227, 409] on p "Lorem ipsum dolor sit amet, consectetur adipiscing elit, sed do eiusmod tempor …" at bounding box center [625, 431] width 797 height 45
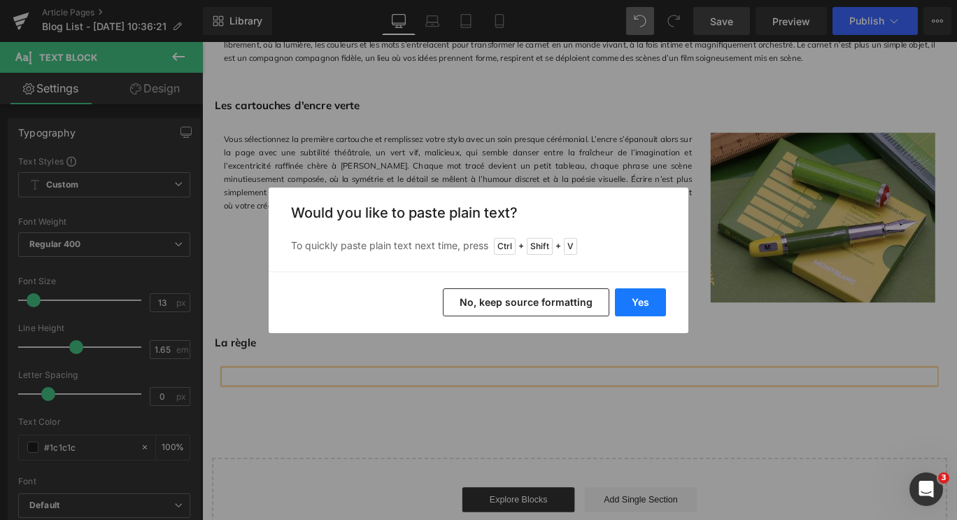
click at [640, 304] on button "Yes" at bounding box center [640, 302] width 51 height 28
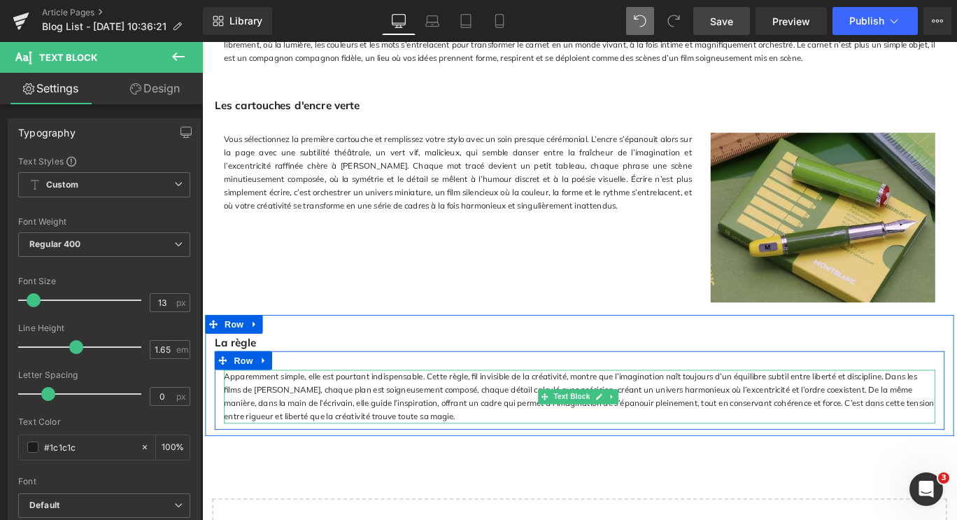
click at [461, 437] on div "Apparemment simple, elle est pourtant indispensable. Cette règle, fil invisible…" at bounding box center [625, 439] width 797 height 60
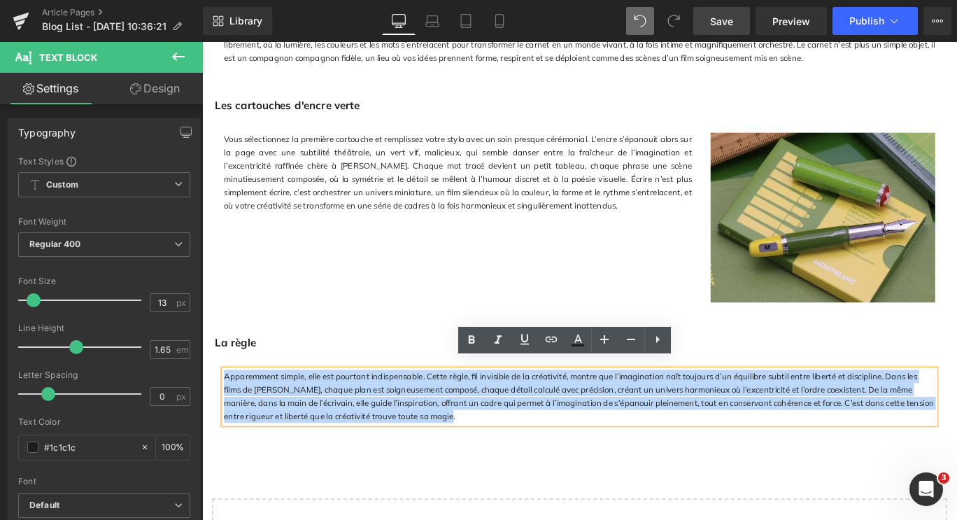
drag, startPoint x: 398, startPoint y: 448, endPoint x: 223, endPoint y: 390, distance: 184.4
click at [223, 390] on div "Apparemment simple, elle est pourtant indispensable. Cette règle, fil invisible…" at bounding box center [625, 432] width 818 height 88
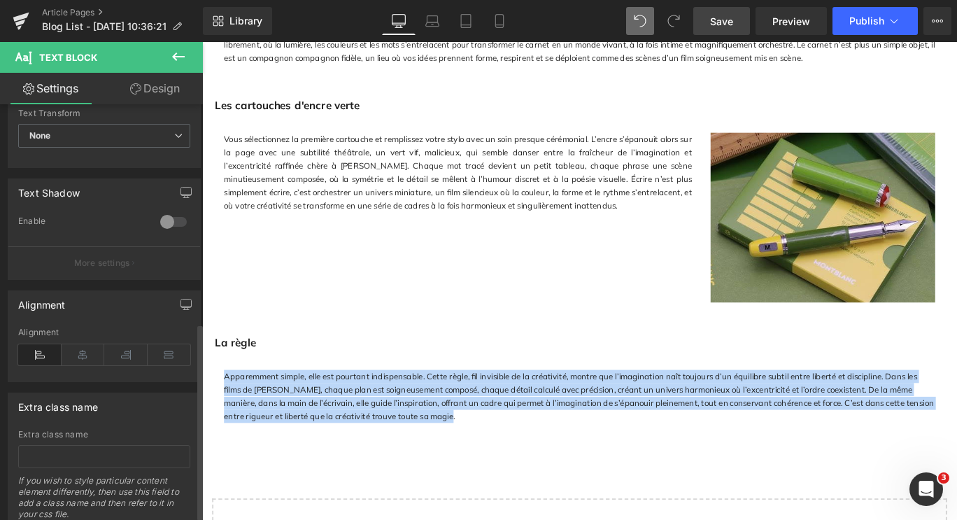
scroll to position [469, 0]
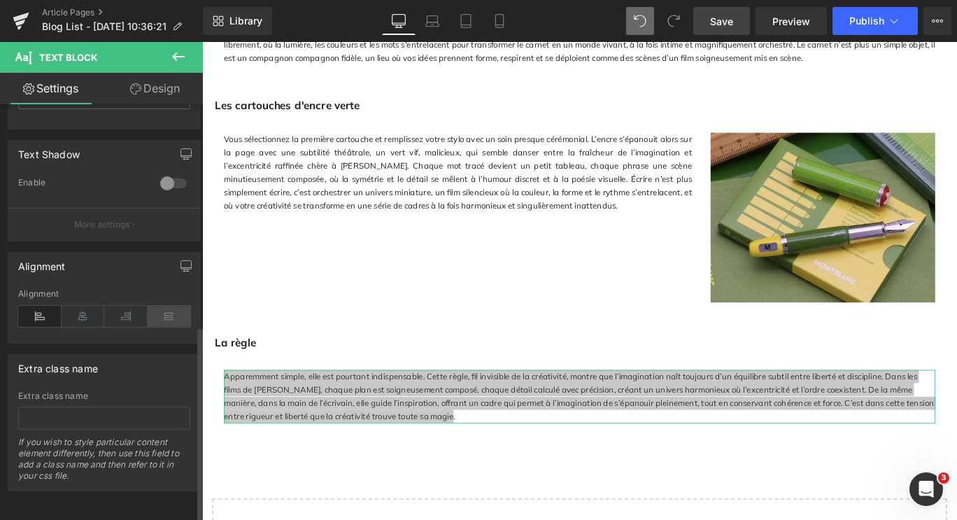
click at [159, 306] on icon at bounding box center [169, 316] width 43 height 21
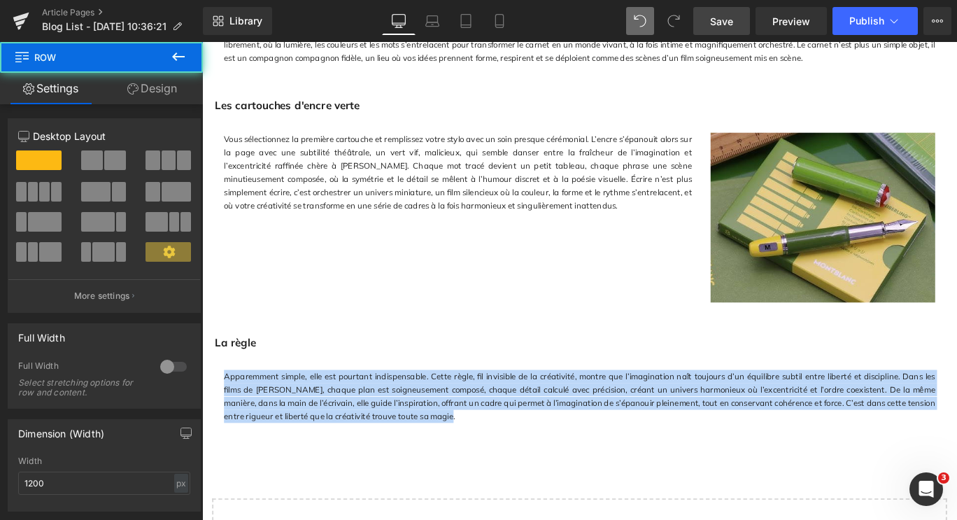
click at [418, 471] on div "La règle Text Block Apparemment simple, elle est pourtant indispensable. Cette …" at bounding box center [625, 416] width 839 height 136
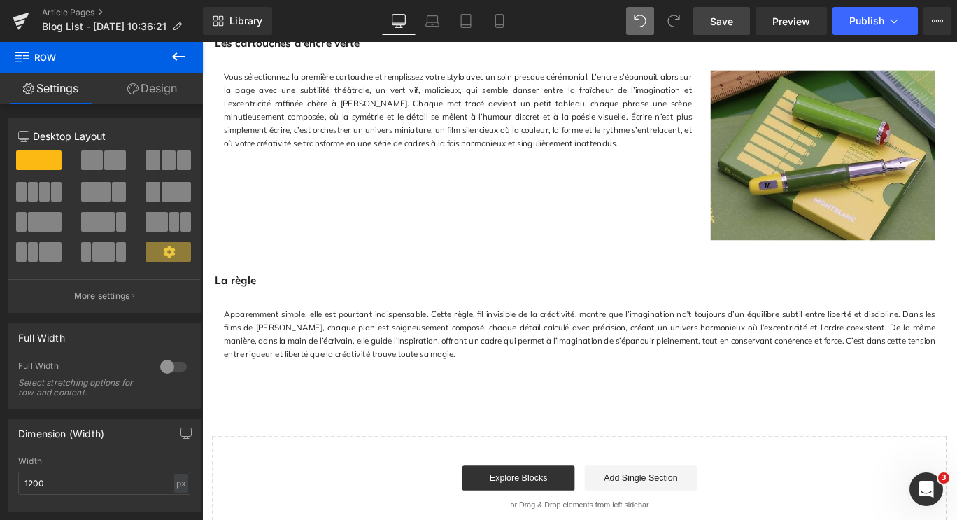
scroll to position [2023, 0]
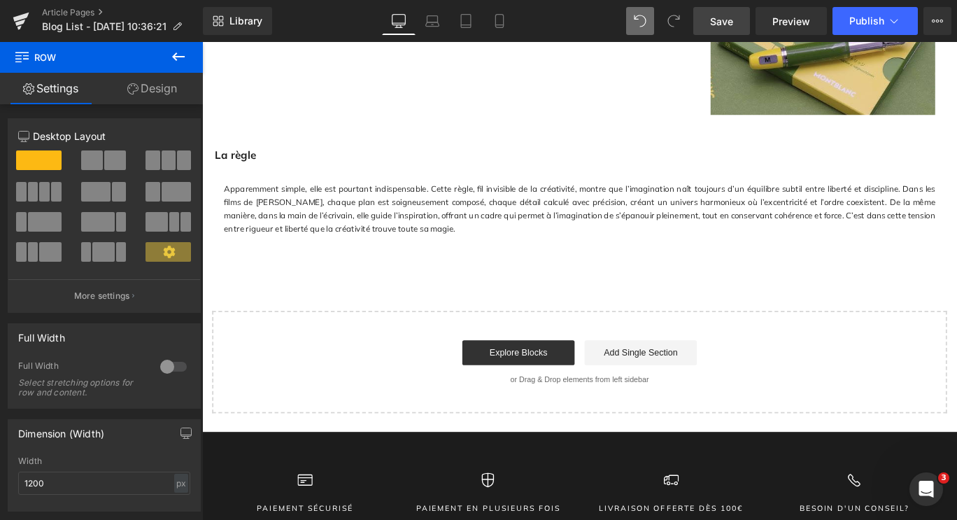
click at [186, 53] on icon at bounding box center [178, 56] width 17 height 17
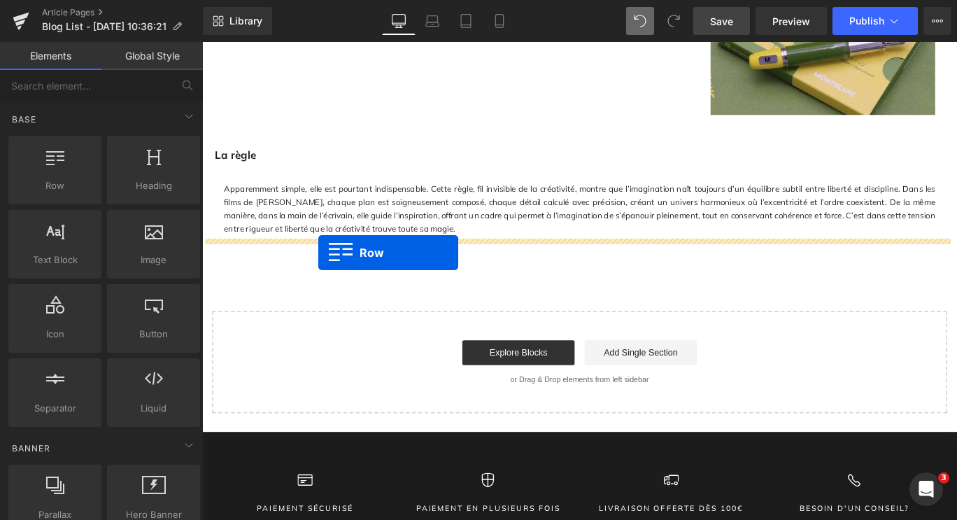
drag, startPoint x: 260, startPoint y: 221, endPoint x: 332, endPoint y: 278, distance: 92.1
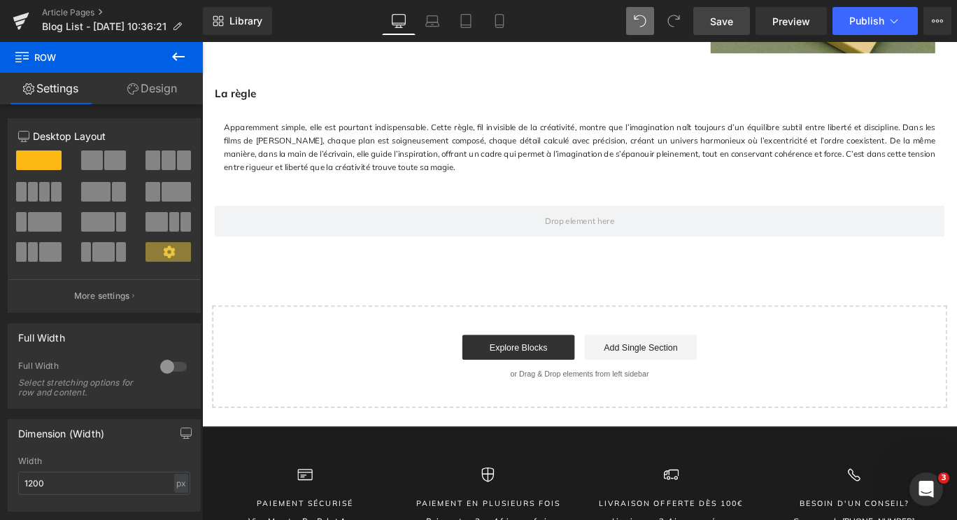
scroll to position [2092, 0]
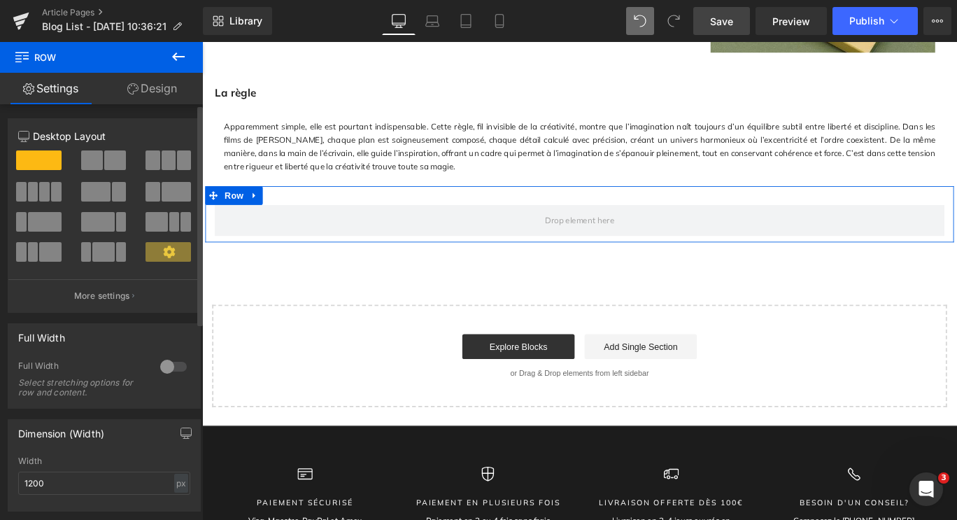
click at [105, 189] on span at bounding box center [95, 192] width 29 height 20
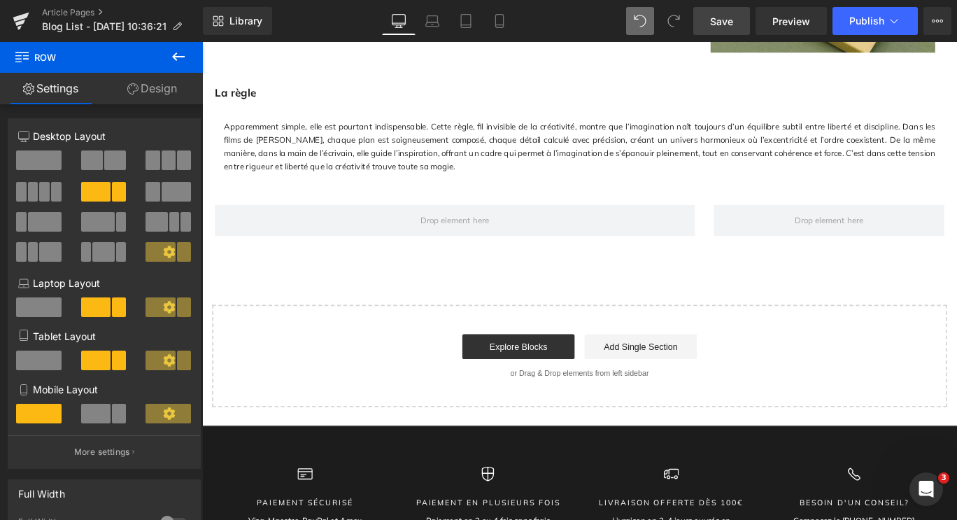
click at [175, 61] on icon at bounding box center [178, 56] width 17 height 17
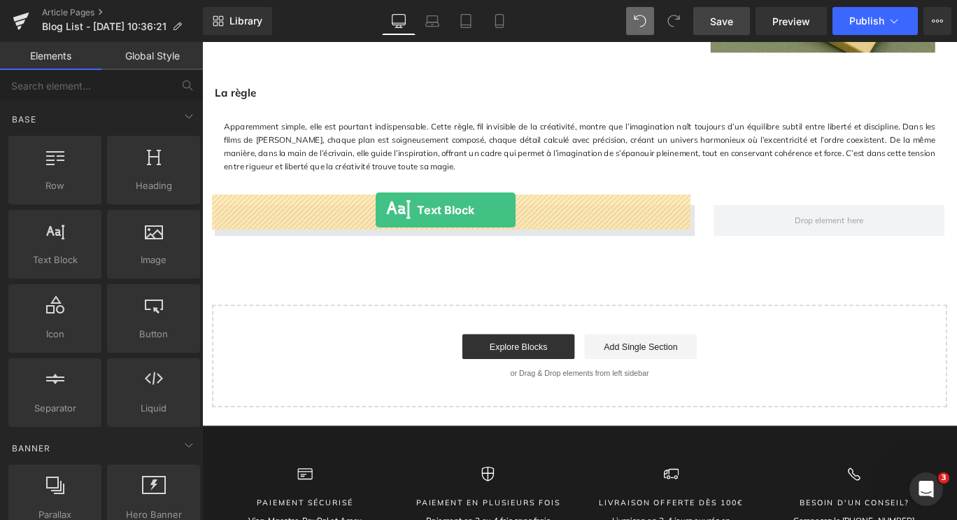
drag, startPoint x: 282, startPoint y: 286, endPoint x: 397, endPoint y: 230, distance: 127.6
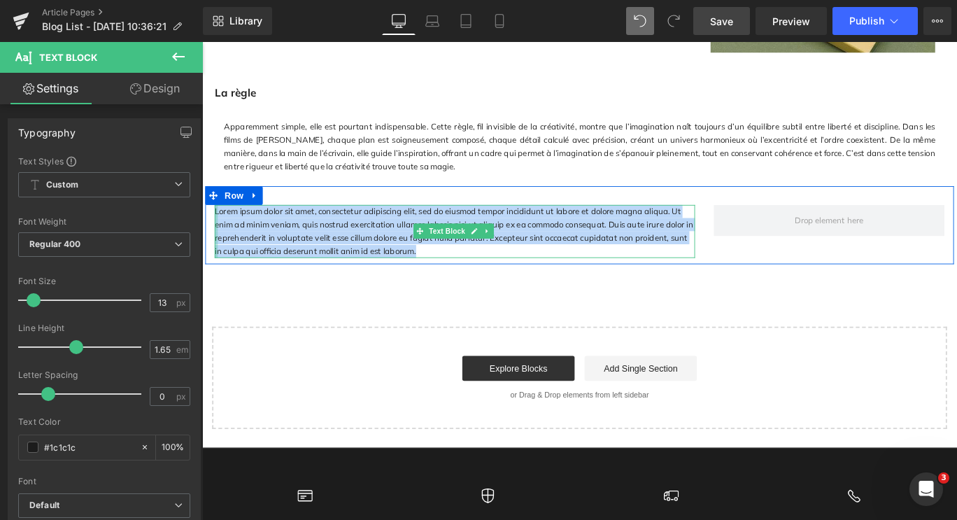
drag, startPoint x: 421, startPoint y: 261, endPoint x: 213, endPoint y: 219, distance: 211.9
click at [216, 224] on div "Lorem ipsum dolor sit amet, consectetur adipiscing elit, sed do eiusmod tempor …" at bounding box center [485, 254] width 539 height 60
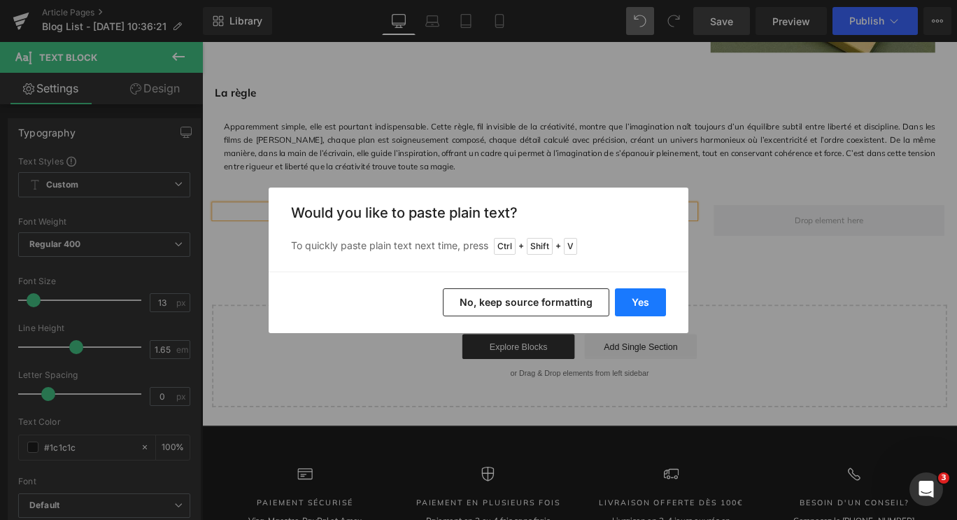
click at [656, 299] on button "Yes" at bounding box center [640, 302] width 51 height 28
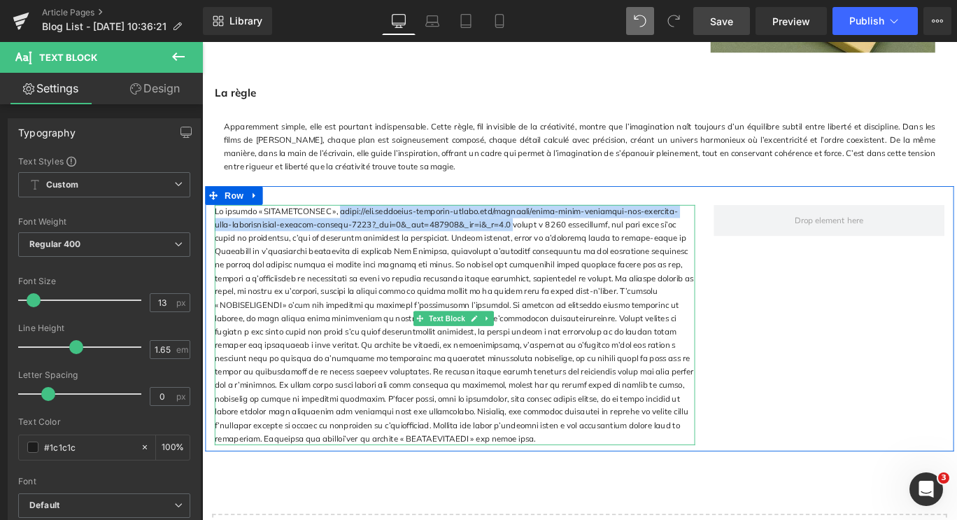
drag, startPoint x: 345, startPoint y: 222, endPoint x: 507, endPoint y: 233, distance: 161.9
click at [507, 233] on p at bounding box center [485, 359] width 539 height 270
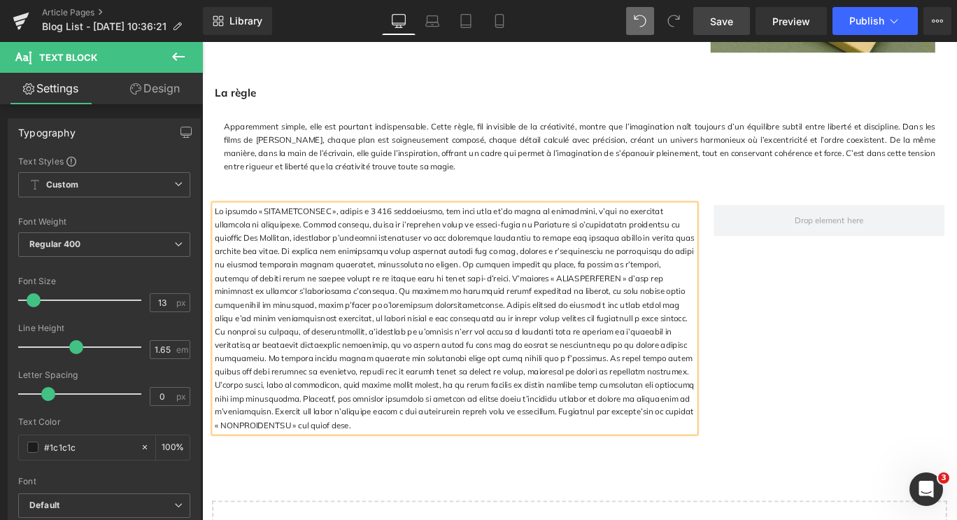
click at [252, 224] on p at bounding box center [485, 351] width 539 height 255
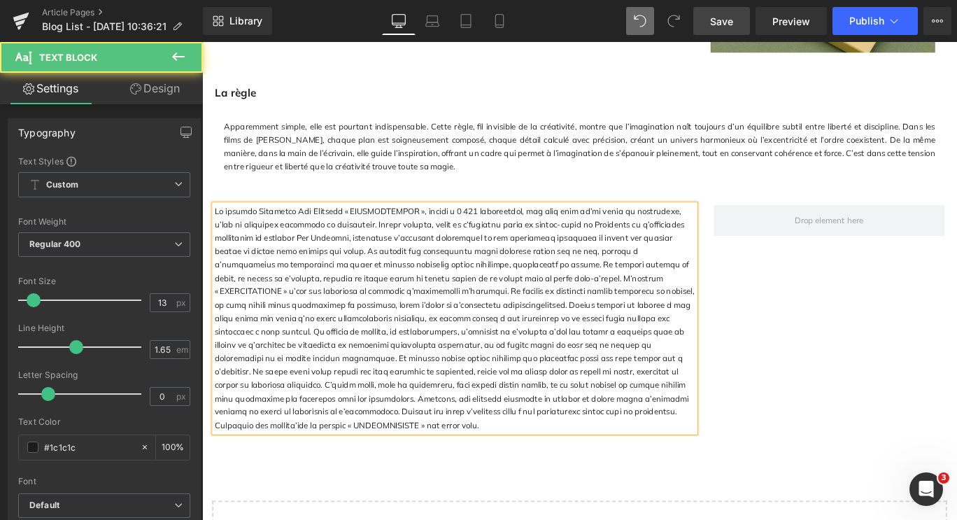
click at [216, 224] on p at bounding box center [485, 351] width 539 height 255
click at [228, 224] on p at bounding box center [485, 351] width 539 height 255
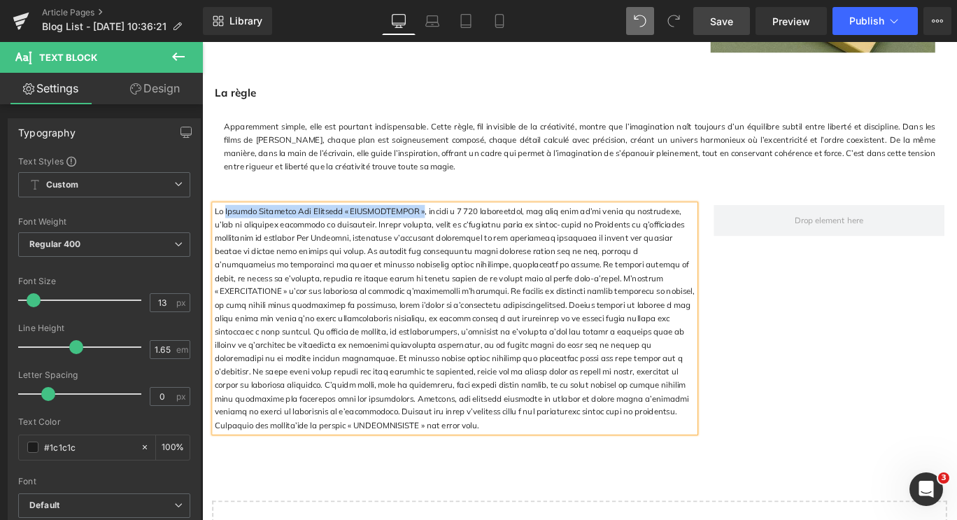
drag, startPoint x: 226, startPoint y: 224, endPoint x: 448, endPoint y: 220, distance: 221.7
click at [448, 224] on p at bounding box center [485, 351] width 539 height 255
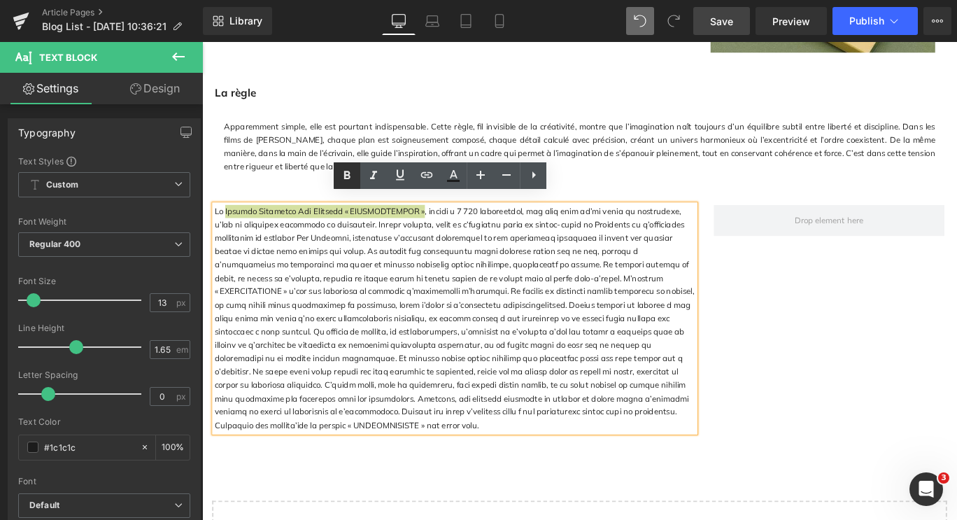
click at [350, 180] on icon at bounding box center [346, 175] width 17 height 17
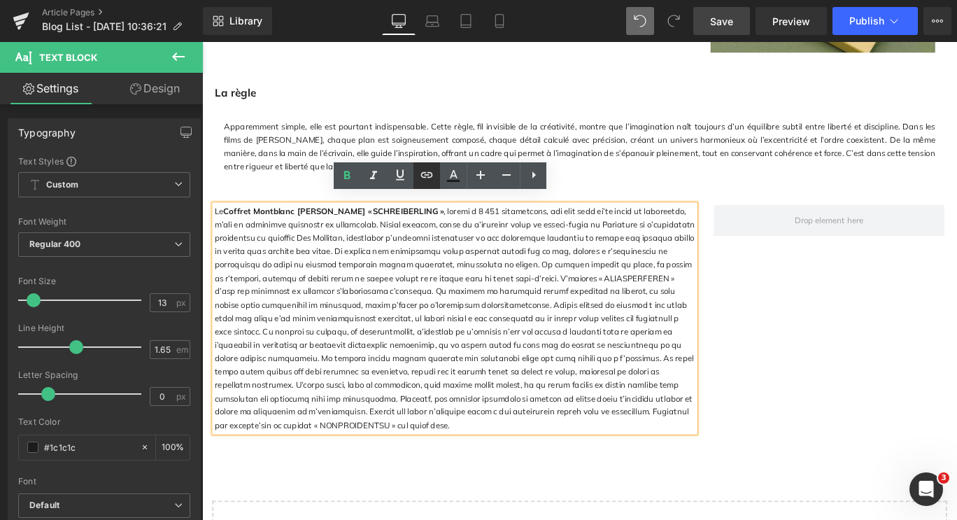
click at [436, 171] on link at bounding box center [426, 175] width 27 height 27
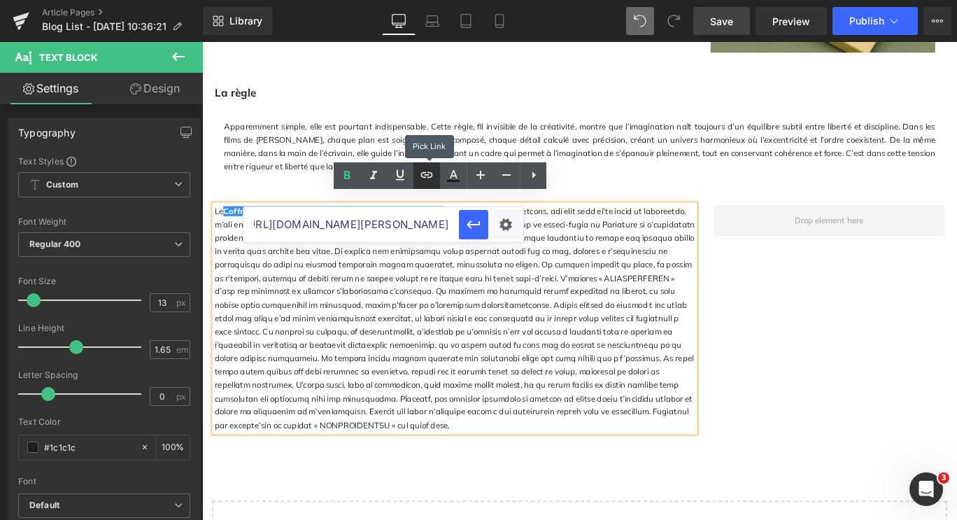
scroll to position [0, 0]
click at [416, 229] on input "[URL][DOMAIN_NAME][PERSON_NAME]" at bounding box center [350, 224] width 215 height 35
paste input "[URL][DOMAIN_NAME][PERSON_NAME]"
type input "[URL][DOMAIN_NAME][PERSON_NAME]"
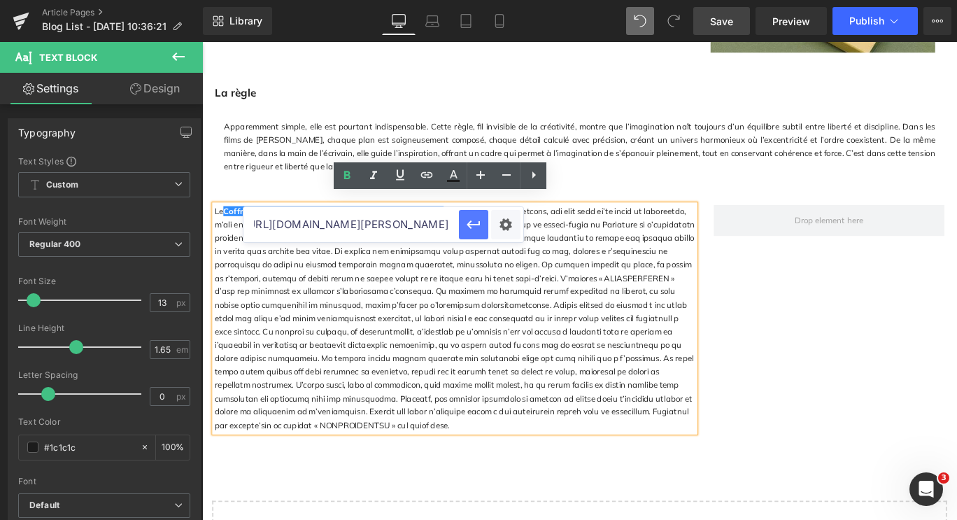
click at [484, 228] on button "button" at bounding box center [473, 224] width 29 height 29
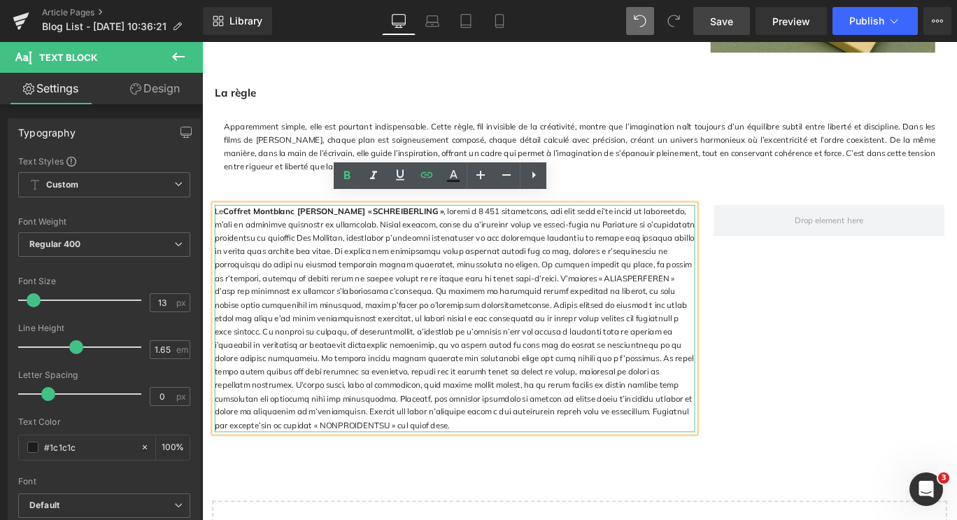
click at [578, 256] on p "Le Coffret Montblanc [PERSON_NAME] « SCHREIBERLING »" at bounding box center [485, 351] width 539 height 255
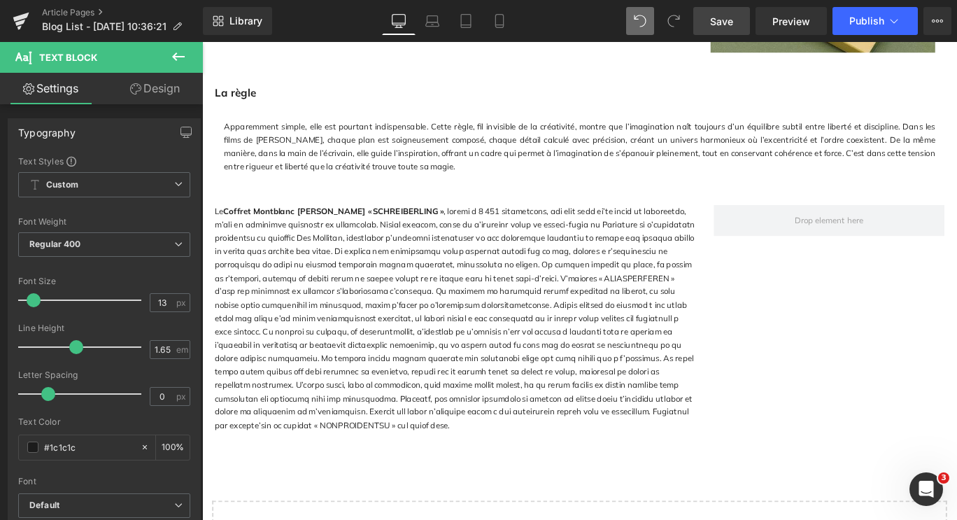
click at [172, 58] on icon at bounding box center [178, 56] width 17 height 17
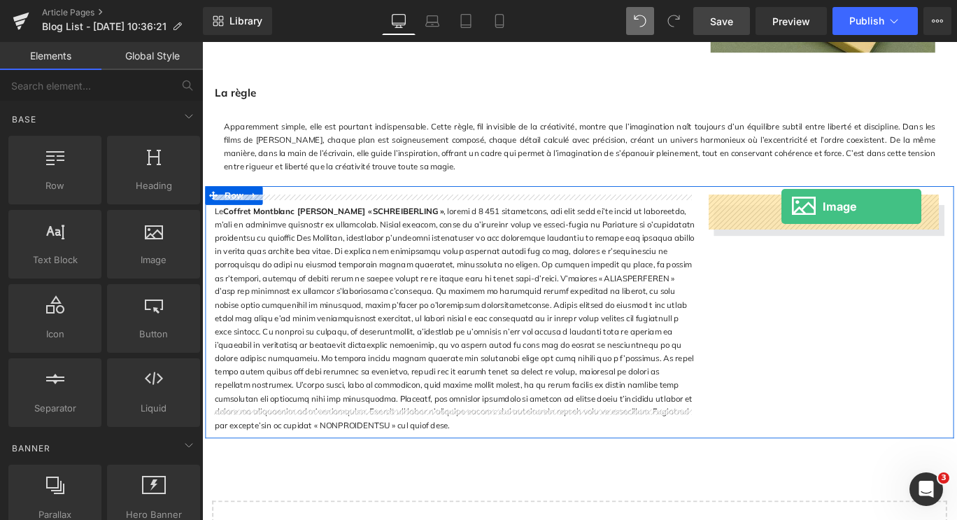
drag, startPoint x: 335, startPoint y: 280, endPoint x: 851, endPoint y: 227, distance: 518.9
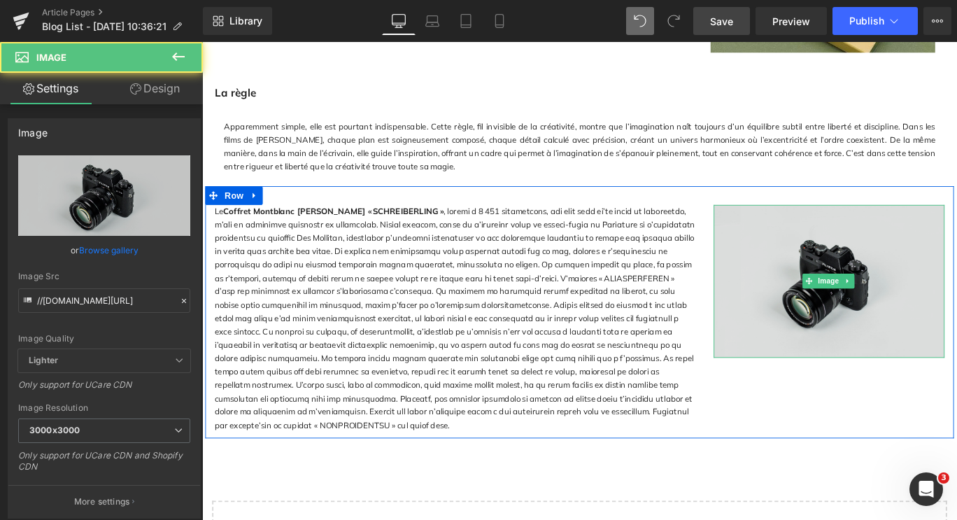
click at [934, 306] on img at bounding box center [905, 309] width 259 height 171
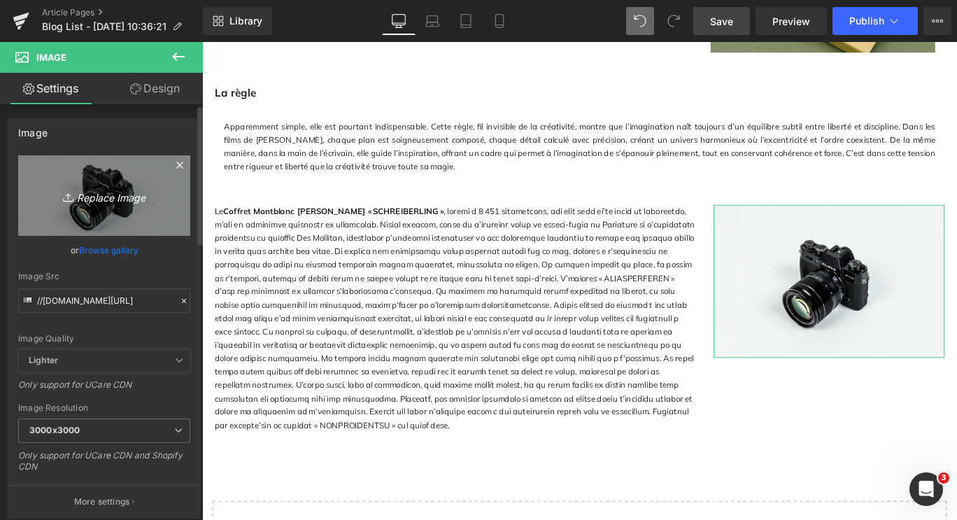
click at [99, 191] on icon "Replace Image" at bounding box center [104, 195] width 112 height 17
type input "C:\fakepath\WA 1.jpg"
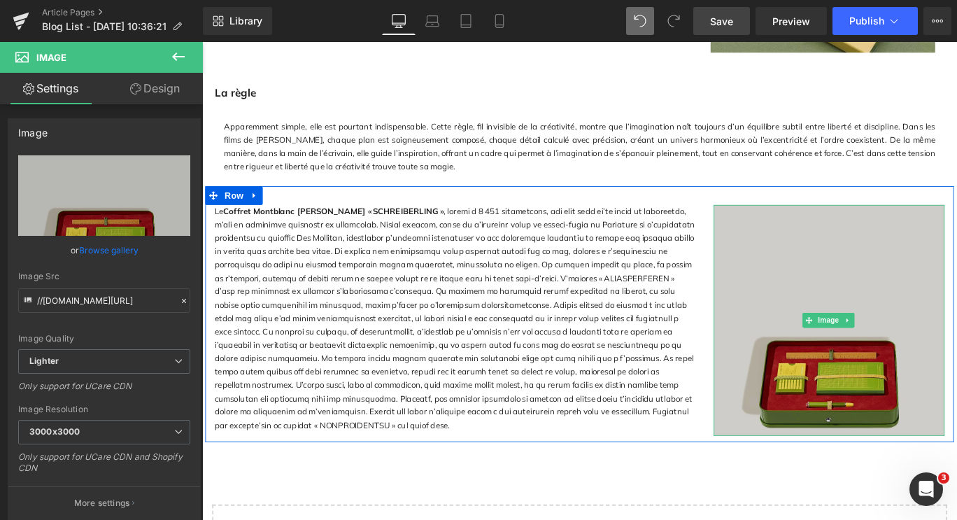
click at [900, 286] on img at bounding box center [905, 353] width 259 height 259
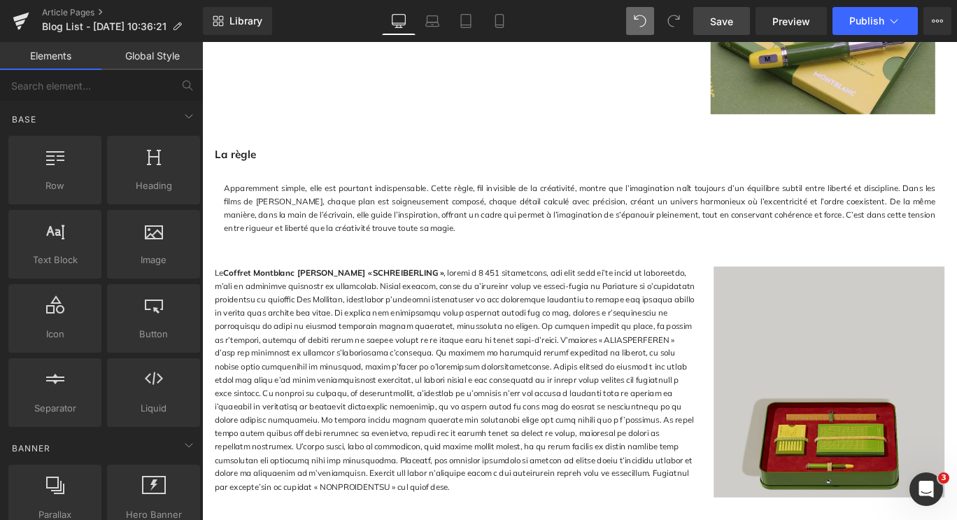
scroll to position [2023, 0]
click at [904, 429] on img at bounding box center [905, 423] width 259 height 259
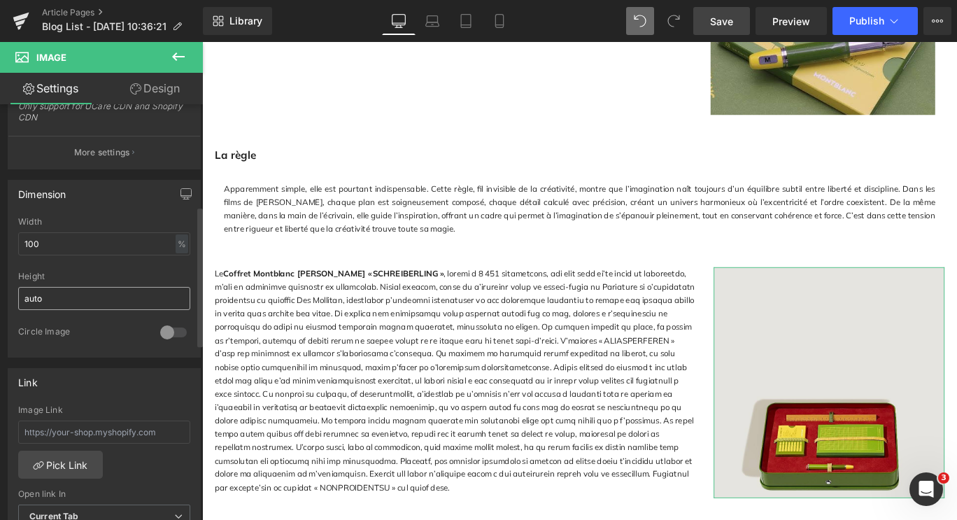
scroll to position [420, 0]
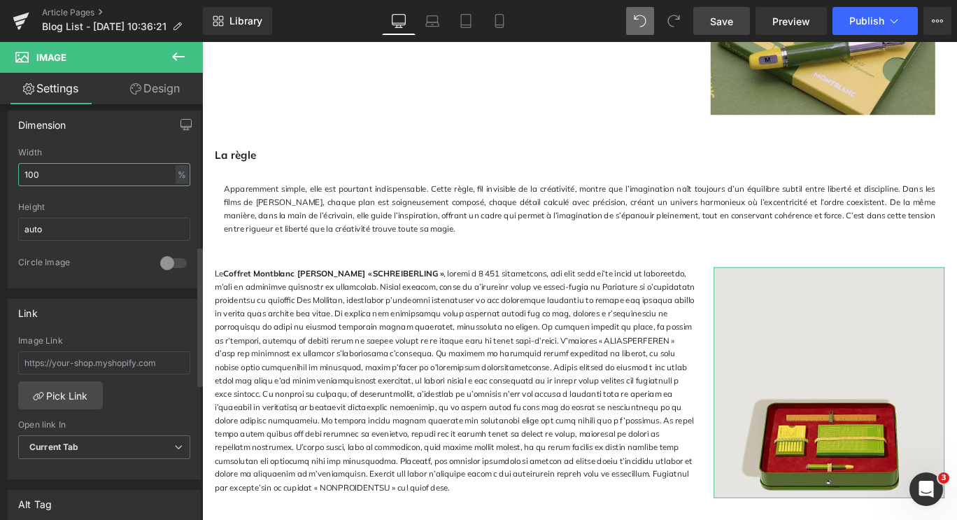
click at [57, 185] on input "100" at bounding box center [104, 174] width 172 height 23
type input "110"
click at [99, 224] on input "auto" at bounding box center [104, 228] width 172 height 23
click at [161, 263] on div at bounding box center [174, 263] width 34 height 22
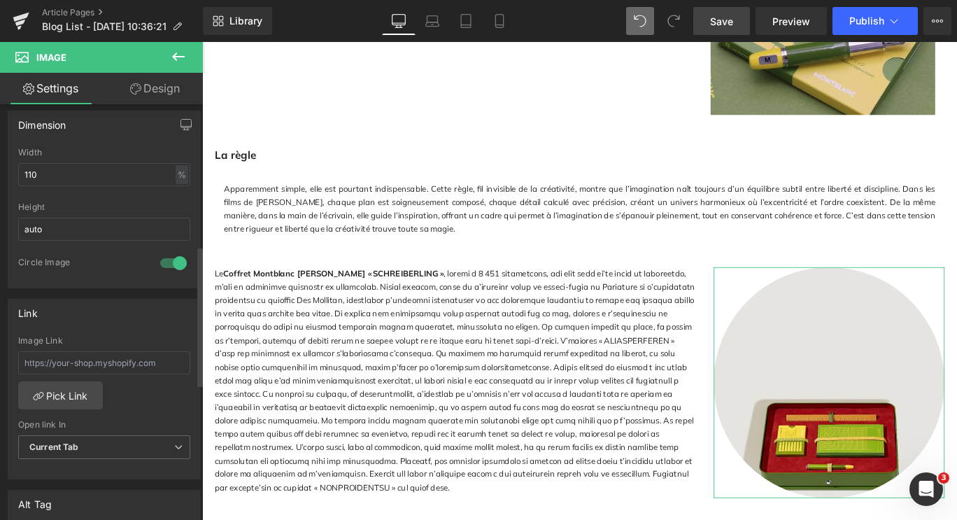
click at [161, 263] on div at bounding box center [174, 263] width 34 height 22
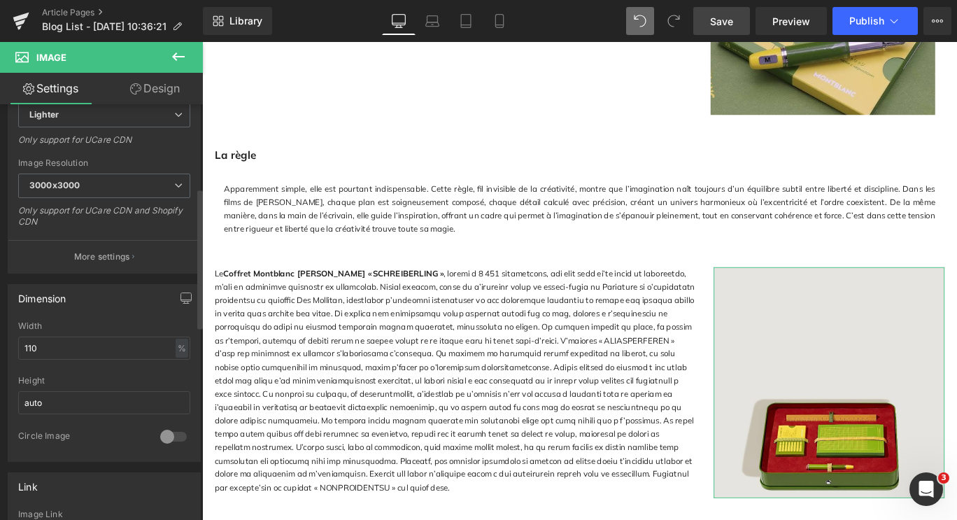
scroll to position [0, 0]
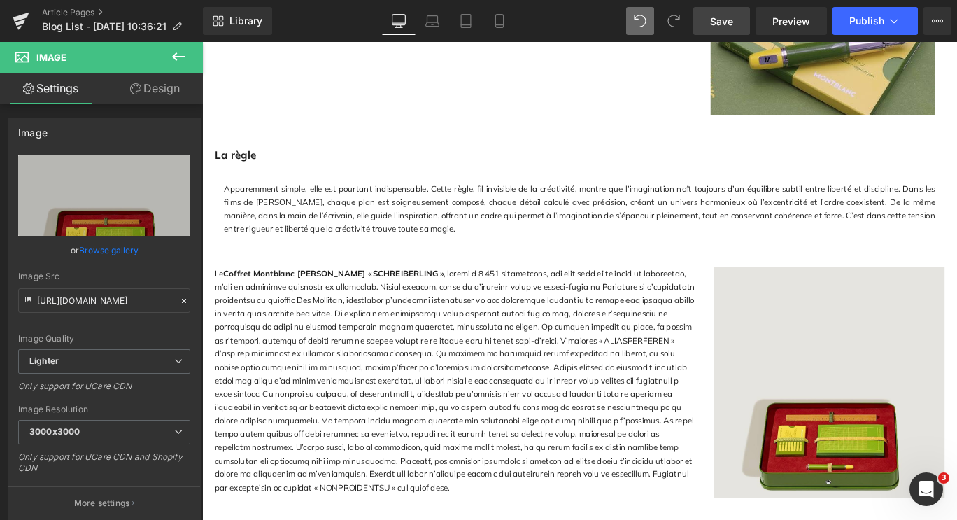
click at [202, 42] on div at bounding box center [202, 42] width 0 height 0
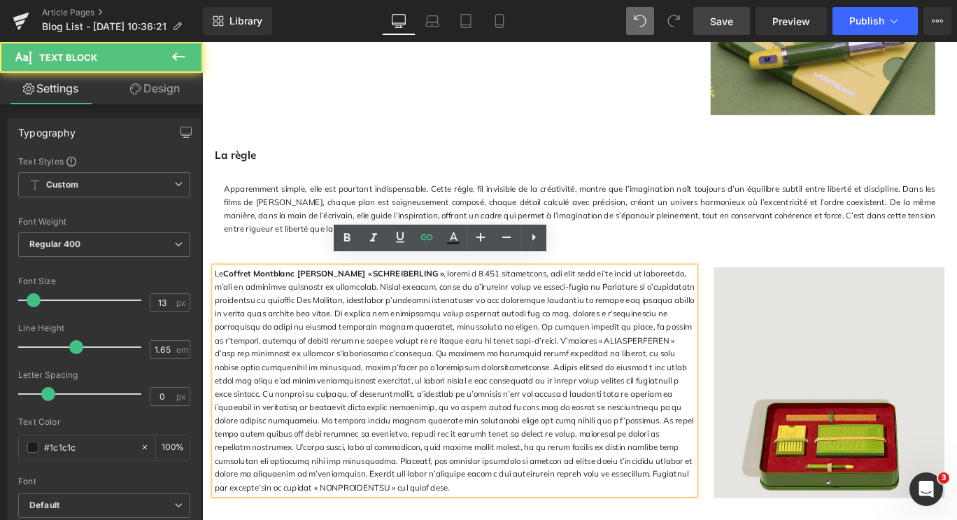
click at [655, 517] on p "Le Coffret Montblanc [PERSON_NAME] « SCHREIBERLING »" at bounding box center [485, 421] width 539 height 255
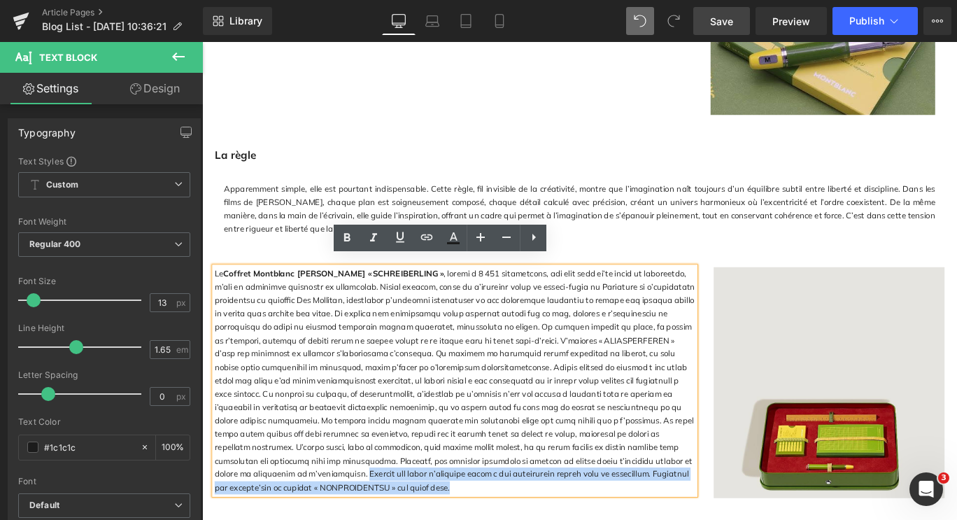
drag, startPoint x: 663, startPoint y: 517, endPoint x: 569, endPoint y: 499, distance: 95.5
click at [569, 499] on p "Le Coffret Montblanc [PERSON_NAME] « SCHREIBERLING »" at bounding box center [485, 421] width 539 height 255
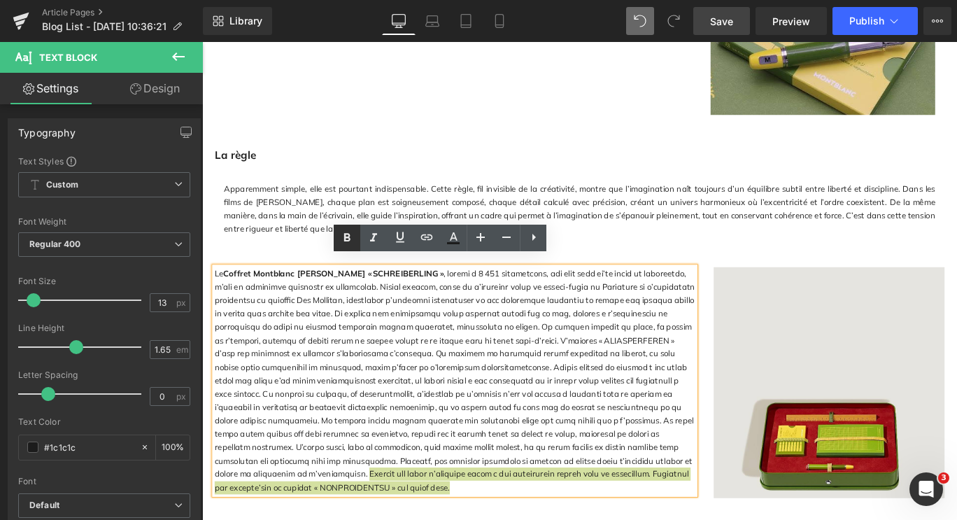
click at [340, 231] on icon at bounding box center [346, 237] width 17 height 17
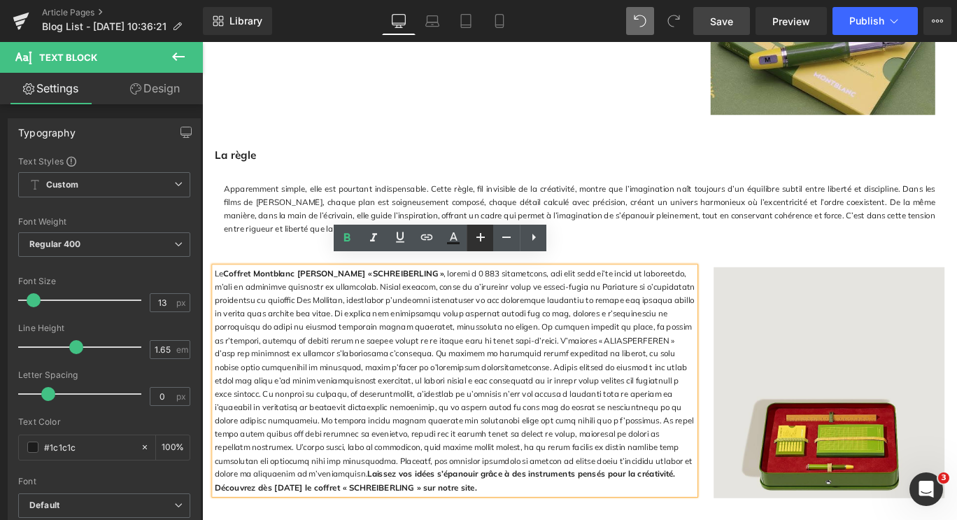
click at [477, 237] on icon at bounding box center [480, 237] width 8 height 8
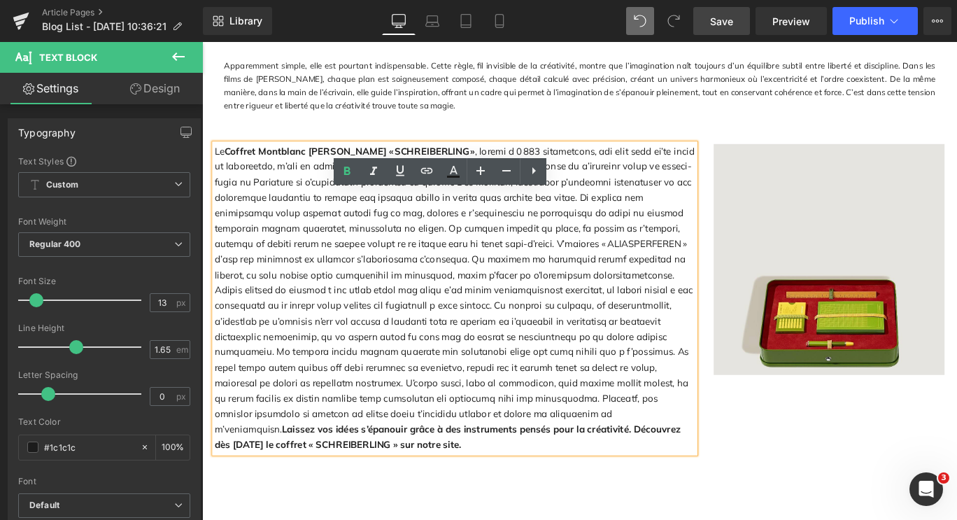
scroll to position [2092, 0]
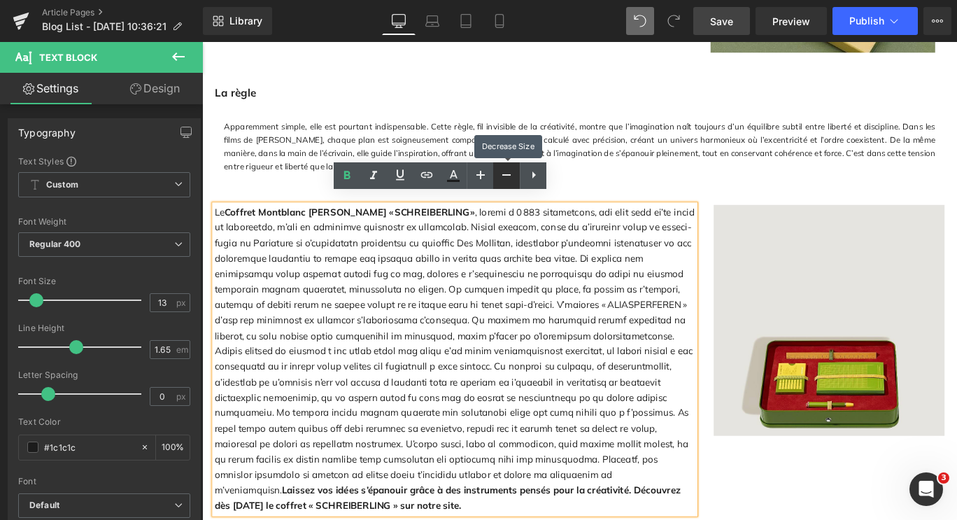
click at [499, 176] on icon at bounding box center [506, 174] width 17 height 17
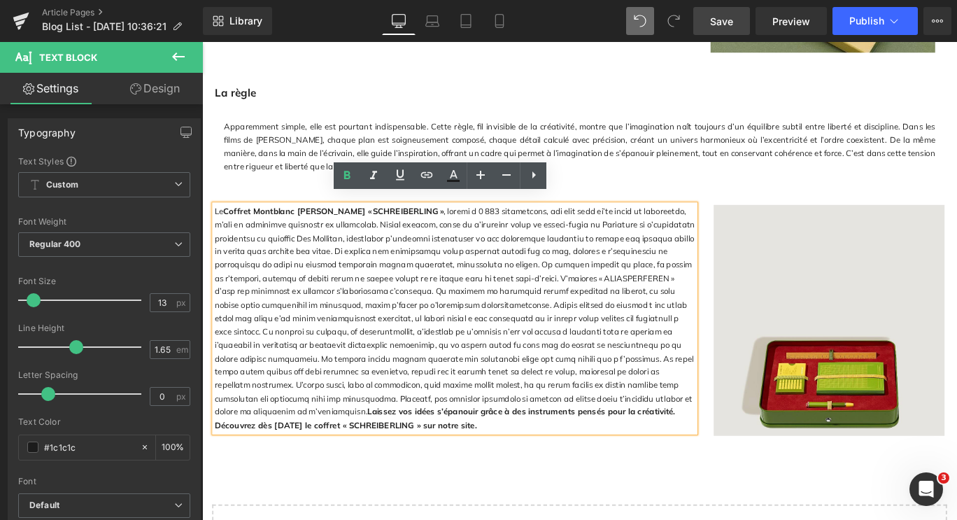
click at [701, 450] on p "Le Coffret Montblanc [PERSON_NAME] « SCHREIBERLING » Laissez vos idées s’épanou…" at bounding box center [485, 351] width 539 height 255
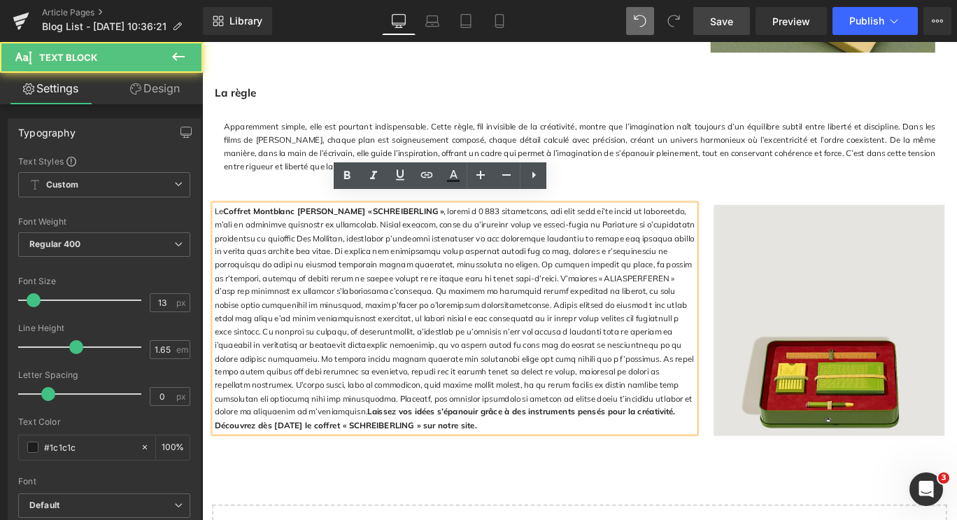
click at [572, 450] on strong "Laissez vos idées s’épanouir grâce à des instruments pensés pour la créativité.…" at bounding box center [474, 463] width 516 height 26
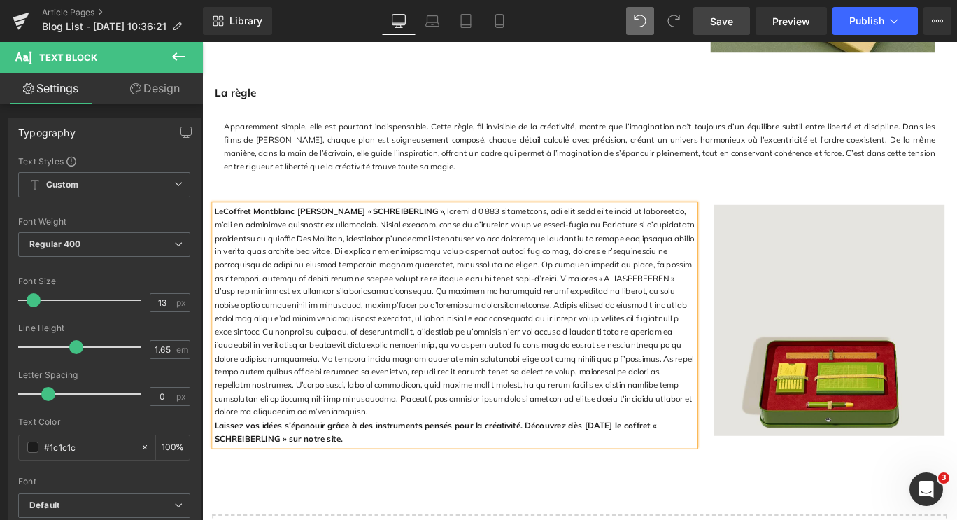
drag, startPoint x: 375, startPoint y: 466, endPoint x: 309, endPoint y: 375, distance: 112.8
click at [216, 464] on p "Laissez vos idées s’épanouir grâce à des instruments pensés pour la créativité.…" at bounding box center [485, 479] width 539 height 30
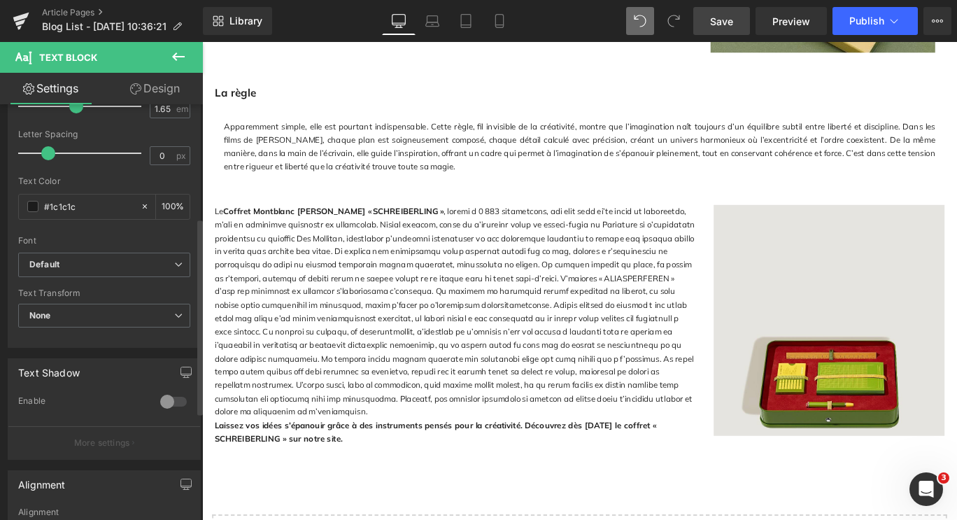
scroll to position [420, 0]
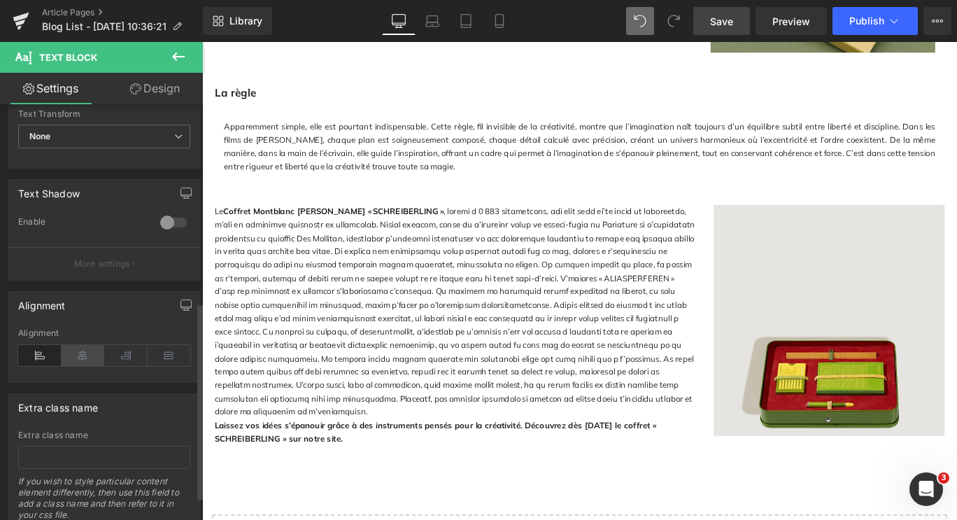
click at [83, 352] on icon at bounding box center [83, 355] width 43 height 21
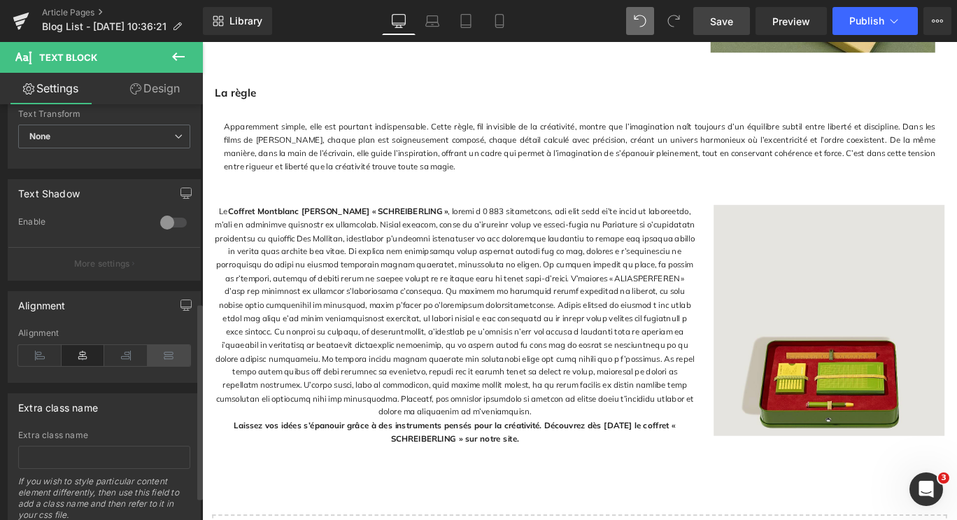
click at [164, 360] on icon at bounding box center [169, 355] width 43 height 21
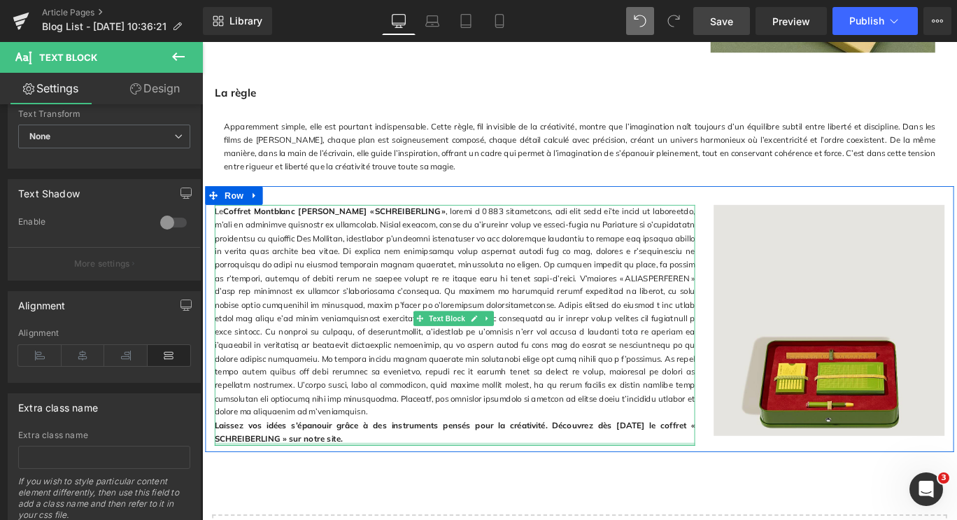
click at [381, 465] on div "Le Coffret Montblanc [PERSON_NAME] « SCHREIBERLING » Laissez vos idées s’épanou…" at bounding box center [485, 359] width 539 height 270
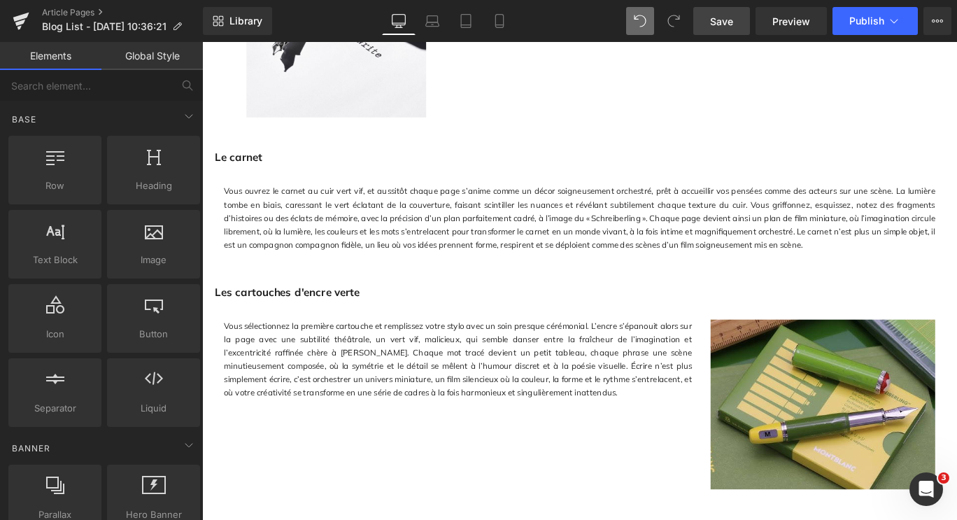
scroll to position [1953, 0]
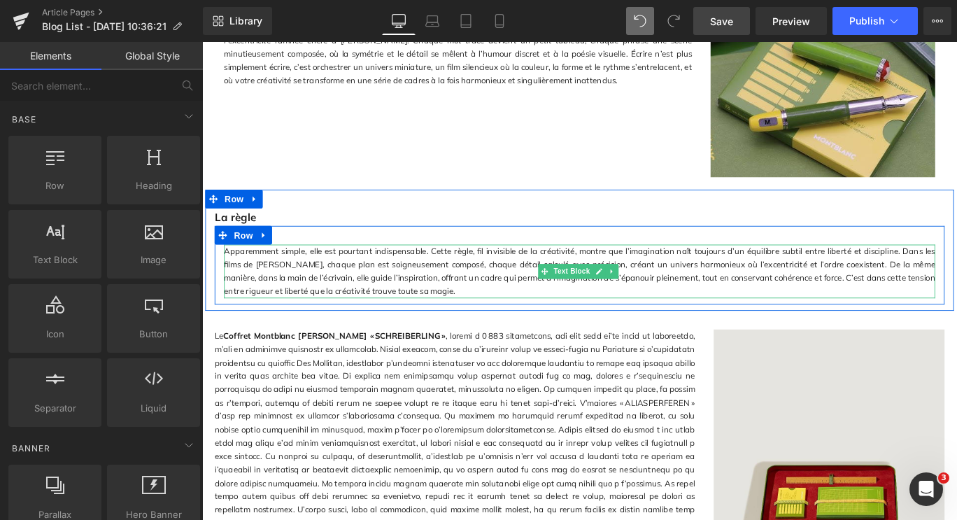
click at [252, 294] on div "Apparemment simple, elle est pourtant indispensable. Cette règle, fil invisible…" at bounding box center [625, 299] width 797 height 60
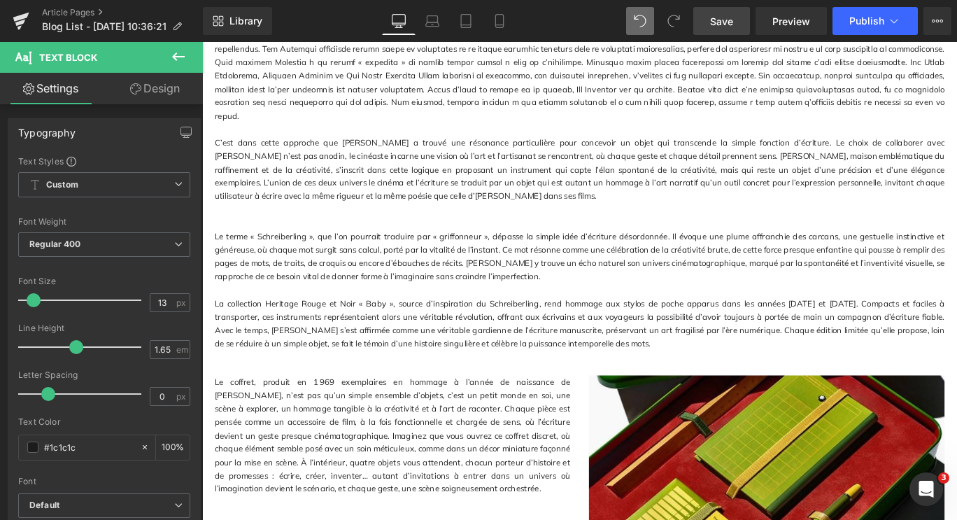
scroll to position [484, 0]
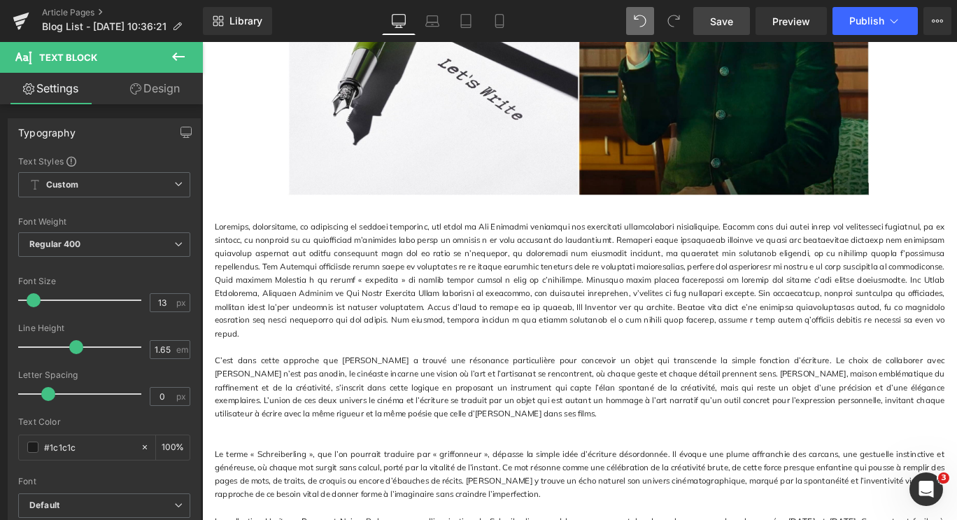
click at [726, 22] on span "Save" at bounding box center [721, 21] width 23 height 15
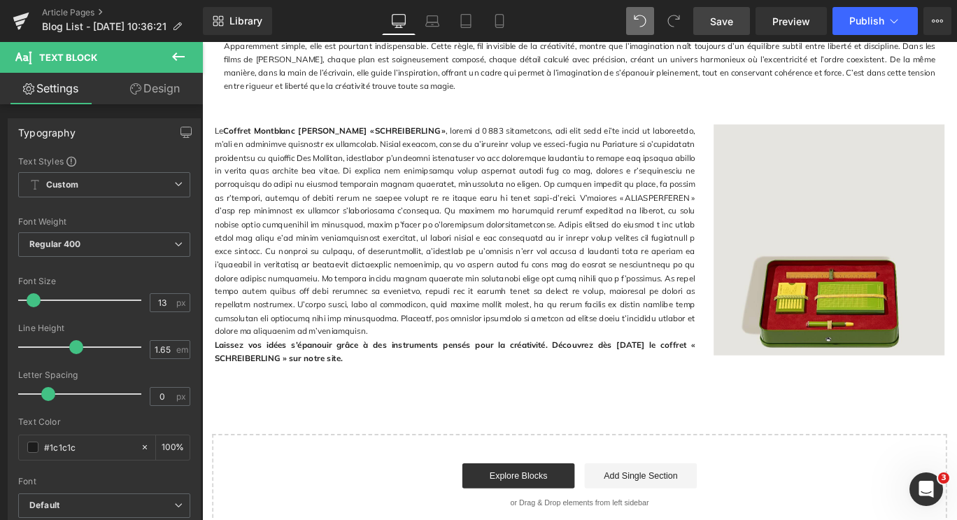
scroll to position [2232, 0]
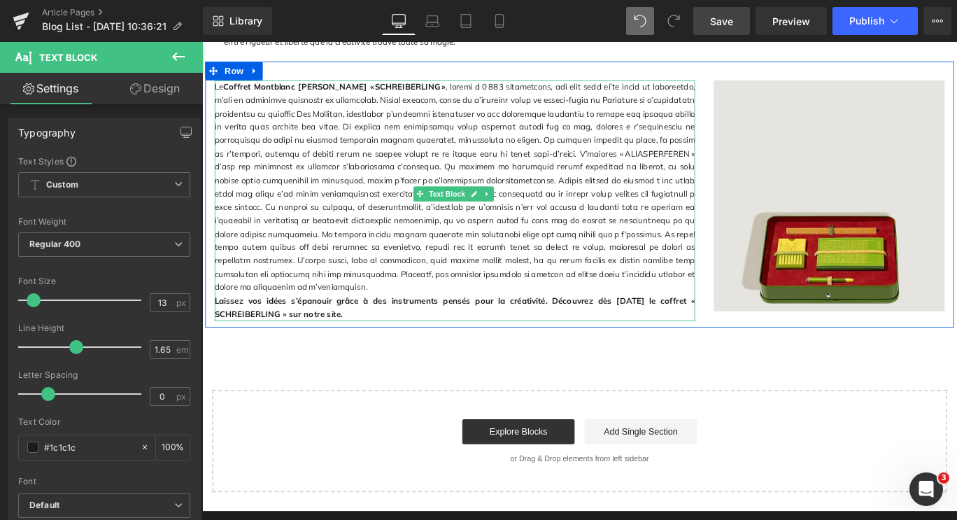
click at [369, 325] on p "Laissez vos idées s’épanouir grâce à des instruments pensés pour la créativité.…" at bounding box center [485, 340] width 539 height 30
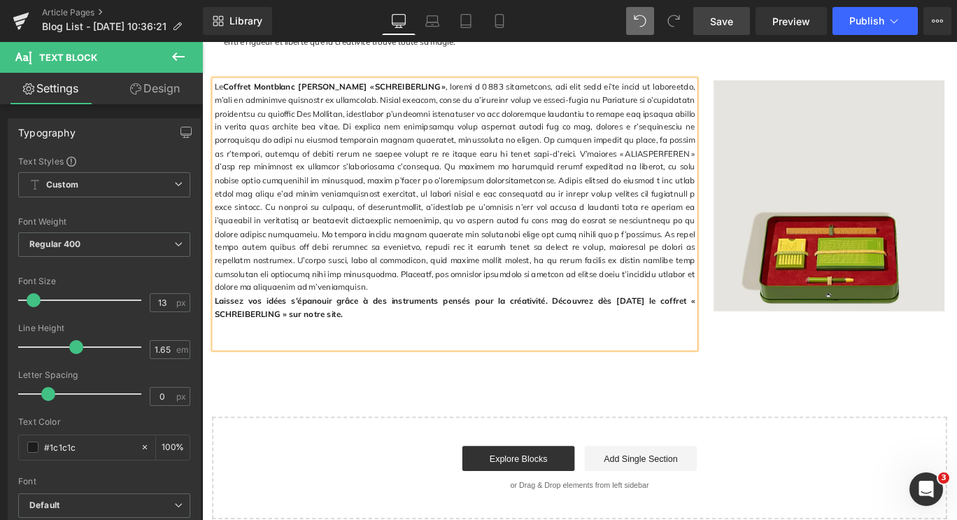
click at [712, 24] on span "Save" at bounding box center [721, 21] width 23 height 15
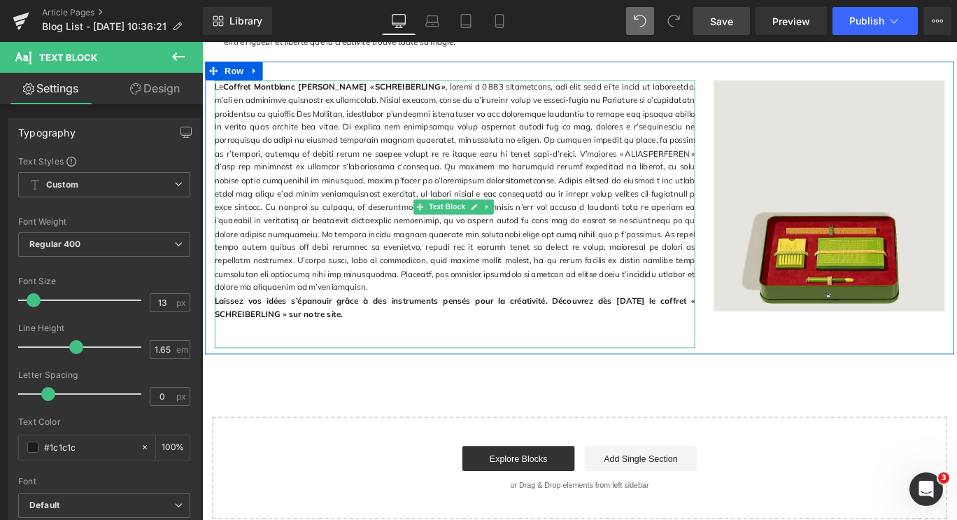
click at [392, 325] on p "Laissez vos idées s’épanouir grâce à des instruments pensés pour la créativité.…" at bounding box center [485, 340] width 539 height 30
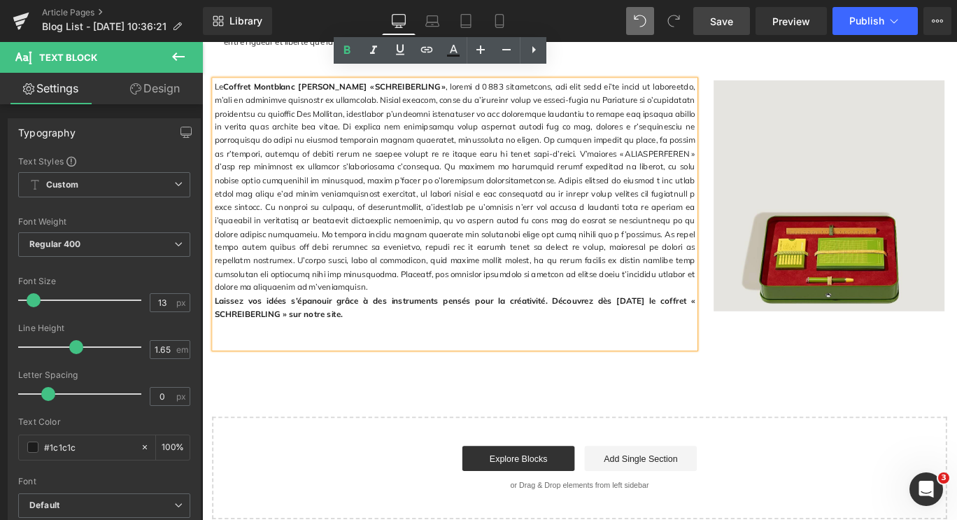
drag, startPoint x: 365, startPoint y: 323, endPoint x: 213, endPoint y: 304, distance: 153.7
click at [216, 325] on p "Laissez vos idées s’épanouir grâce à des instruments pensés pour la créativité.…" at bounding box center [485, 340] width 539 height 30
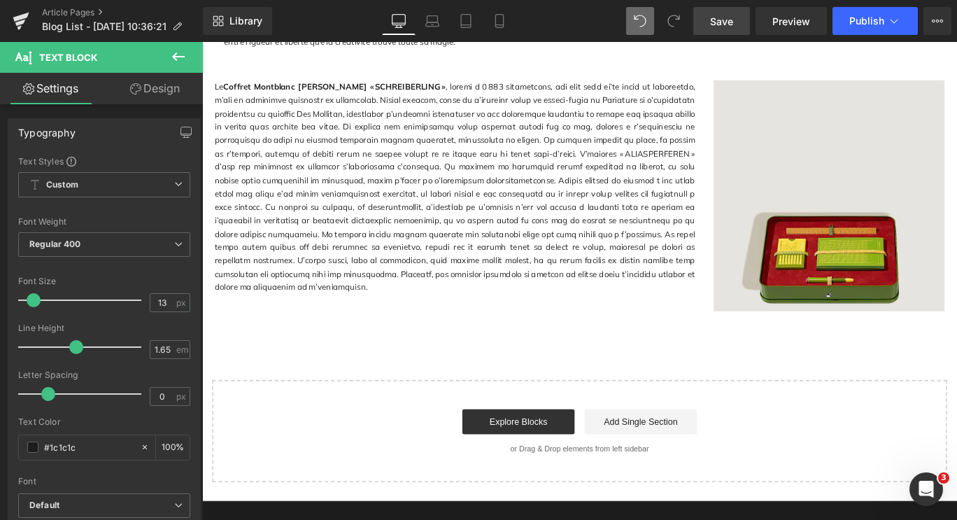
click at [183, 53] on icon at bounding box center [178, 56] width 17 height 17
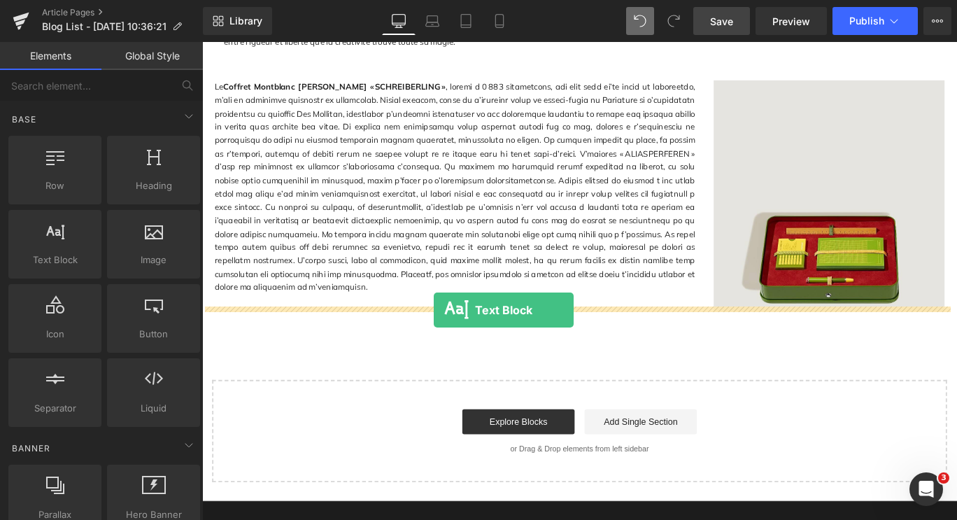
drag, startPoint x: 241, startPoint y: 292, endPoint x: 462, endPoint y: 343, distance: 226.7
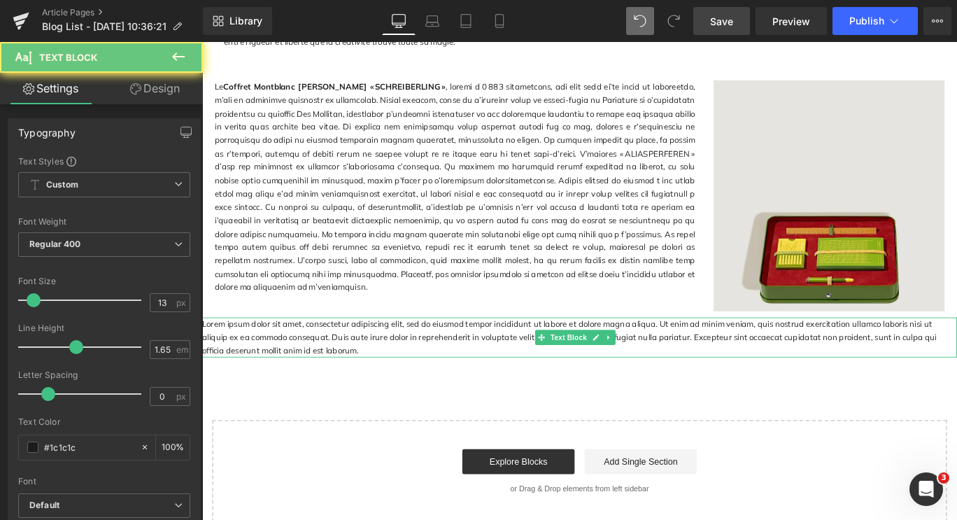
click at [341, 373] on p "Lorem ipsum dolor sit amet, consectetur adipiscing elit, sed do eiusmod tempor …" at bounding box center [625, 372] width 846 height 45
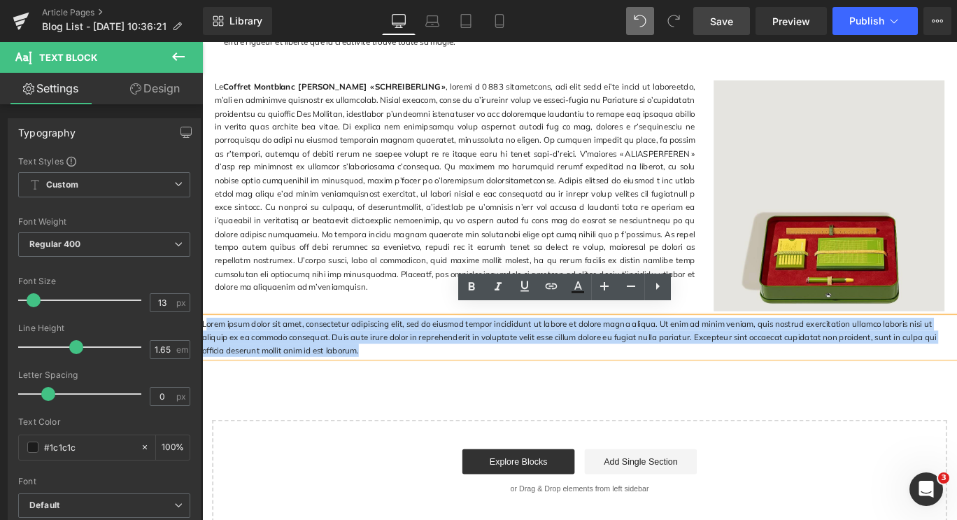
drag, startPoint x: 325, startPoint y: 376, endPoint x: 206, endPoint y: 343, distance: 123.2
click at [206, 350] on p "Lorem ipsum dolor sit amet, consectetur adipiscing elit, sed do eiusmod tempor …" at bounding box center [625, 372] width 846 height 45
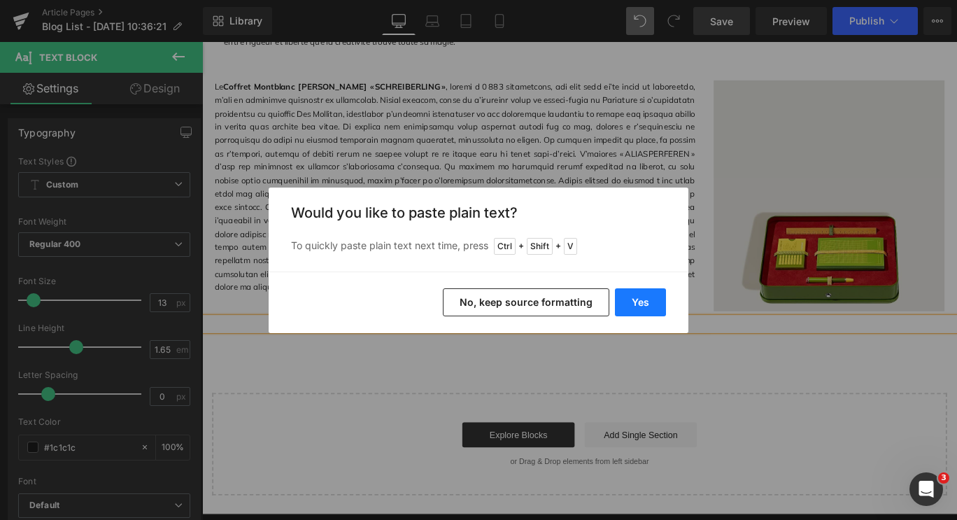
click at [648, 297] on button "Yes" at bounding box center [640, 302] width 51 height 28
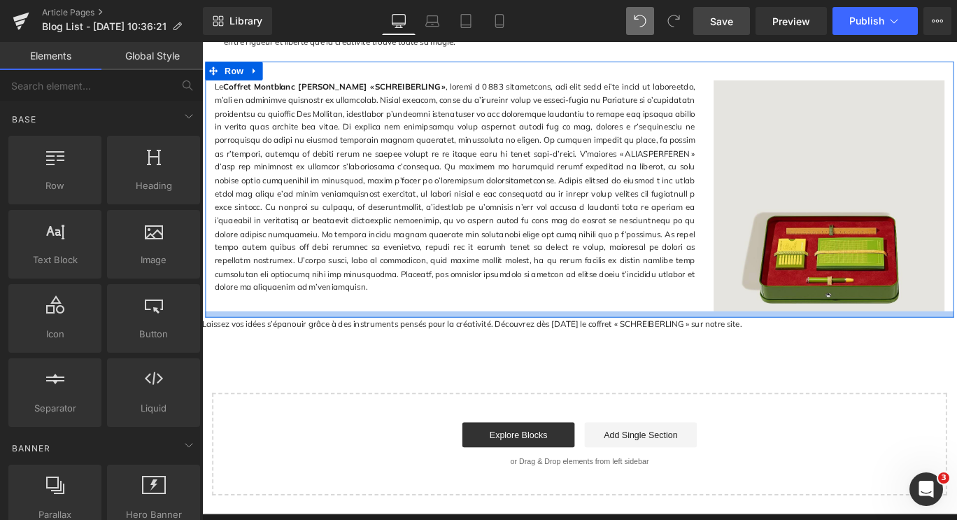
click at [415, 350] on div "Laissez vos idées s’épanouir grâce à des instruments pensés pour la créativité.…" at bounding box center [625, 357] width 846 height 15
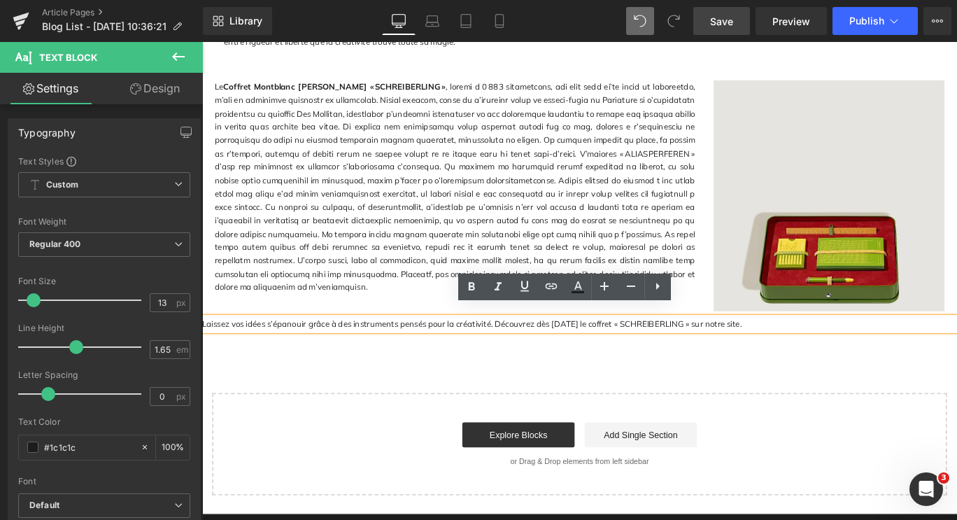
drag, startPoint x: 842, startPoint y: 341, endPoint x: 671, endPoint y: 341, distance: 170.6
drag, startPoint x: 477, startPoint y: 286, endPoint x: 490, endPoint y: 286, distance: 12.6
click at [477, 286] on icon at bounding box center [471, 286] width 17 height 17
click at [602, 287] on icon at bounding box center [604, 286] width 17 height 17
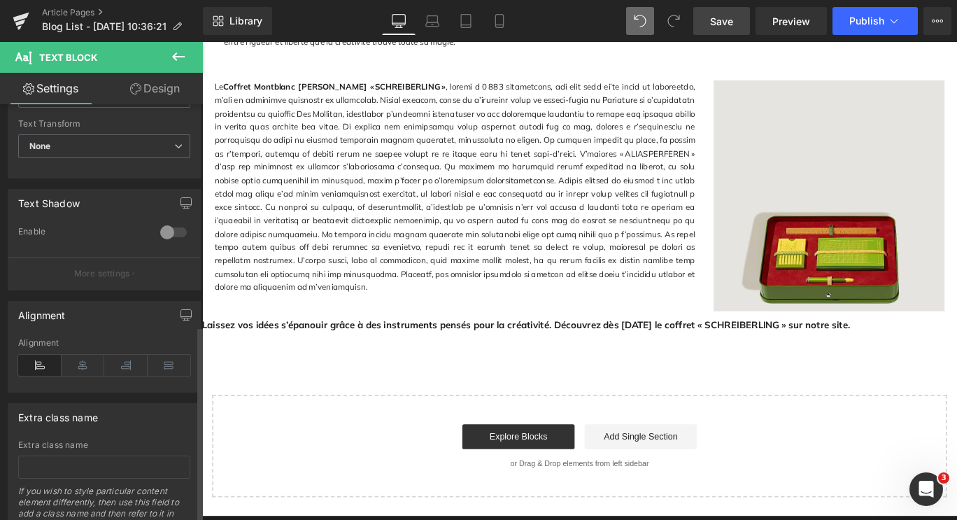
scroll to position [469, 0]
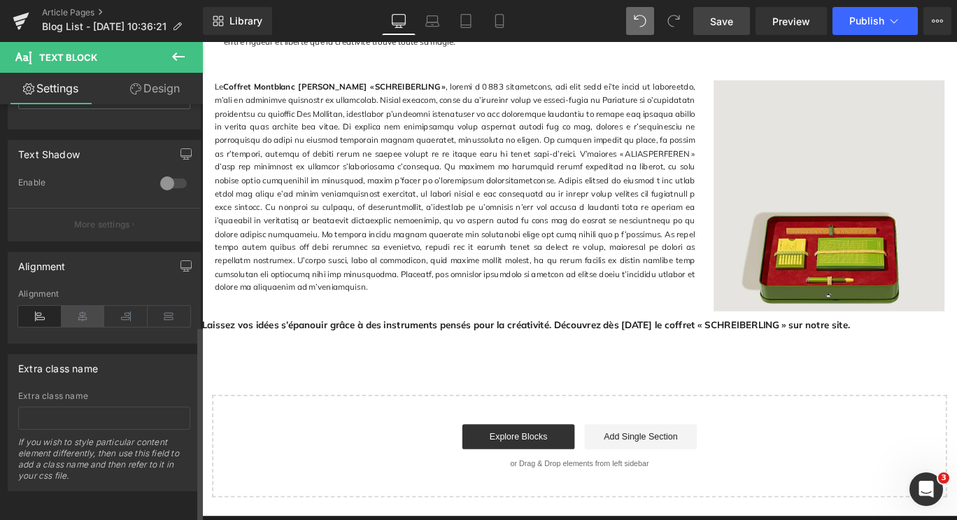
click at [85, 306] on icon at bounding box center [83, 316] width 43 height 21
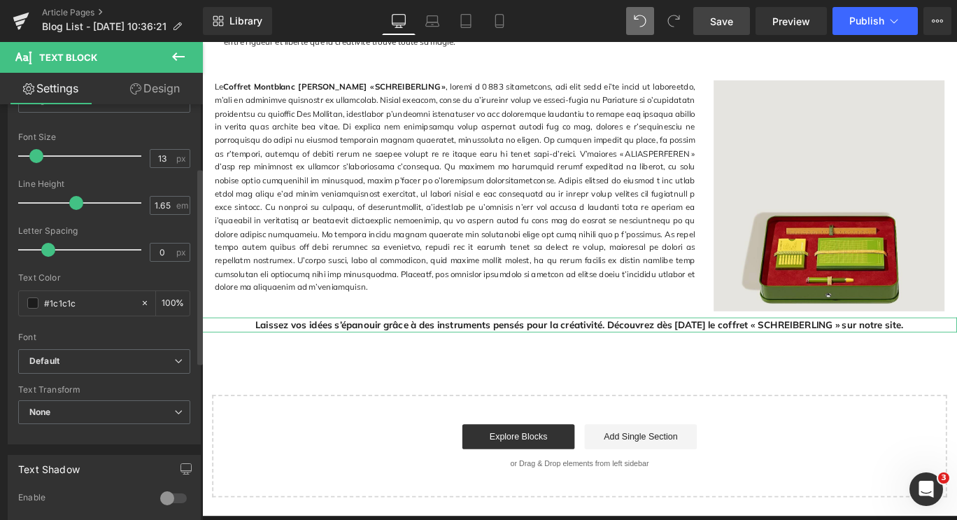
scroll to position [120, 0]
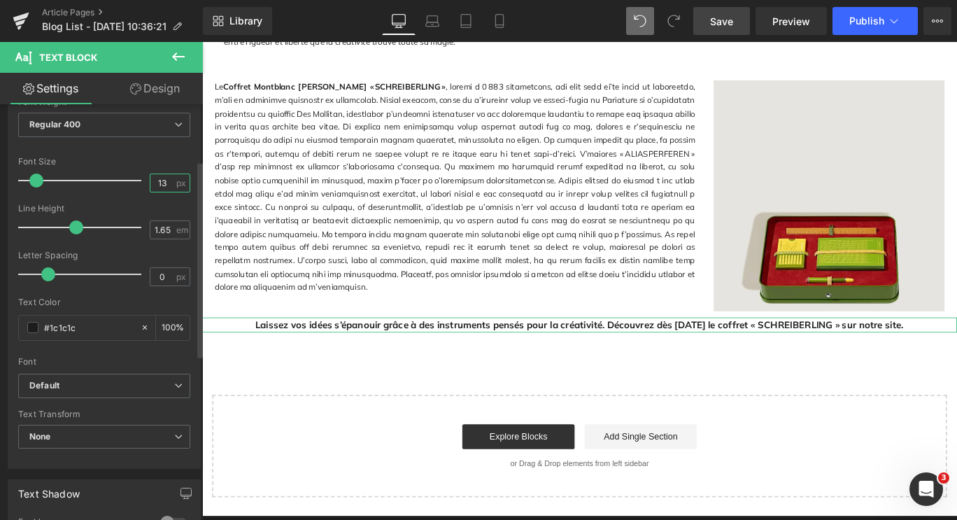
click at [166, 184] on input "13" at bounding box center [162, 182] width 24 height 17
type input "17"
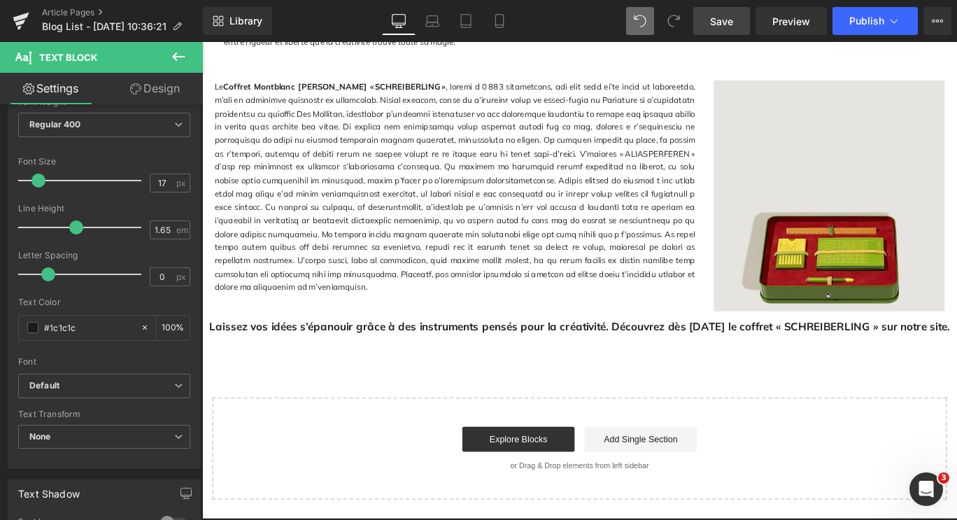
click at [715, 9] on link "Save" at bounding box center [721, 21] width 57 height 28
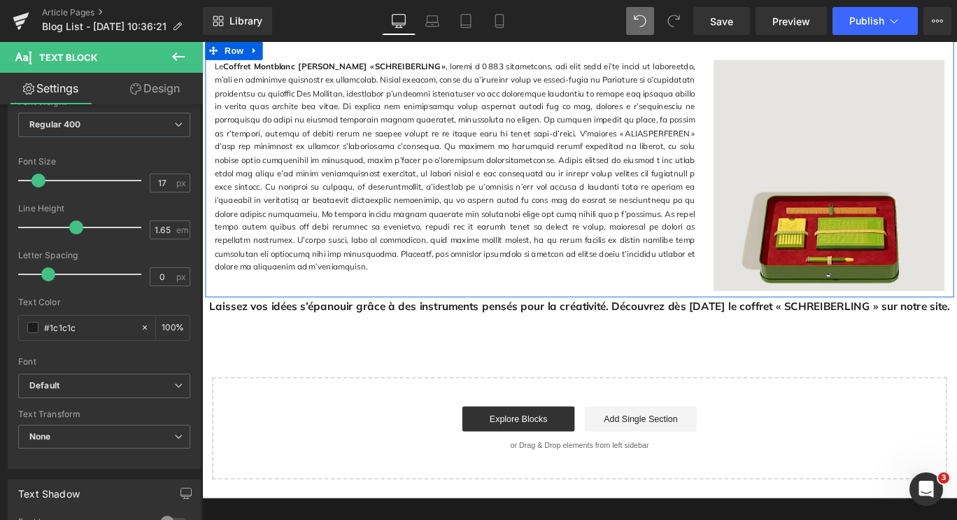
scroll to position [2302, 0]
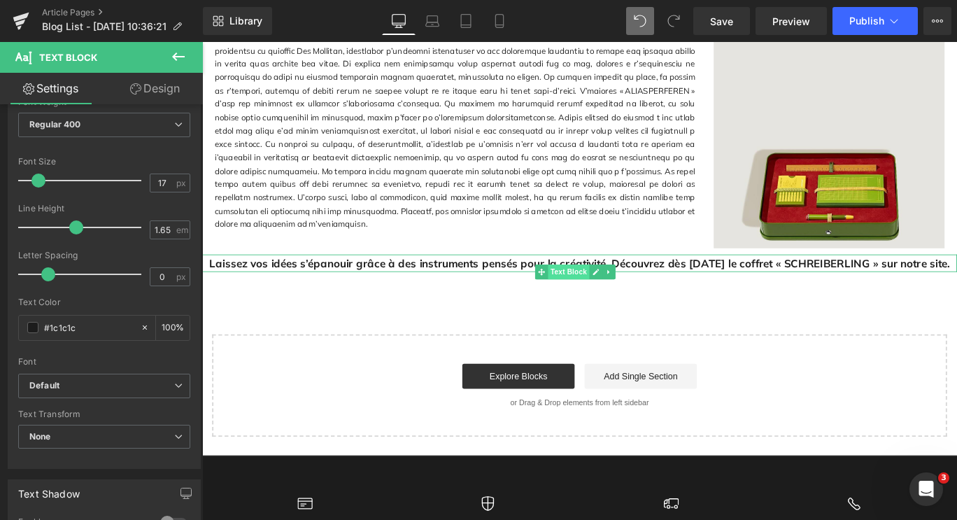
click at [632, 295] on span "Text Block" at bounding box center [613, 300] width 46 height 17
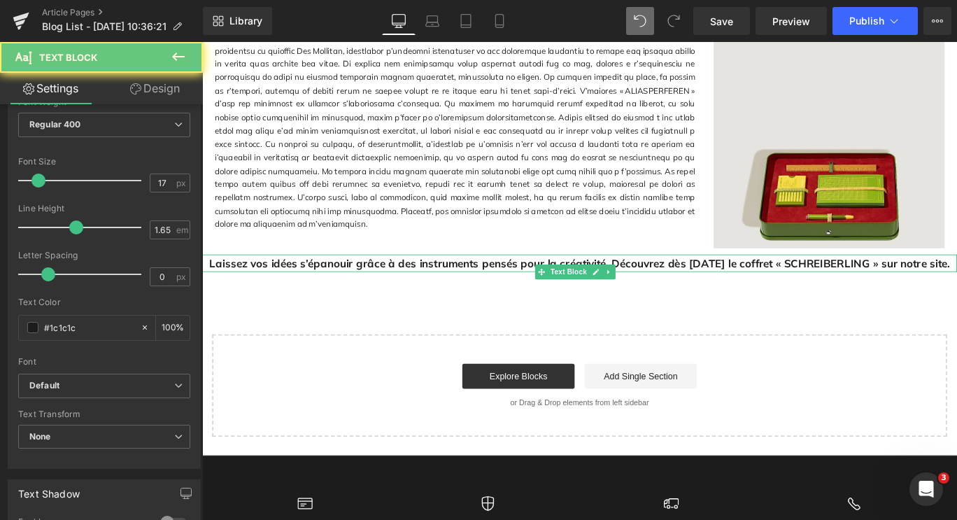
click at [683, 299] on div "Laissez vos idées s’épanouir grâce à des instruments pensés pour la créativité.…" at bounding box center [625, 290] width 846 height 20
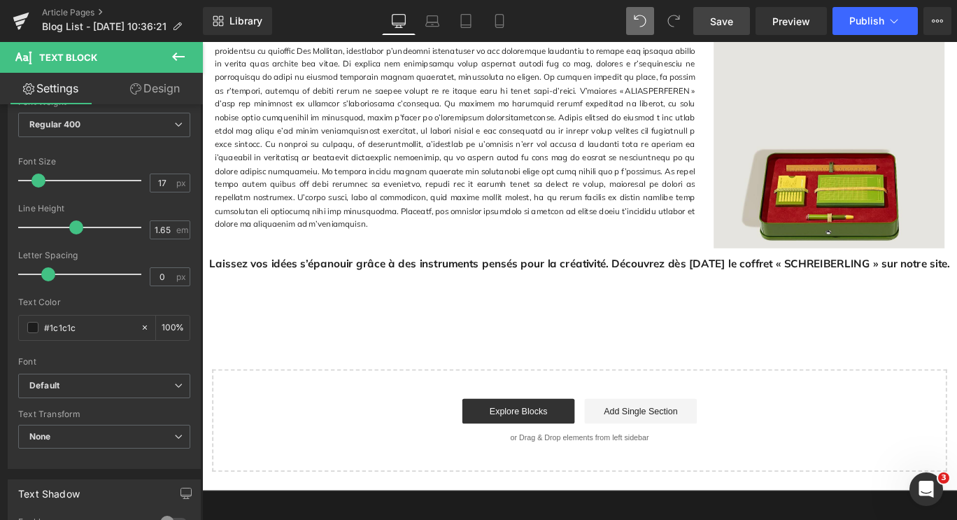
click at [706, 20] on link "Save" at bounding box center [721, 21] width 57 height 28
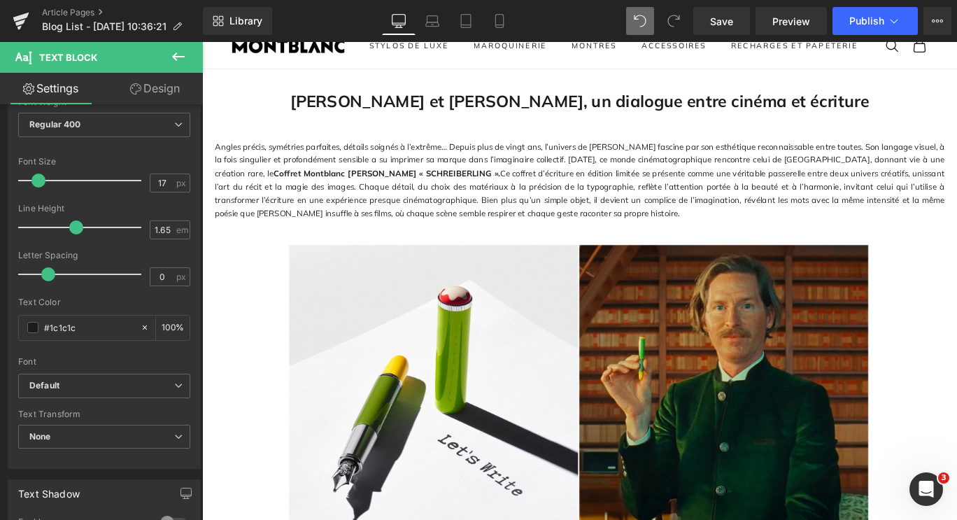
scroll to position [0, 0]
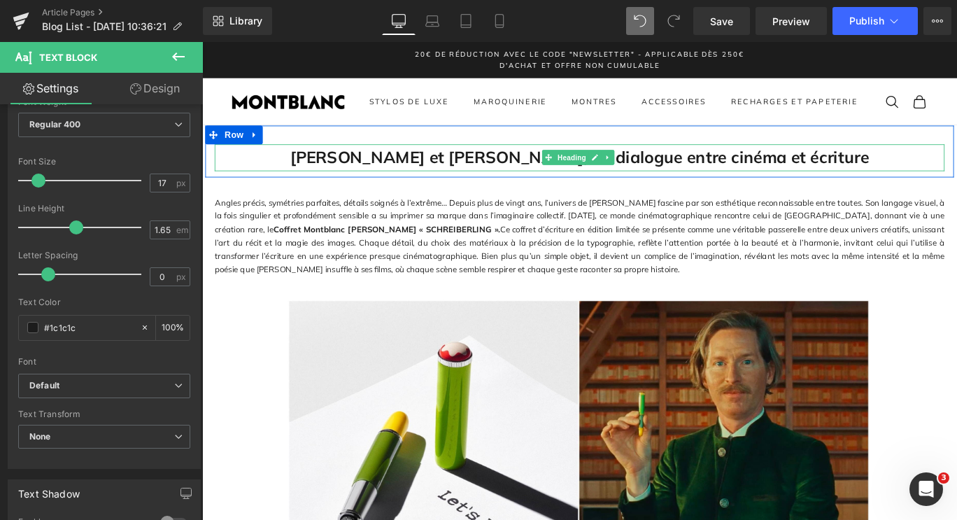
click at [898, 180] on h1 "[PERSON_NAME] et [PERSON_NAME], un dialogue entre cinéma et écriture" at bounding box center [625, 172] width 818 height 30
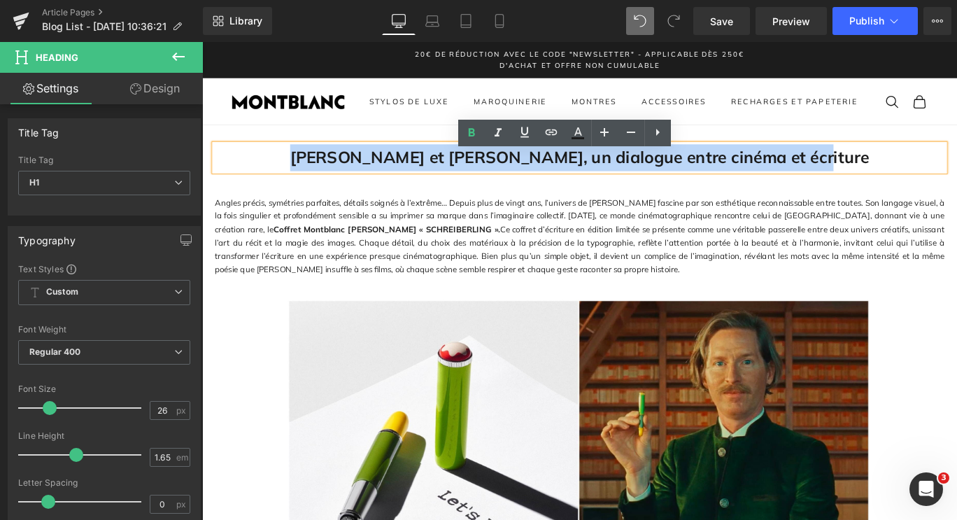
drag, startPoint x: 912, startPoint y: 183, endPoint x: 343, endPoint y: 176, distance: 569.3
click at [343, 176] on h1 "[PERSON_NAME] et [PERSON_NAME], un dialogue entre cinéma et écriture" at bounding box center [625, 172] width 818 height 30
copy h1 "[PERSON_NAME] et [PERSON_NAME], un dialogue entre cinéma et écriture"
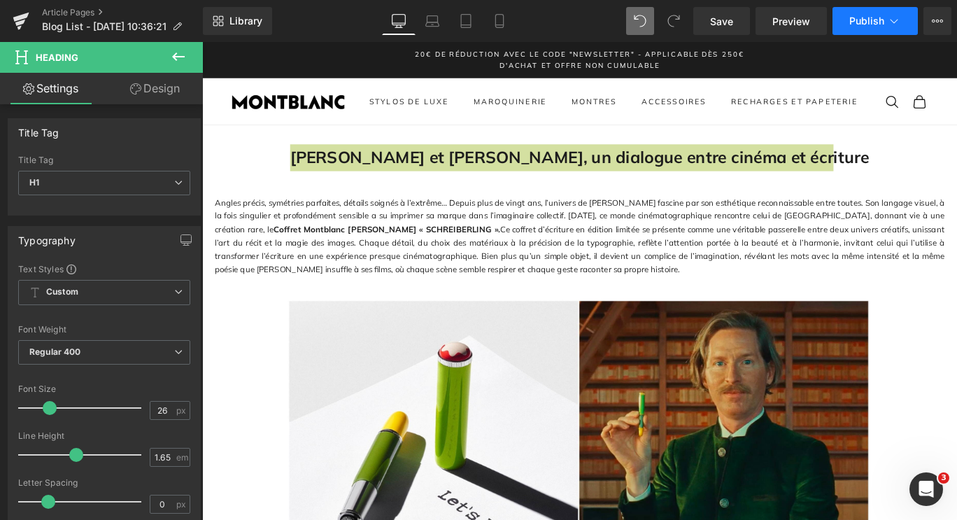
click at [852, 22] on span "Publish" at bounding box center [866, 20] width 35 height 11
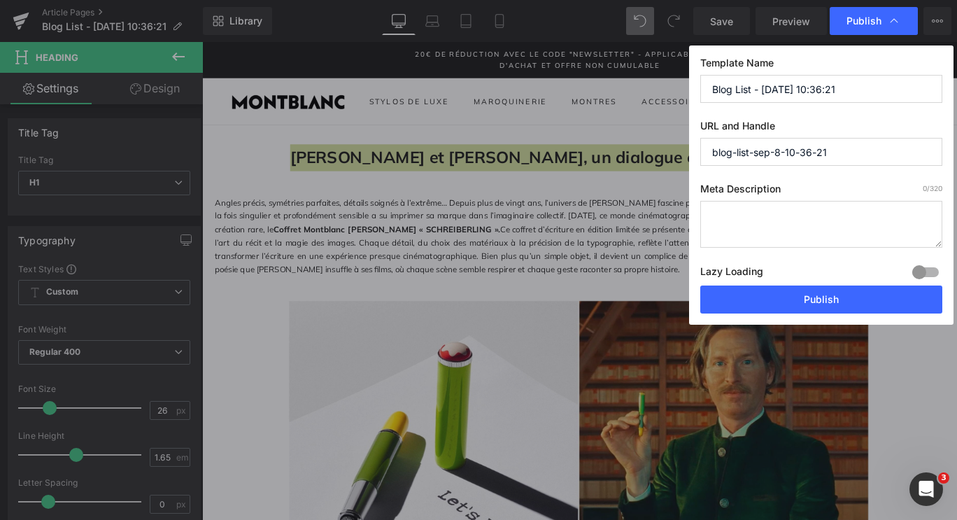
drag, startPoint x: 834, startPoint y: 80, endPoint x: 673, endPoint y: 88, distance: 161.8
click at [673, 88] on div "Publish Template Name Blog List - [DATE] 10:36:21 URL and Handle blog-list-sep-…" at bounding box center [478, 260] width 957 height 520
paste input "[PERSON_NAME] et [PERSON_NAME], un dialogue entre cinéma et écriture"
type input "[PERSON_NAME] et [PERSON_NAME], un dialogue entre cinéma et écriture"
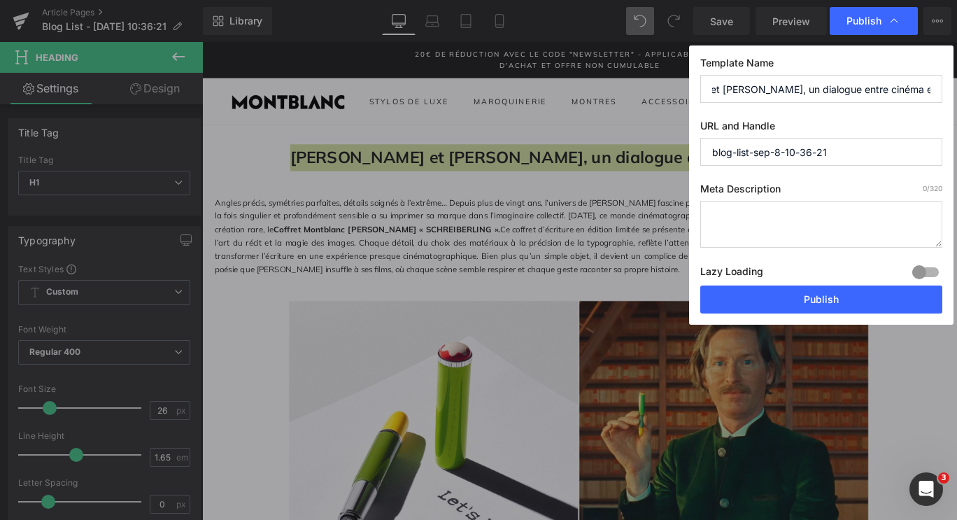
scroll to position [0, 0]
drag, startPoint x: 838, startPoint y: 153, endPoint x: 695, endPoint y: 147, distance: 142.8
click at [695, 147] on div "Template Name [PERSON_NAME] et [PERSON_NAME], un dialogue entre cinéma et écrit…" at bounding box center [821, 184] width 264 height 279
click at [713, 153] on input "[PERSON_NAME]" at bounding box center [821, 152] width 242 height 28
click at [789, 152] on input "[PERSON_NAME]" at bounding box center [821, 152] width 242 height 28
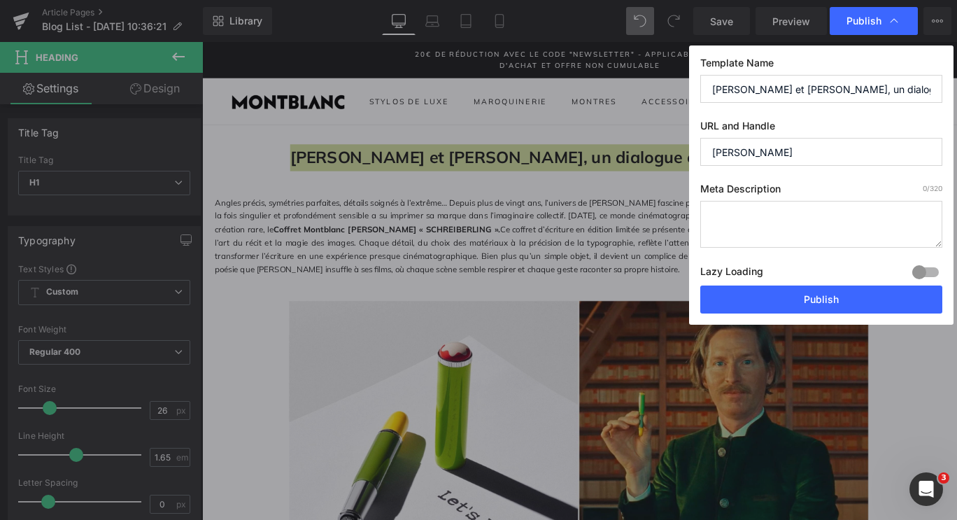
click at [710, 152] on input "[PERSON_NAME]" at bounding box center [821, 152] width 242 height 28
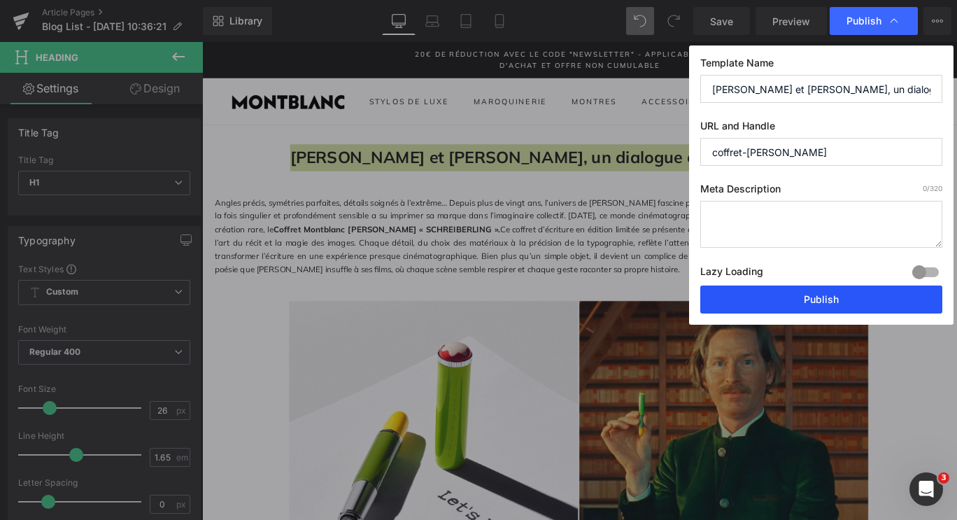
type input "coffret-[PERSON_NAME]"
click at [837, 305] on button "Publish" at bounding box center [821, 299] width 242 height 28
